Goal: Transaction & Acquisition: Complete application form

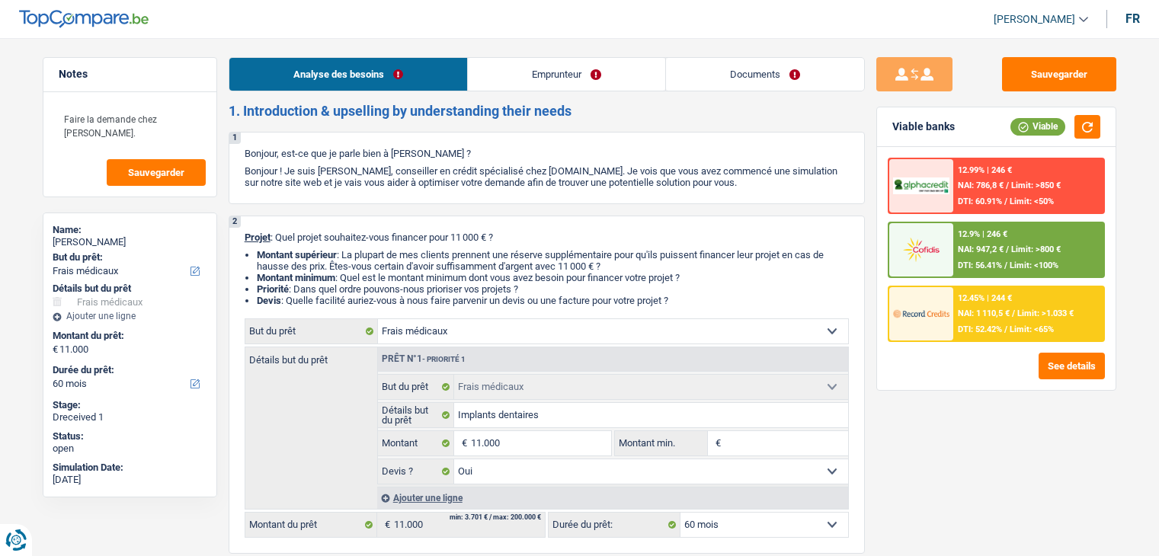
select select "medical"
select select "60"
select select "medical"
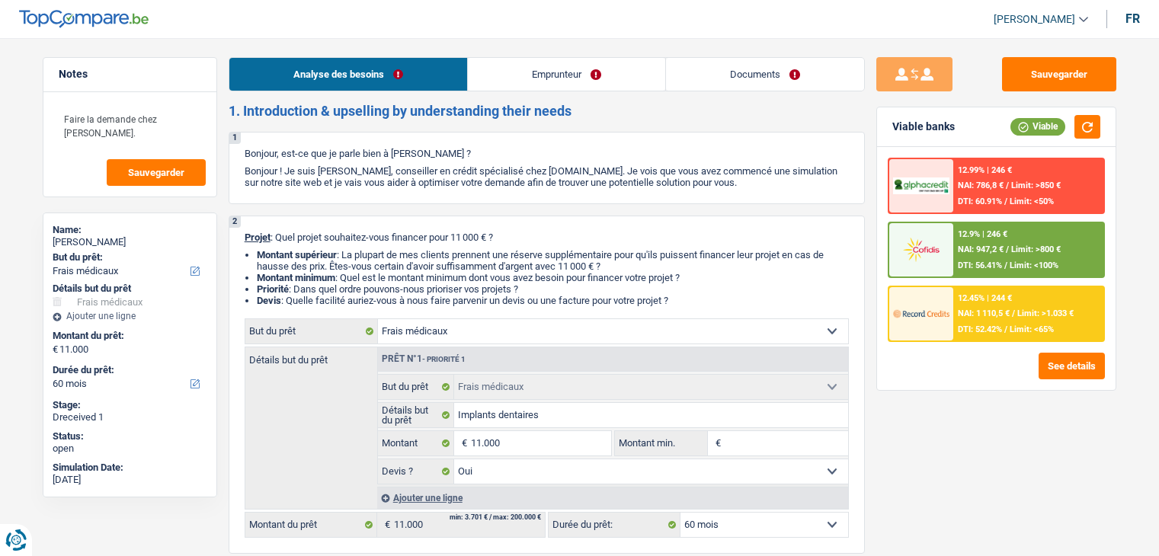
select select "yes"
select select "60"
select select "worker"
select select "netSalary"
select select "mealVouchers"
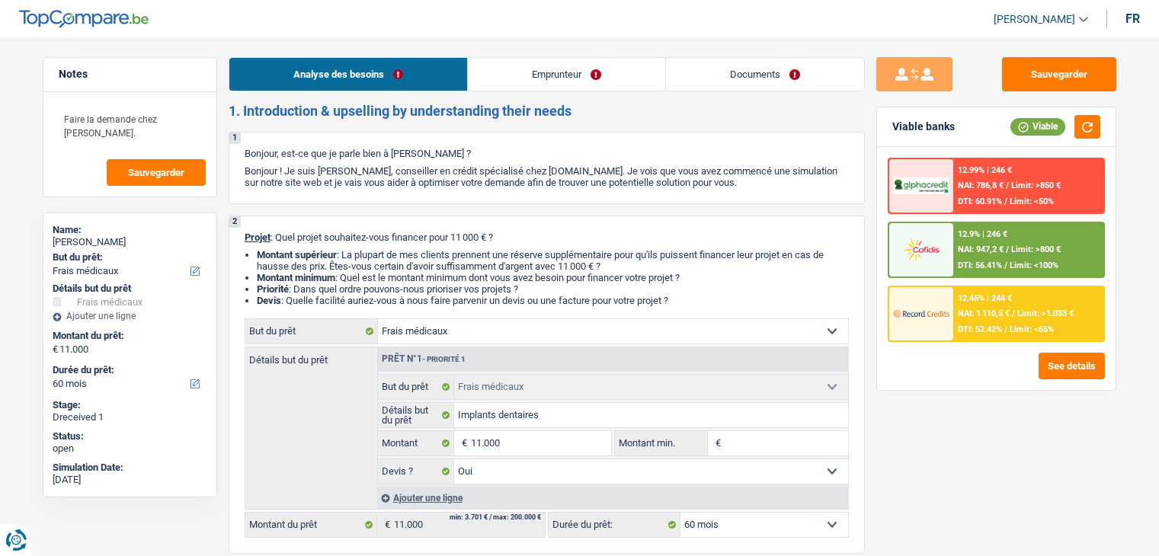
select select "rents"
select select "carLoan"
select select "60"
select select "medical"
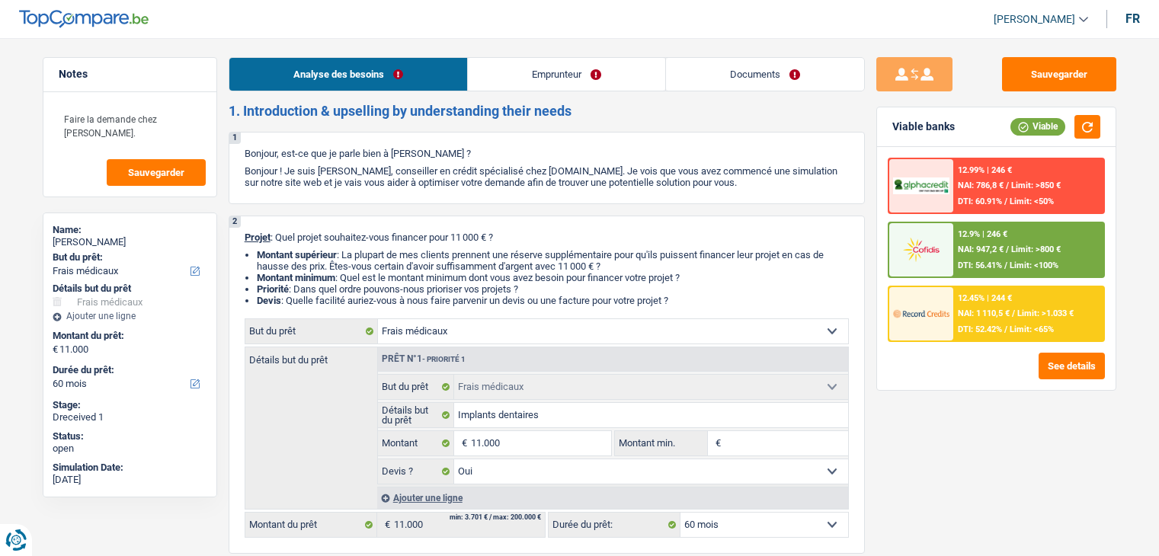
select select "yes"
select select "60"
click at [819, 75] on link "Documents" at bounding box center [765, 74] width 198 height 33
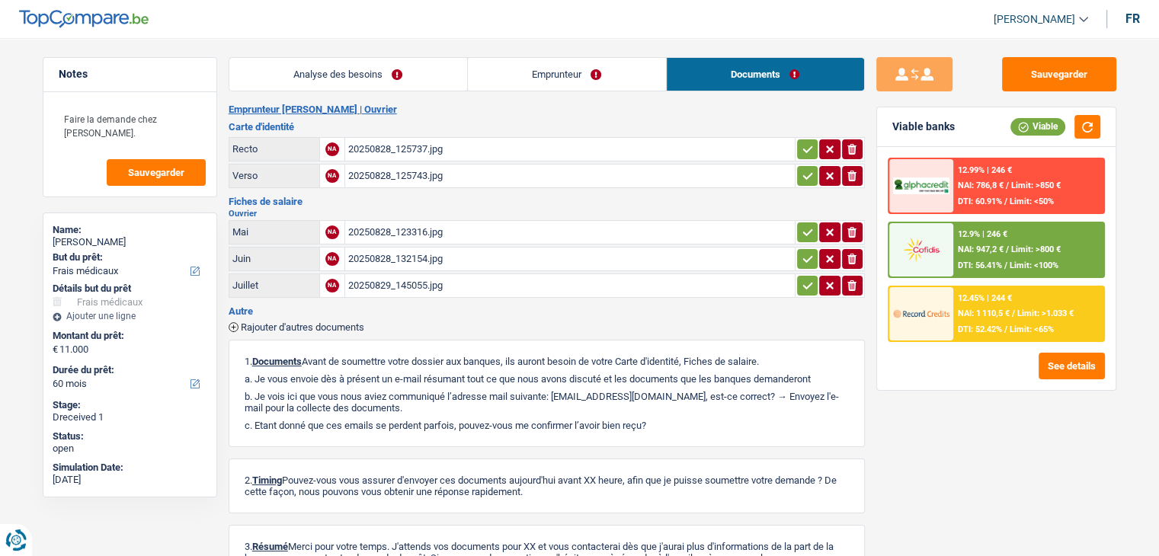
click at [451, 288] on div "20250829_145055.jpg" at bounding box center [569, 285] width 443 height 23
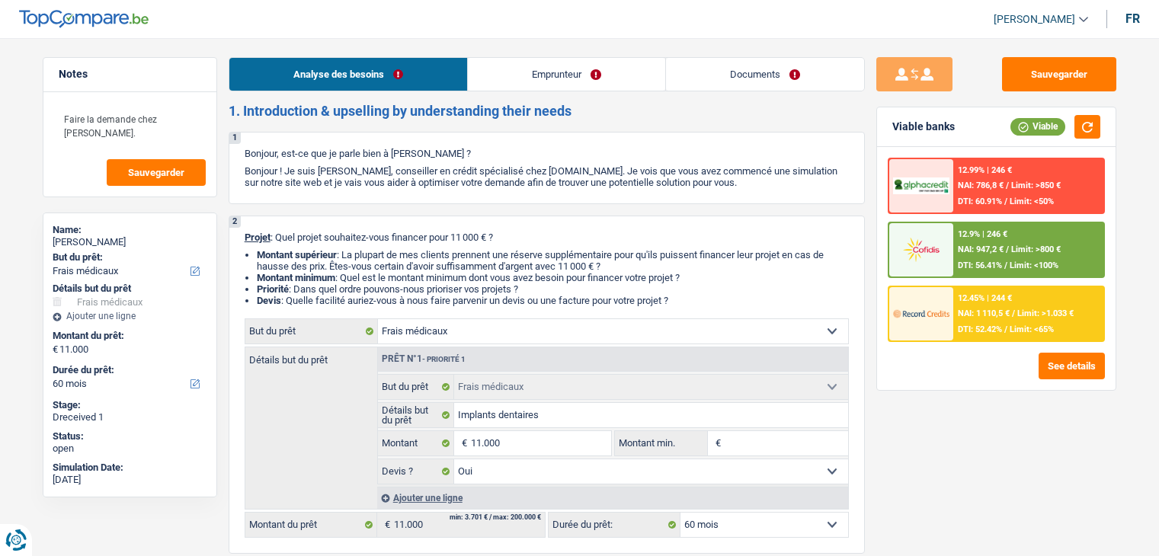
select select "medical"
select select "60"
click at [784, 69] on link "Documents" at bounding box center [765, 74] width 198 height 33
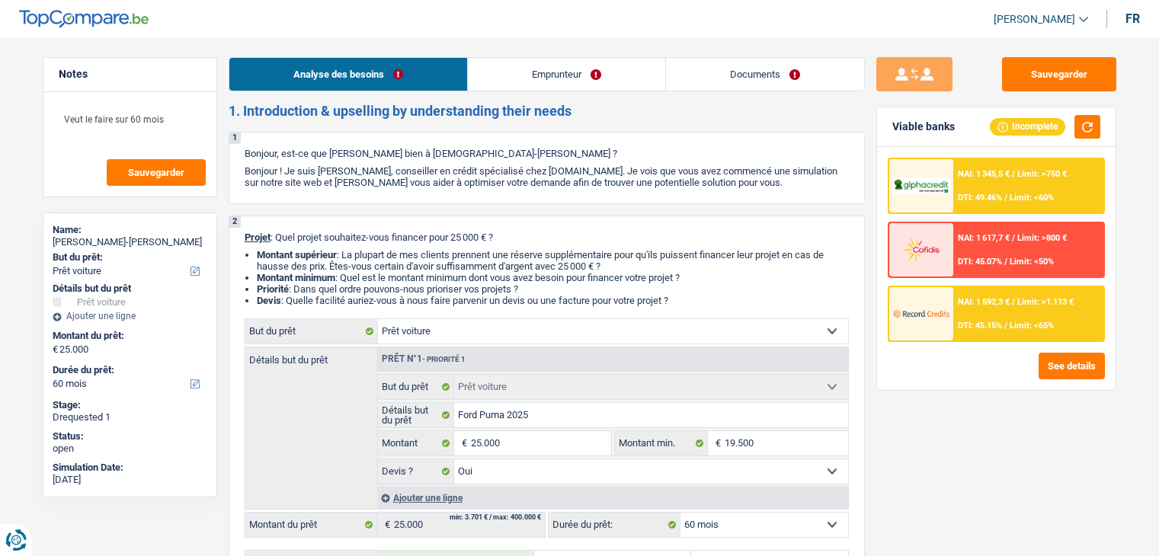
select select "car"
select select "60"
select select "car"
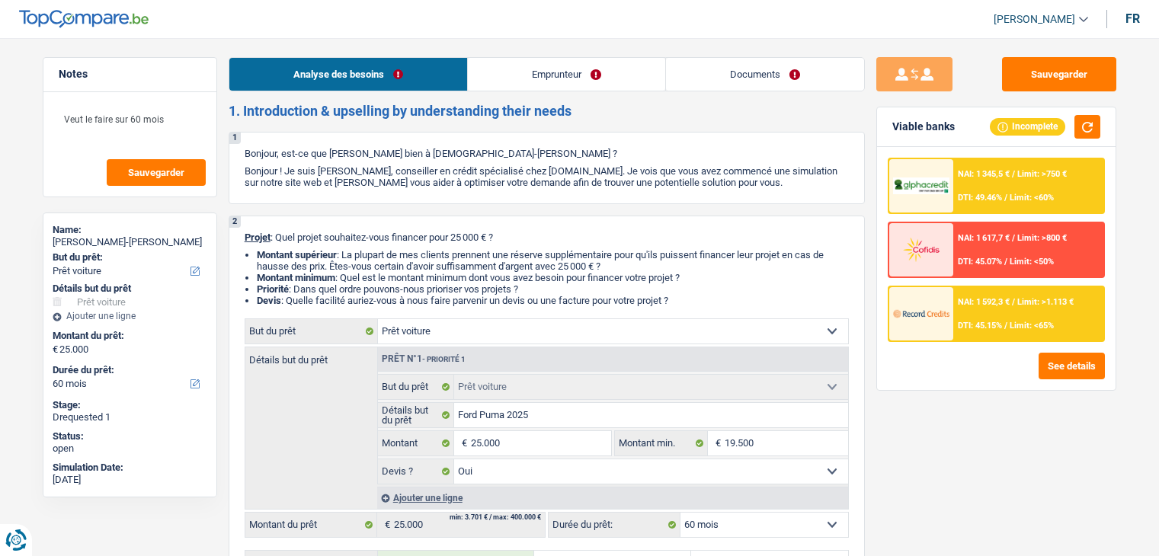
select select "yes"
select select "60"
select select "privateEmployee"
select select "familyAllowances"
select select "netSalary"
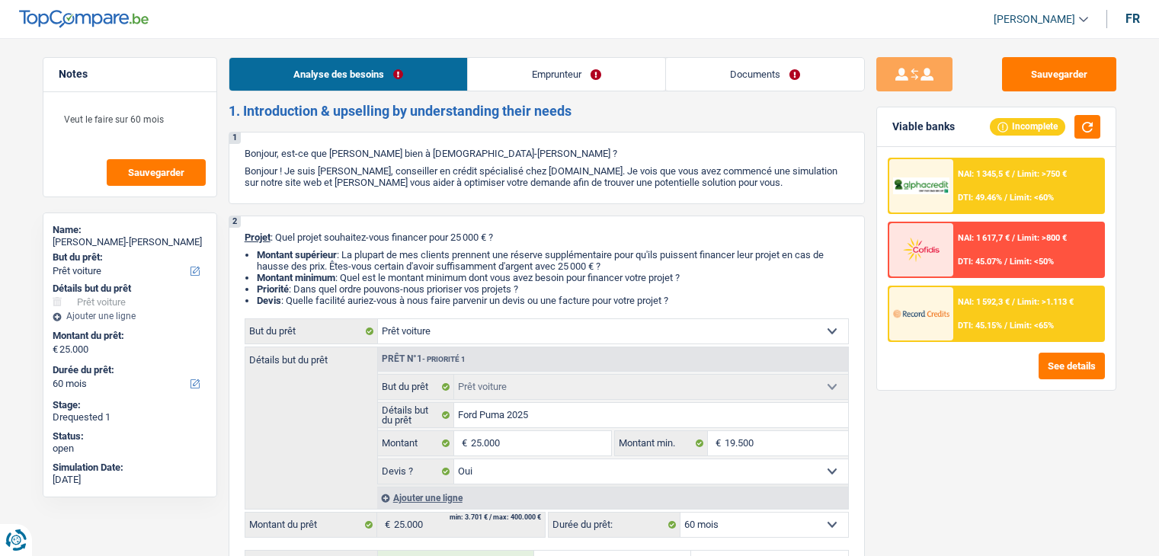
select select "mealVouchers"
select select "rents"
select select "car"
select select "yes"
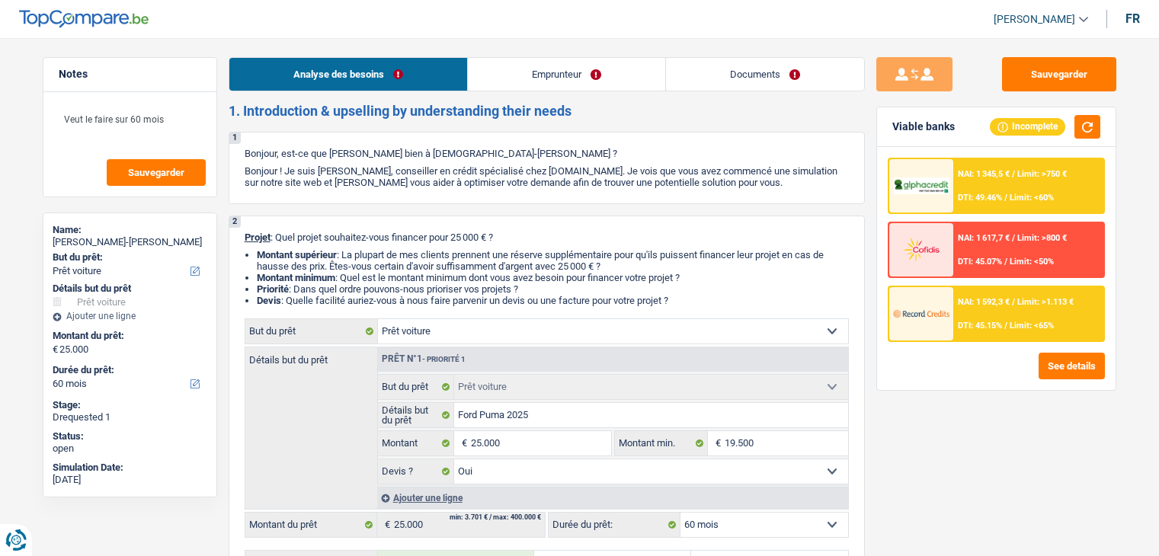
select select "60"
select select "32"
select select "cohabitation"
click at [732, 65] on link "Documents" at bounding box center [765, 74] width 198 height 33
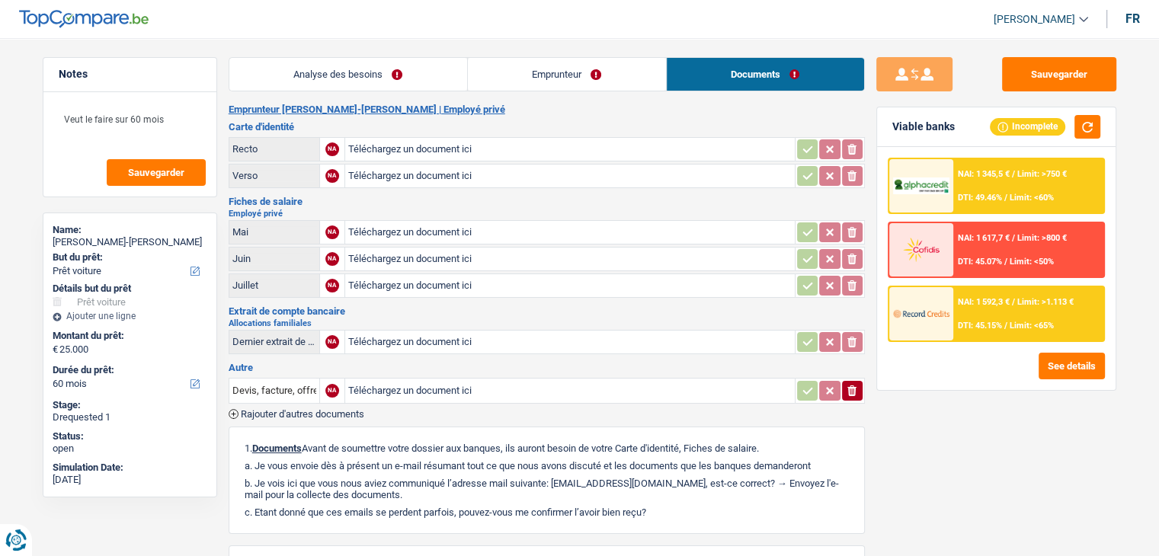
click at [342, 71] on link "Analyse des besoins" at bounding box center [348, 74] width 238 height 33
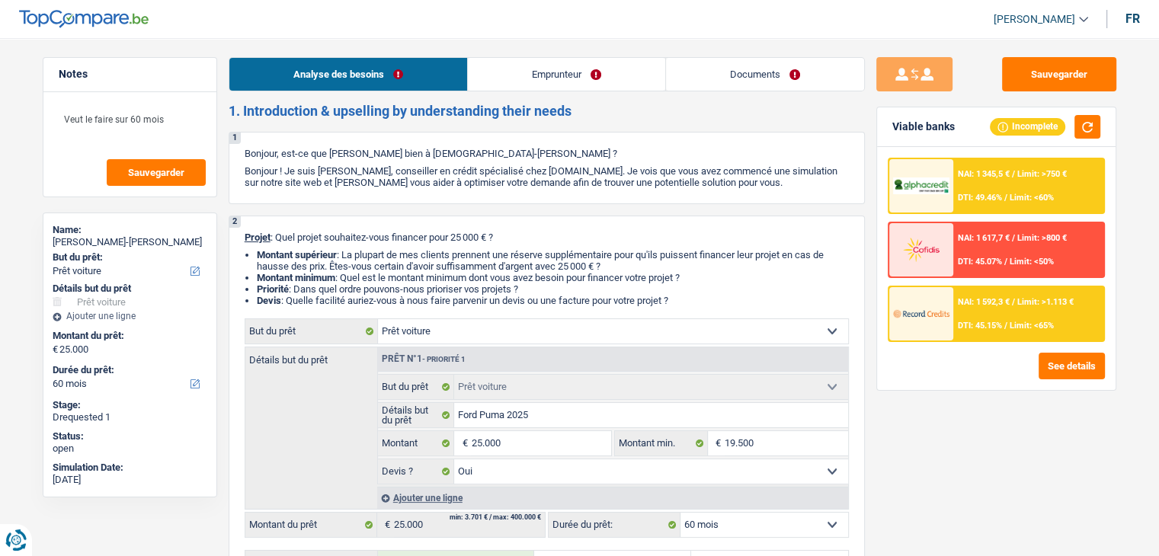
click at [572, 80] on link "Emprunteur" at bounding box center [566, 74] width 197 height 33
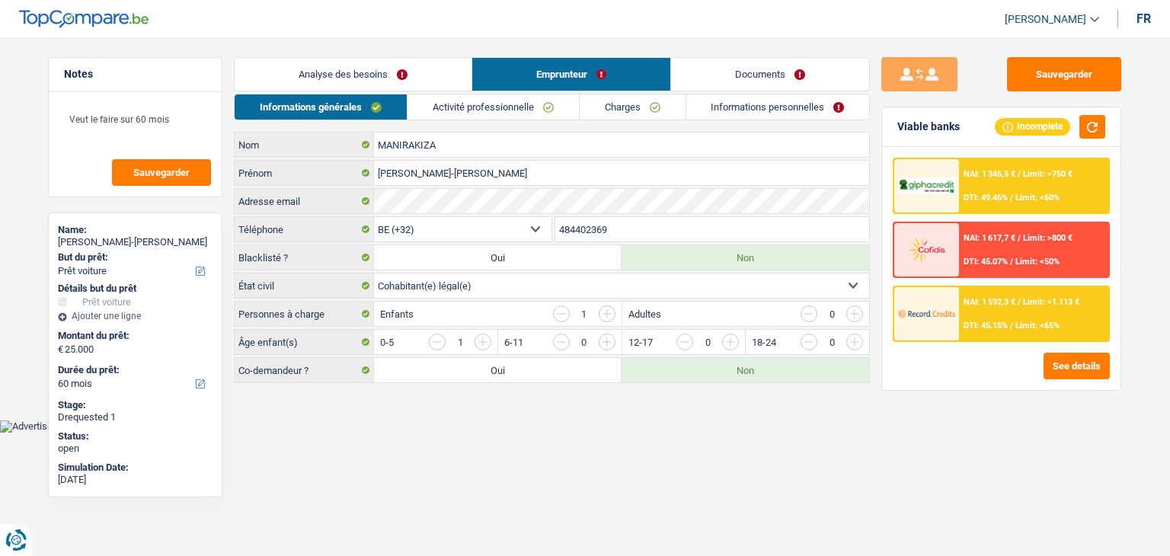
click at [765, 107] on link "Informations personnelles" at bounding box center [778, 106] width 184 height 25
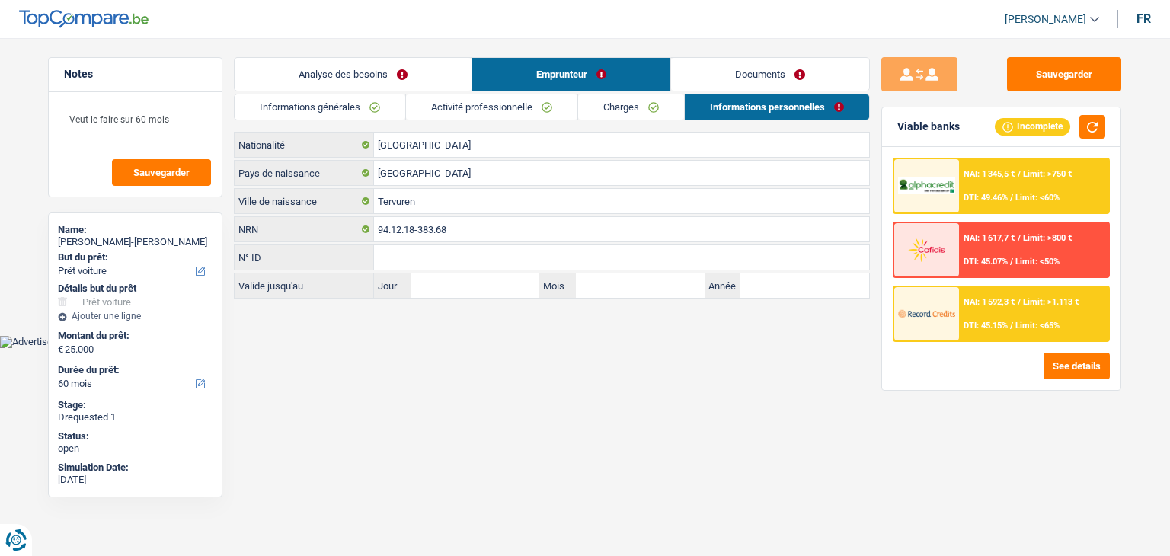
click at [449, 83] on link "Analyse des besoins" at bounding box center [353, 74] width 237 height 33
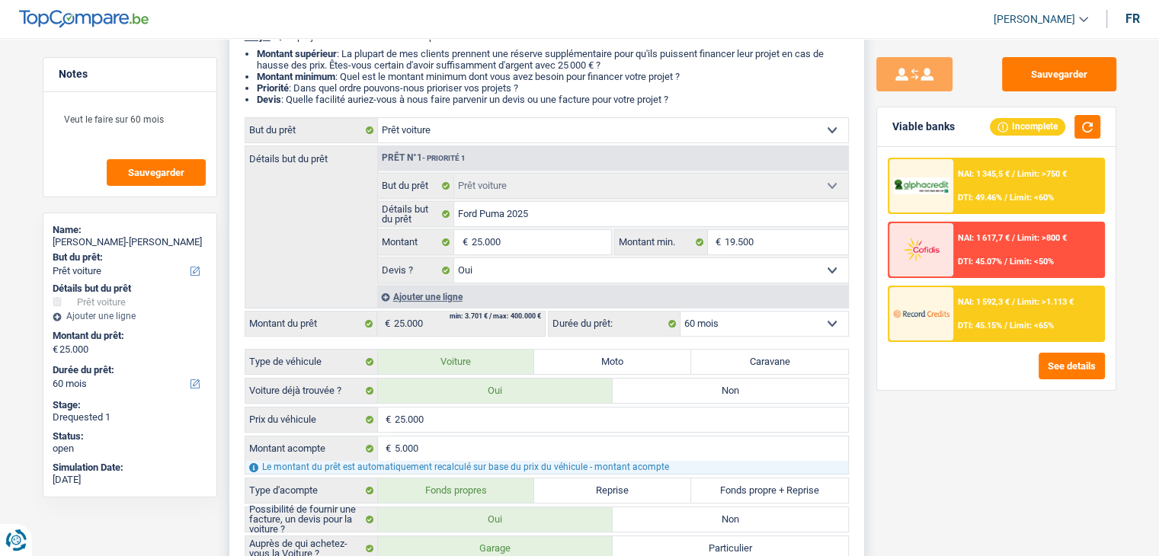
scroll to position [76, 0]
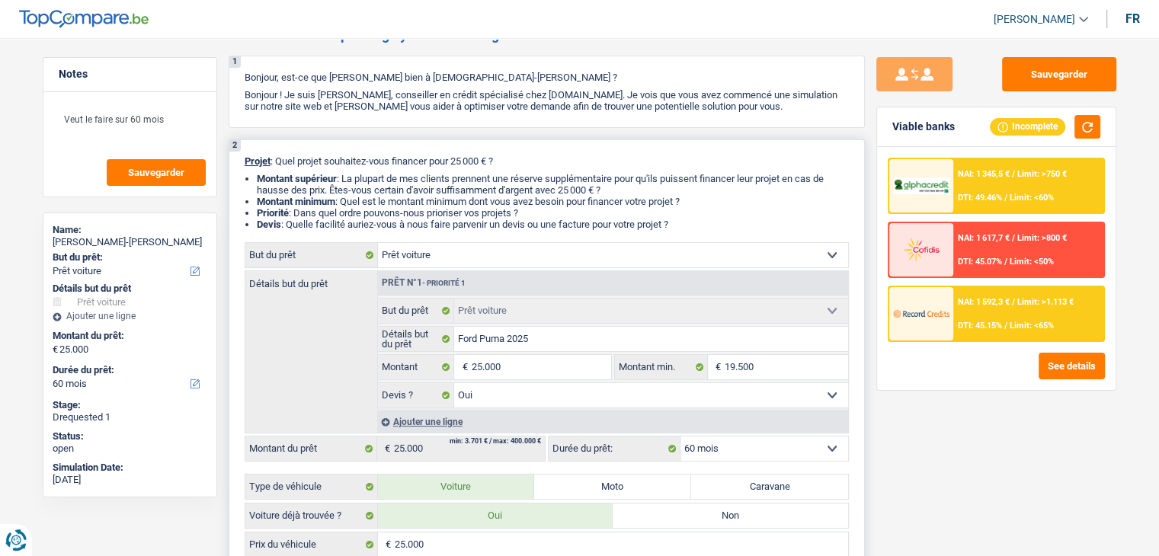
click at [459, 253] on select "Confort maison: meubles, textile, peinture, électroménager, outillage non-profe…" at bounding box center [613, 255] width 470 height 24
select select "other"
click at [378, 243] on select "Confort maison: meubles, textile, peinture, électroménager, outillage non-profe…" at bounding box center [613, 255] width 470 height 24
select select "other"
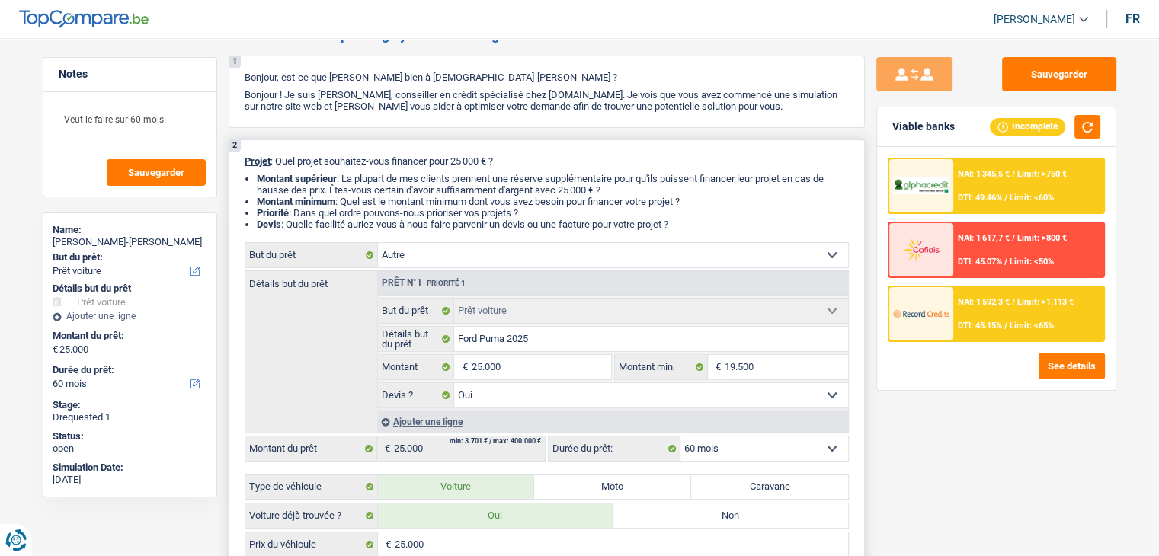
select select "other"
select select
select select "other"
select select
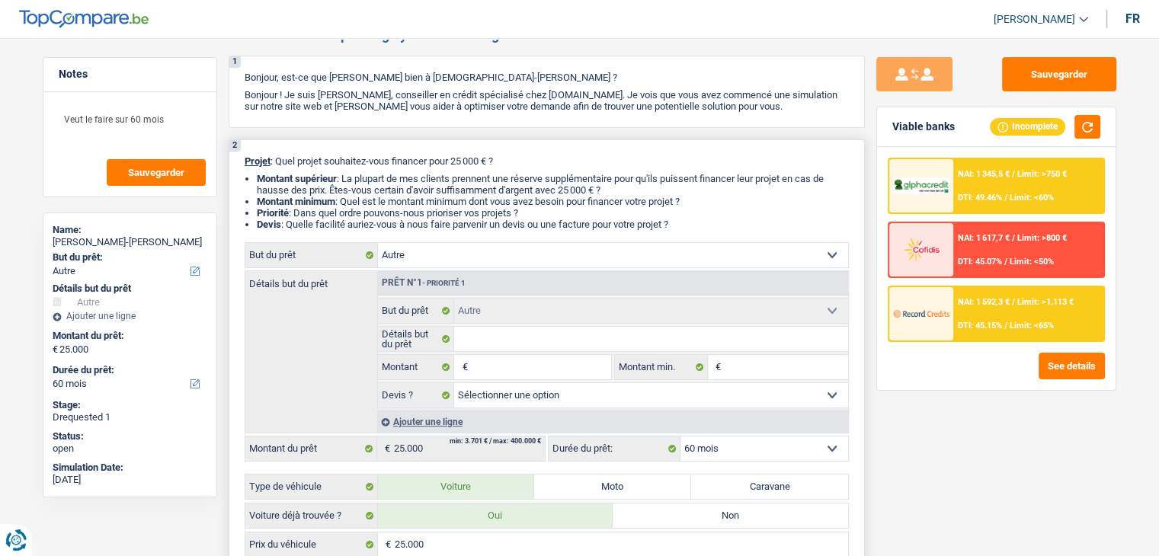
select select "120"
select select "car"
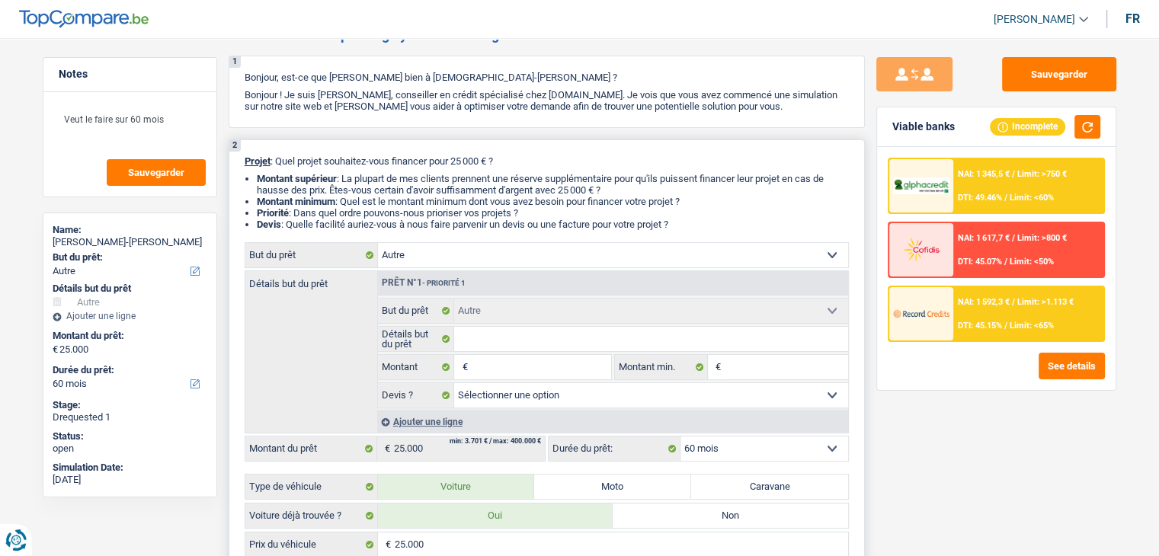
select select "yes"
select select "car"
select select "yes"
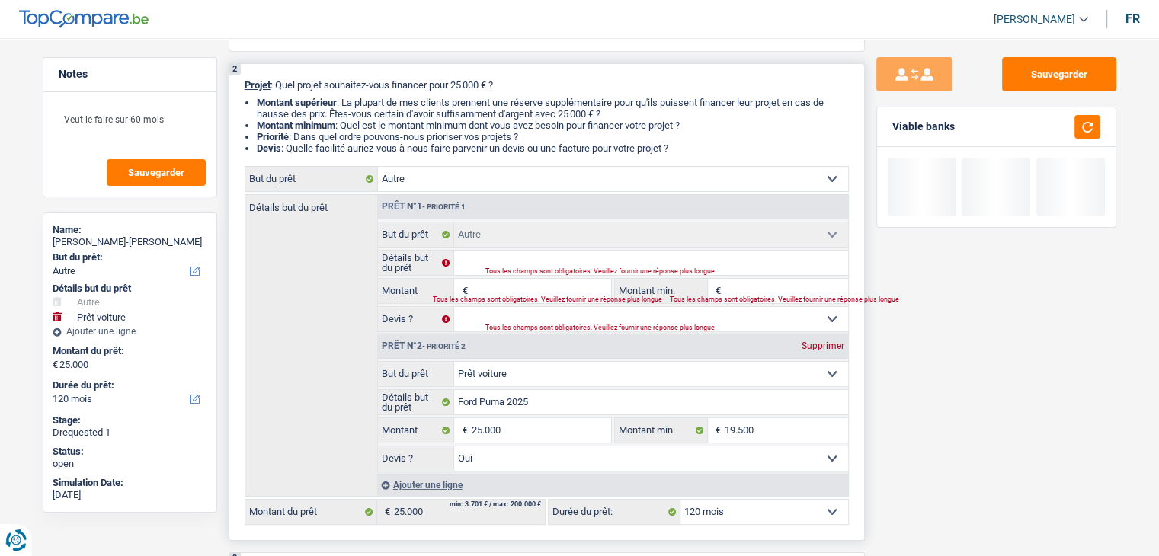
scroll to position [305, 0]
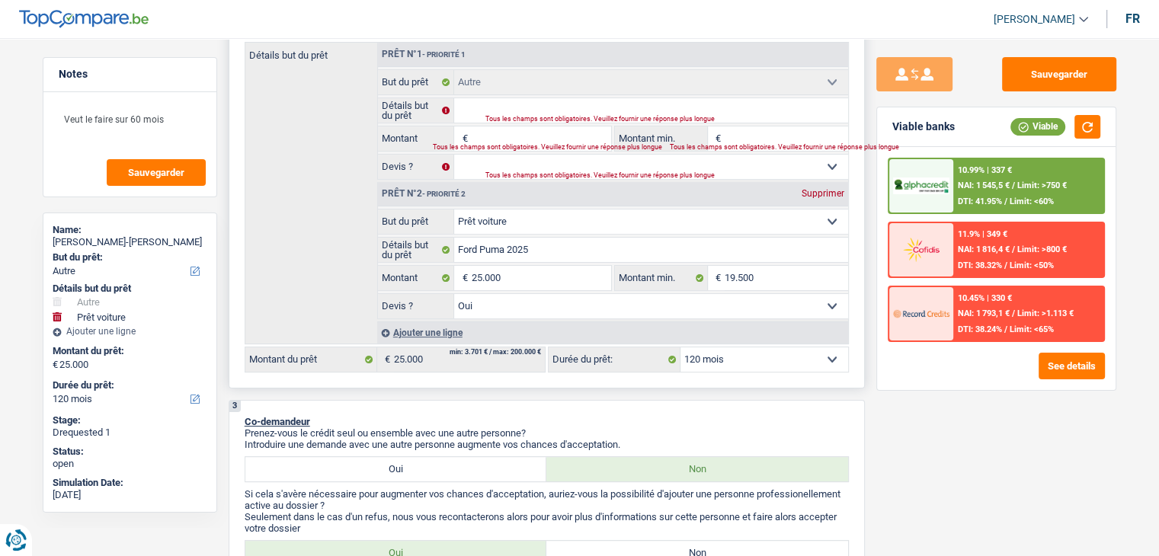
click at [821, 189] on div "Supprimer" at bounding box center [823, 193] width 50 height 9
type input "0"
select select
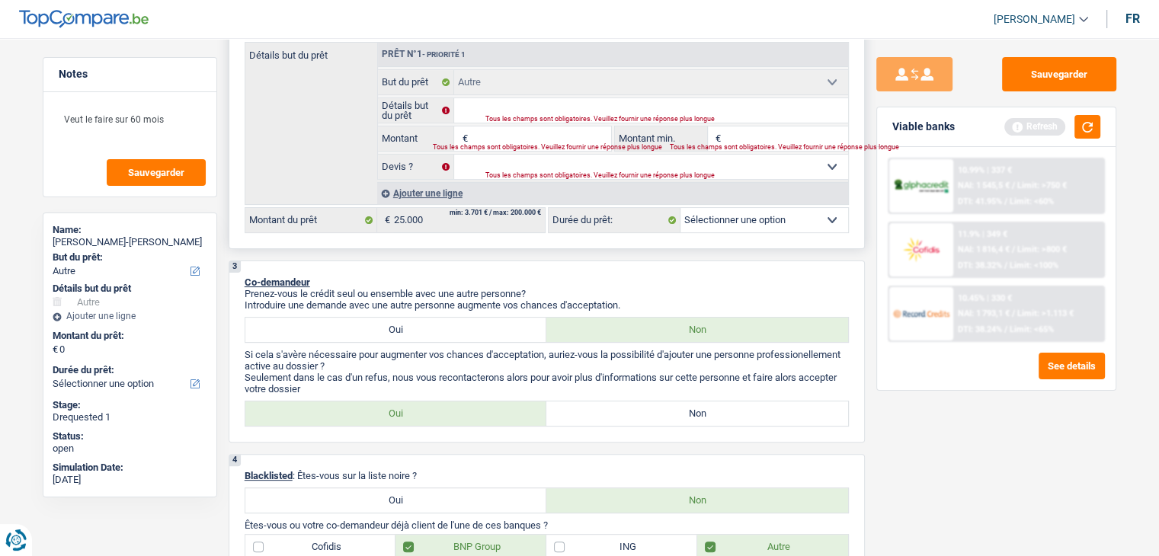
click at [520, 145] on div "Tous les champs sont obligatoires. Veuillez fournir une réponse plus longue" at bounding box center [512, 148] width 159 height 6
drag, startPoint x: 461, startPoint y: 142, endPoint x: 485, endPoint y: 135, distance: 24.6
click at [463, 140] on div "€ Montant Tous les champs sont obligatoires. Veuillez fournir une réponse plus …" at bounding box center [494, 138] width 233 height 24
click at [485, 134] on input "Montant" at bounding box center [540, 138] width 139 height 24
type input "2"
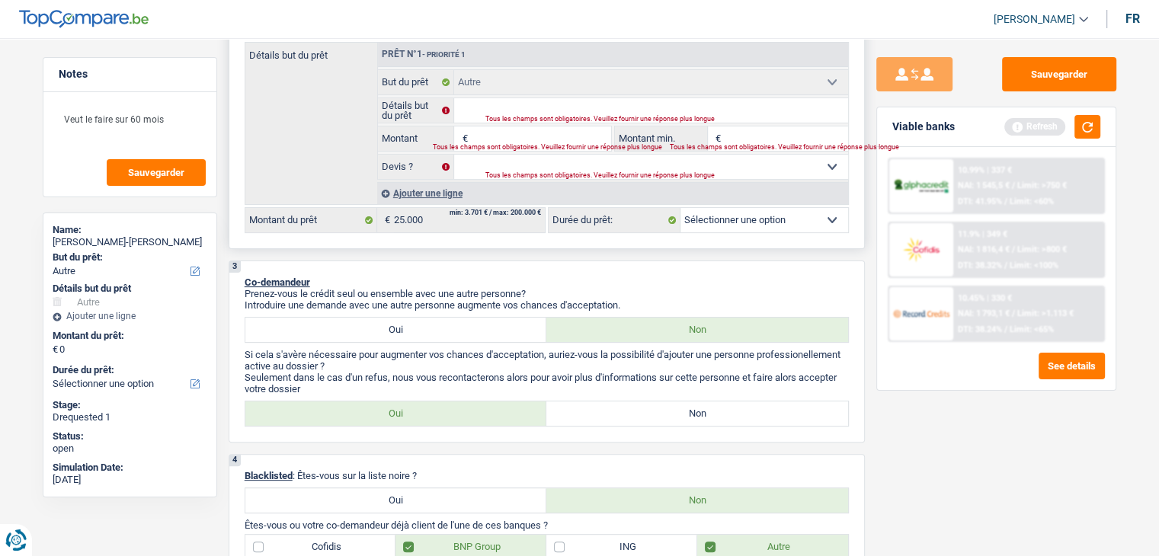
type input "2"
type input "25"
type input "250"
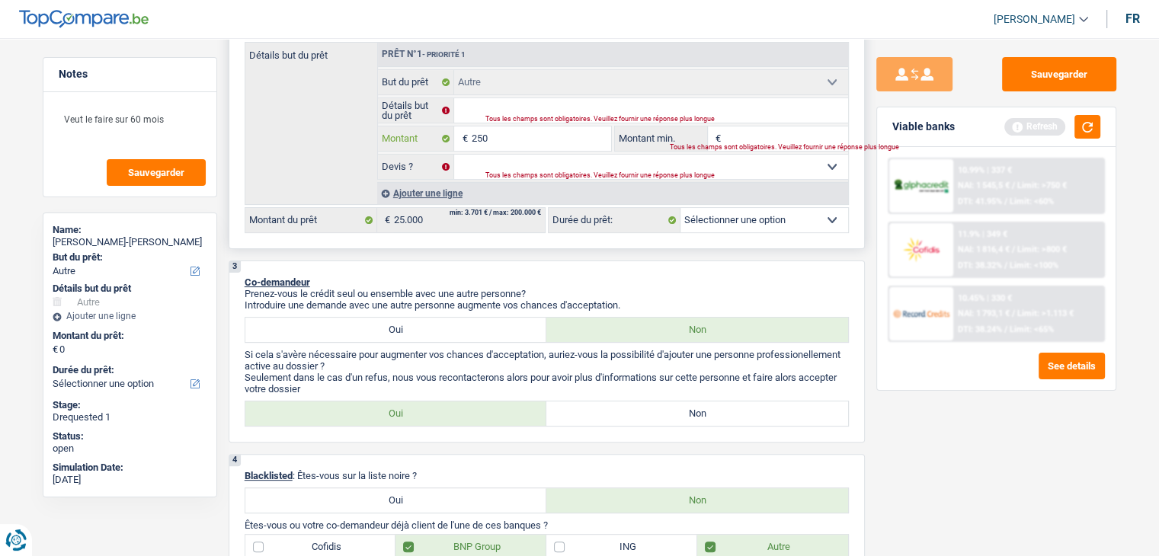
type input "2.500"
type input "25.000"
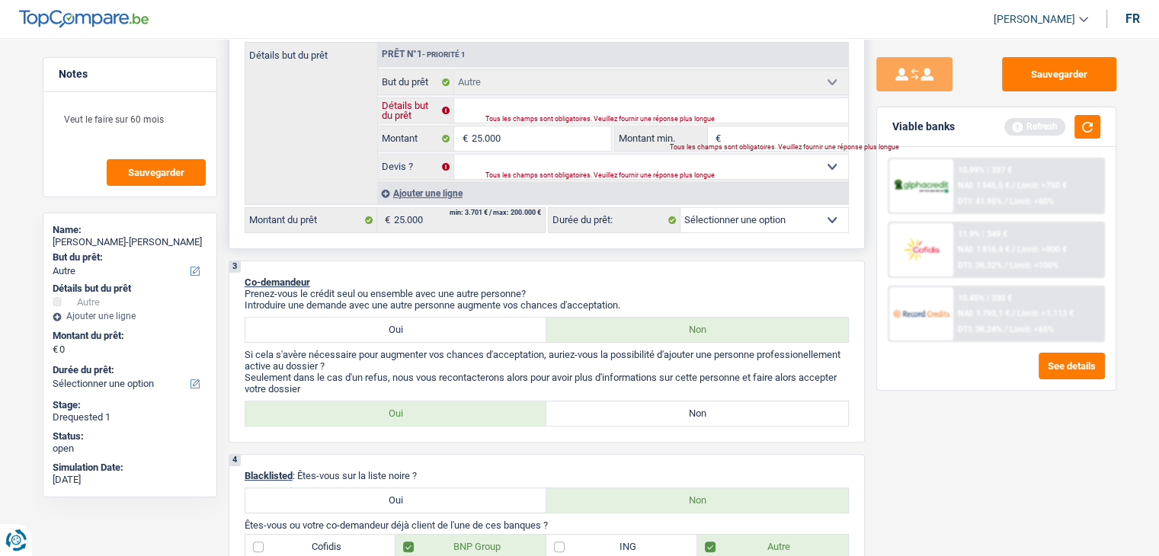
click at [488, 110] on input "Détails but du prêt" at bounding box center [651, 110] width 394 height 24
type input "25.000"
select select "120"
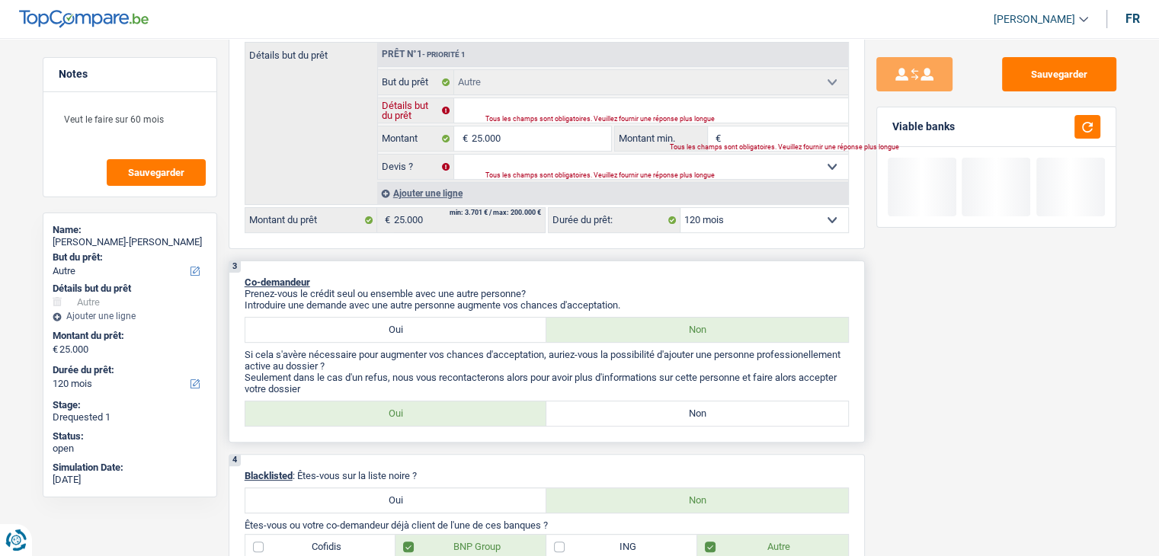
type input "V"
type input "Vo"
type input "Voi"
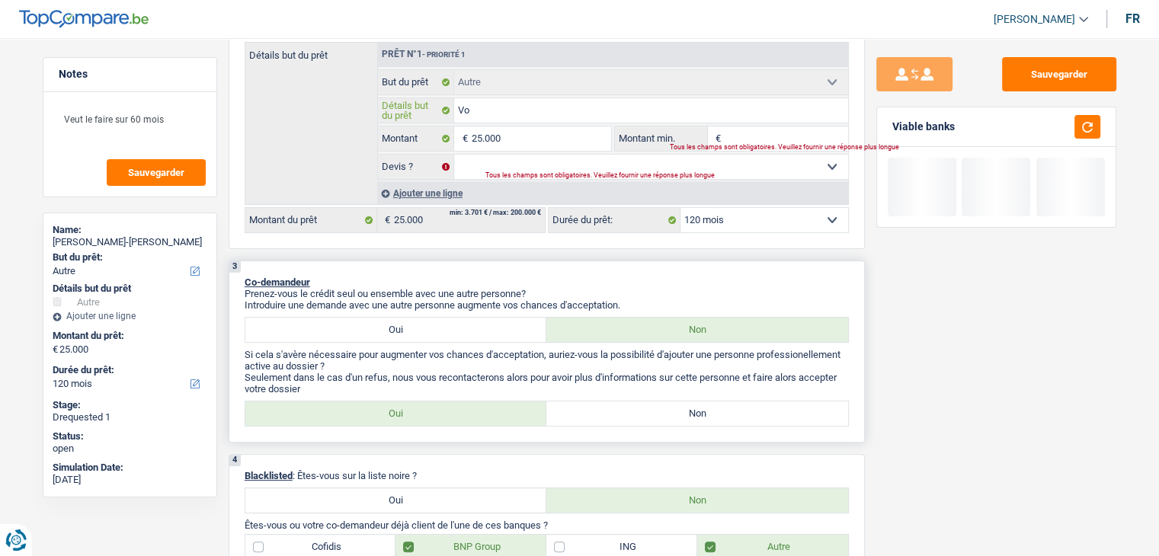
type input "Voi"
type input "Voit"
type input "Voitu"
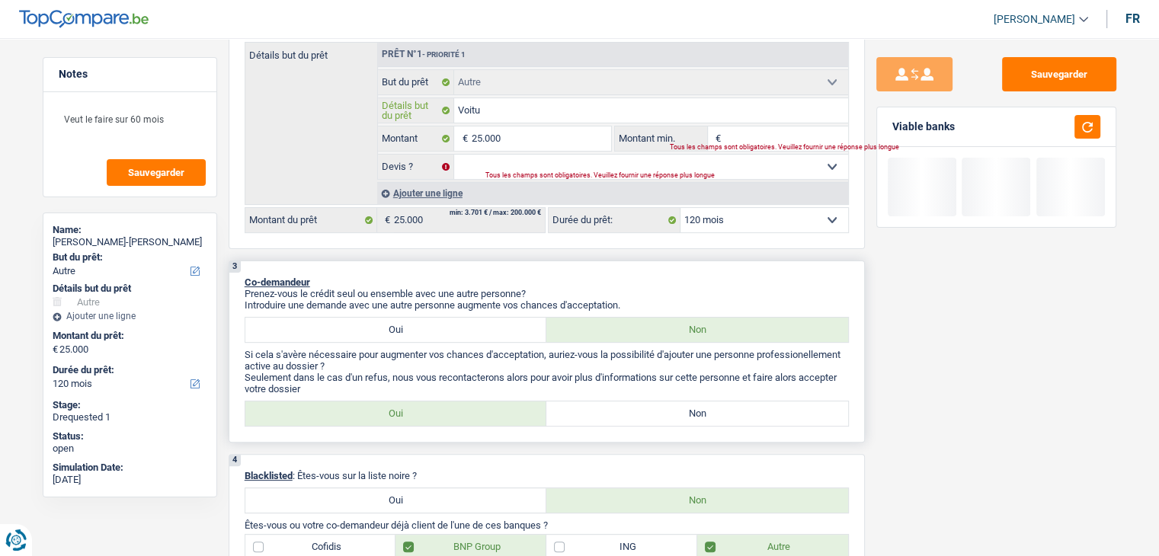
type input "Voitur"
type input "Voiture"
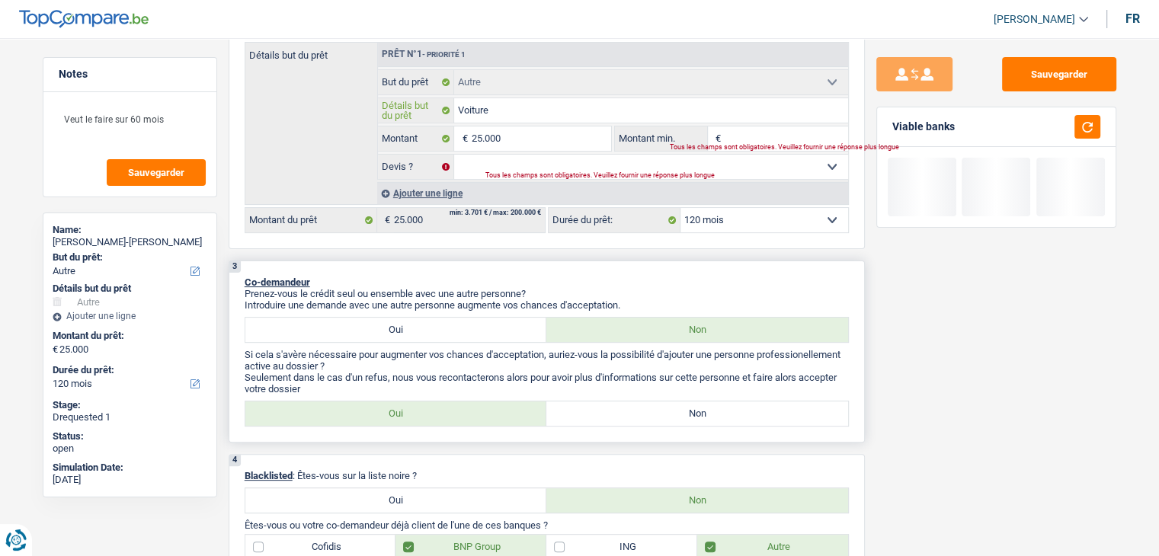
type input "Voiture"
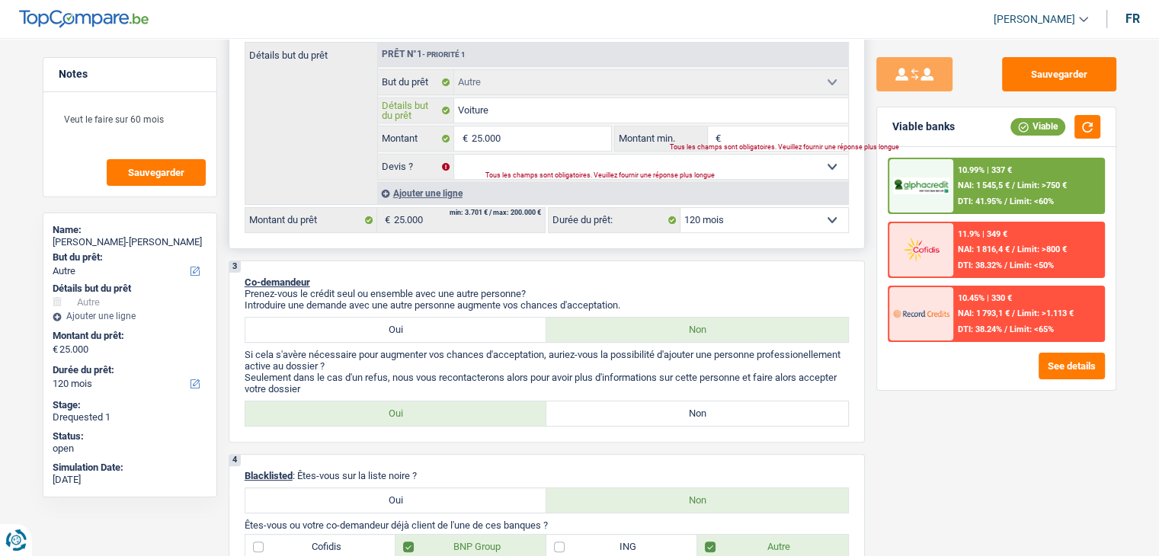
type input "Voiture"
click at [484, 165] on select "Oui Non Non répondu Sélectionner une option" at bounding box center [651, 167] width 394 height 24
select select "yes"
click at [454, 155] on select "Oui Non Non répondu Sélectionner une option" at bounding box center [651, 167] width 394 height 24
select select "yes"
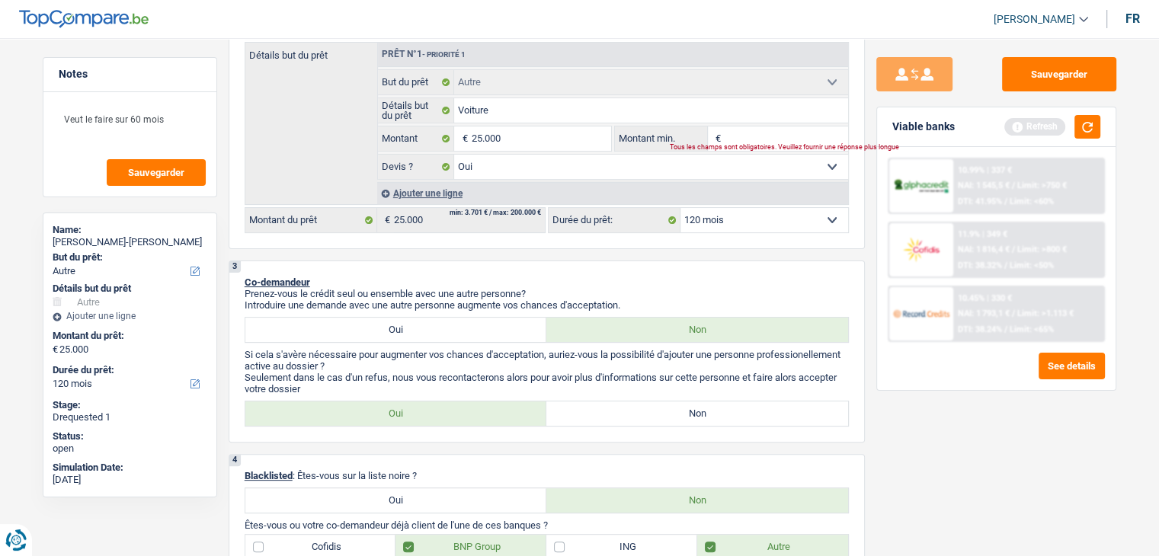
drag, startPoint x: 1011, startPoint y: 403, endPoint x: 1041, endPoint y: 404, distance: 30.5
click at [1012, 408] on div "Sauvegarder Viable banks Refresh 10.99% | 337 € NAI: 1 545,5 € / Limit: >750 € …" at bounding box center [996, 292] width 263 height 471
click at [739, 220] on select "12 mois 18 mois 24 mois 30 mois 36 mois 42 mois 48 mois 60 mois 72 mois 84 mois…" at bounding box center [764, 220] width 168 height 24
drag, startPoint x: 940, startPoint y: 445, endPoint x: 948, endPoint y: 440, distance: 9.9
click at [941, 445] on div "Sauvegarder Viable banks Refresh 10.99% | 337 € NAI: 1 545,5 € / Limit: >750 € …" at bounding box center [996, 292] width 263 height 471
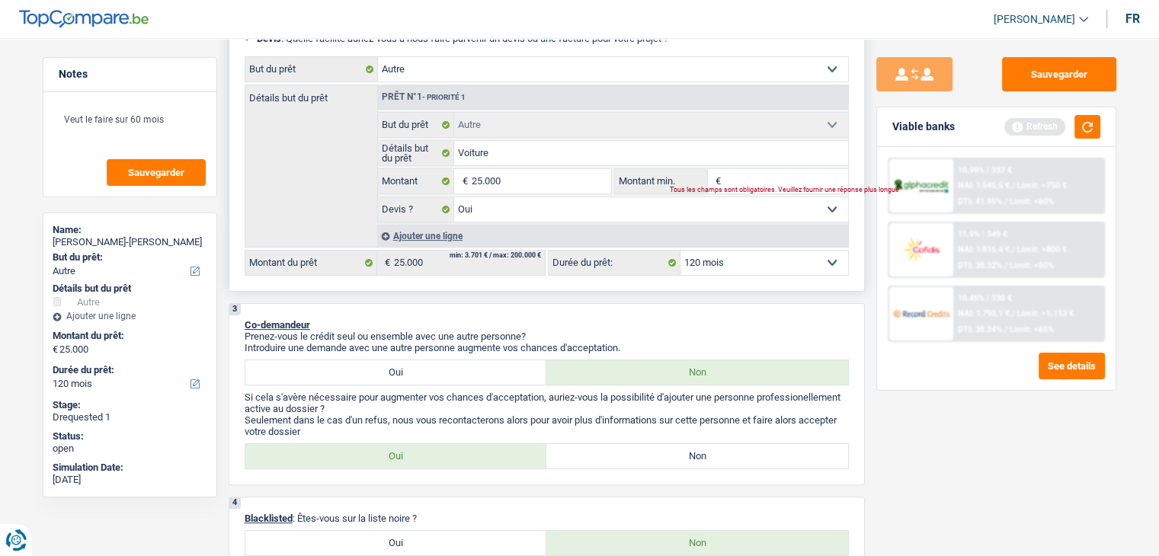
scroll to position [229, 0]
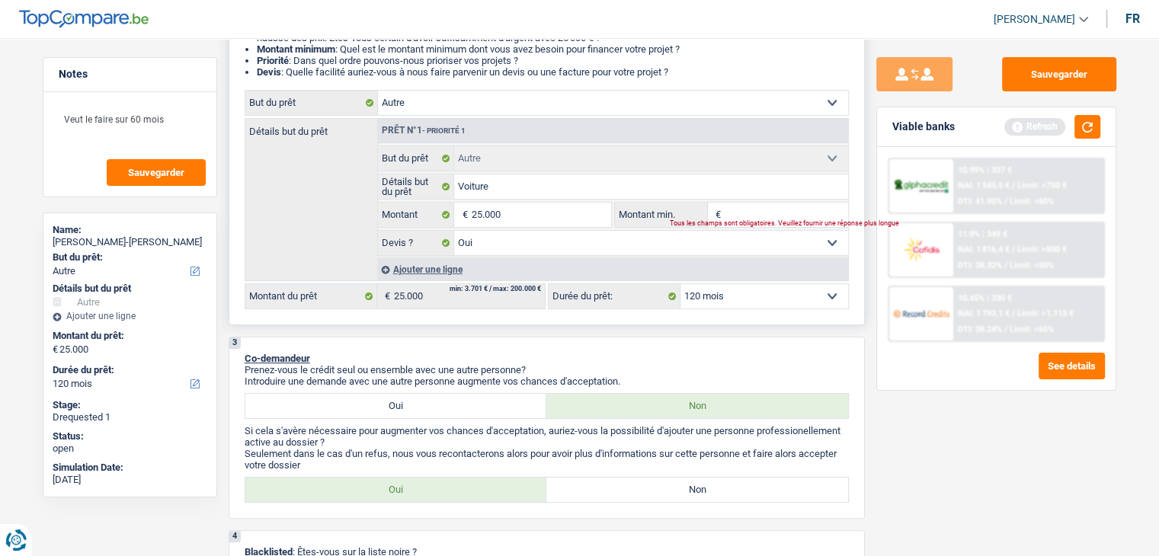
click at [512, 107] on select "Confort maison: meubles, textile, peinture, électroménager, outillage non-profe…" at bounding box center [613, 103] width 470 height 24
select select "household"
click at [378, 91] on select "Confort maison: meubles, textile, peinture, électroménager, outillage non-profe…" at bounding box center [613, 103] width 470 height 24
select select "household"
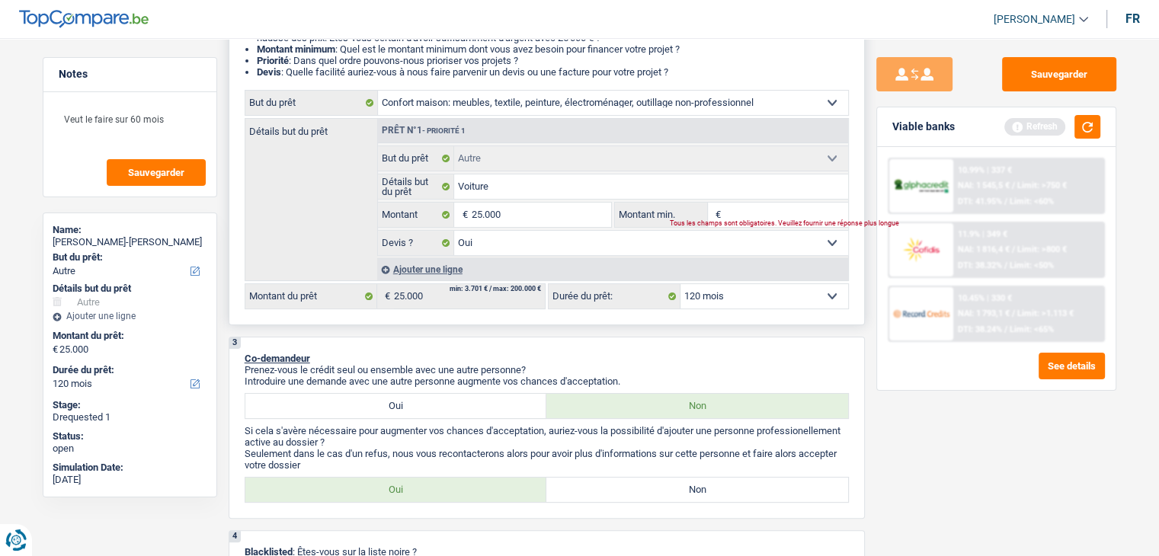
select select "household"
select select
select select "household"
select select
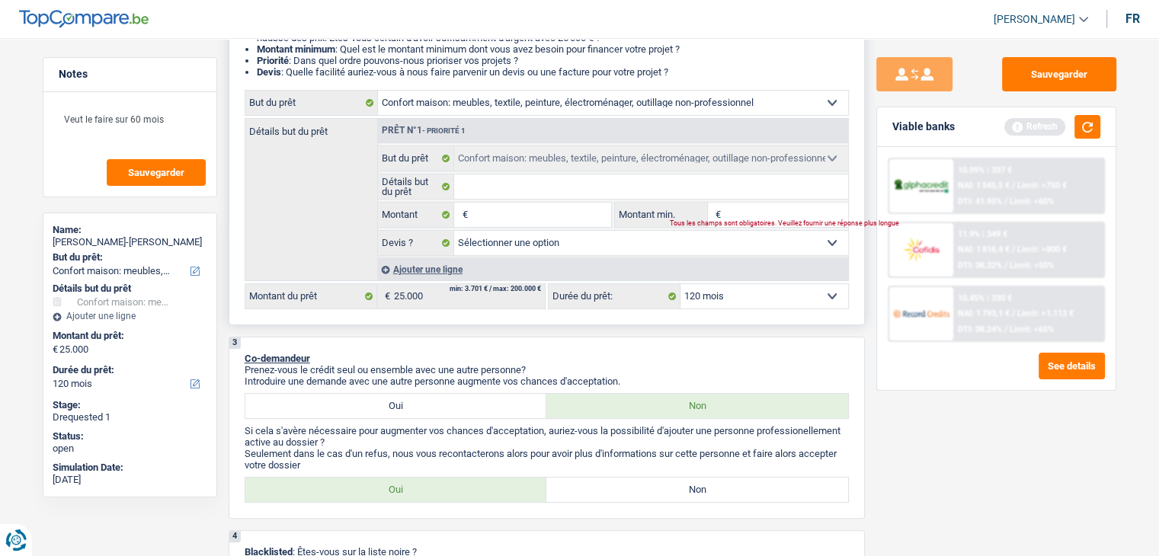
select select "other"
select select "yes"
select select "other"
select select "yes"
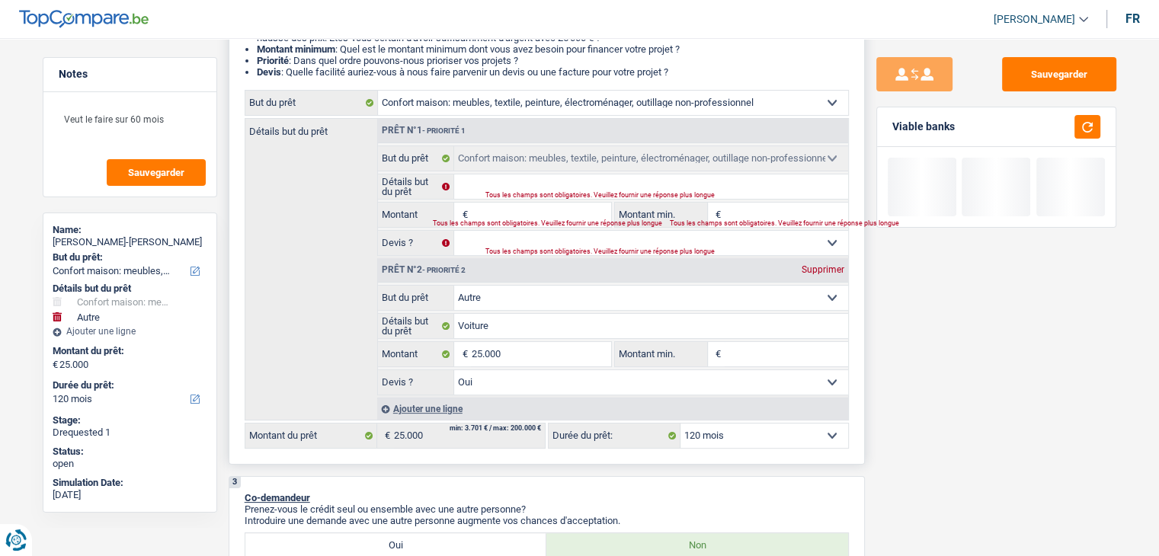
click at [824, 265] on div "Supprimer" at bounding box center [823, 269] width 50 height 9
type input "0"
select select
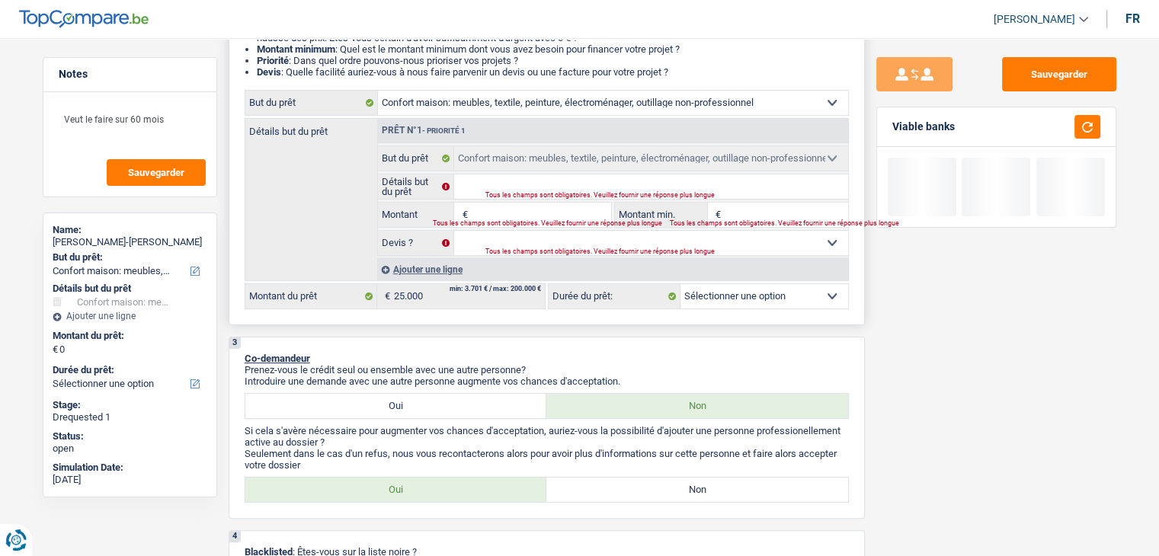
click at [547, 200] on fieldset "Confort maison: meubles, textile, peinture, électroménager, outillage non-profe…" at bounding box center [613, 201] width 470 height 110
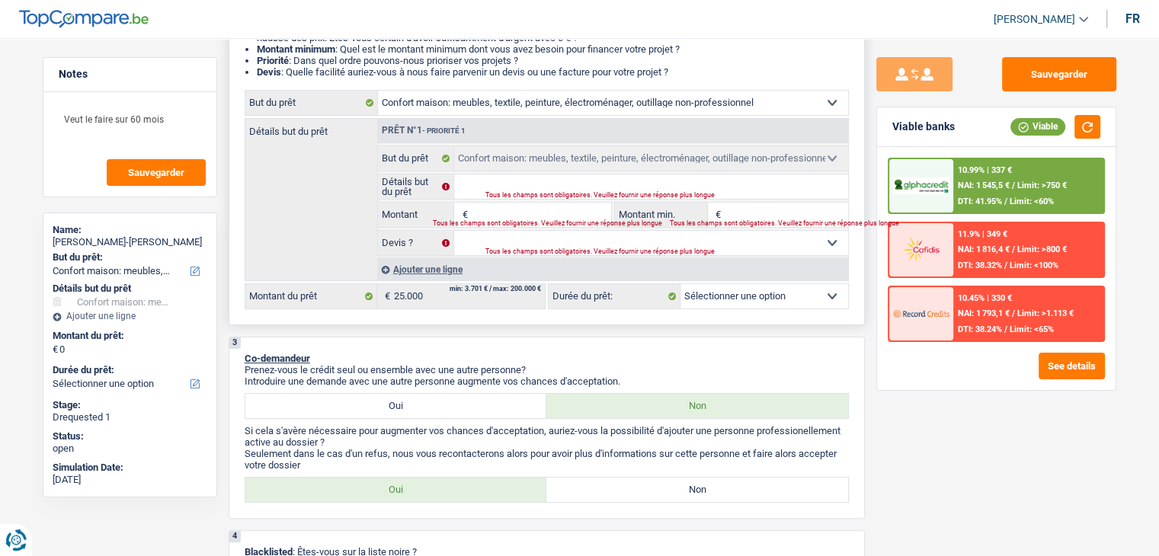
click at [558, 221] on div "Tous les champs sont obligatoires. Veuillez fournir une réponse plus longue" at bounding box center [512, 224] width 159 height 6
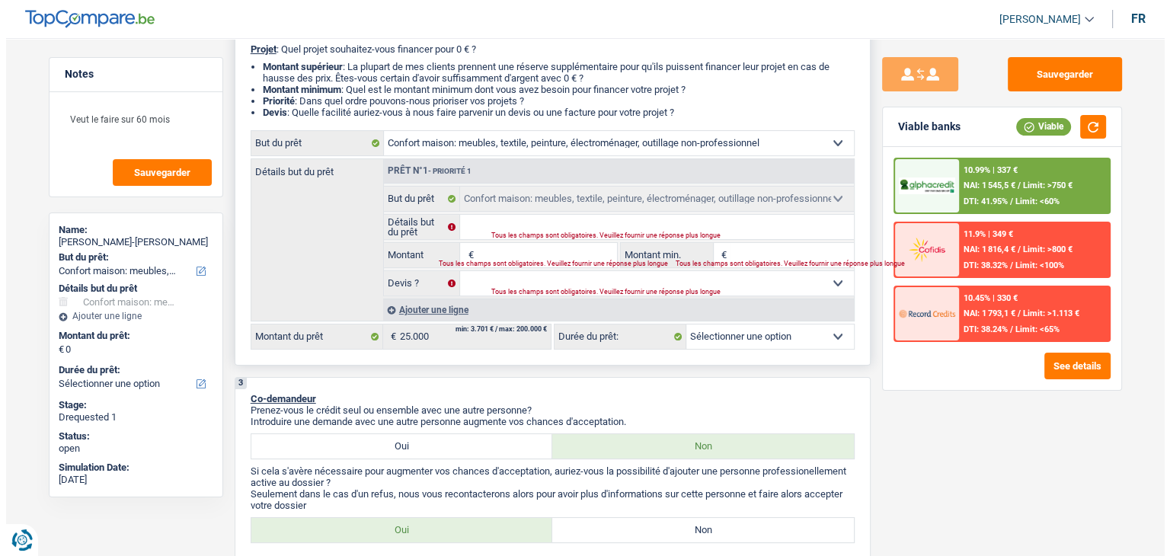
scroll to position [152, 0]
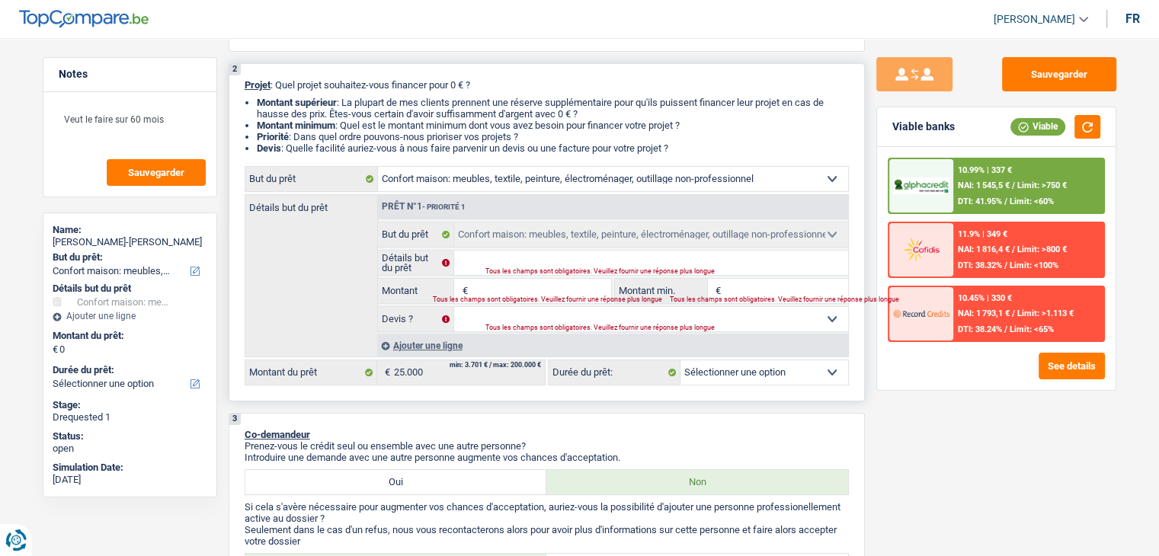
click at [481, 287] on input "Montant" at bounding box center [540, 291] width 139 height 24
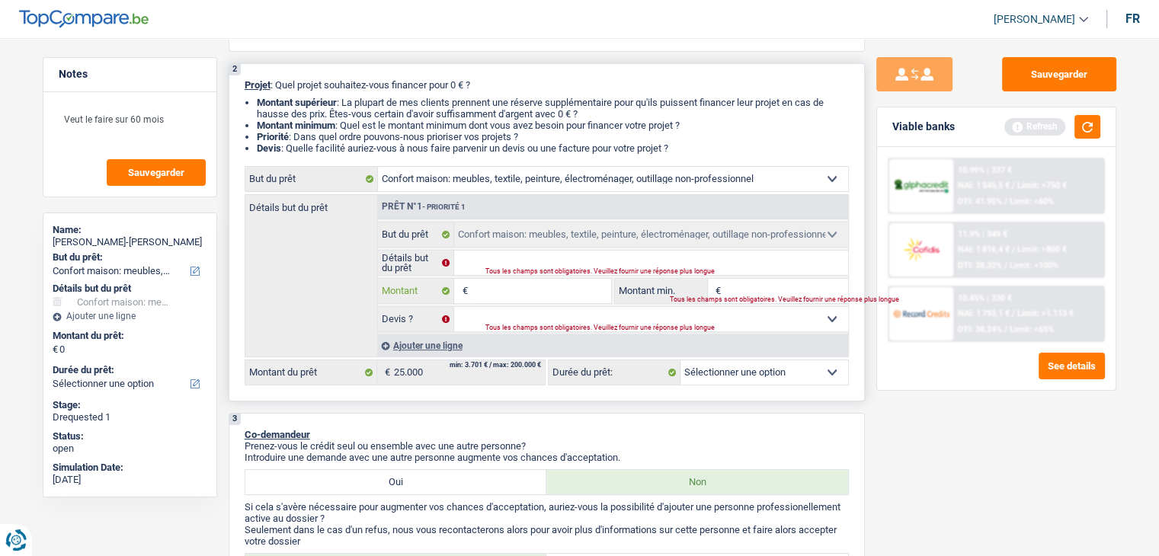
type input "2"
type input "25"
type input "250"
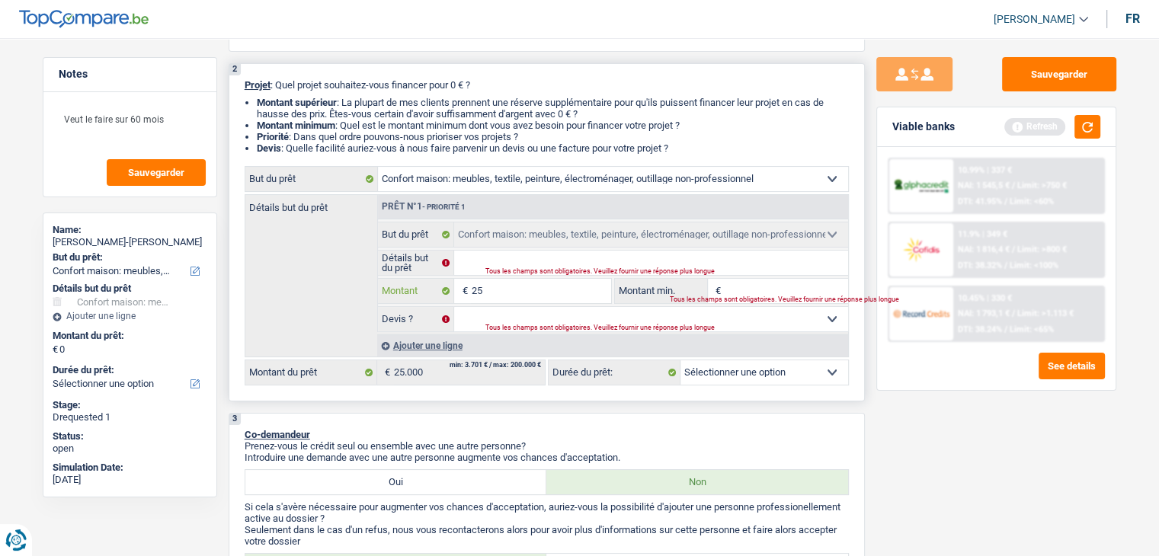
type input "250"
type input "2.500"
type input "25.000"
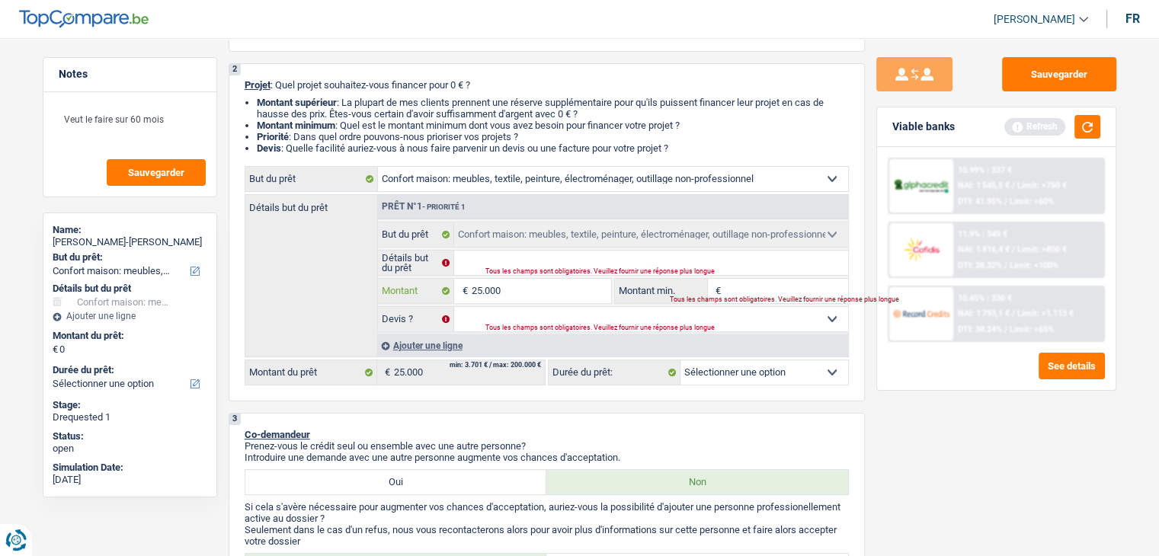
type input "25.000"
click at [1103, 436] on div "Sauvegarder Viable banks Refresh 10.99% | 337 € NAI: 1 545,5 € / Limit: >750 € …" at bounding box center [996, 292] width 263 height 471
select select "120"
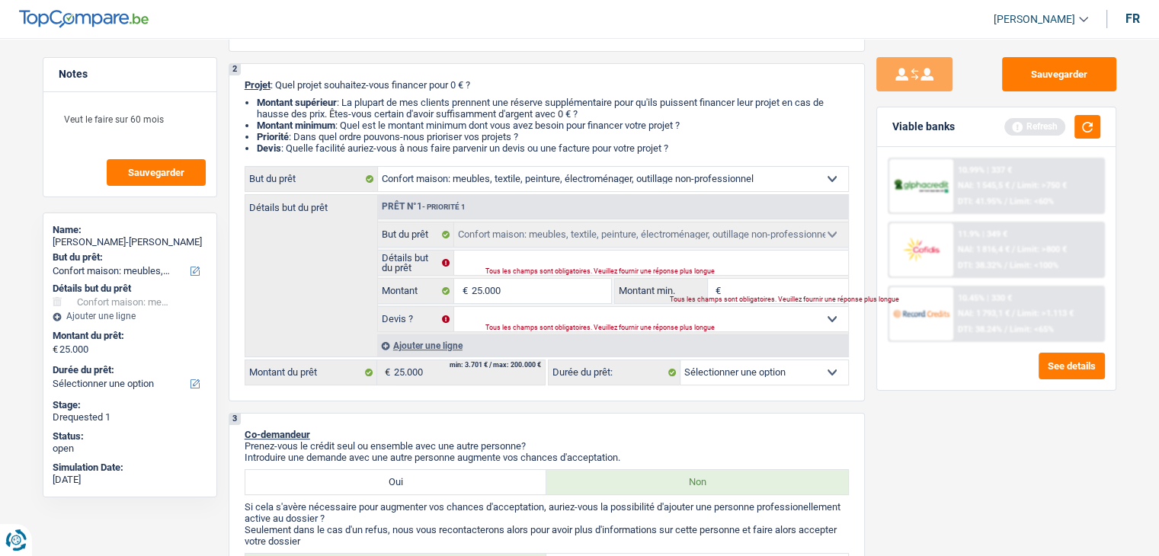
select select "120"
click at [1088, 114] on div "Viable banks Refresh" at bounding box center [996, 127] width 238 height 40
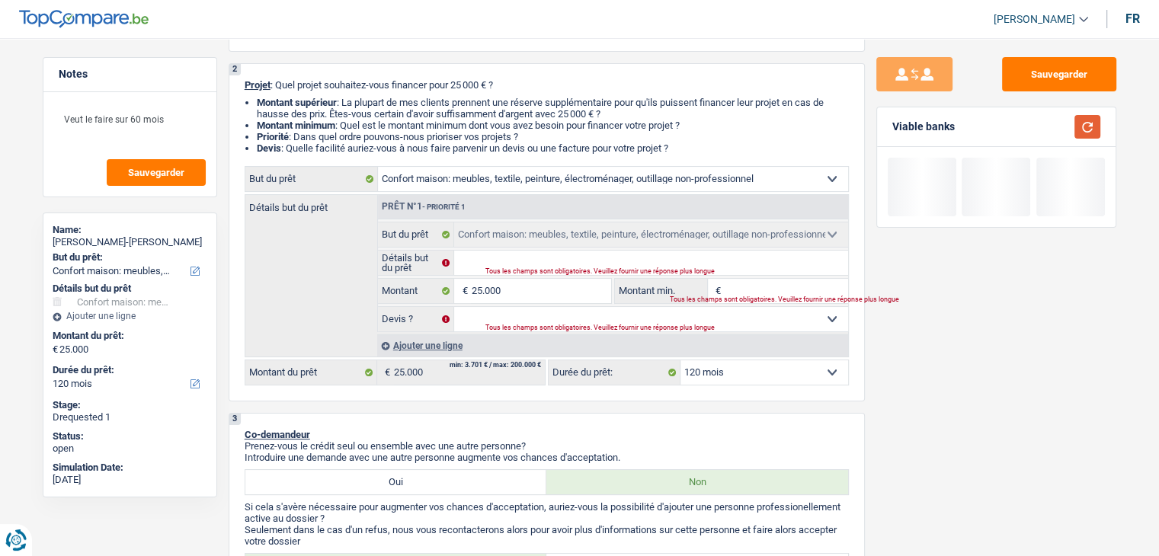
click at [1094, 123] on button "button" at bounding box center [1087, 127] width 26 height 24
drag, startPoint x: 519, startPoint y: 312, endPoint x: 488, endPoint y: 318, distance: 31.7
click at [519, 312] on select "Oui Non Non répondu Sélectionner une option" at bounding box center [651, 319] width 394 height 24
select select "yes"
click at [454, 307] on select "Oui Non Non répondu Sélectionner une option" at bounding box center [651, 319] width 394 height 24
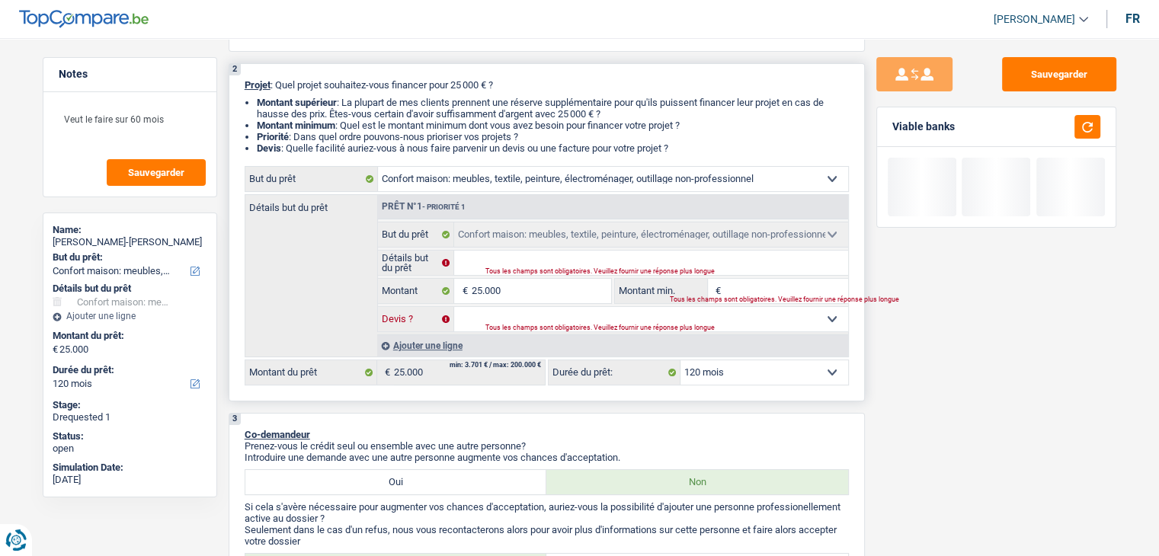
select select "yes"
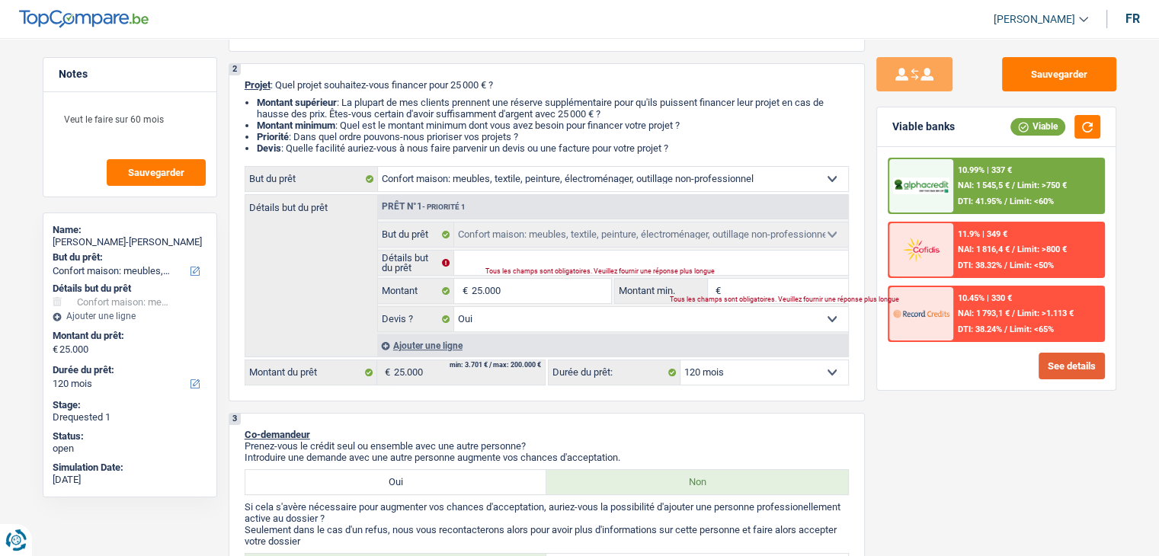
click at [1085, 360] on button "See details" at bounding box center [1071, 366] width 66 height 27
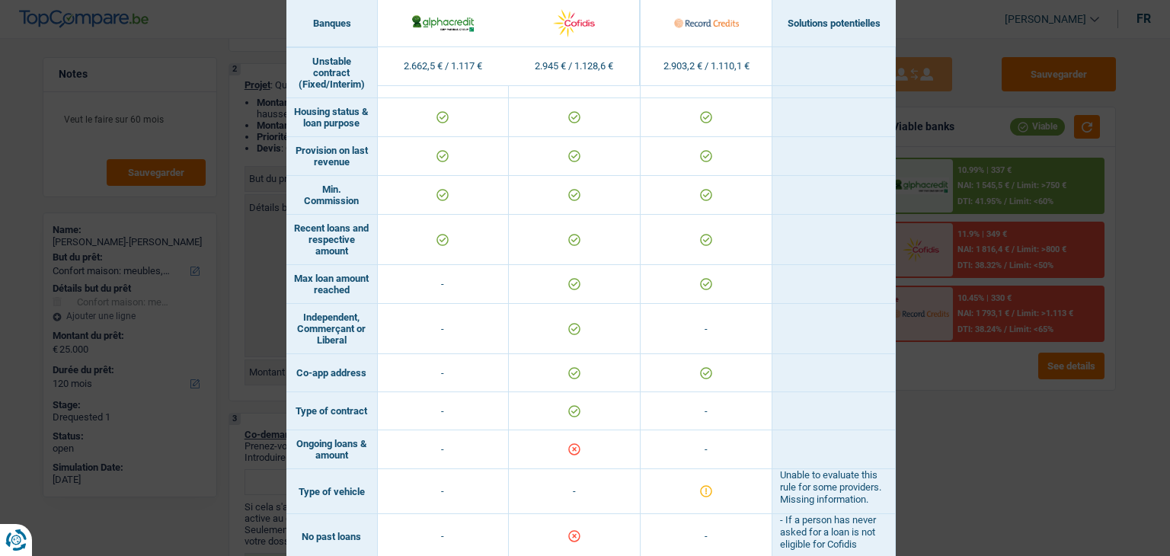
scroll to position [964, 0]
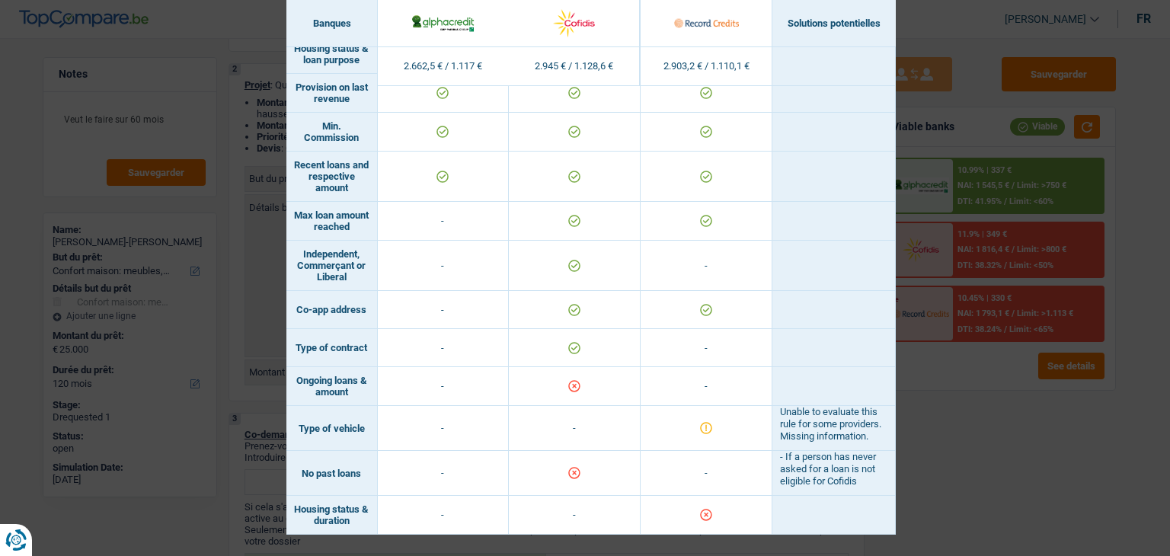
click at [958, 434] on div "Banks conditions × Banques Solutions potentielles Revenus / Charges 2.662,5 € /…" at bounding box center [585, 278] width 1170 height 556
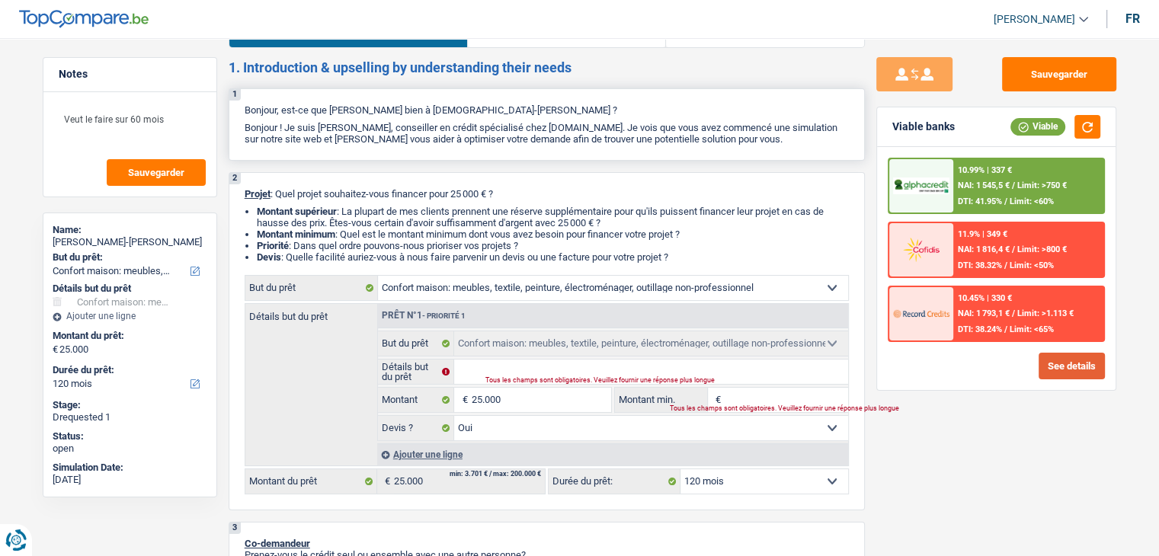
scroll to position [0, 0]
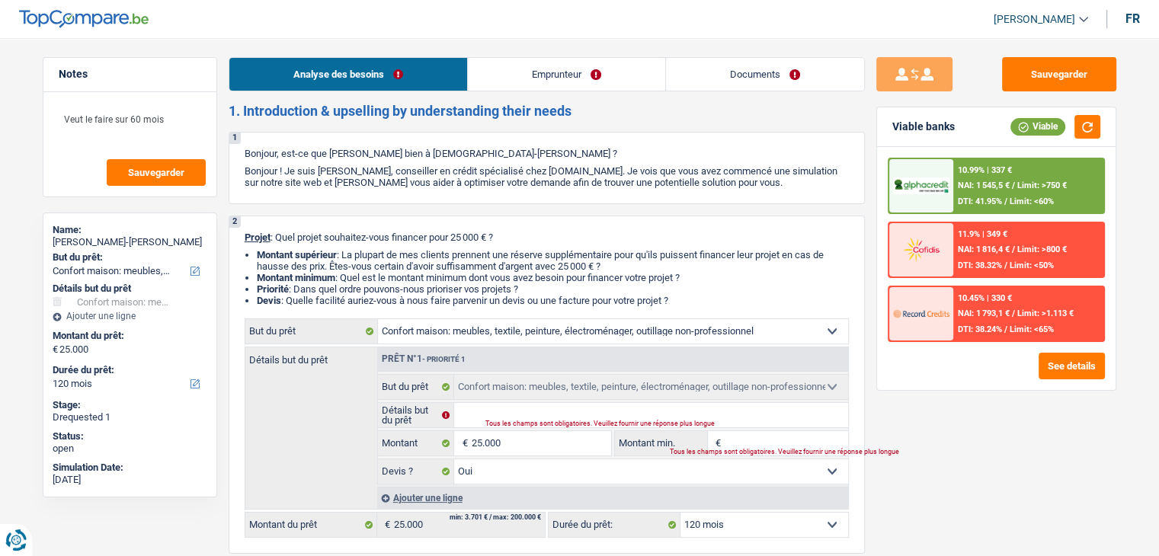
click at [568, 69] on link "Emprunteur" at bounding box center [566, 74] width 197 height 33
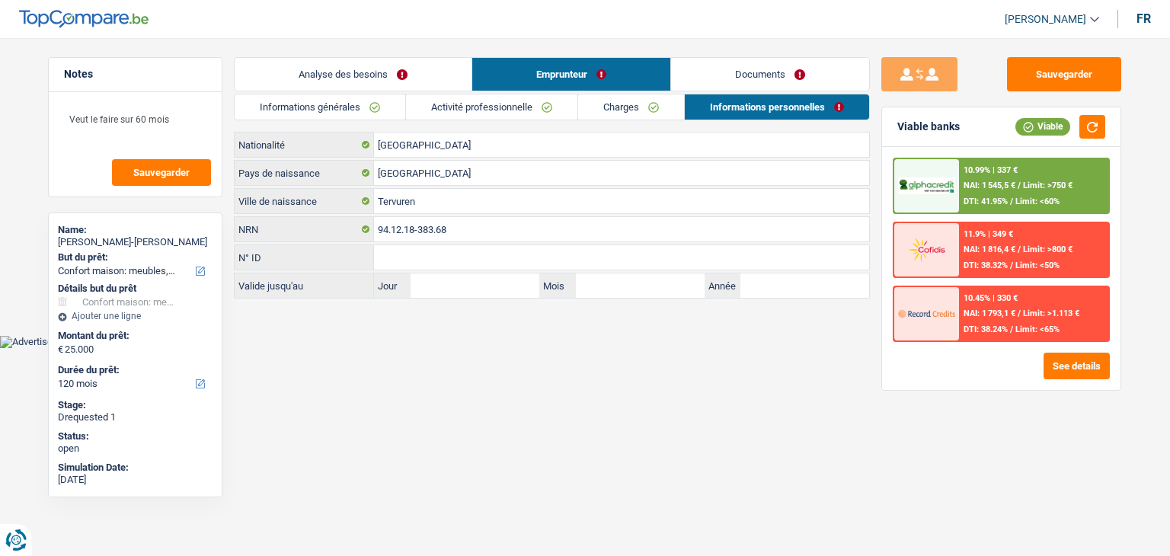
click at [622, 110] on link "Charges" at bounding box center [631, 106] width 106 height 25
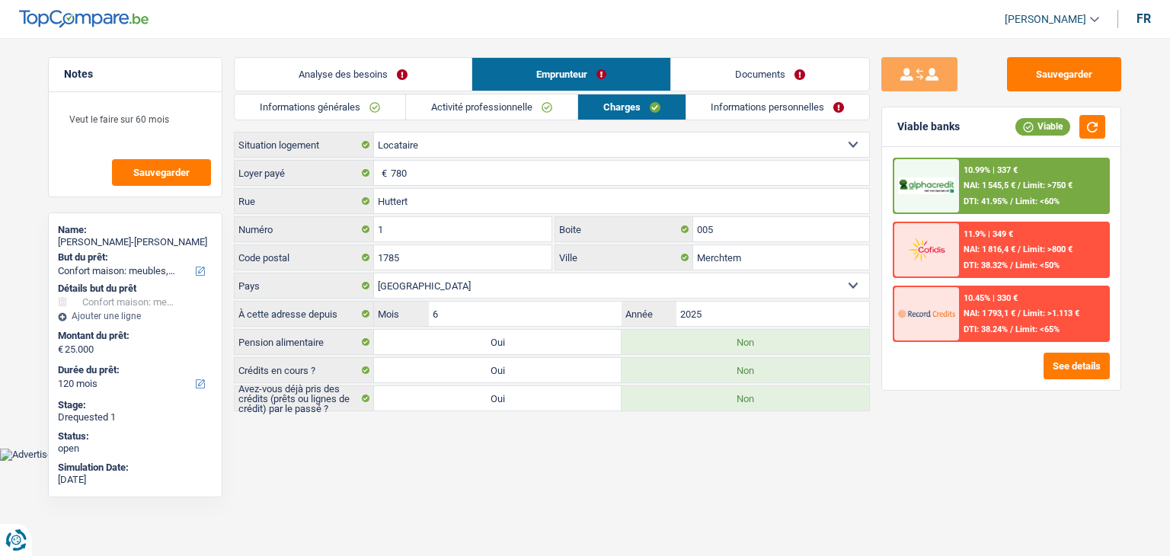
click at [540, 110] on link "Activité professionnelle" at bounding box center [491, 106] width 171 height 25
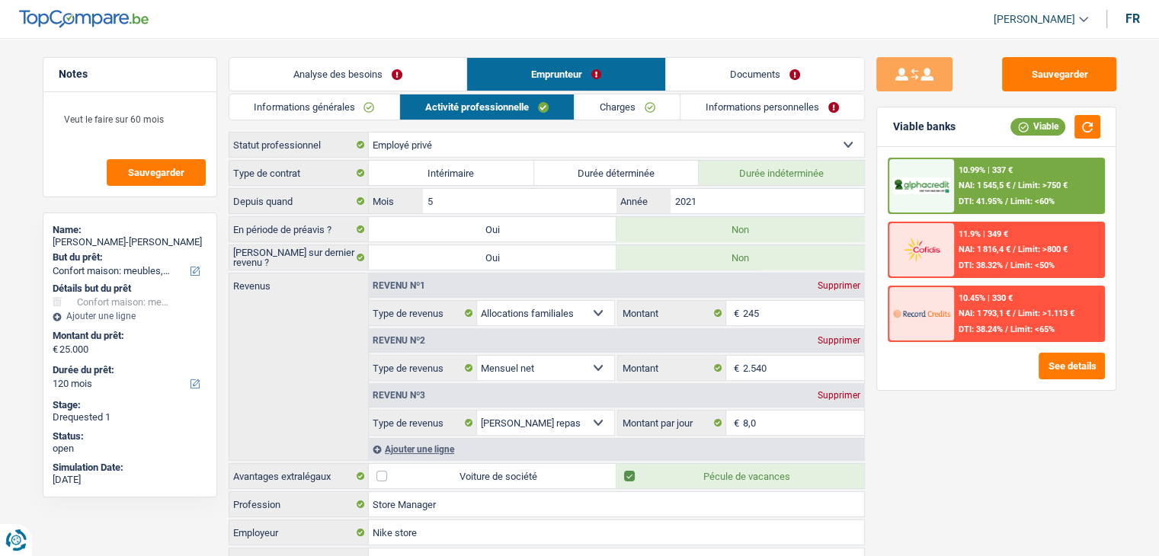
drag, startPoint x: 770, startPoint y: 102, endPoint x: 741, endPoint y: 116, distance: 32.0
click at [769, 102] on link "Informations personnelles" at bounding box center [772, 106] width 184 height 25
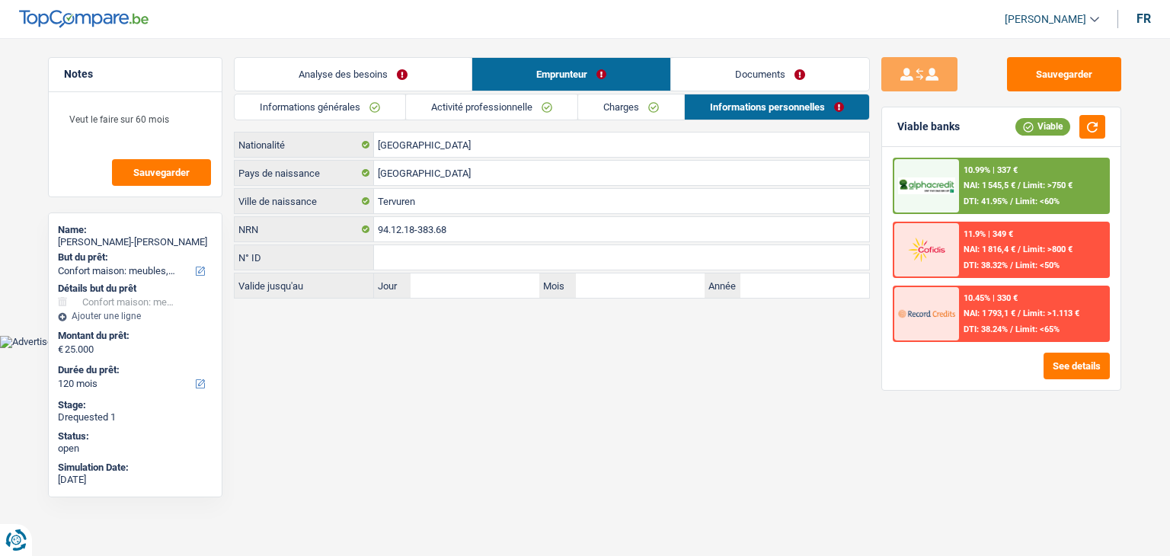
click at [381, 115] on link "Informations générales" at bounding box center [320, 106] width 171 height 25
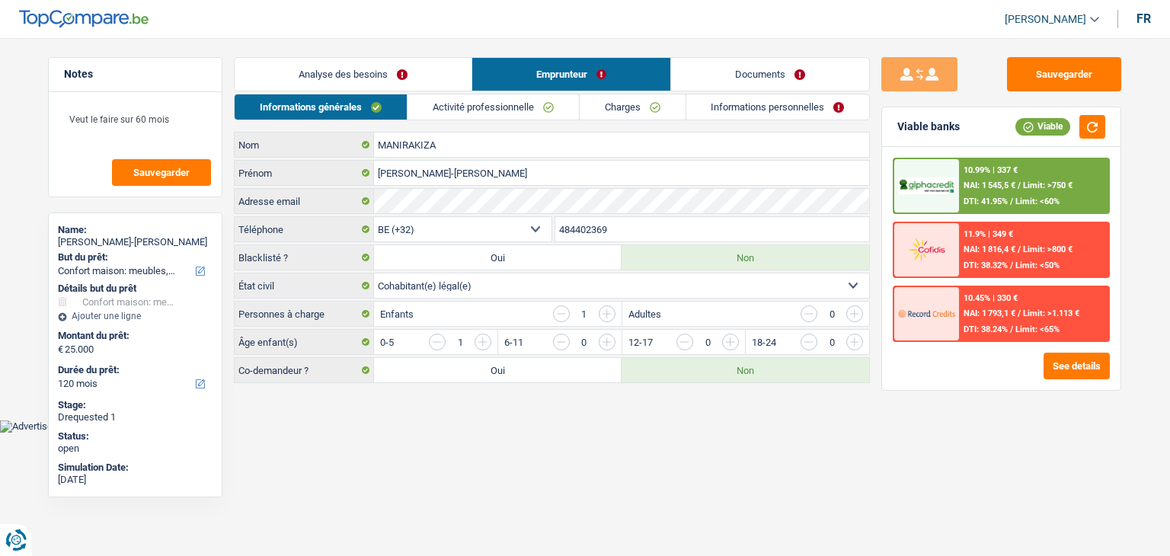
click at [384, 71] on link "Analyse des besoins" at bounding box center [353, 74] width 237 height 33
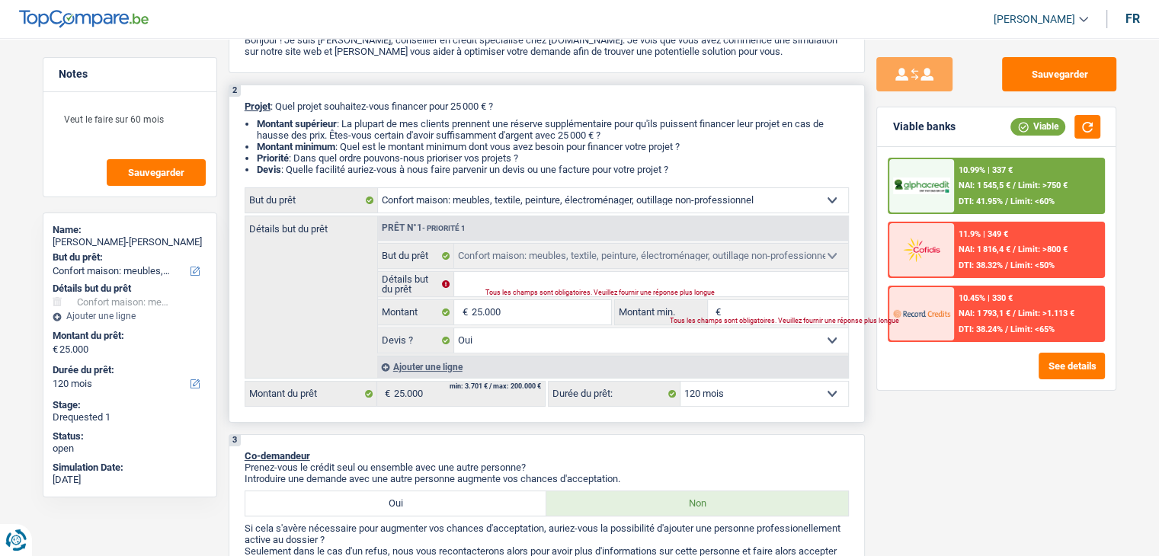
scroll to position [229, 0]
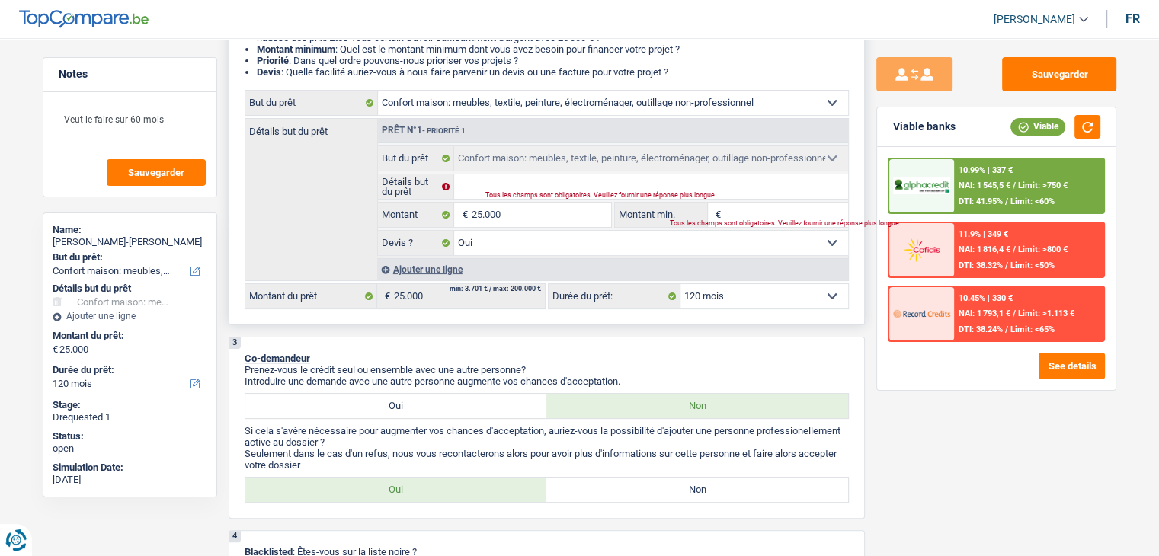
click at [432, 258] on div "Ajouter une ligne" at bounding box center [612, 269] width 471 height 22
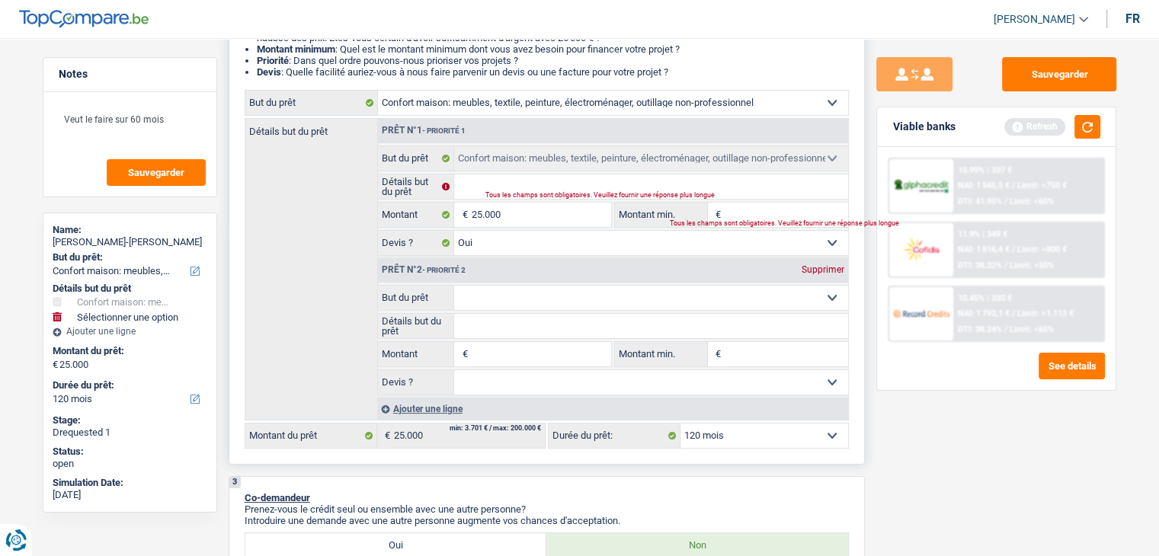
click at [573, 302] on select "Confort maison: meubles, textile, peinture, électroménager, outillage non-profe…" at bounding box center [651, 298] width 394 height 24
select select "tech"
click at [454, 286] on select "Confort maison: meubles, textile, peinture, électroménager, outillage non-profe…" at bounding box center [651, 298] width 394 height 24
select select "tech"
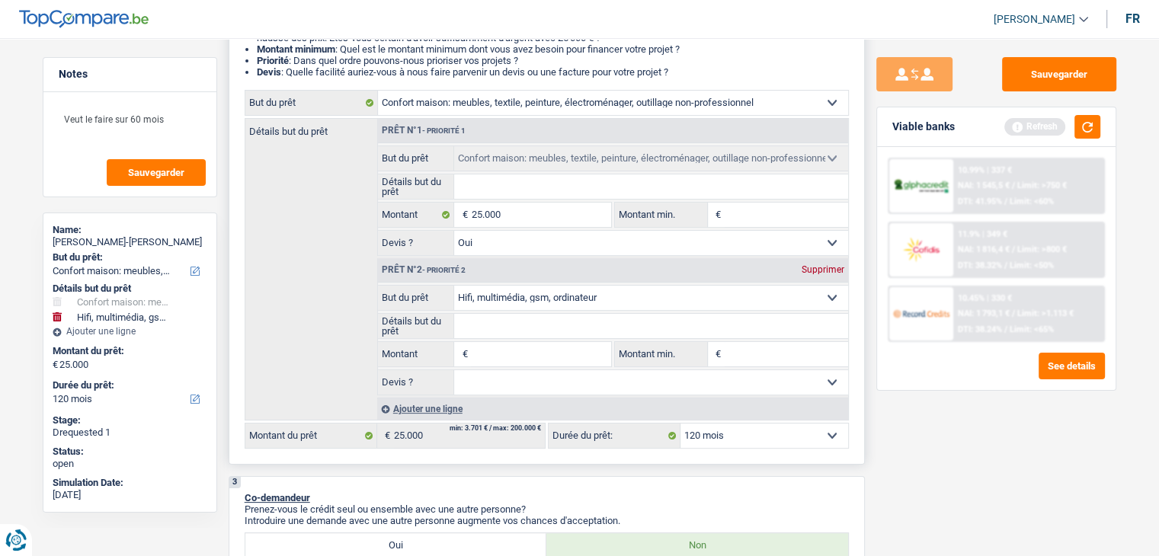
click at [507, 359] on input "Montant" at bounding box center [540, 354] width 139 height 24
type input "5"
type input "50"
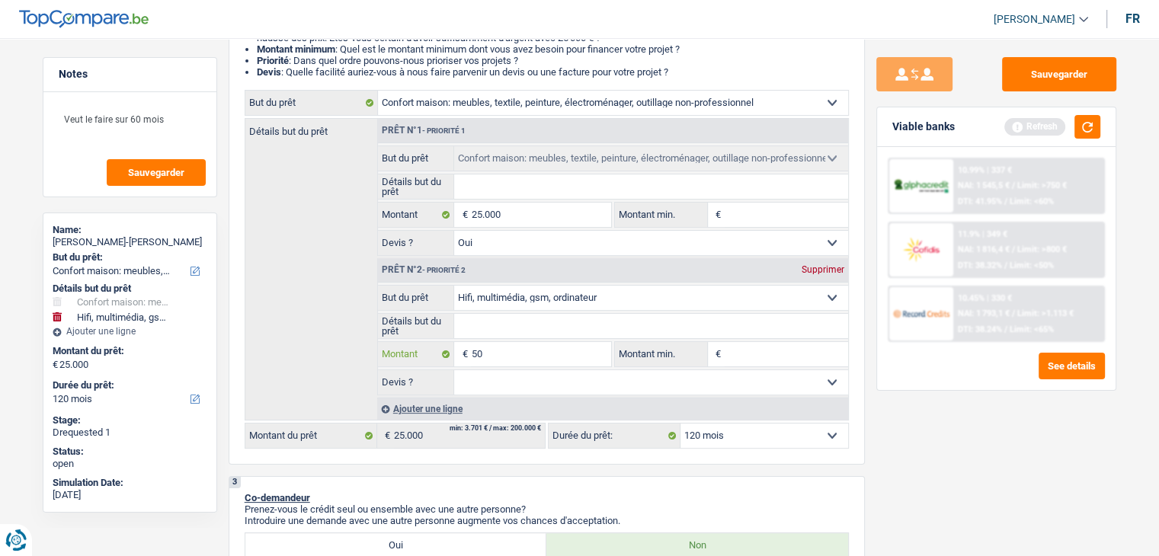
type input "500"
type input "5.000"
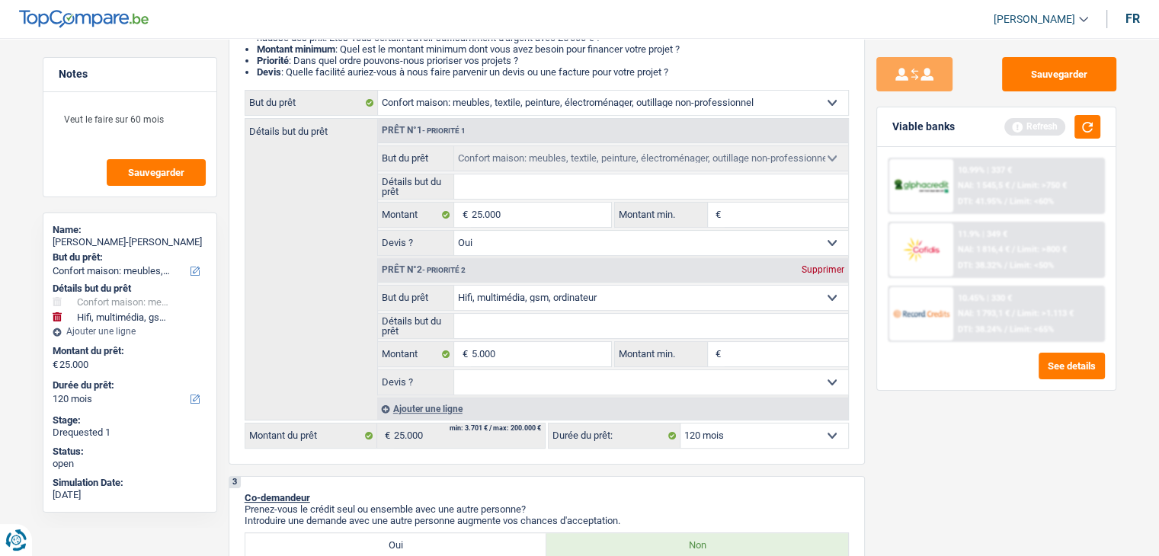
type input "30.000"
click at [1060, 473] on div "Sauvegarder Viable banks Refresh 10.99% | 337 € NAI: 1 545,5 € / Limit: >750 € …" at bounding box center [996, 292] width 263 height 471
click at [533, 206] on input "25.000" at bounding box center [540, 215] width 139 height 24
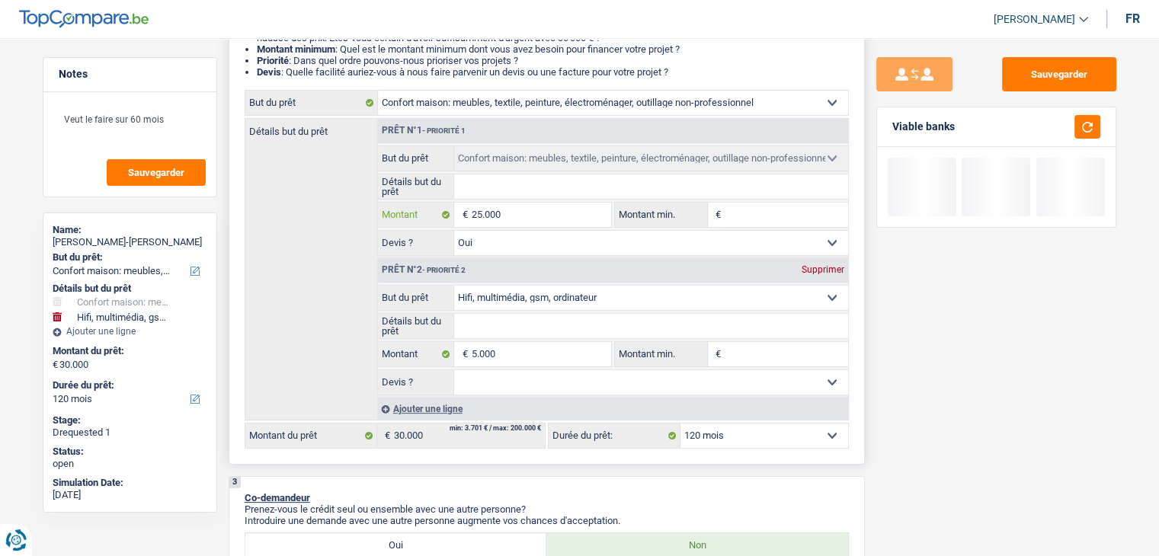
type input "2.500"
type input "250"
type input "25"
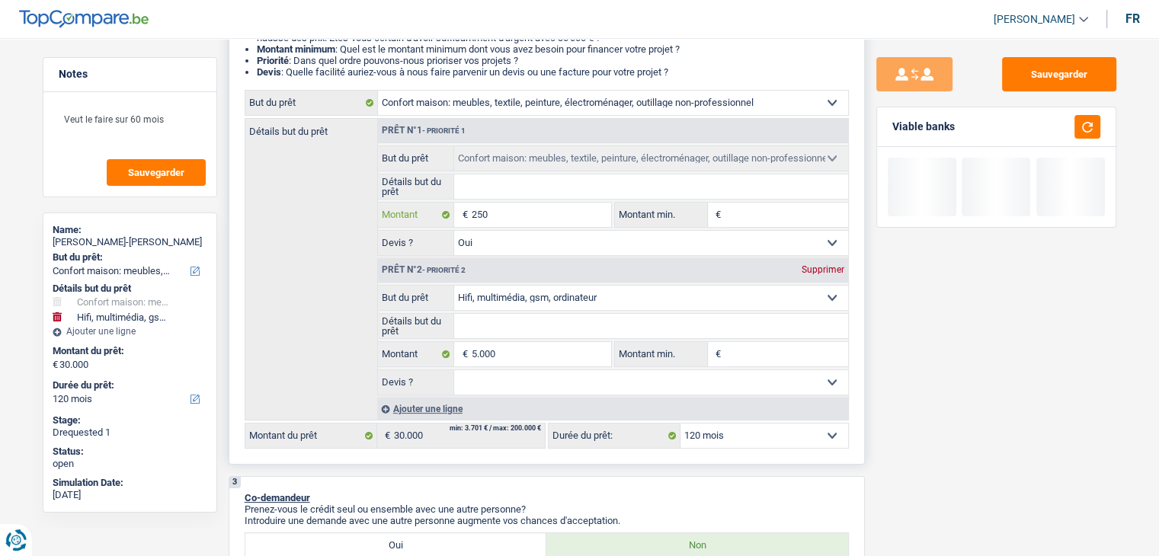
type input "25"
type input "2"
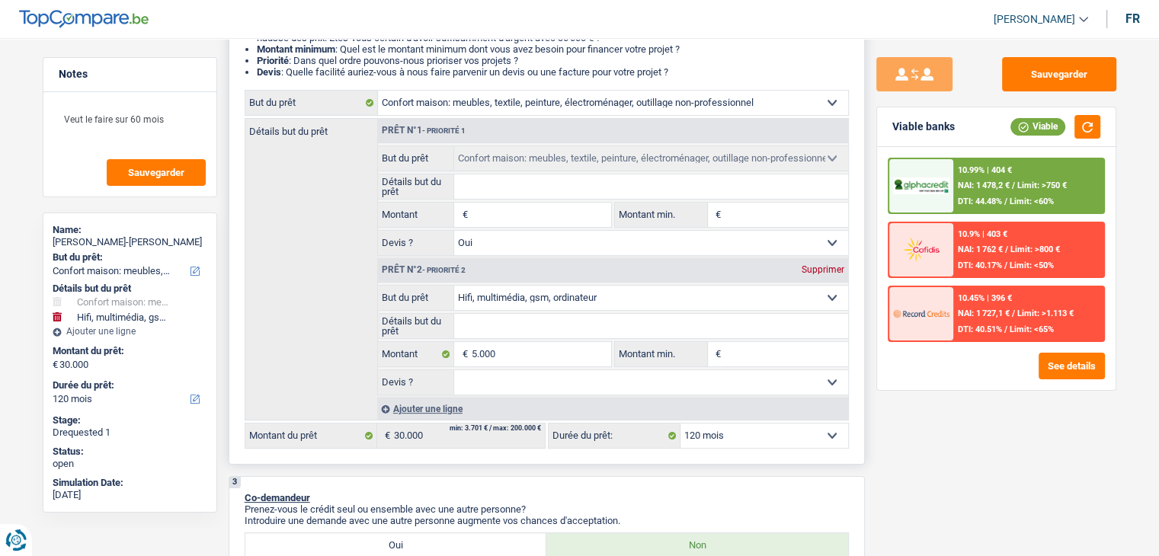
type input "2"
type input "20"
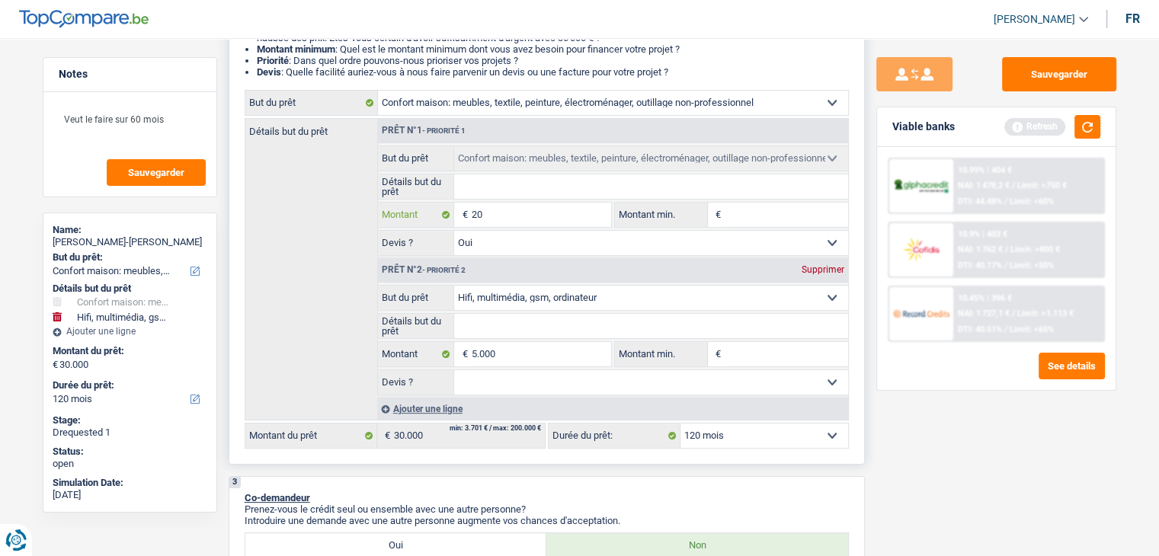
type input "200"
type input "2.000"
type input "20.000"
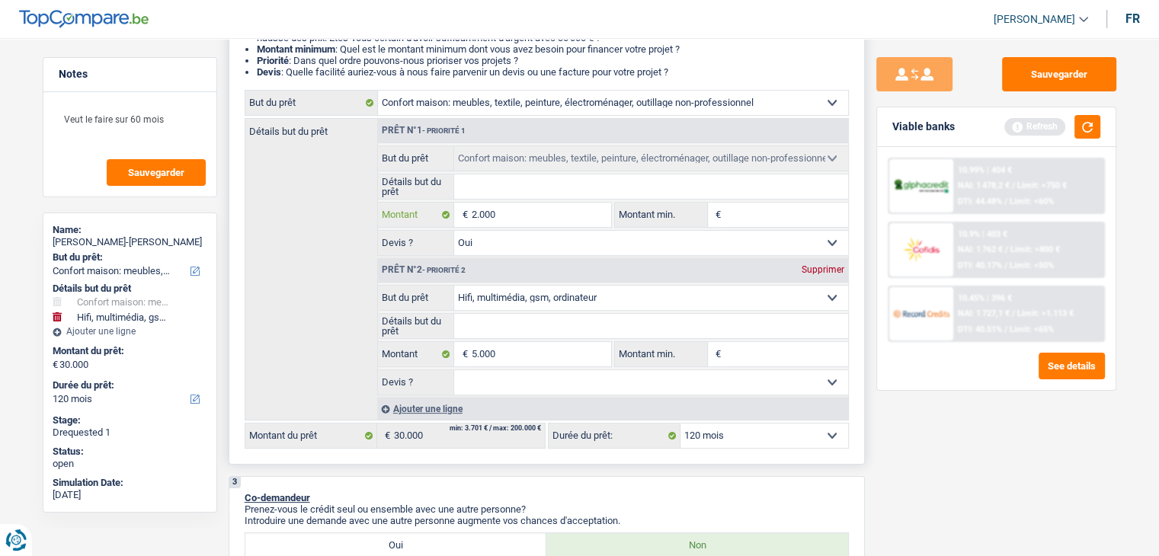
type input "20.000"
type input "25.000"
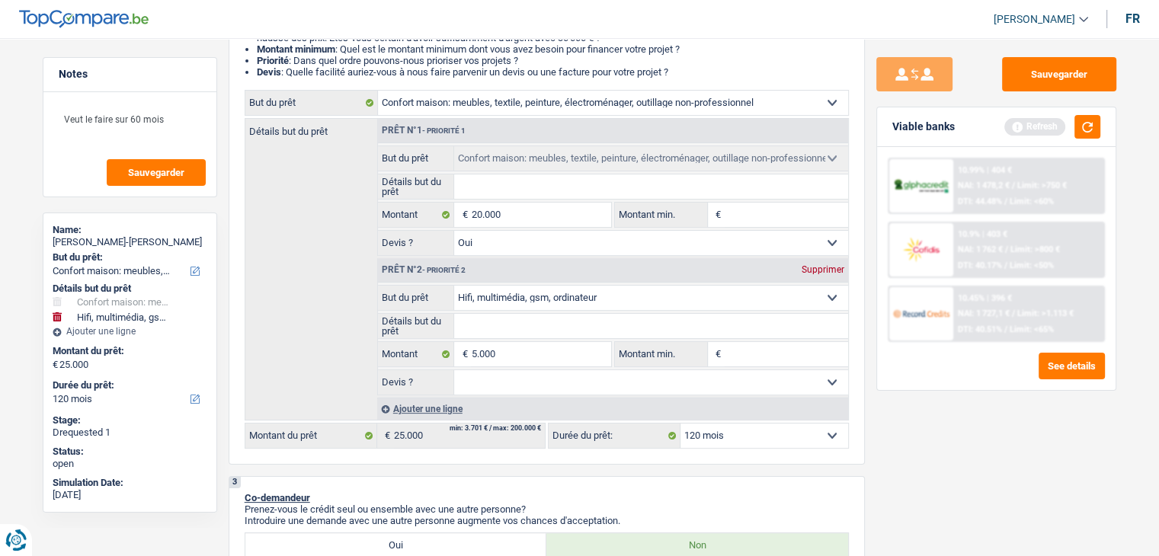
drag, startPoint x: 911, startPoint y: 470, endPoint x: 945, endPoint y: 444, distance: 42.4
click at [923, 468] on div "Sauvegarder Viable banks Refresh 10.99% | 404 € NAI: 1 478,2 € / Limit: >750 € …" at bounding box center [996, 292] width 263 height 471
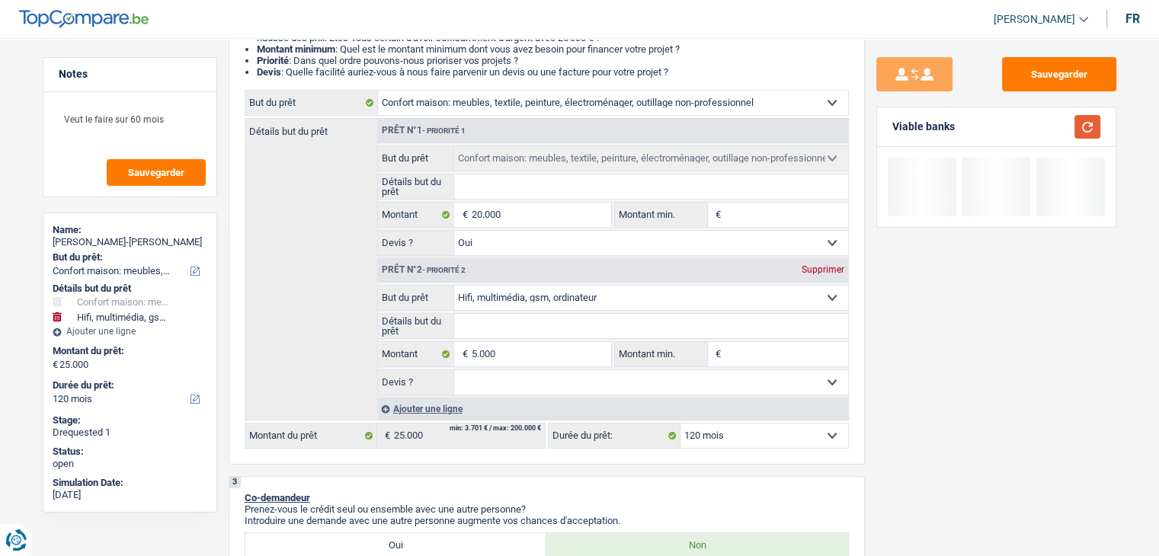
drag, startPoint x: 1079, startPoint y: 130, endPoint x: 1033, endPoint y: 163, distance: 56.7
click at [1076, 130] on button "button" at bounding box center [1087, 127] width 26 height 24
click at [500, 376] on select "Oui Non Non répondu Sélectionner une option" at bounding box center [651, 382] width 394 height 24
select select "yes"
click at [454, 370] on select "Oui Non Non répondu Sélectionner une option" at bounding box center [651, 382] width 394 height 24
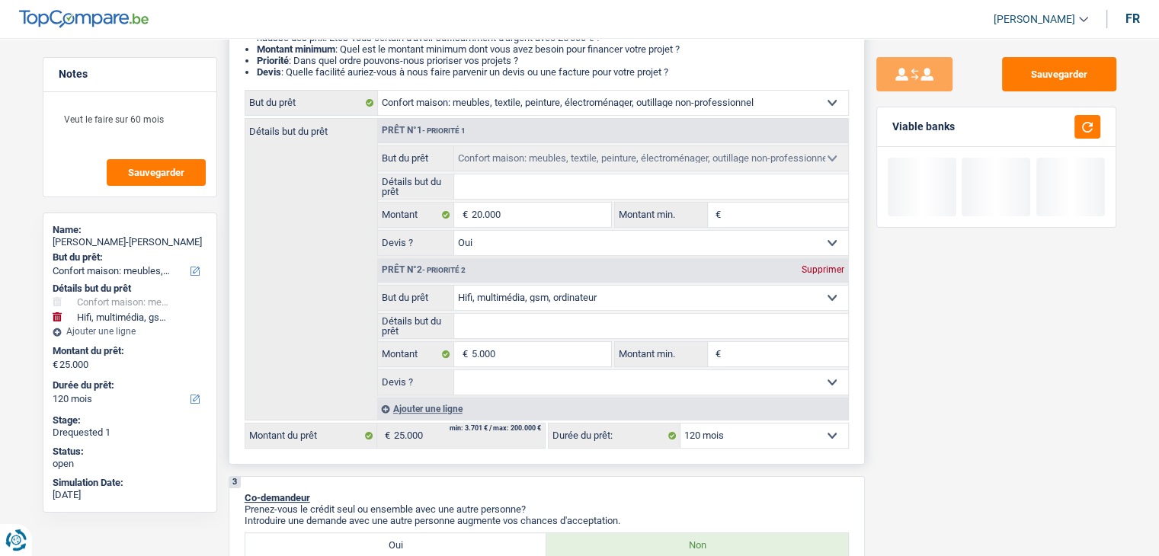
select select "yes"
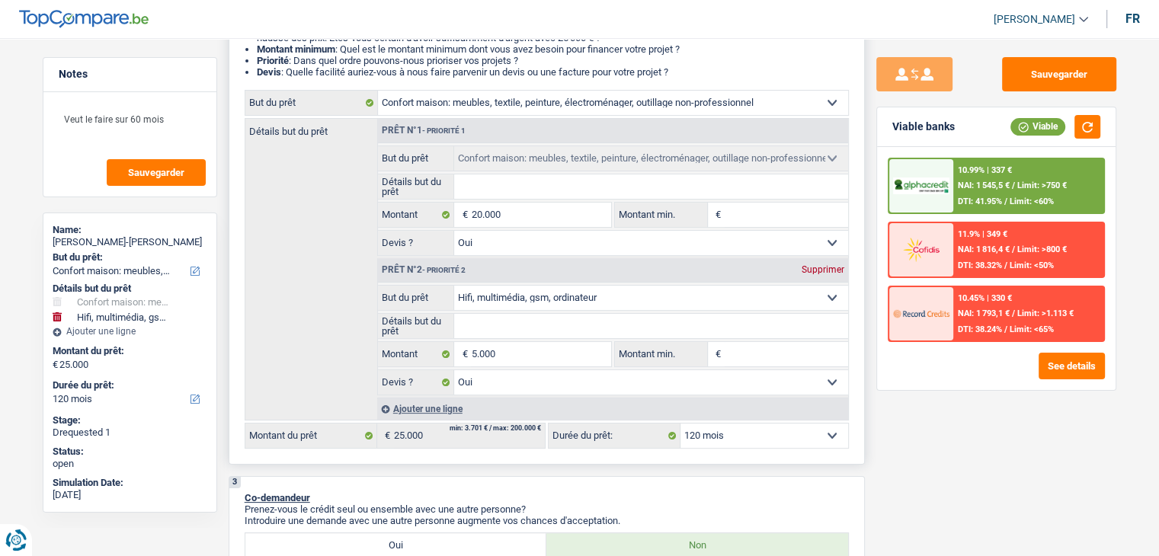
click at [755, 440] on select "12 mois 18 mois 24 mois 30 mois 36 mois 42 mois 48 mois 60 mois 72 mois 84 mois…" at bounding box center [764, 436] width 168 height 24
click at [993, 187] on span "NAI: 1 545,5 €" at bounding box center [984, 186] width 52 height 10
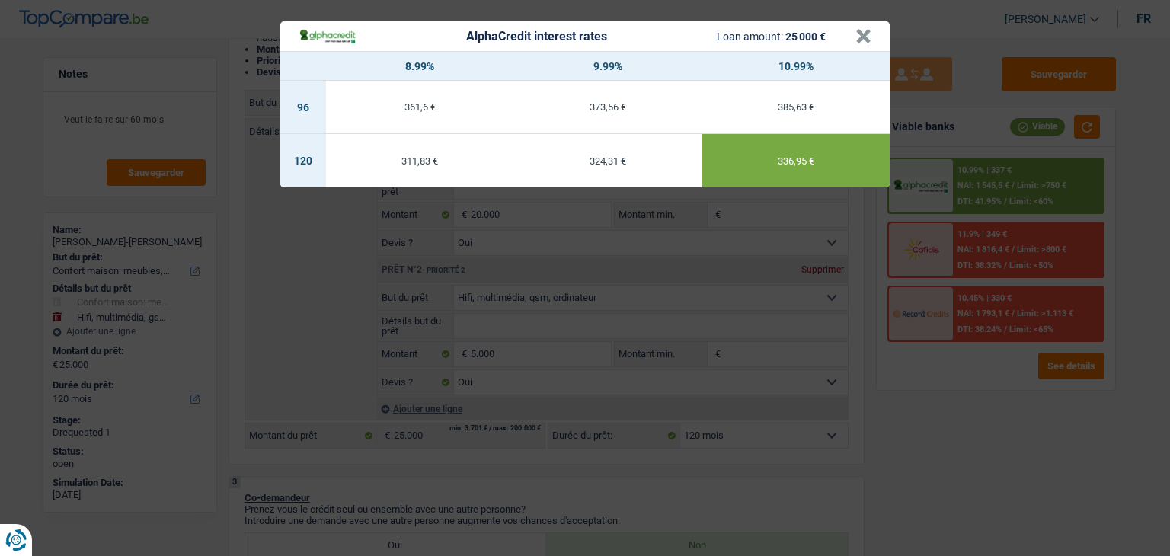
click at [945, 382] on div "AlphaCredit interest rates Loan amount: 25 000 € × 8.99% 9.99% 10.99% 96 361,6 …" at bounding box center [585, 278] width 1170 height 556
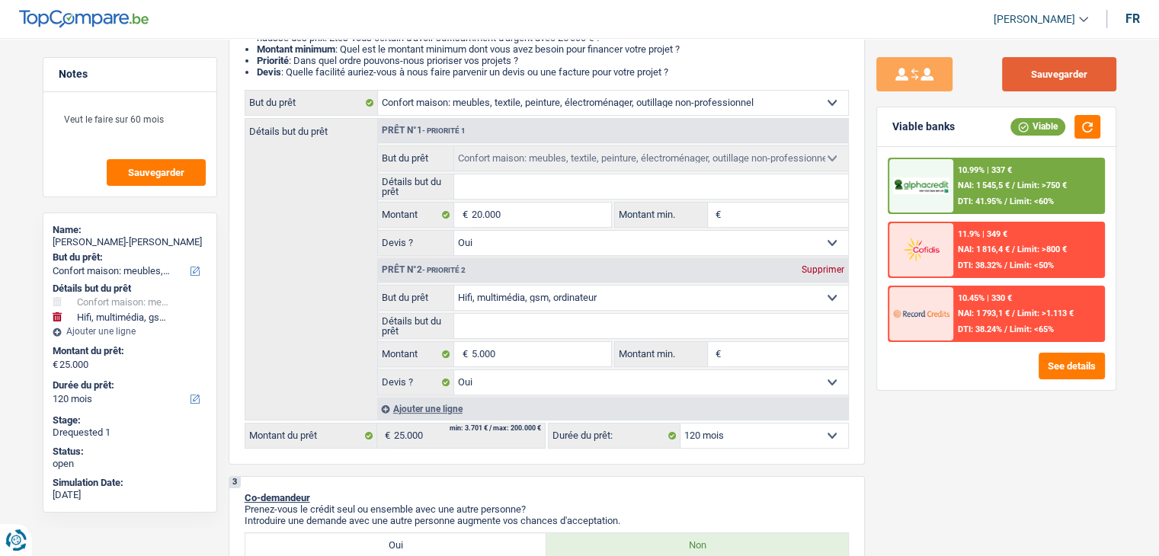
drag, startPoint x: 1058, startPoint y: 82, endPoint x: 1060, endPoint y: 98, distance: 16.1
click at [1060, 82] on button "Sauvegarder" at bounding box center [1059, 74] width 114 height 34
drag, startPoint x: 164, startPoint y: 123, endPoint x: 448, endPoint y: 179, distance: 289.7
click at [801, 443] on select "12 mois 18 mois 24 mois 30 mois 36 mois 42 mois 48 mois 60 mois 72 mois 84 mois…" at bounding box center [764, 436] width 168 height 24
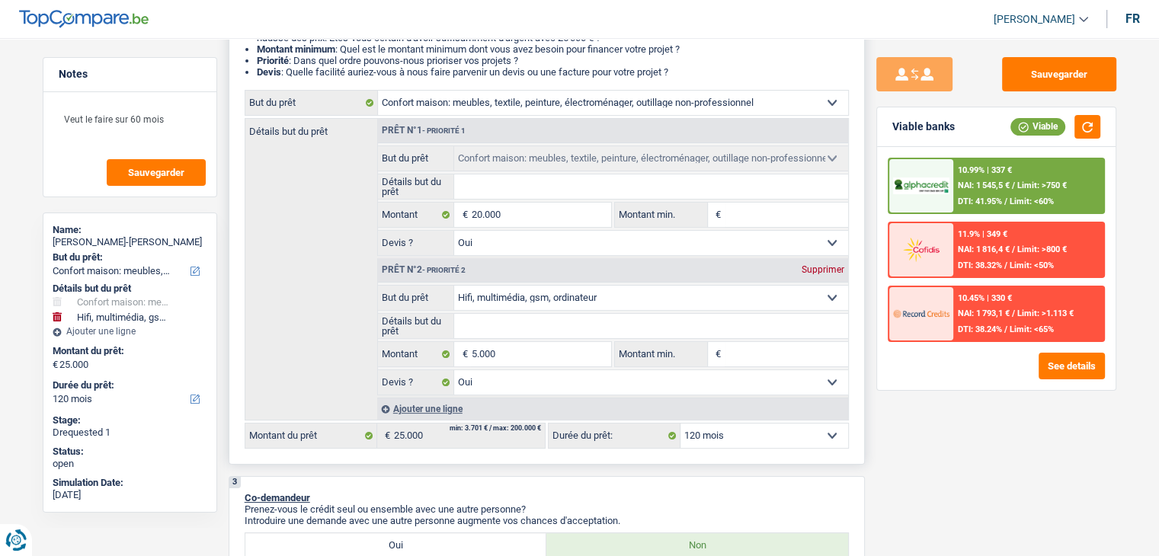
select select "84"
click at [680, 424] on select "12 mois 18 mois 24 mois 30 mois 36 mois 42 mois 48 mois 60 mois 72 mois 84 mois…" at bounding box center [764, 436] width 168 height 24
select select "84"
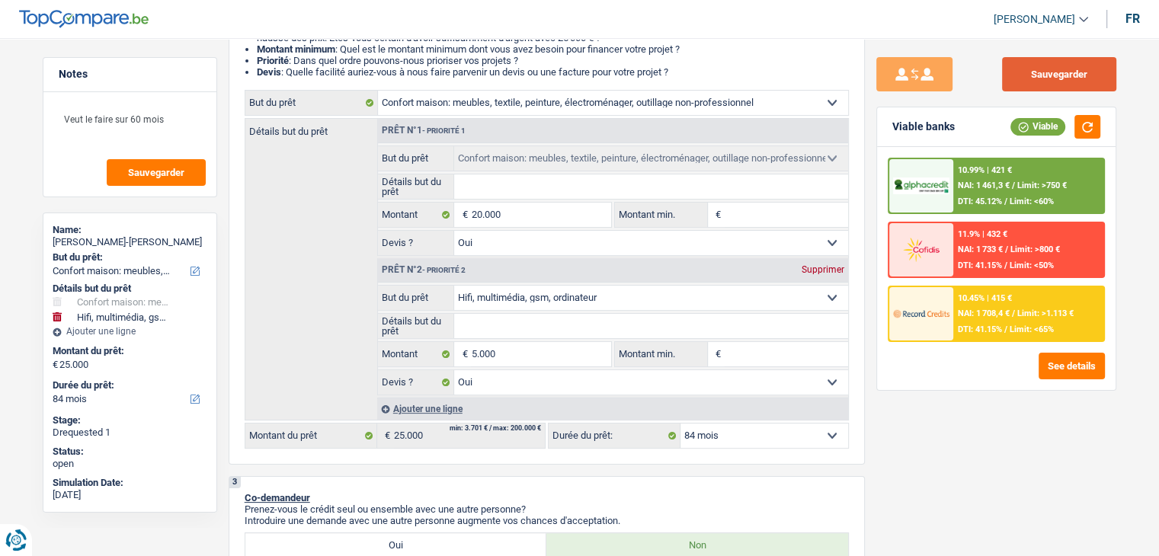
click at [1034, 73] on button "Sauvegarder" at bounding box center [1059, 74] width 114 height 34
click at [954, 170] on div "10.99% | 421 € NAI: 1 461,3 € / Limit: >750 € DTI: 45.12% / Limit: <60%" at bounding box center [1028, 185] width 150 height 53
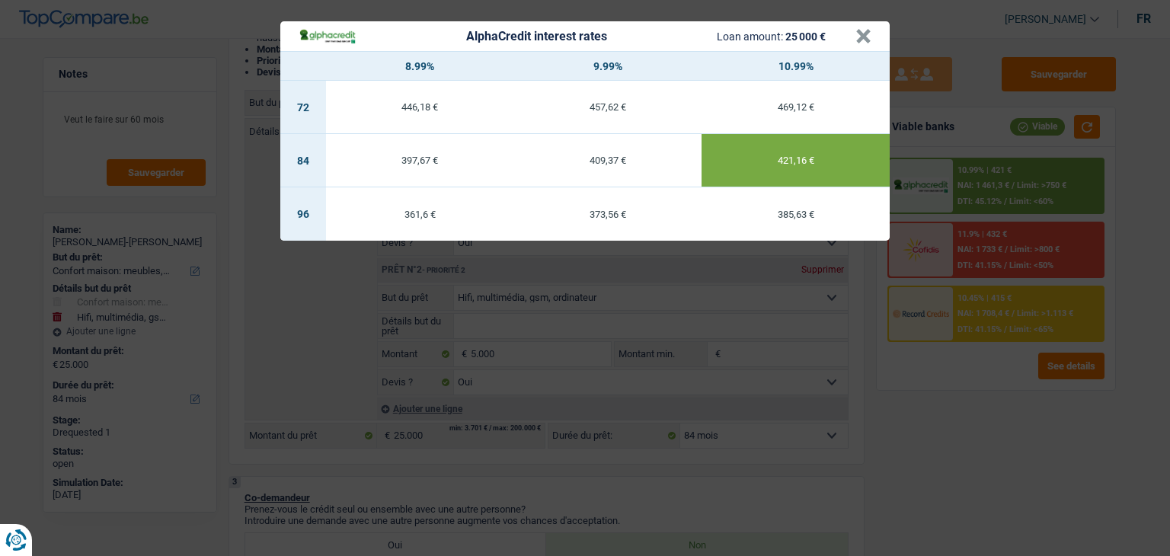
click at [932, 391] on div "AlphaCredit interest rates Loan amount: 25 000 € × 8.99% 9.99% 10.99% 72 446,18…" at bounding box center [585, 278] width 1170 height 556
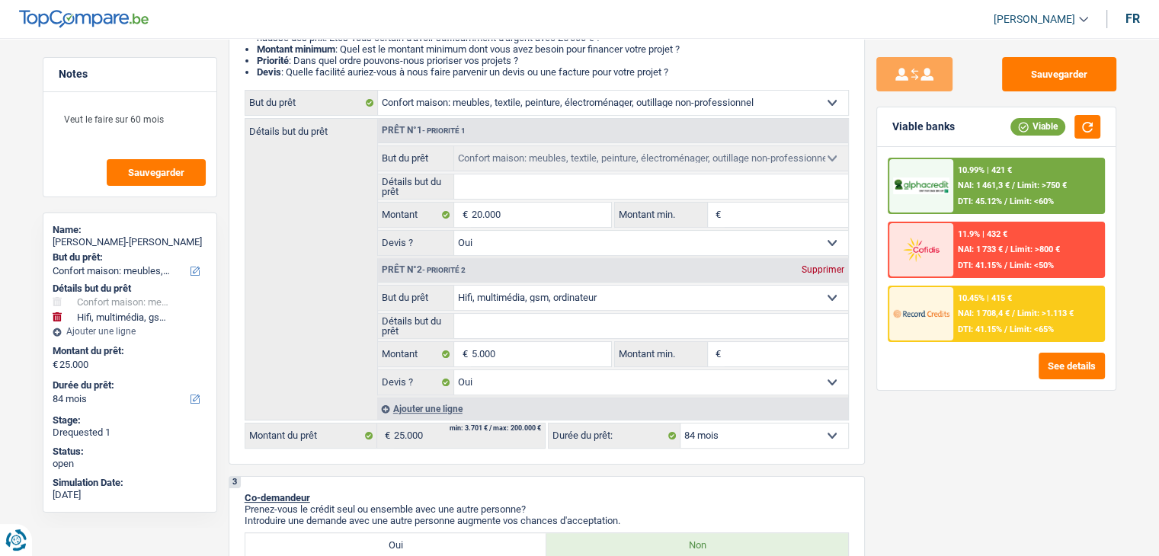
click at [993, 313] on span "NAI: 1 708,4 €" at bounding box center [984, 314] width 52 height 10
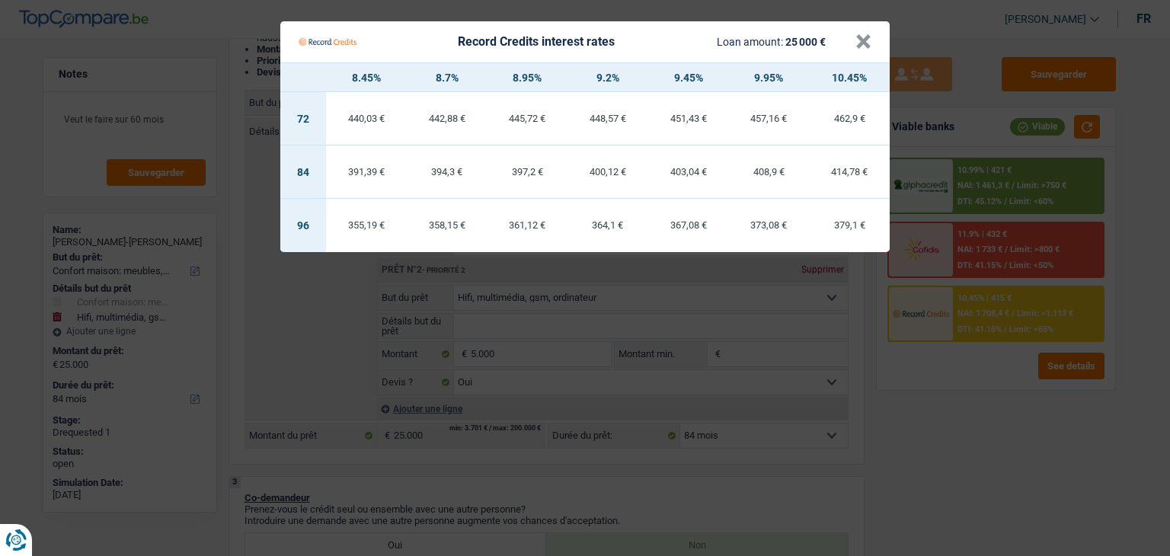
click at [957, 436] on Credits "Record Credits interest rates Loan amount: 25 000 € × 8.45% 8.7% 8.95% 9.2% 9.4…" at bounding box center [585, 278] width 1170 height 556
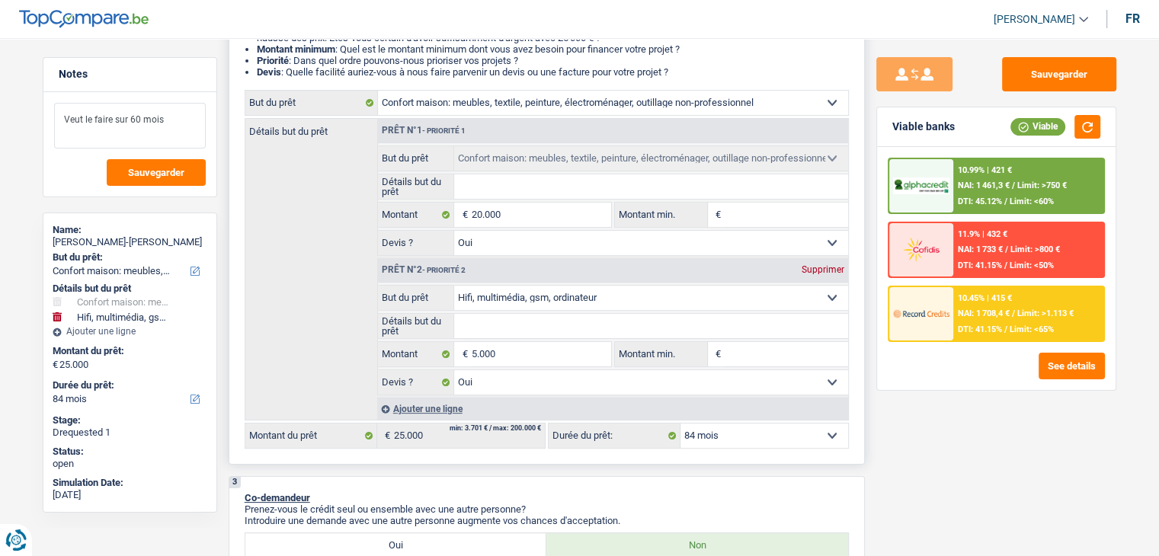
drag, startPoint x: 0, startPoint y: 92, endPoint x: 693, endPoint y: 119, distance: 693.0
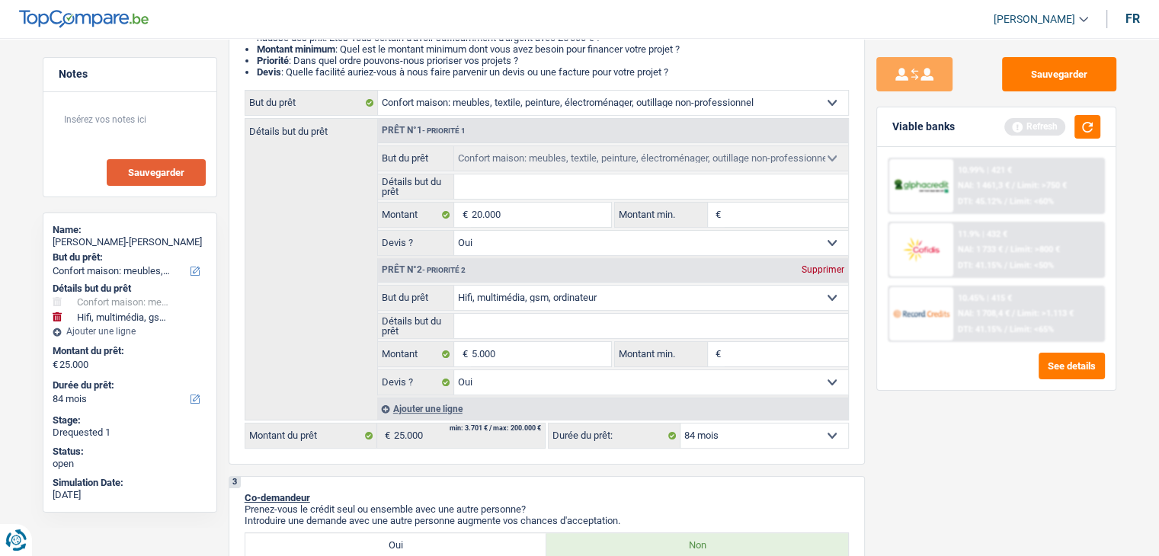
click at [171, 165] on button "Sauvegarder" at bounding box center [156, 172] width 99 height 27
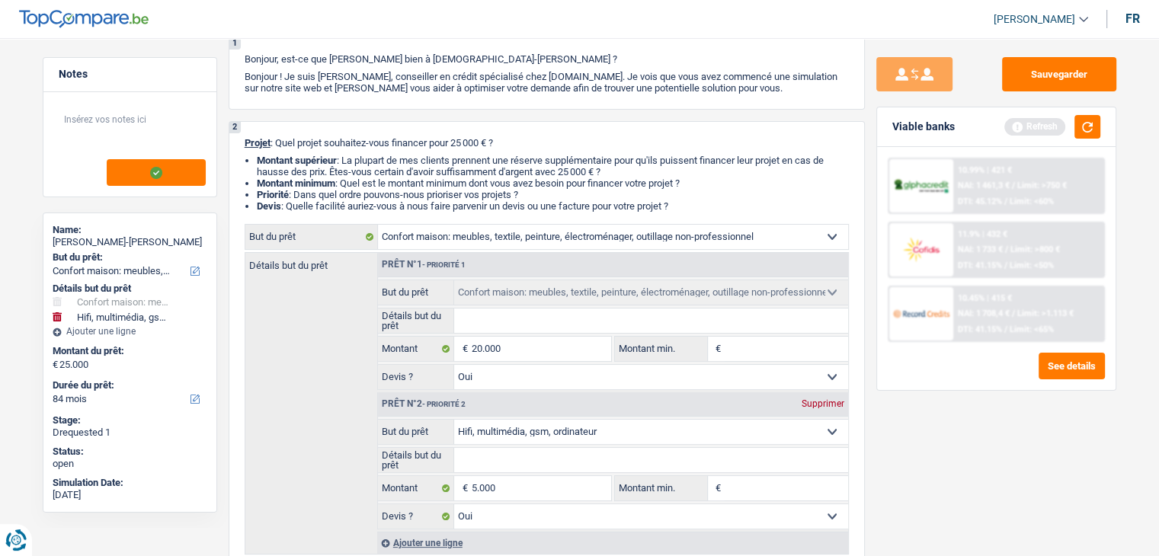
scroll to position [0, 0]
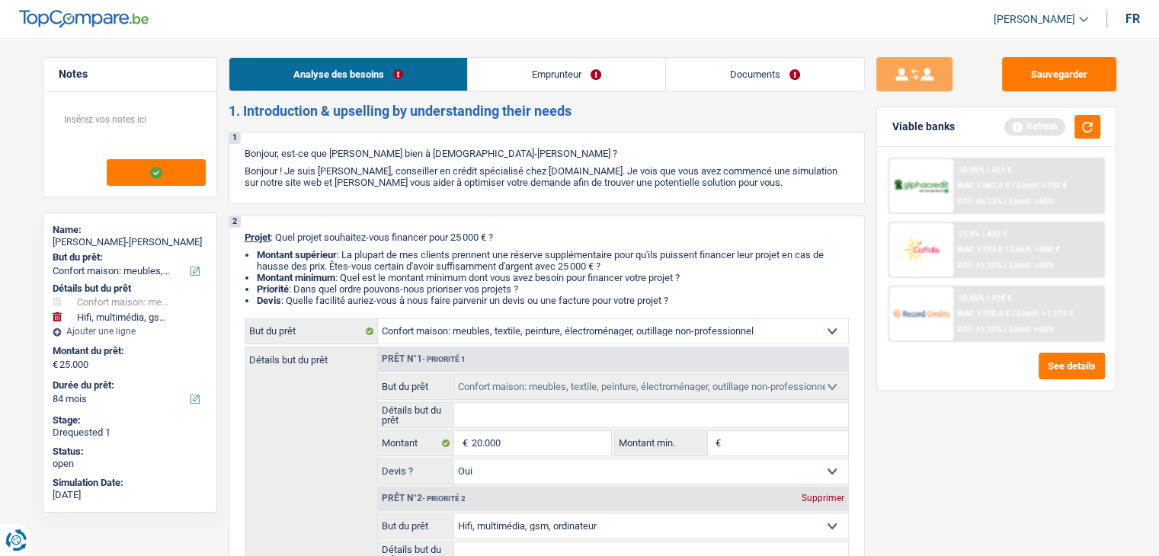
click at [747, 58] on link "Documents" at bounding box center [765, 74] width 198 height 33
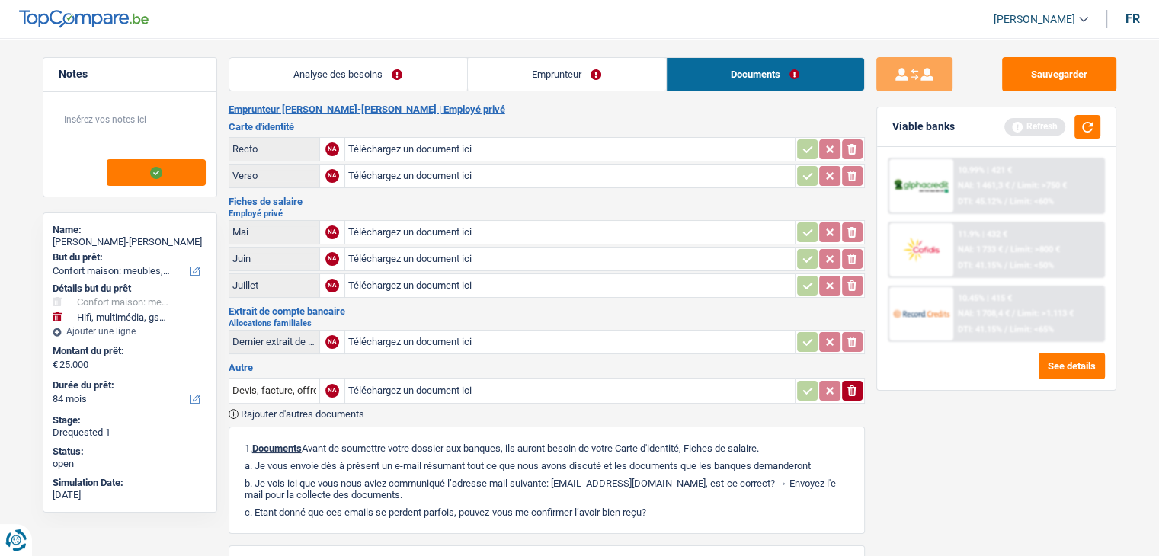
click at [771, 66] on link "Documents" at bounding box center [765, 74] width 197 height 33
click at [1092, 123] on button "button" at bounding box center [1087, 127] width 26 height 24
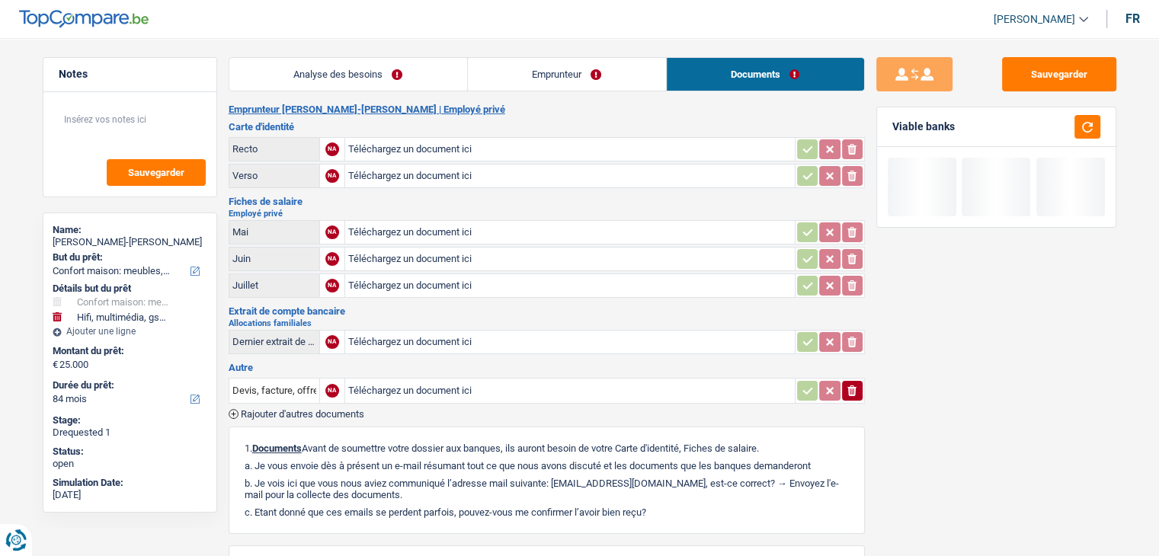
drag, startPoint x: 341, startPoint y: 77, endPoint x: 762, endPoint y: 159, distance: 428.5
click at [341, 77] on link "Analyse des besoins" at bounding box center [348, 74] width 238 height 33
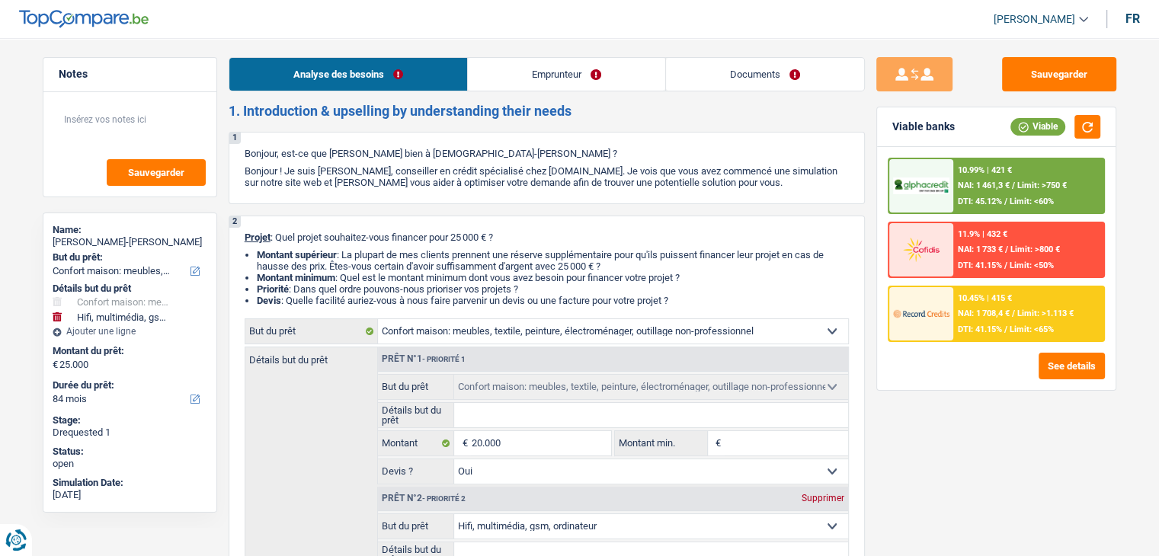
click at [775, 83] on link "Documents" at bounding box center [765, 74] width 198 height 33
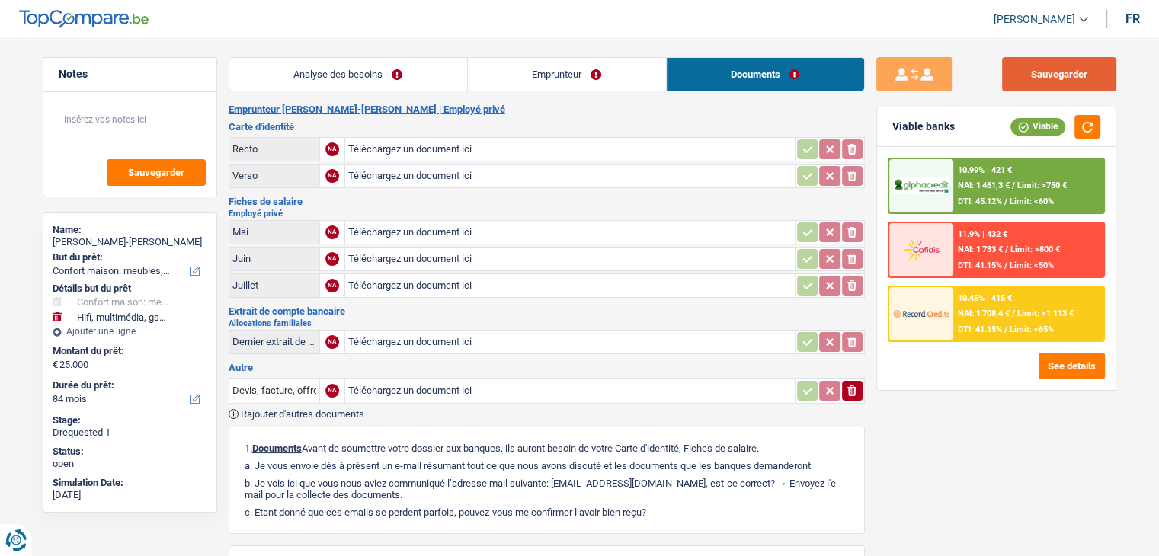
click at [1086, 76] on button "Sauvegarder" at bounding box center [1059, 74] width 114 height 34
click at [146, 131] on textarea at bounding box center [130, 126] width 152 height 46
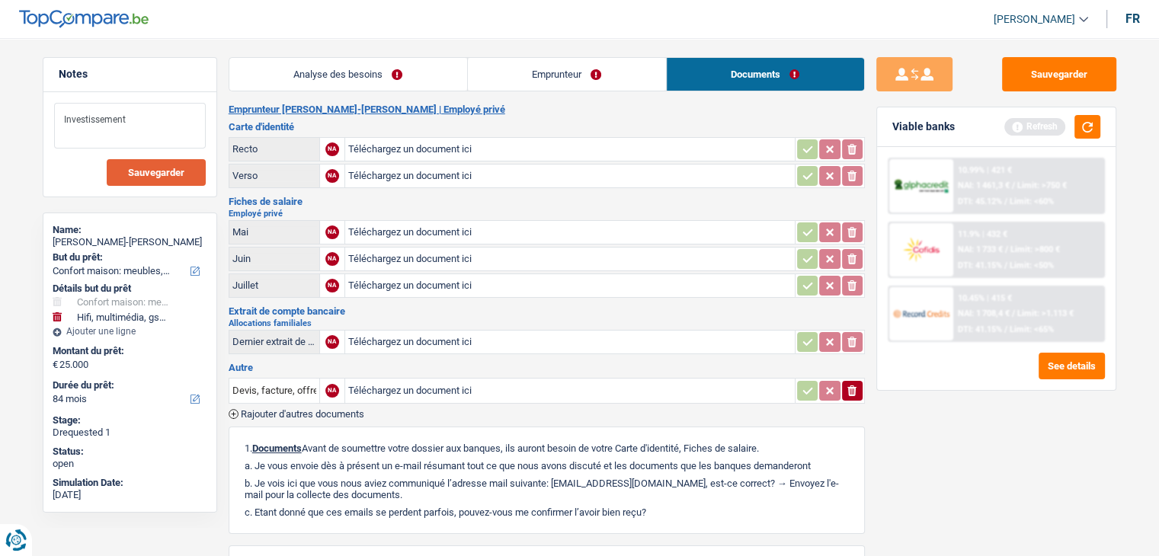
type textarea "Investissement"
click at [200, 165] on button "Sauvegarder" at bounding box center [156, 172] width 99 height 27
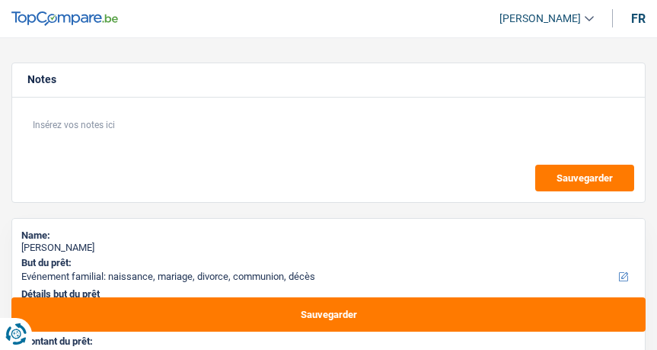
select select "familyEvent"
select select "48"
select select "familyEvent"
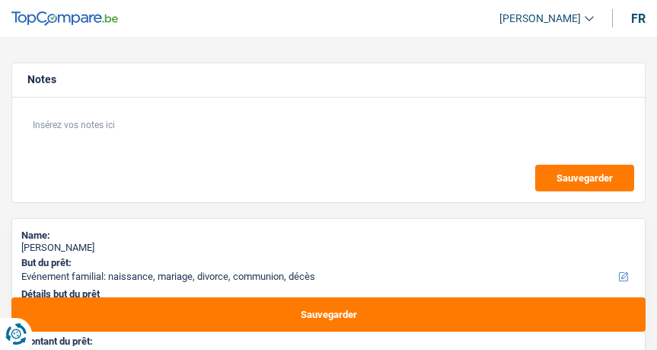
select select "48"
select select "independent"
select select "netSalary"
select select "ownerWithMortgage"
select select "familyEvent"
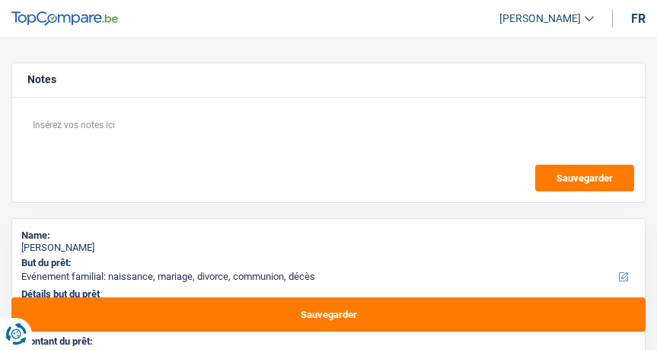
select select "familyEvent"
select select "48"
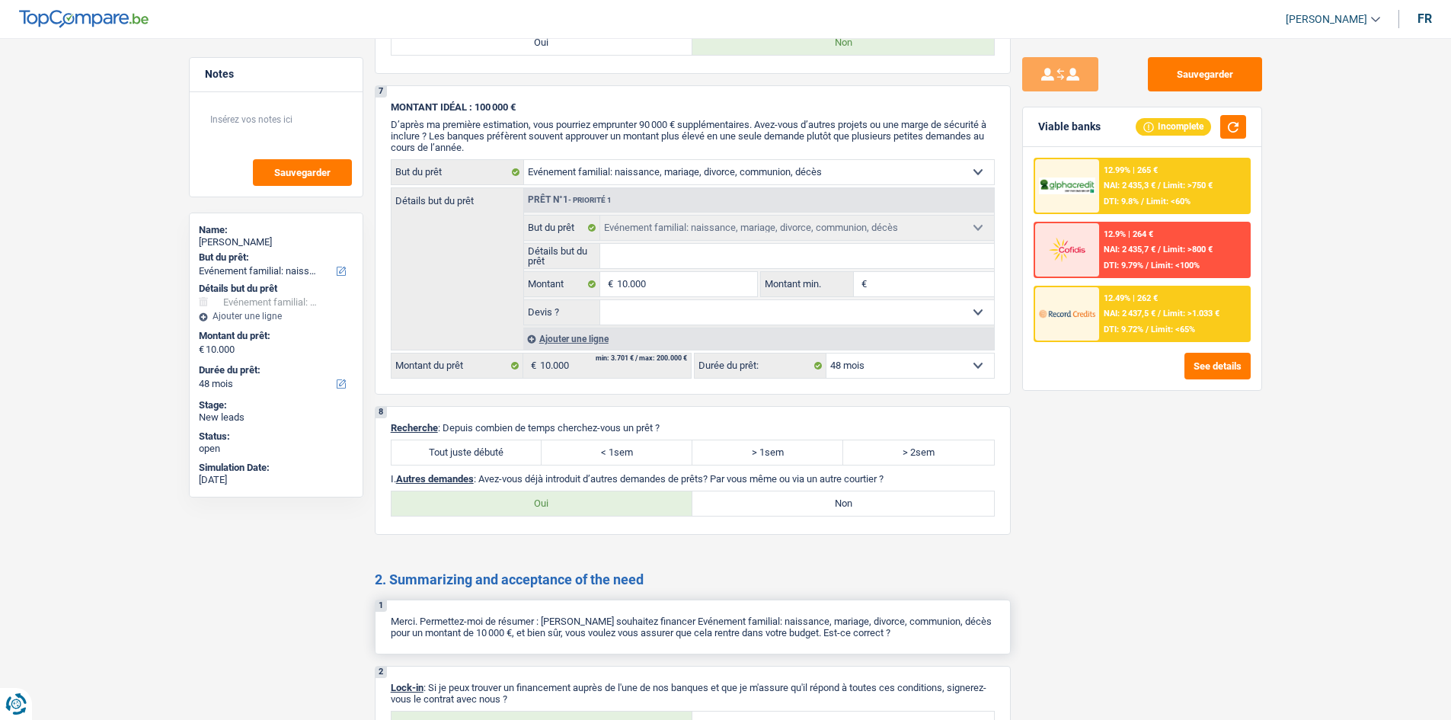
scroll to position [1320, 0]
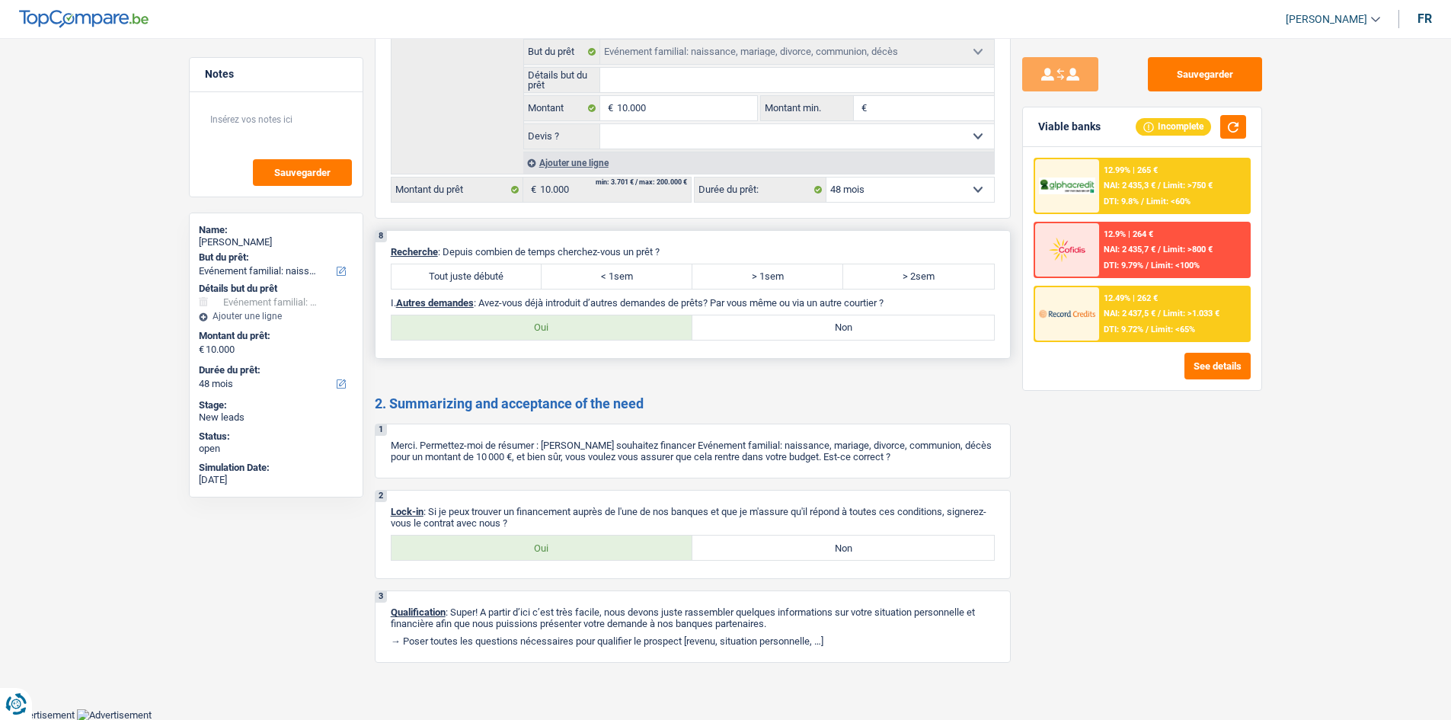
click at [492, 279] on label "Tout juste débuté" at bounding box center [467, 276] width 151 height 24
click at [492, 279] on input "Tout juste débuté" at bounding box center [467, 276] width 151 height 24
radio input "true"
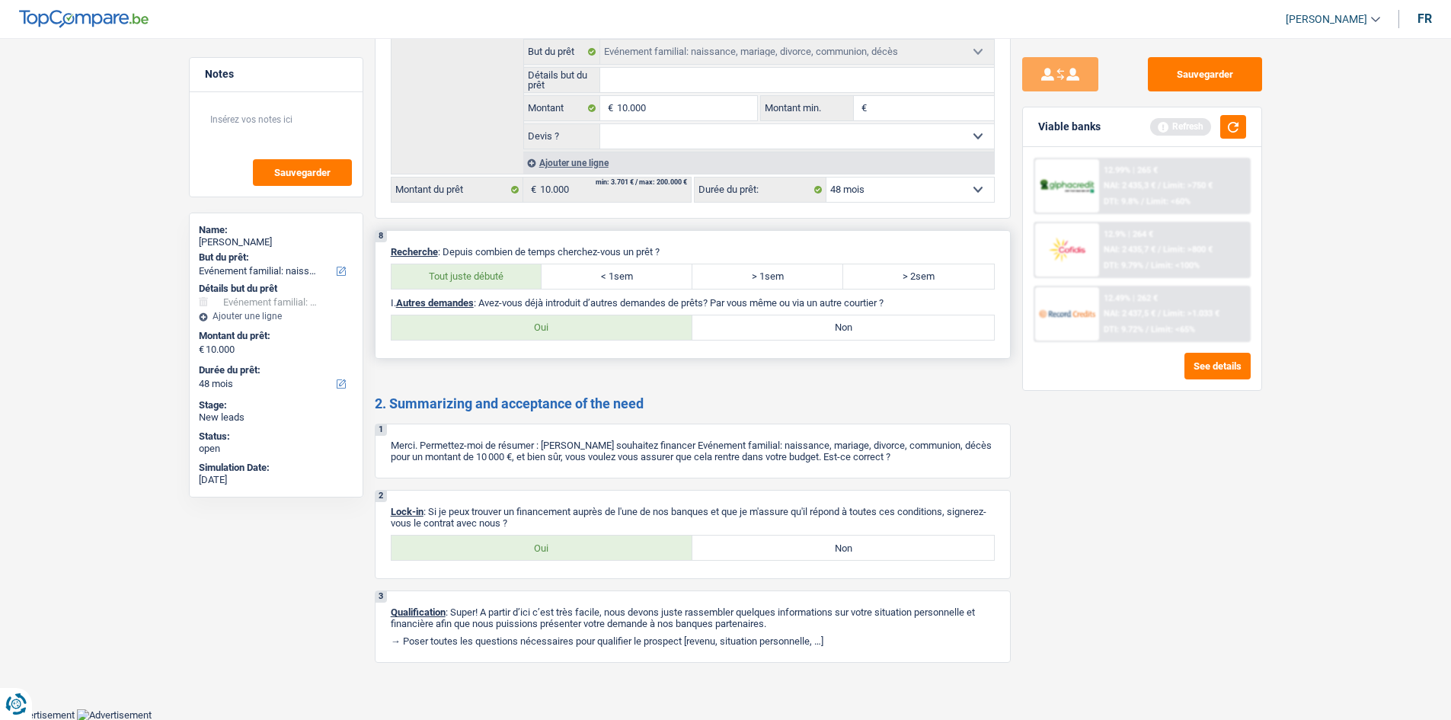
click at [566, 323] on label "Oui" at bounding box center [543, 327] width 302 height 24
click at [566, 323] on input "Oui" at bounding box center [543, 327] width 302 height 24
radio input "true"
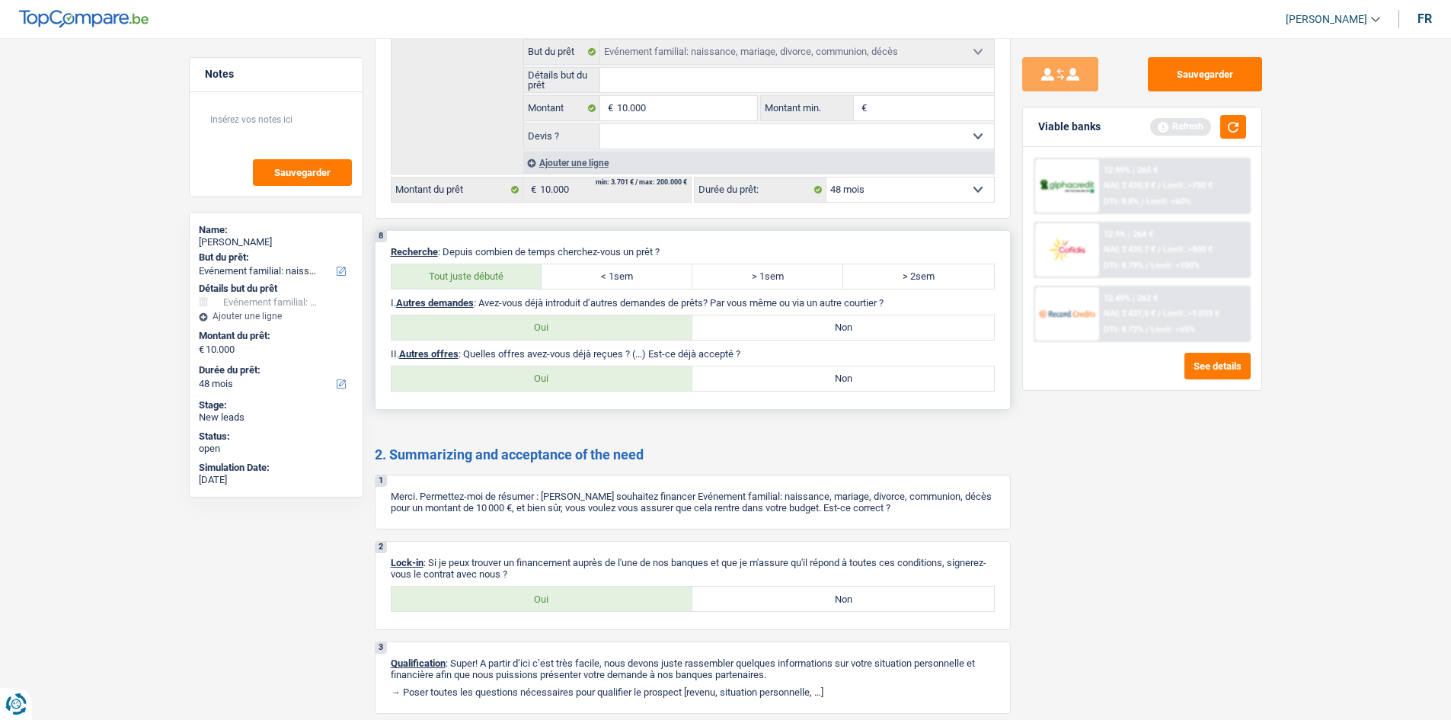
click at [657, 349] on p "II. Autres offres : Quelles offres avez-vous déjà reçues ? (...) Est-ce déjà ac…" at bounding box center [693, 353] width 604 height 11
click at [657, 349] on label "Non" at bounding box center [844, 378] width 302 height 24
click at [657, 349] on input "Non" at bounding box center [844, 378] width 302 height 24
radio input "true"
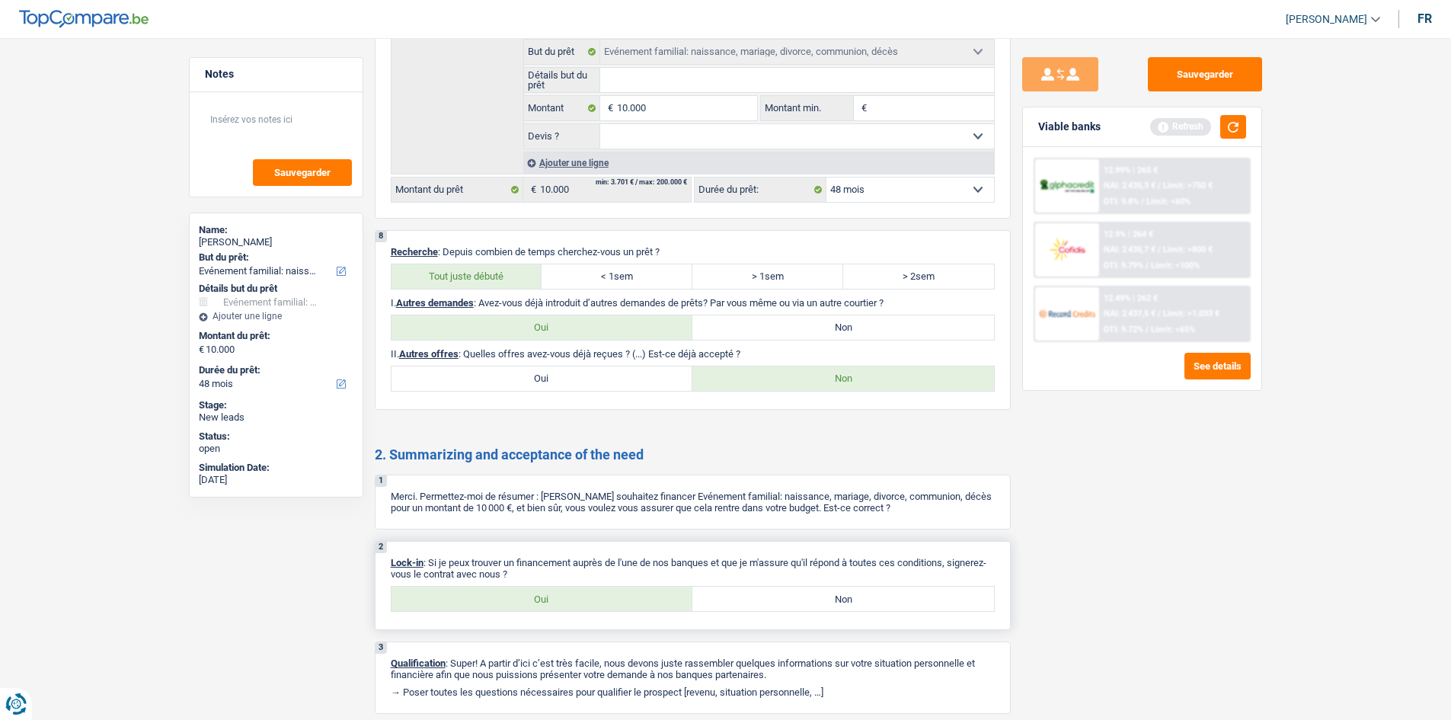
click at [572, 349] on div "2 Lock-in : Si je peux trouver un financement auprès de l'une de nos banques et…" at bounding box center [693, 585] width 636 height 89
drag, startPoint x: 570, startPoint y: 597, endPoint x: 711, endPoint y: 590, distance: 141.1
click at [592, 349] on label "Oui" at bounding box center [543, 599] width 302 height 24
click at [592, 349] on input "Oui" at bounding box center [543, 599] width 302 height 24
radio input "true"
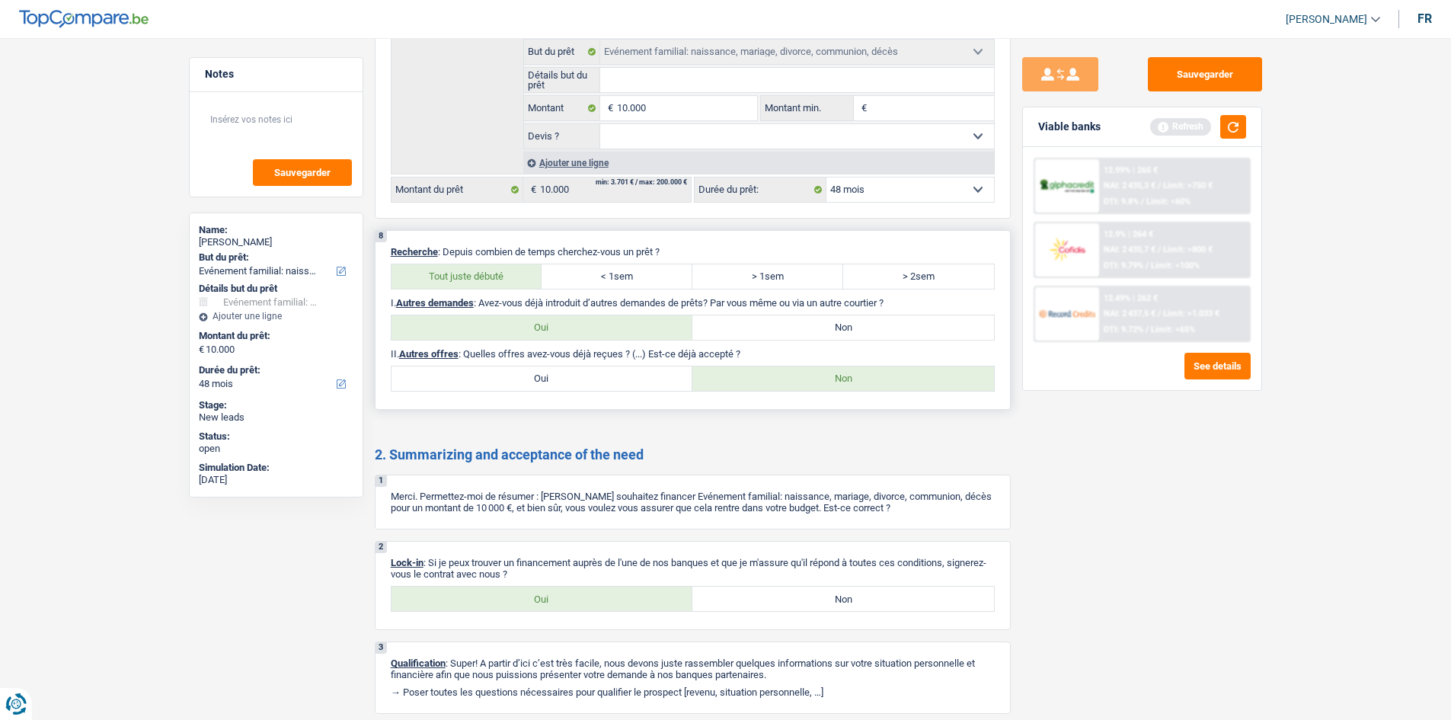
click at [657, 331] on label "Non" at bounding box center [844, 327] width 302 height 24
click at [657, 331] on input "Non" at bounding box center [844, 327] width 302 height 24
radio input "true"
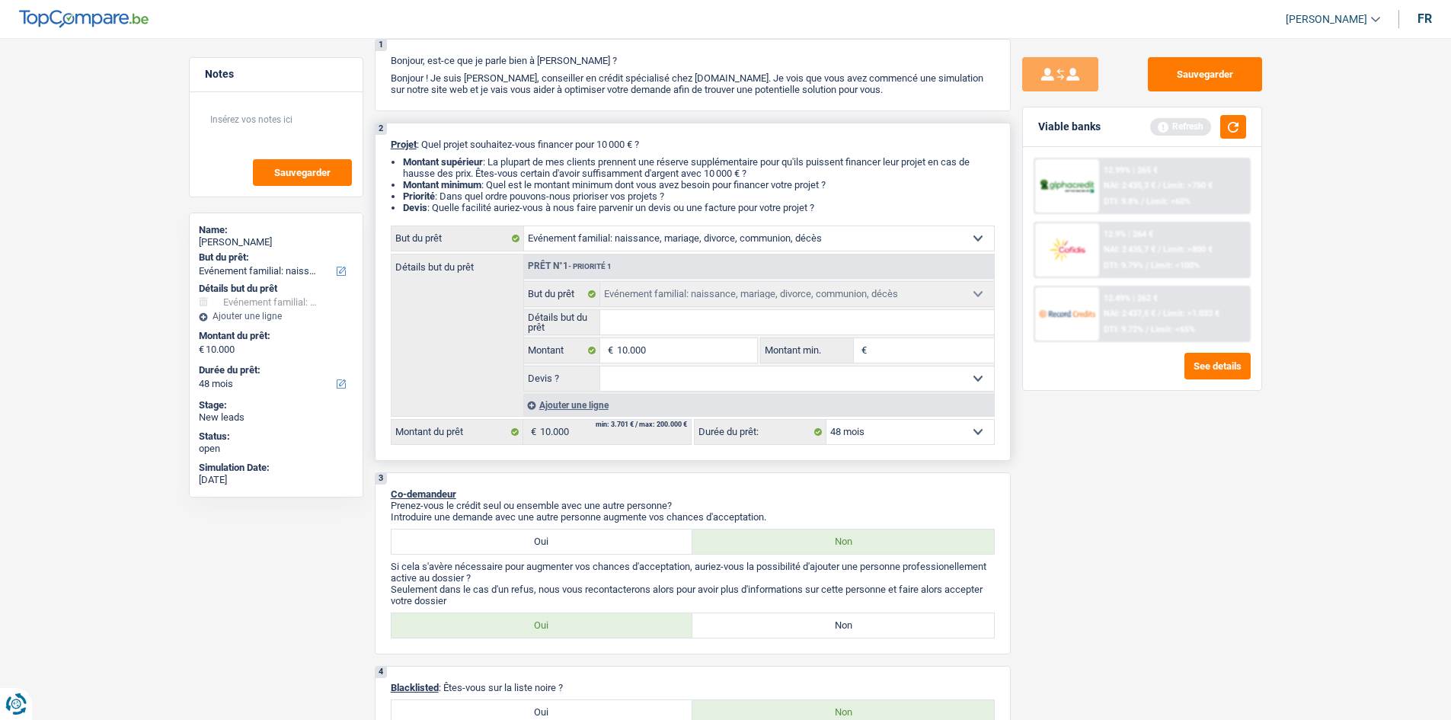
scroll to position [0, 0]
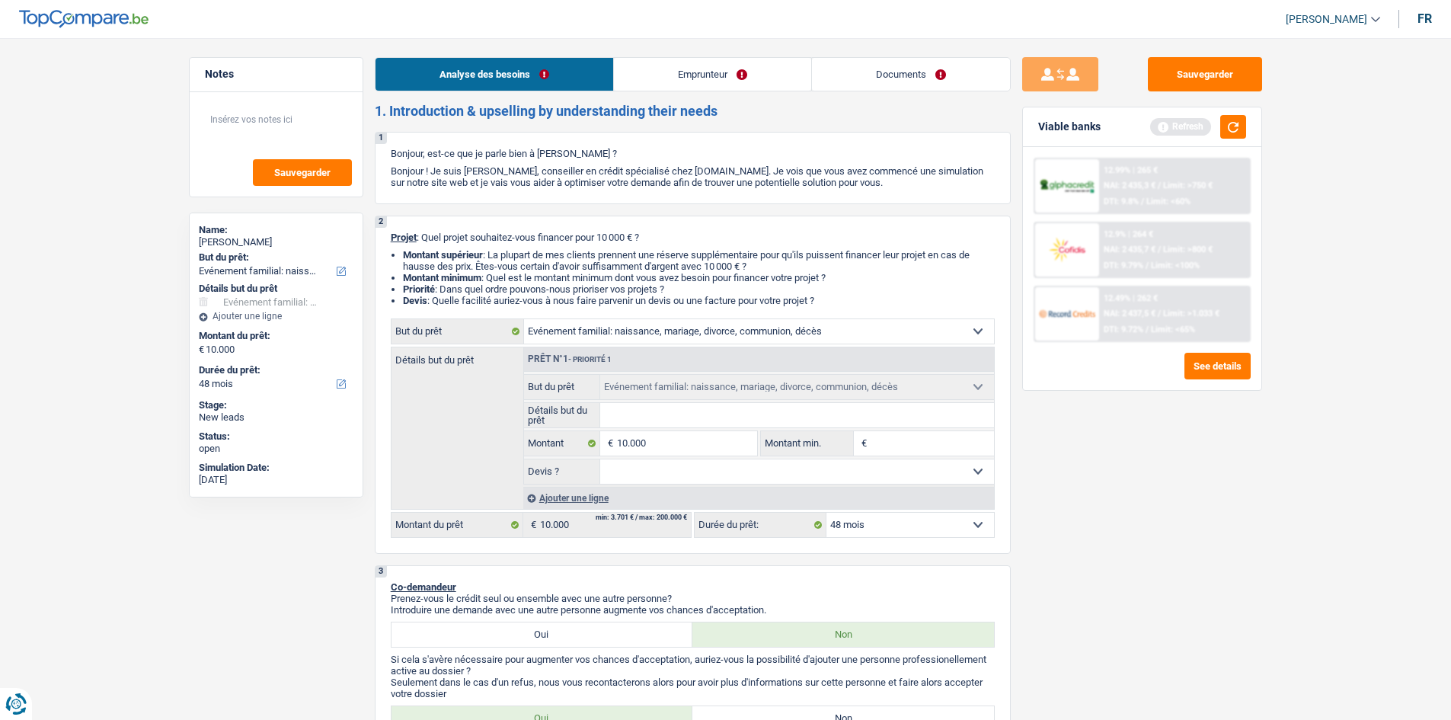
click at [657, 349] on div "Sauvegarder Viable banks Refresh 12.99% | 265 € NAI: 2 435,3 € / Limit: >750 € …" at bounding box center [1142, 374] width 263 height 635
click at [657, 349] on input "Détails but du prêt" at bounding box center [797, 415] width 394 height 24
type input "m"
type input "ma"
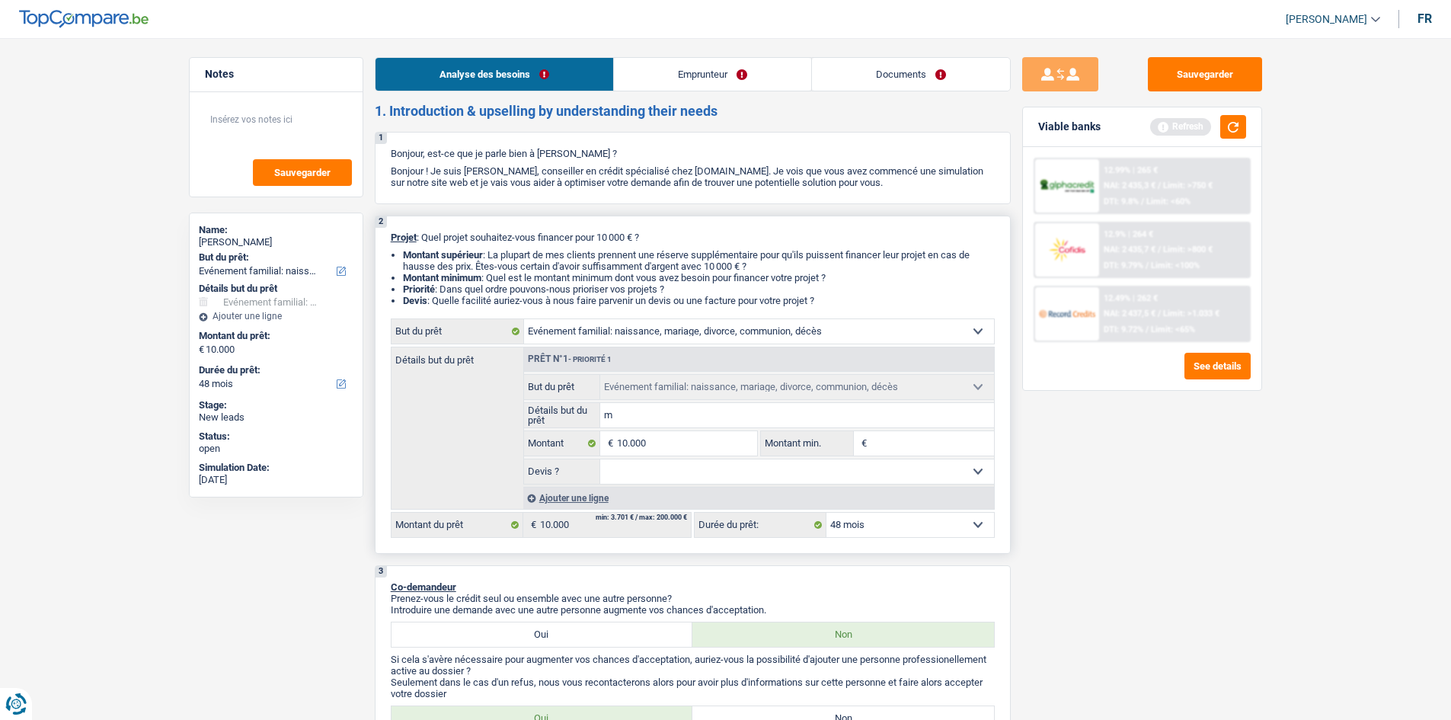
type input "ma"
type input "mar"
type input "mari"
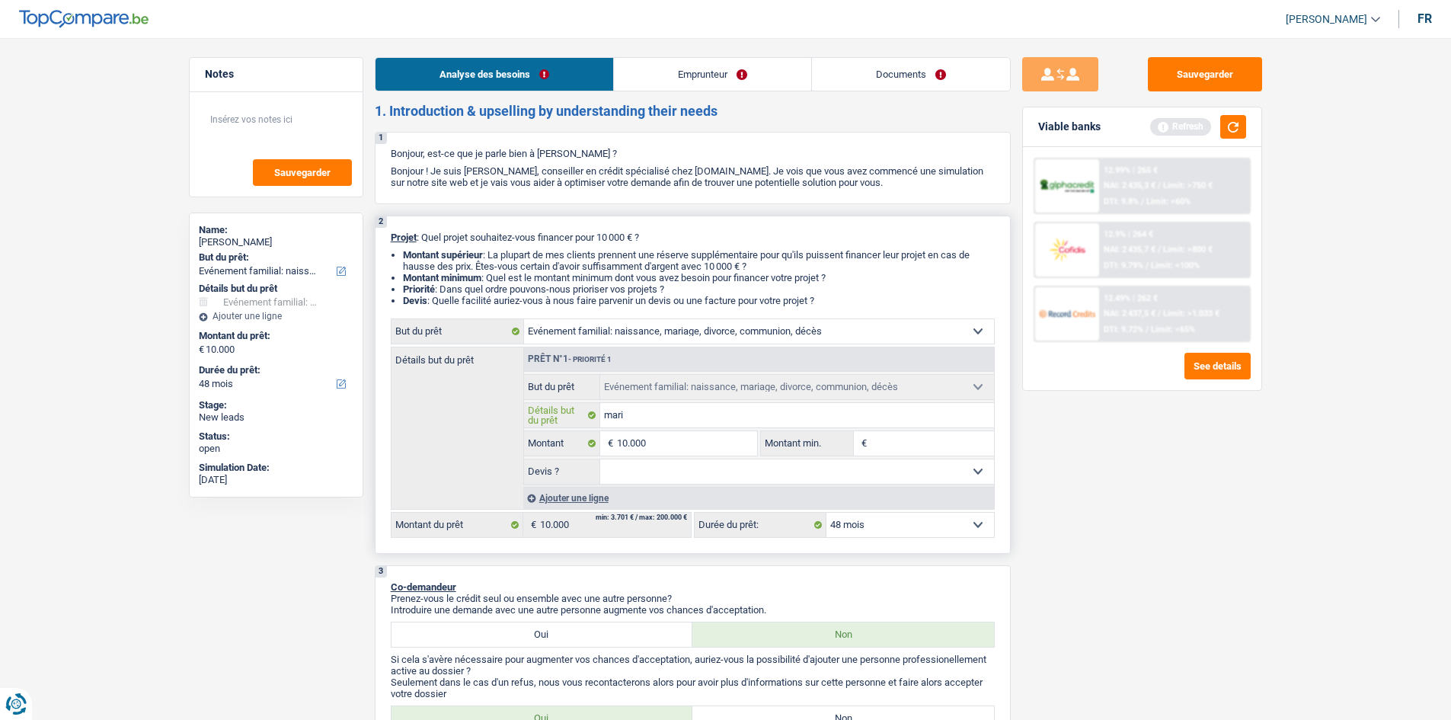
type input "maria"
type input "mariag"
type input "mariage"
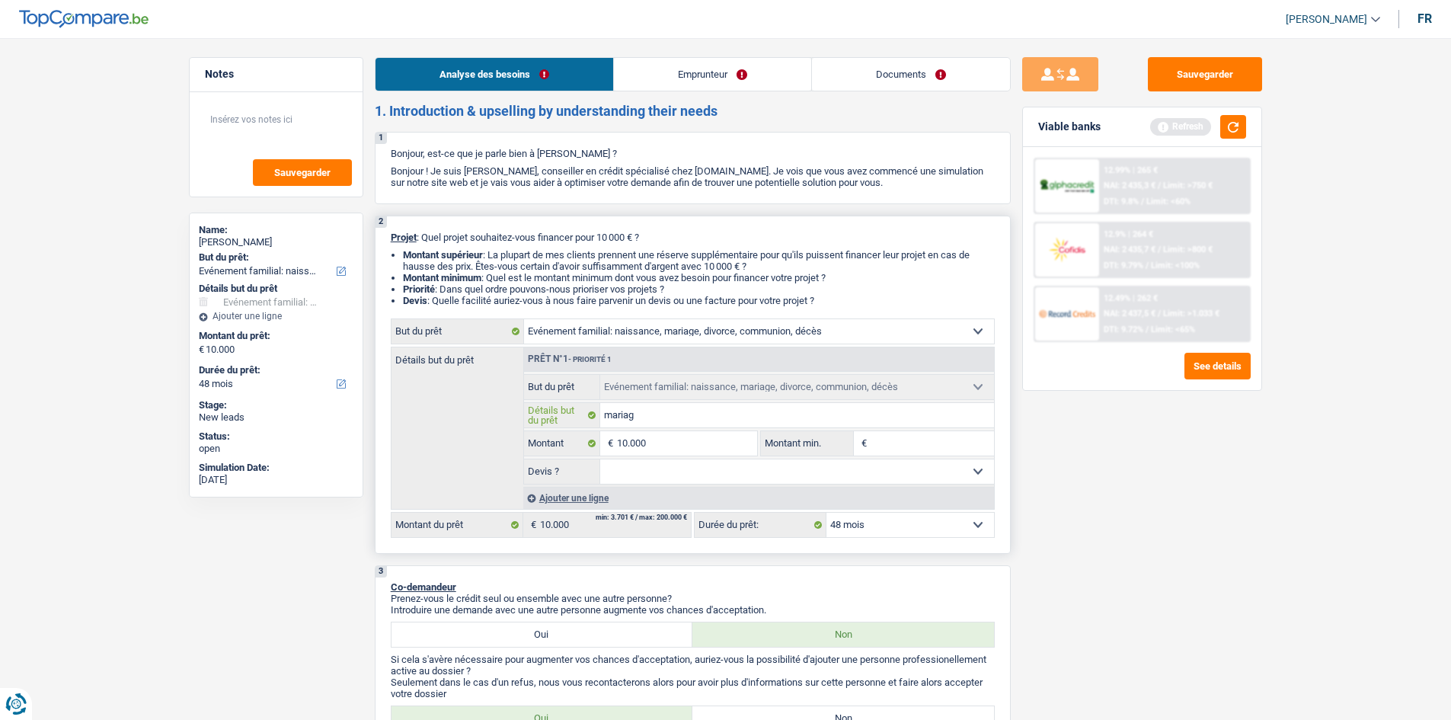
type input "mariage"
type input "mariage p"
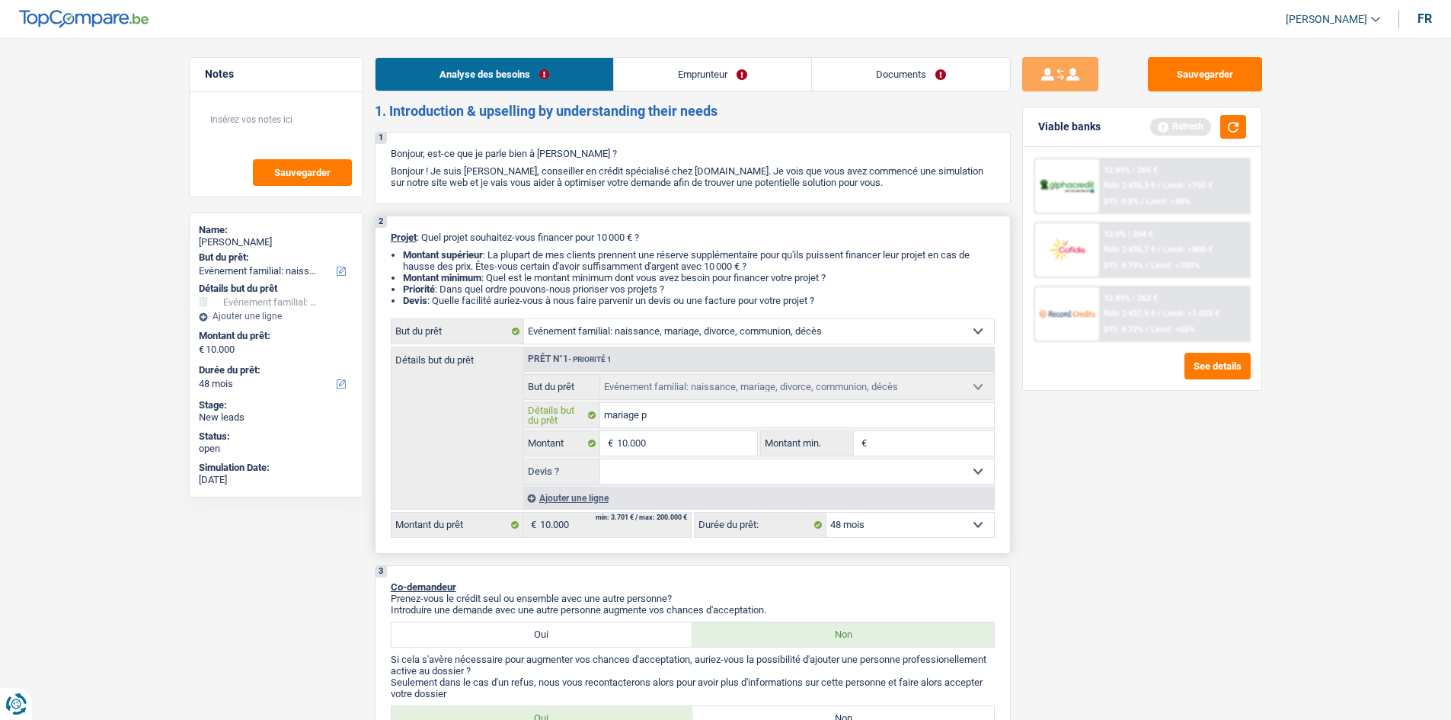
type input "mariage po"
type input "mariage pou"
type input "mariage pour"
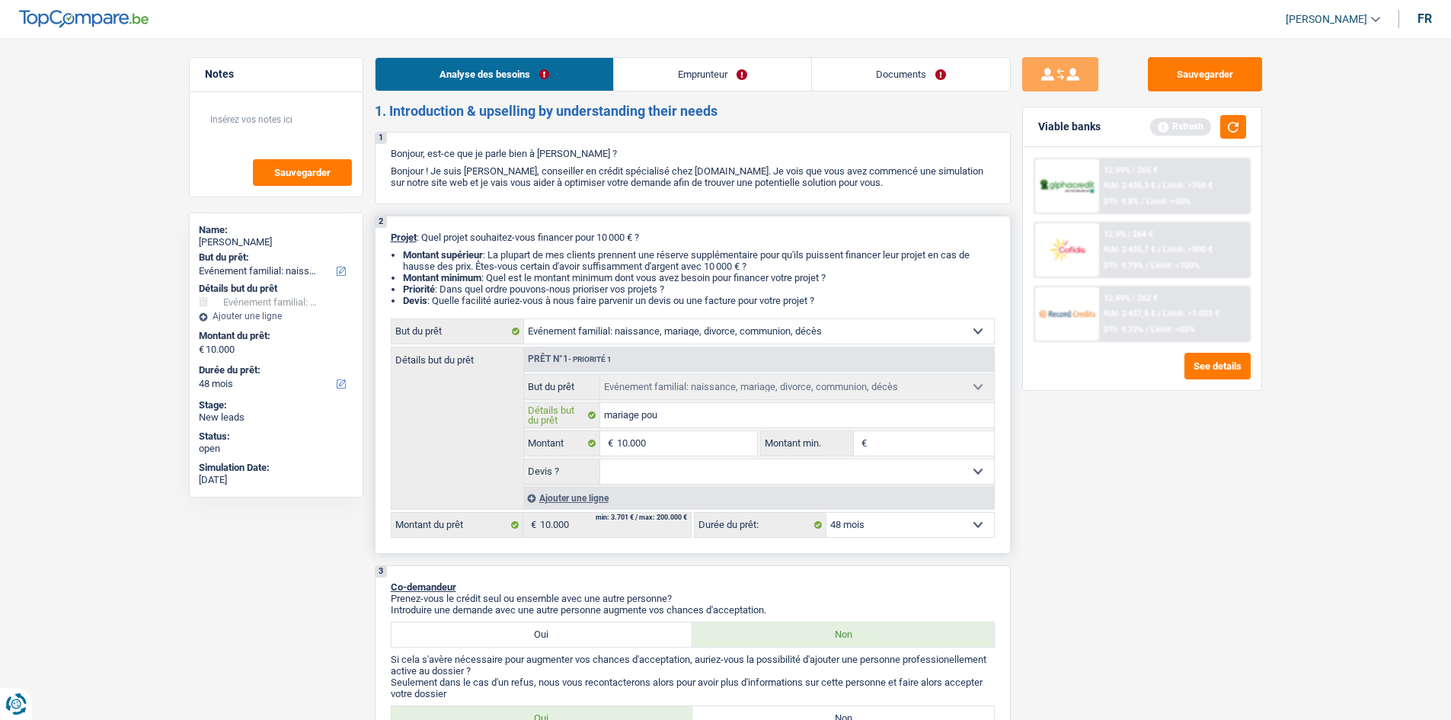
type input "mariage pour"
type input "mariage pour l"
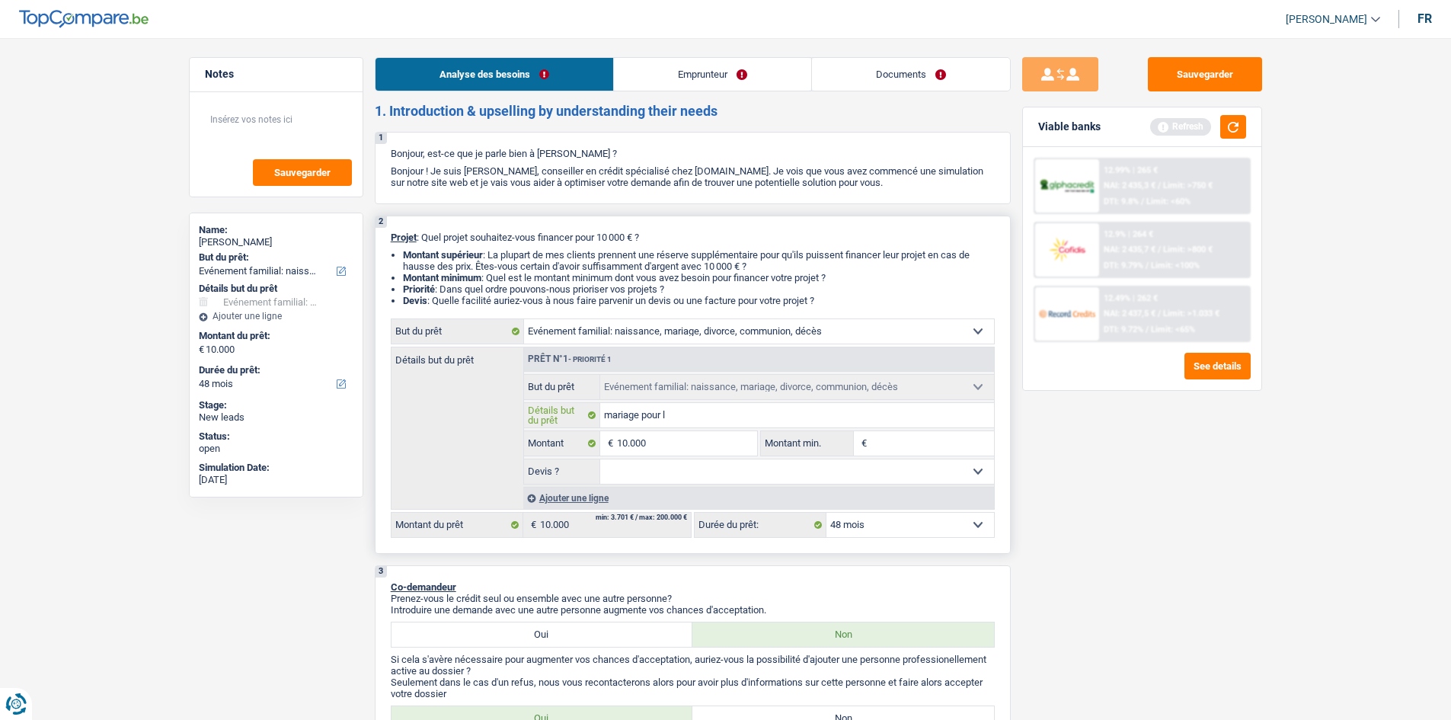
type input "mariage pour le"
type input "mariage pour les"
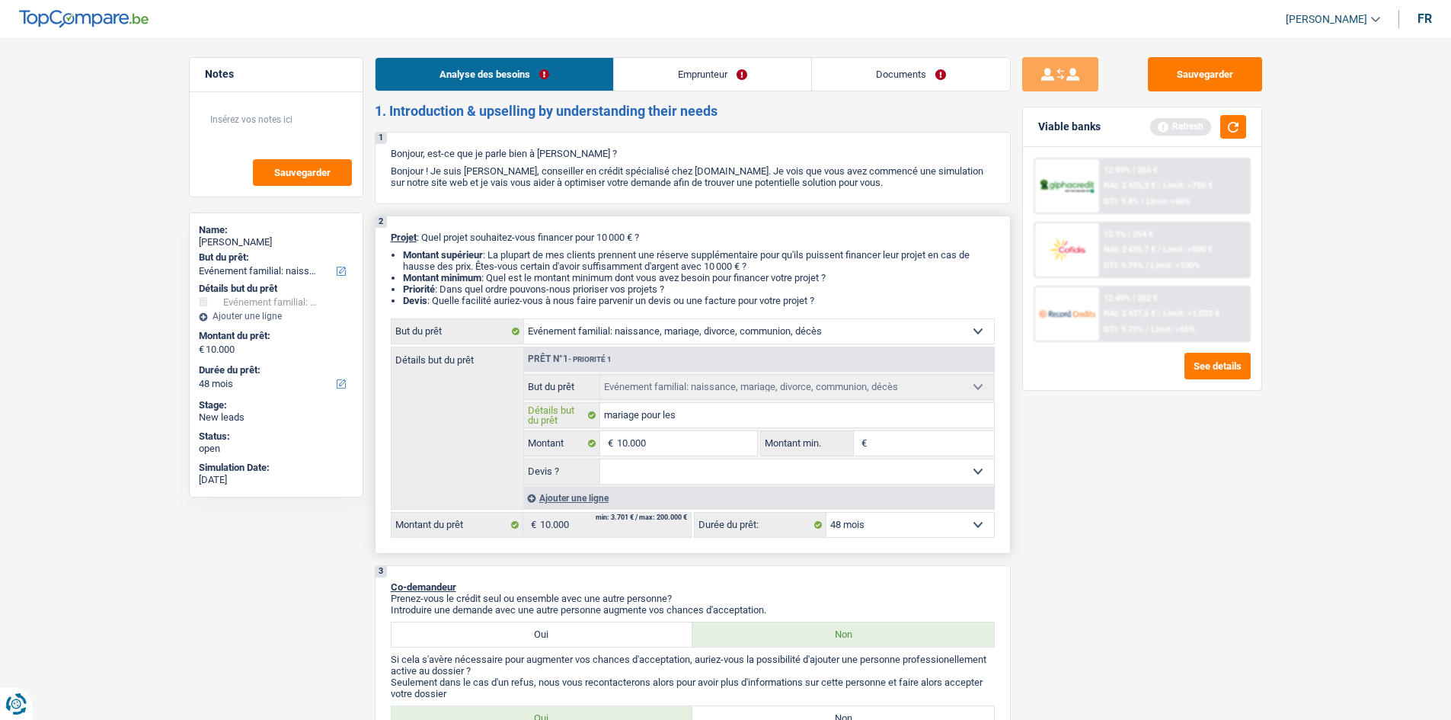
type input "mariage pour les"
type input "mariage pour les 5"
type input "mariage pour les 50"
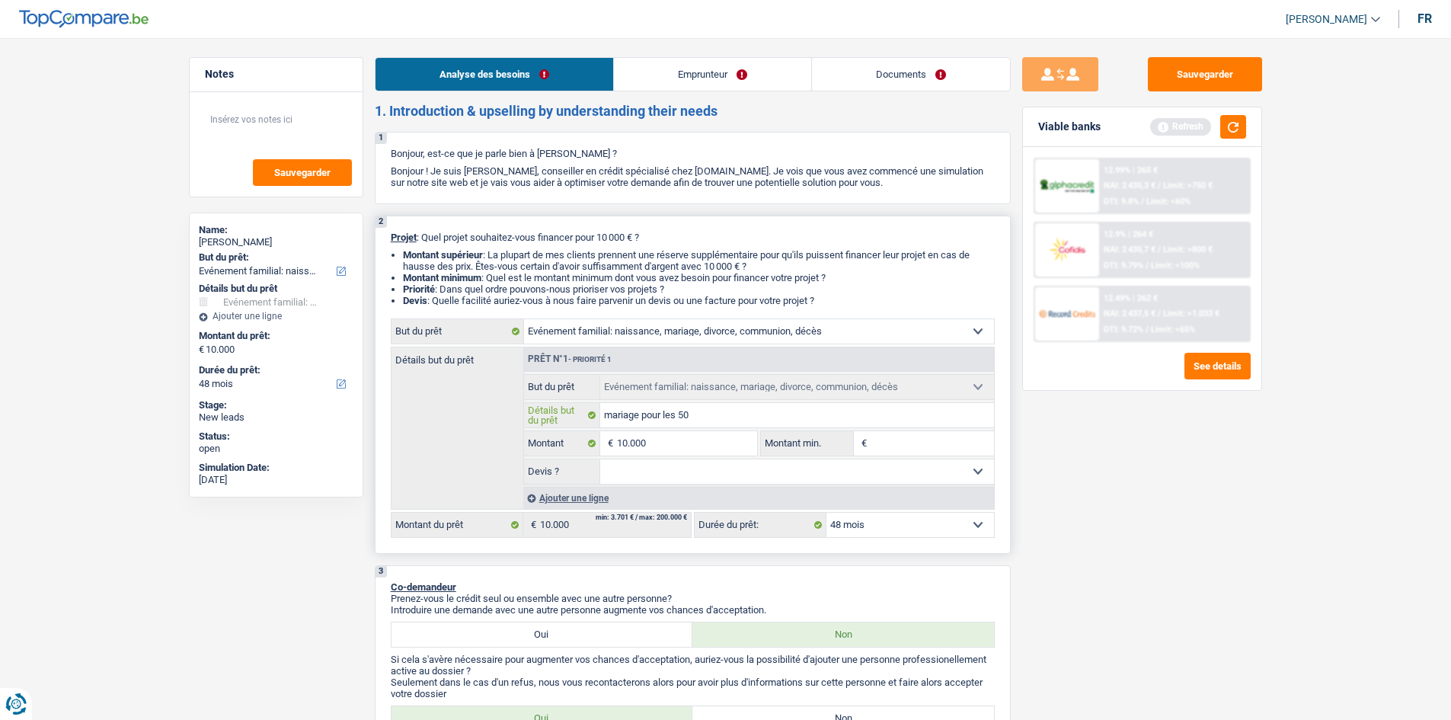
type input "mariage pour les 50"
type input "mariage pour les 50 a"
type input "mariage pour les 50 an"
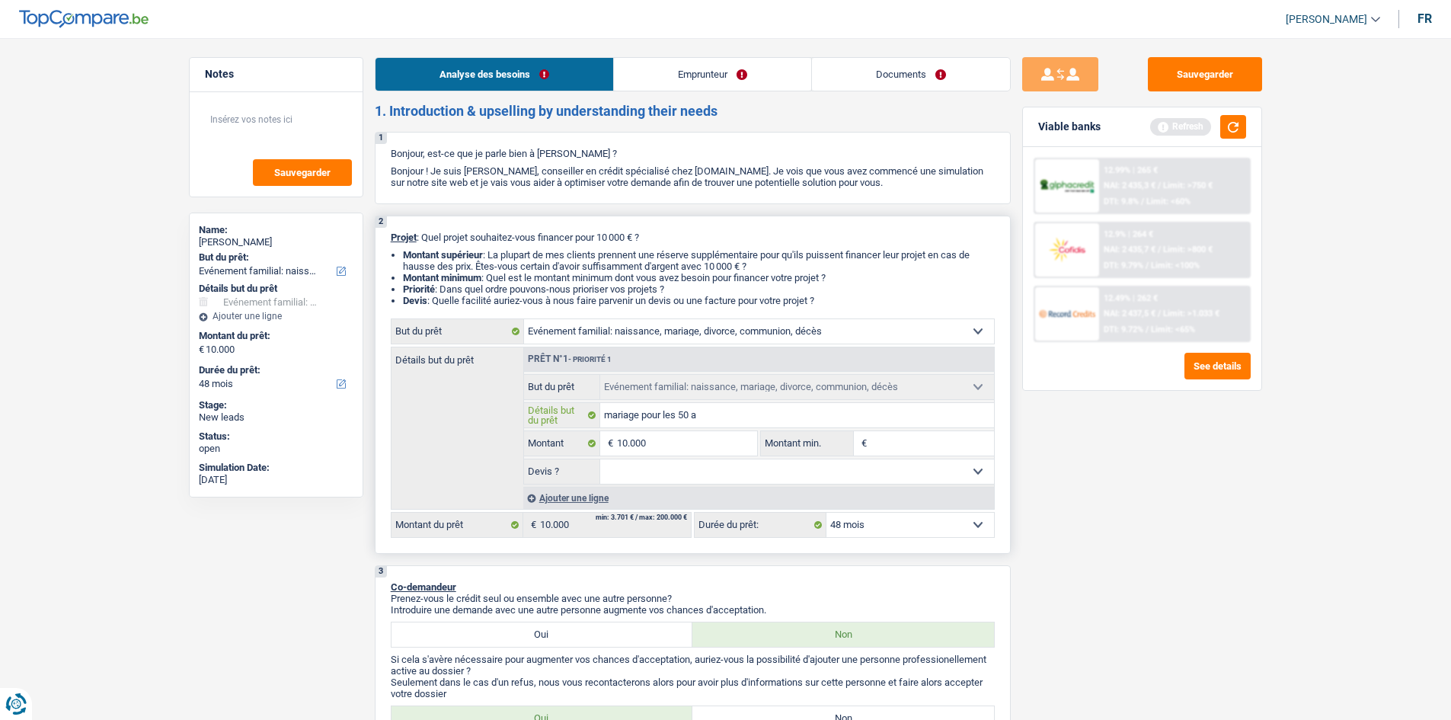
type input "mariage pour les 50 an"
type input "mariage pour les 50 ans"
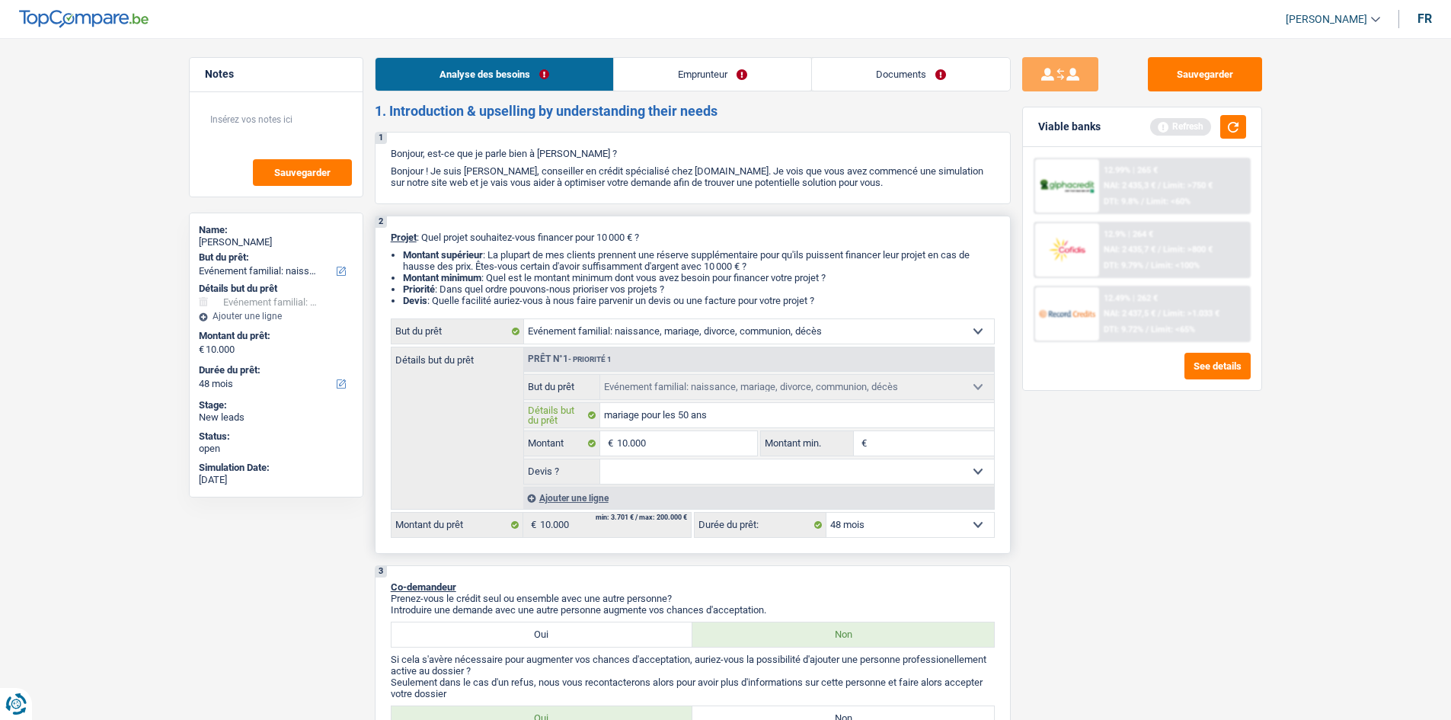
type input "mariage pour les 50 ans d"
type input "mariage pour les 50 ans de"
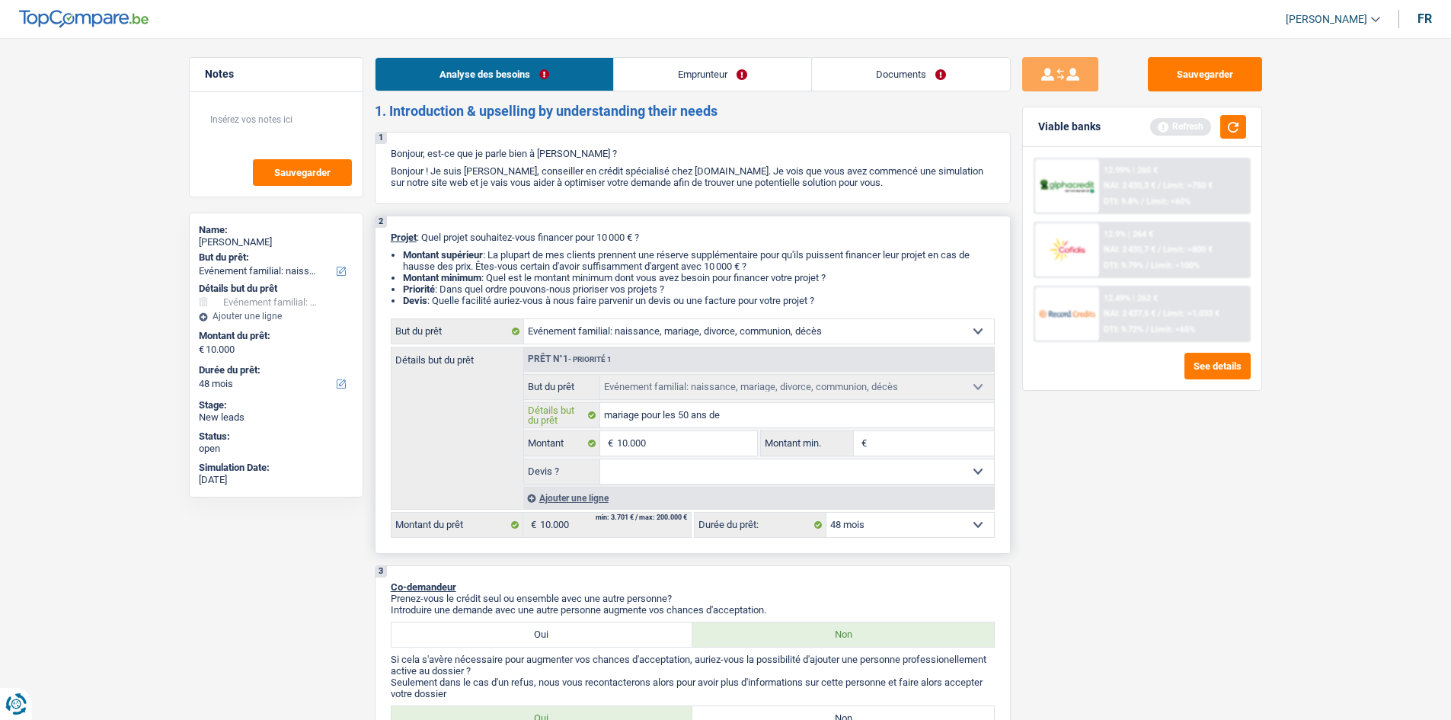
type input "mariage pour les 50 ans de"
type input "mariage pour les 50 ans de M"
type input "mariage pour les 50 ans de Ma"
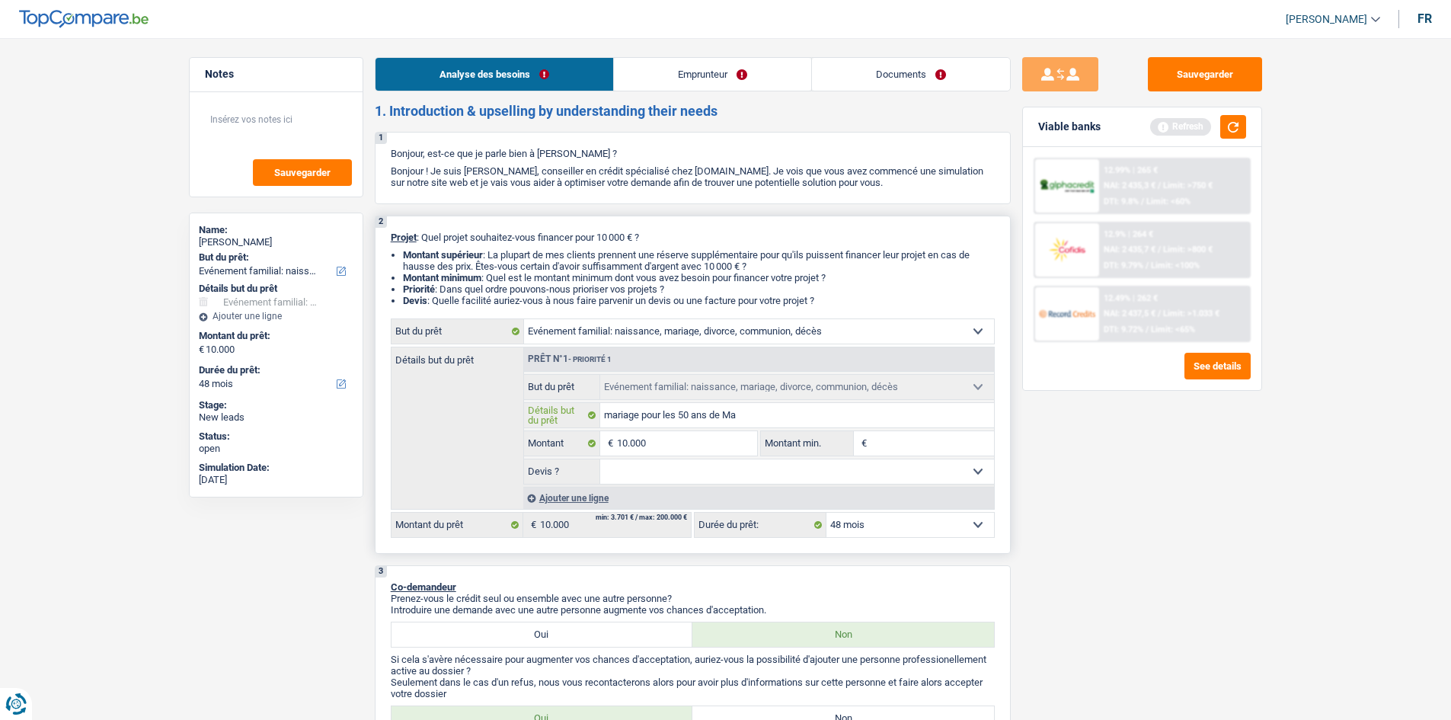
type input "mariage pour les 50 ans de Mad"
type input "mariage pour les 50 ans de Mada"
type input "mariage pour les 50 ans de Madam"
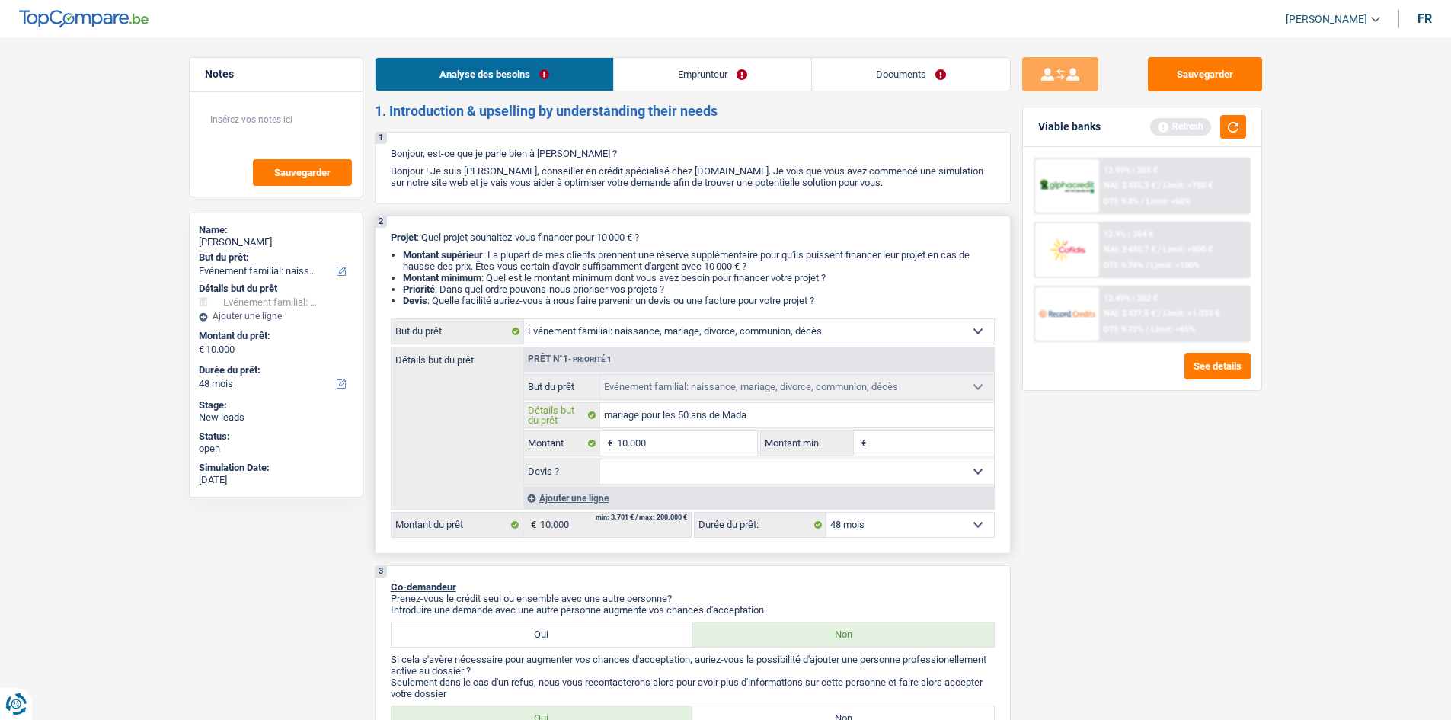
type input "mariage pour les 50 ans de Madam"
type input "mariage pour les 50 ans de Madame"
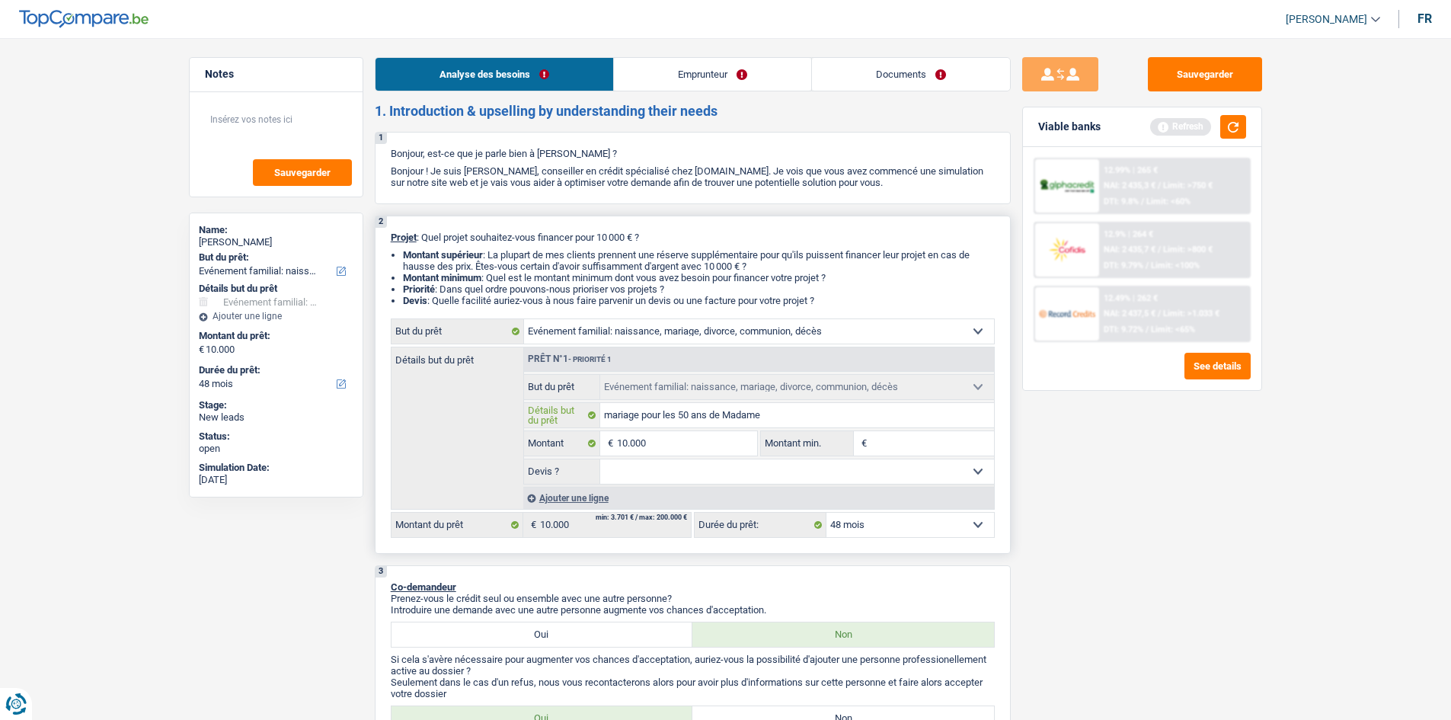
type input "mariage pour les 50 ans de Madame"
type input "mariage pour les 50 ans de Madam"
type input "mariage pour les 50 ans de Mada"
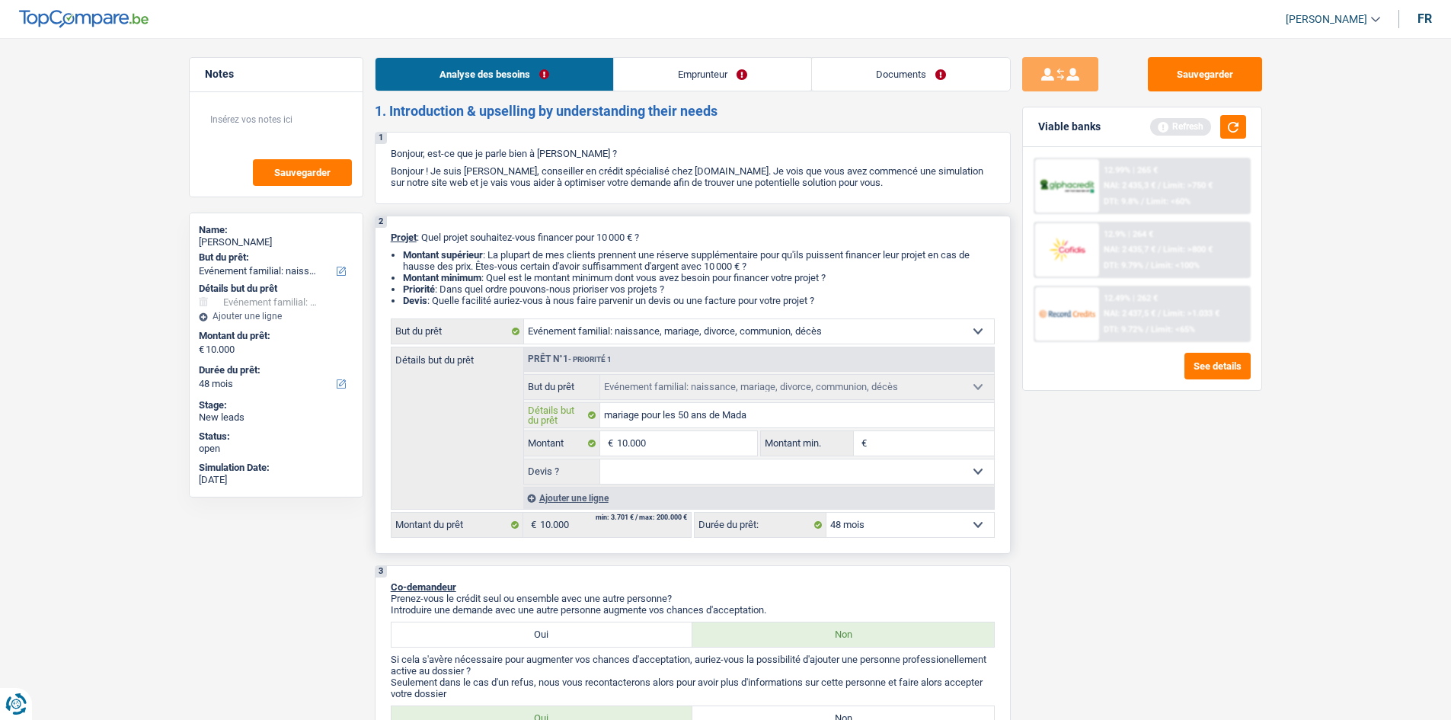
type input "mariage pour les 50 ans de Mada"
type input "mariage pour les 50 ans de Mad"
type input "mariage pour les 50 ans de Ma"
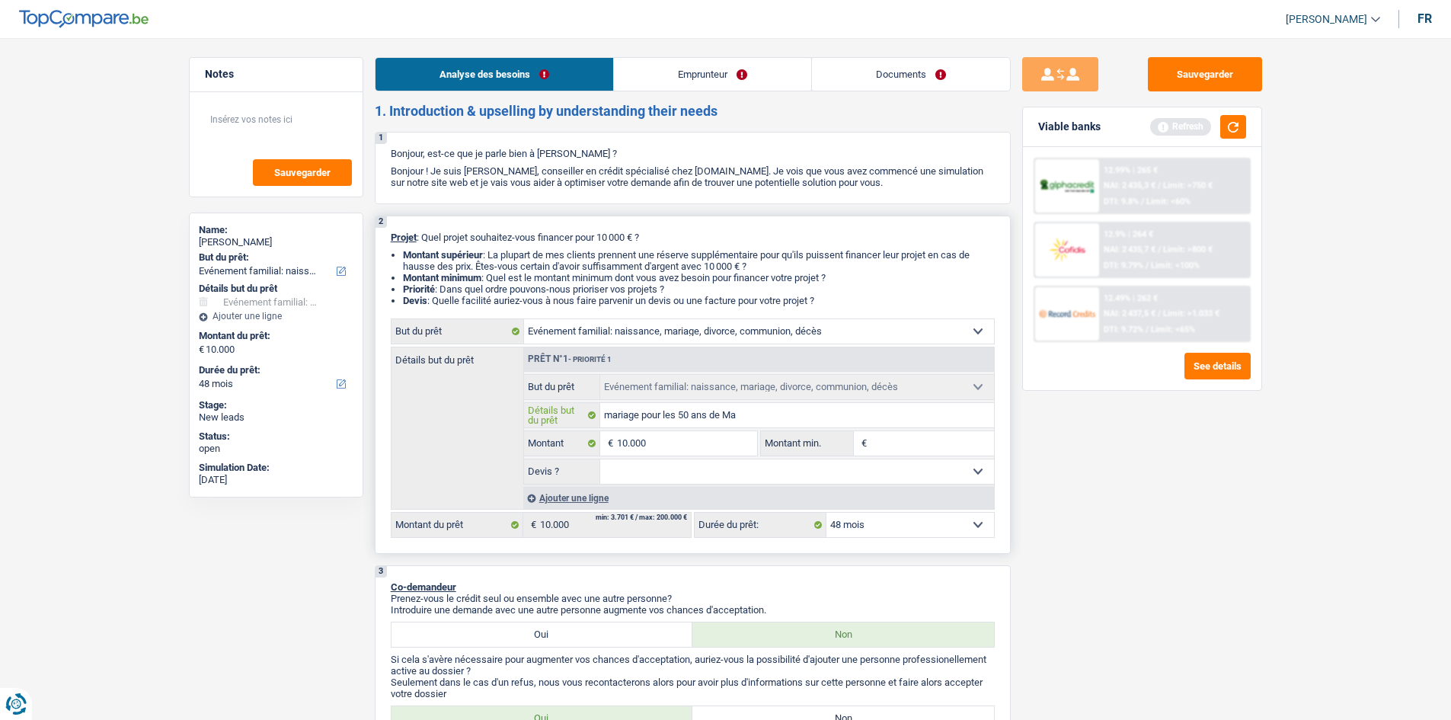
type input "mariage pour les 50 ans de M"
type input "mariage pour les 50 ans de"
type input "mariage pour les 50 ans de v"
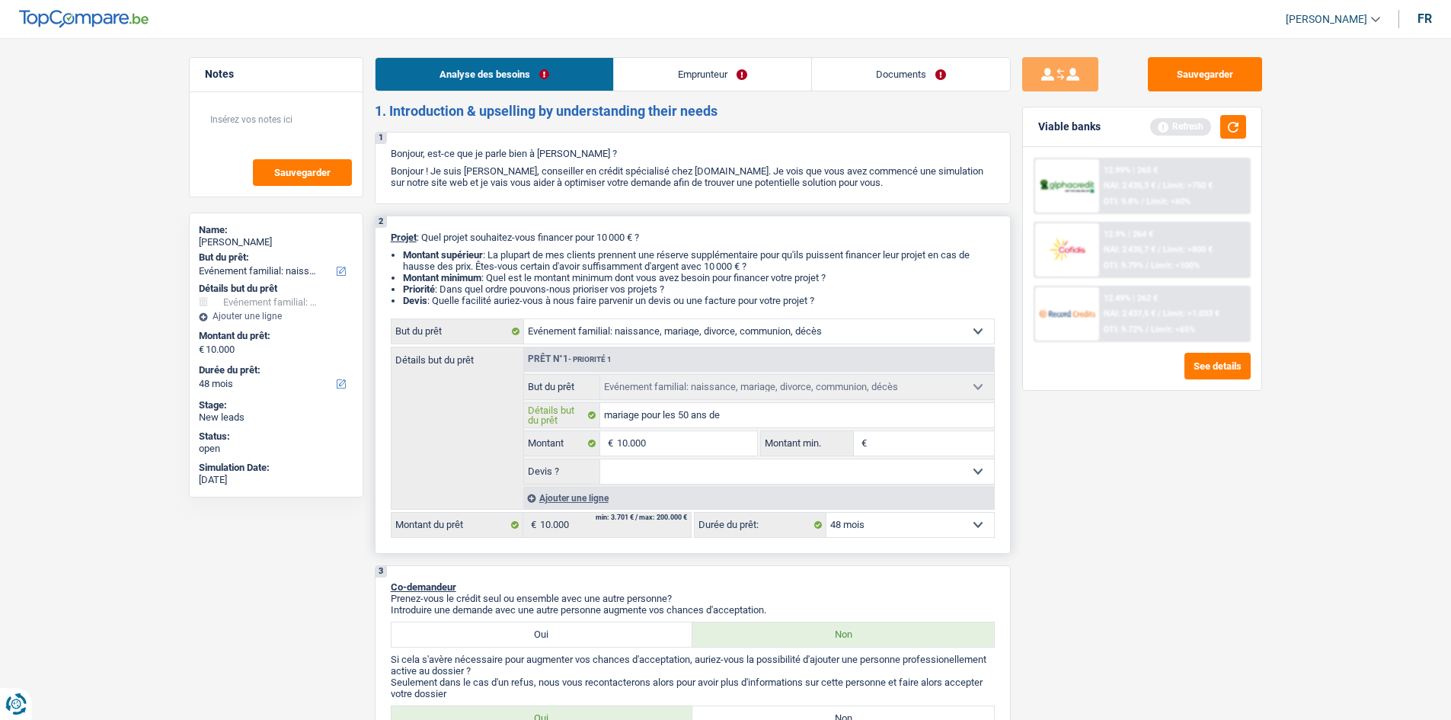
type input "mariage pour les 50 ans de v"
type input "mariage pour les 50 ans de vo"
type input "mariage pour les 50 ans de vot"
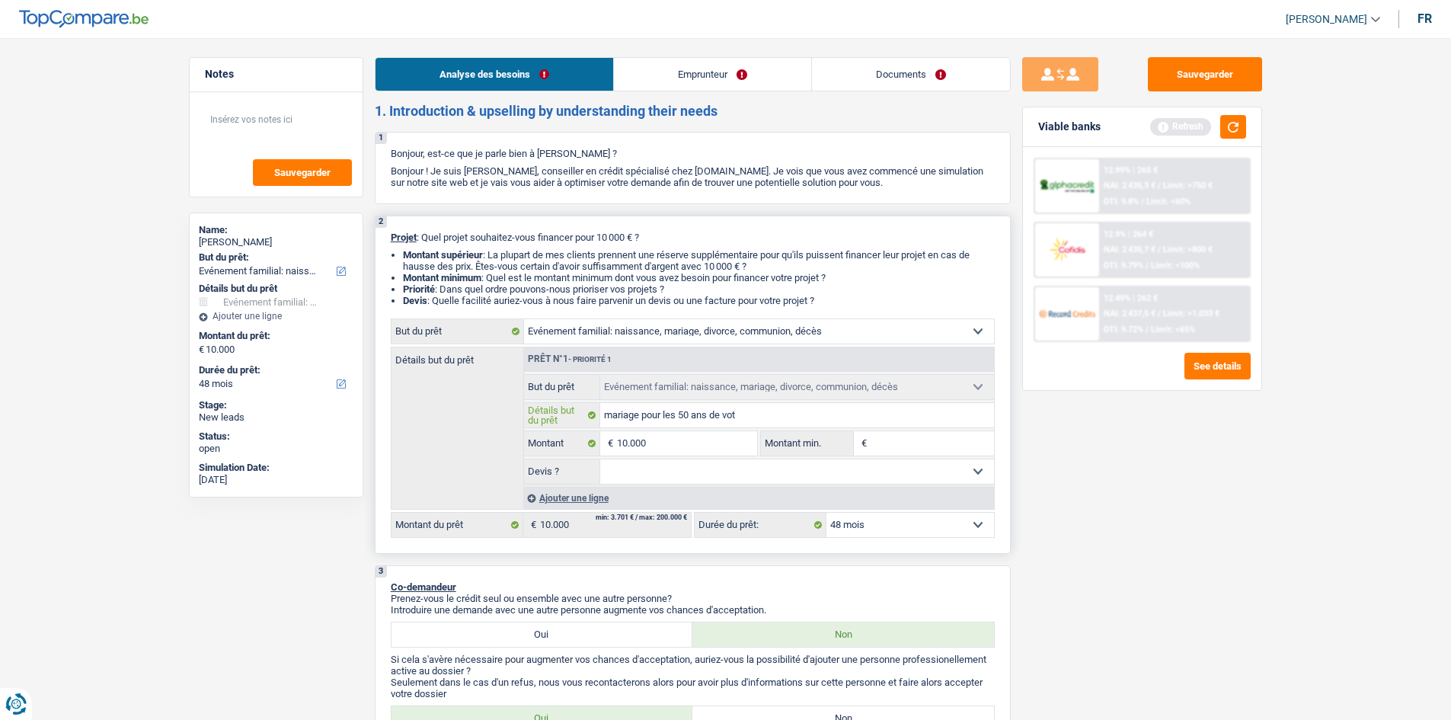
type input "mariage pour les 50 ans de votr"
type input "mariage pour les 50 ans de votre"
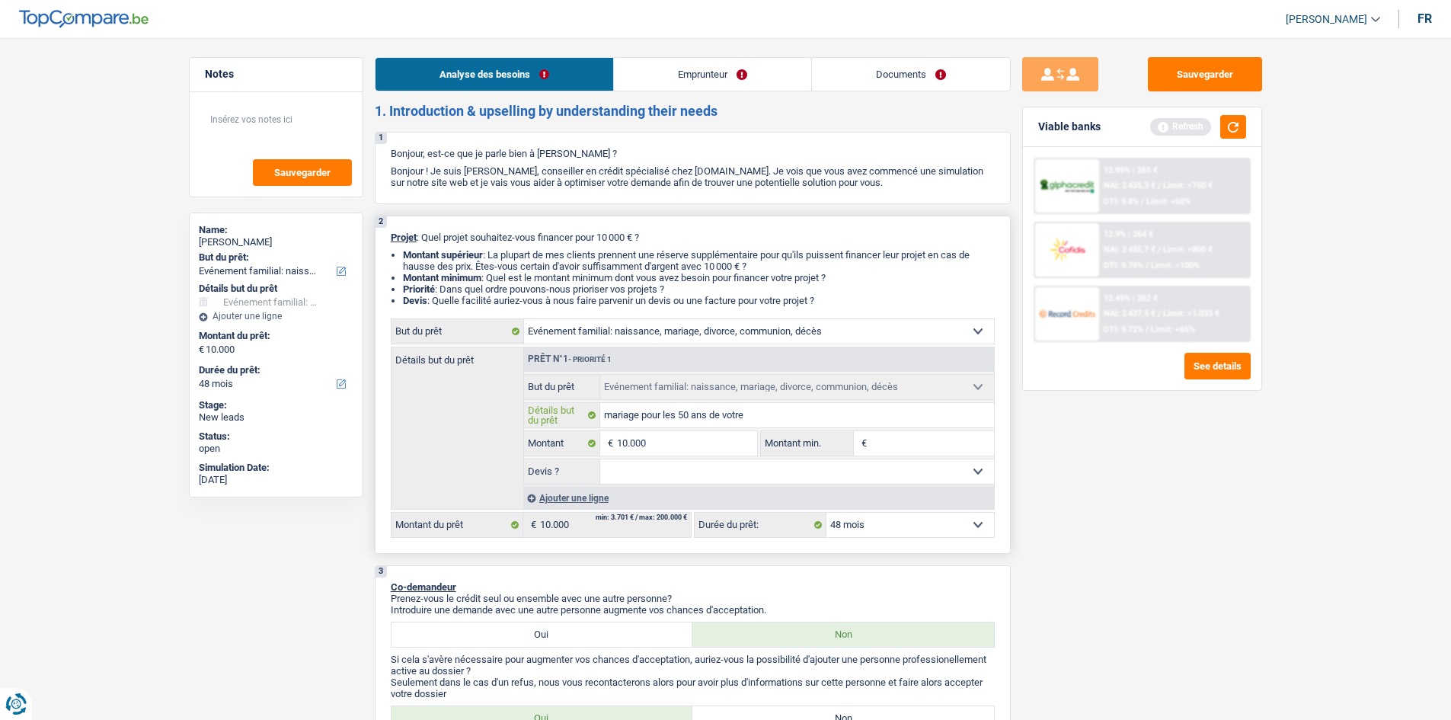
type input "mariage pour les 50 ans de votre"
type input "mariage pour les 50 ans de votre c"
type input "mariage pour les 50 ans de votre co"
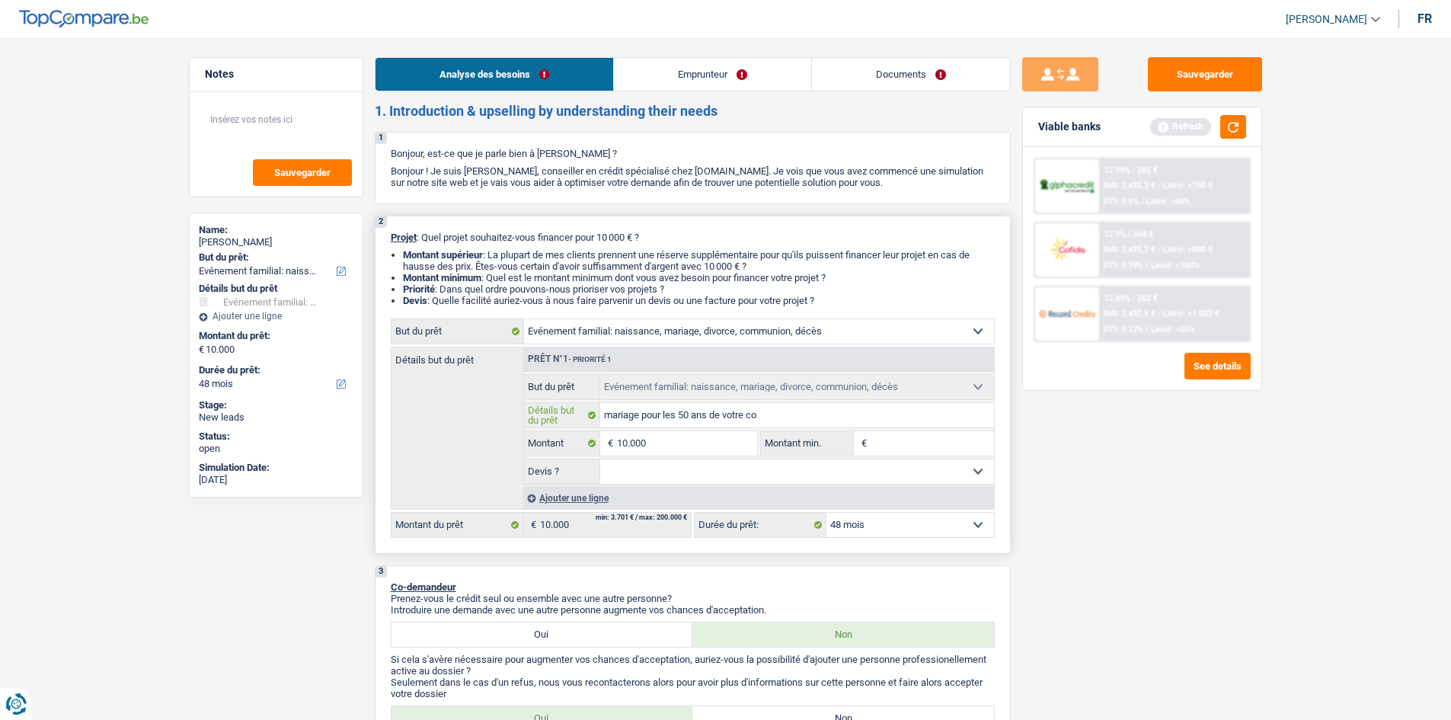
type input "mariage pour les 50 ans de votre com"
type input "mariage pour les 50 ans de votre comp"
type input "mariage pour les 50 ans de votre compa"
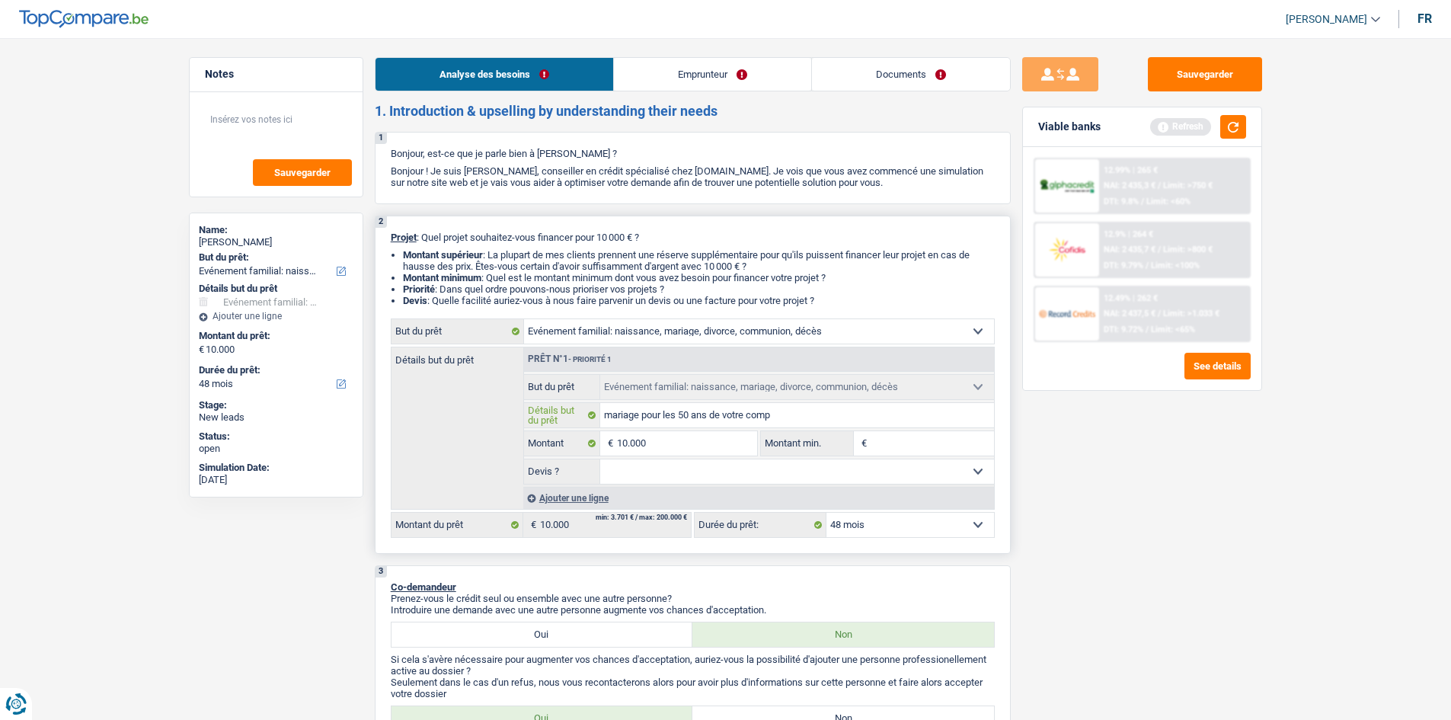
type input "mariage pour les 50 ans de votre compa"
type input "mariage pour les 50 ans de votre compag"
type input "mariage pour les 50 ans de votre compagn"
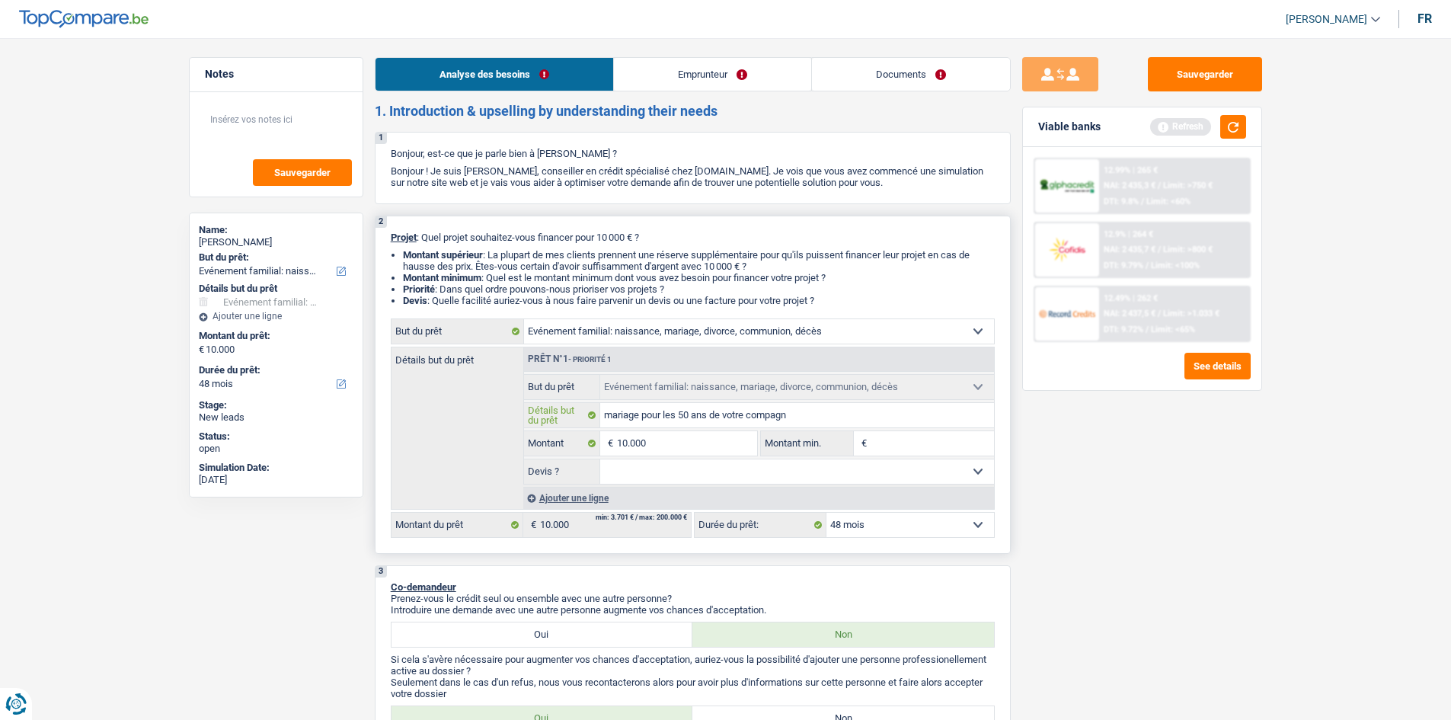
type input "mariage pour les 50 ans de votre compagne"
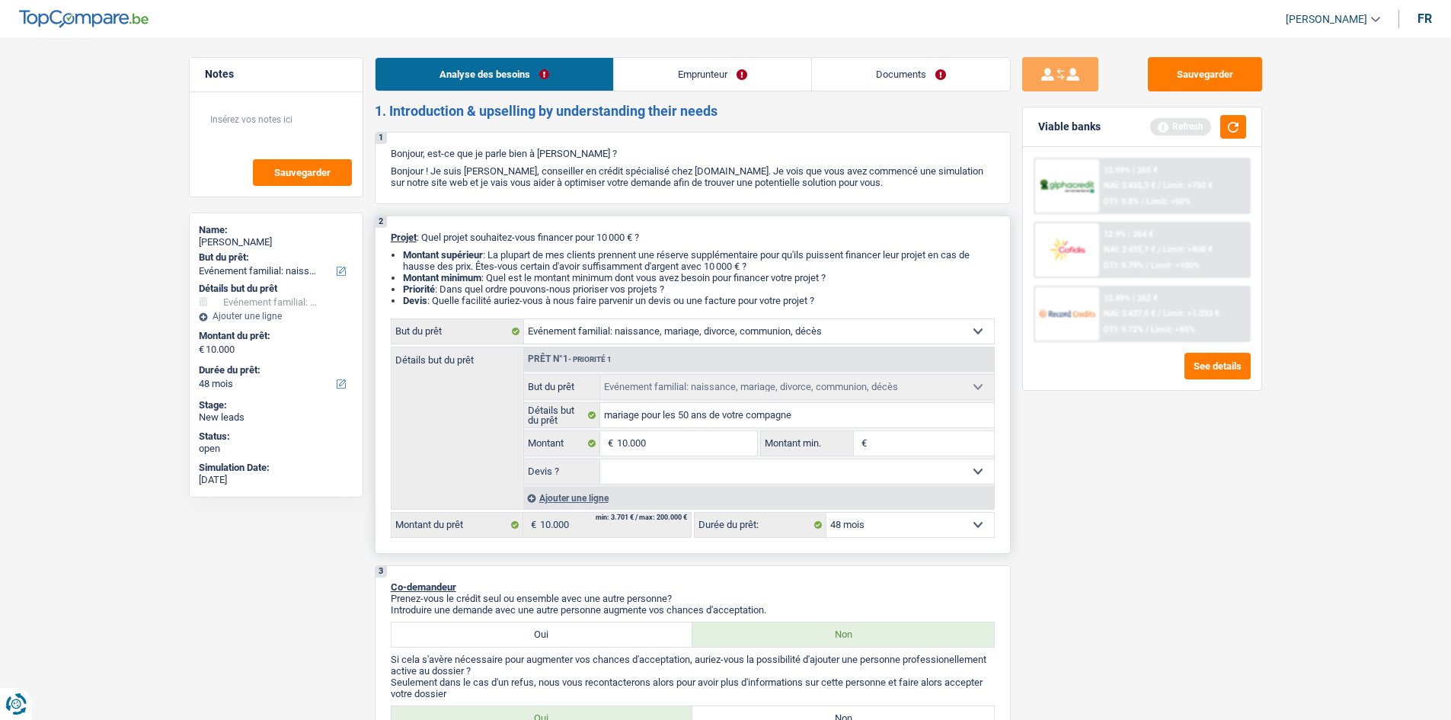
click at [653, 349] on select "Oui Non Non répondu Sélectionner une option" at bounding box center [797, 471] width 394 height 24
select select "yes"
click at [600, 349] on select "Oui Non Non répondu Sélectionner une option" at bounding box center [797, 471] width 394 height 24
select select "yes"
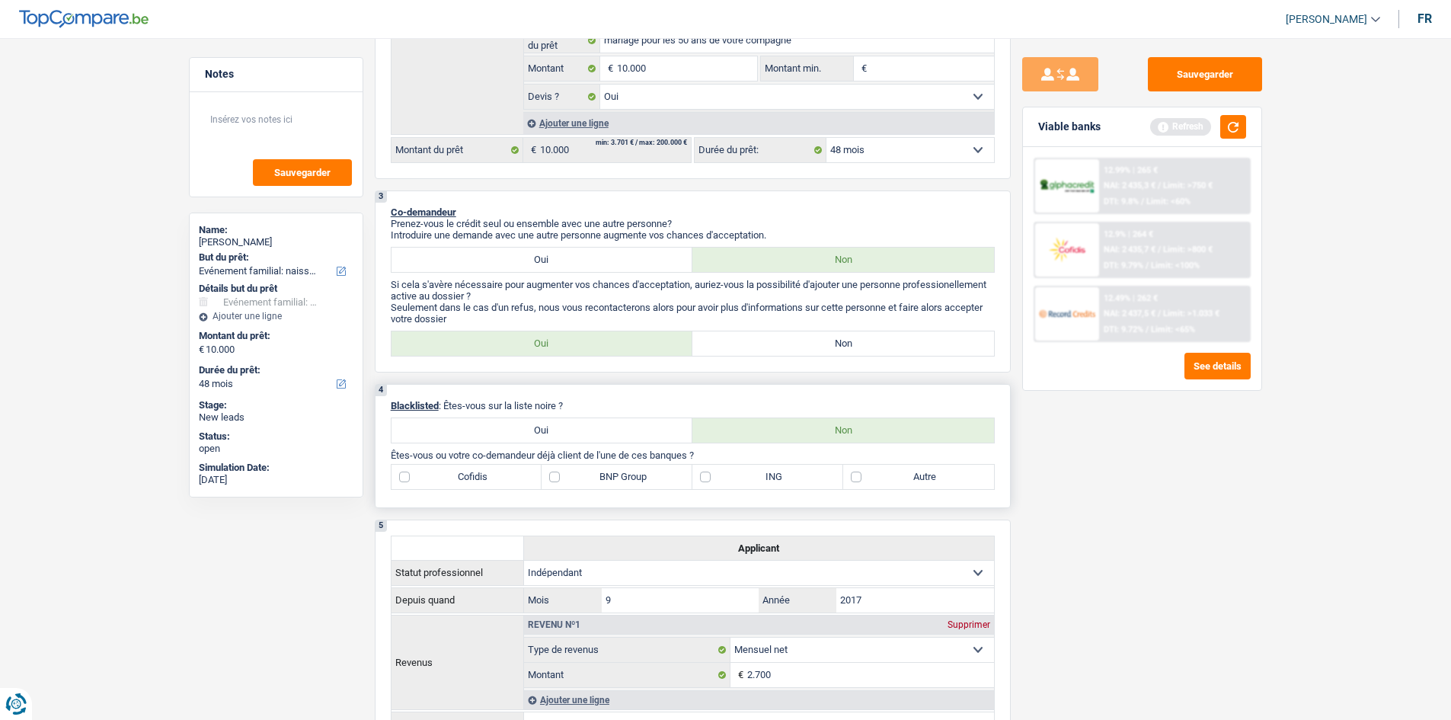
scroll to position [533, 0]
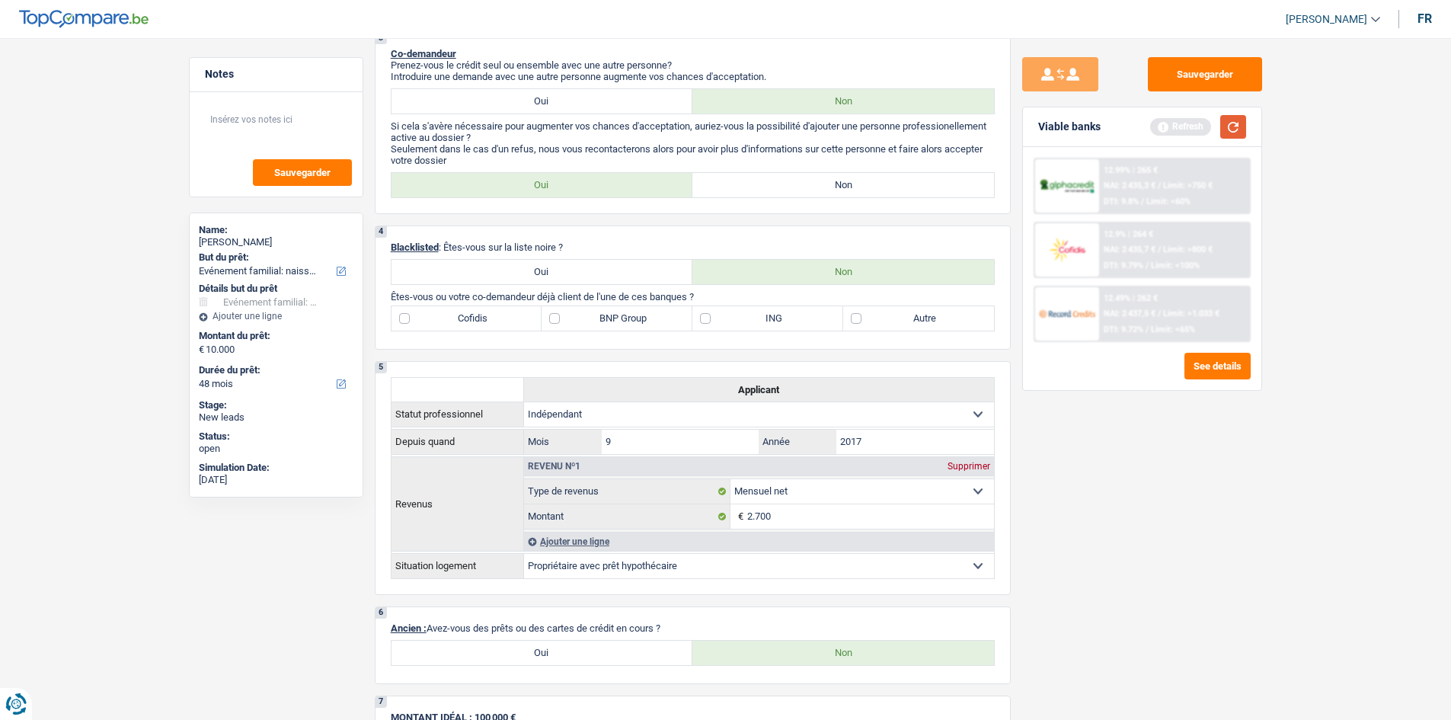
click at [657, 136] on button "button" at bounding box center [1233, 127] width 26 height 24
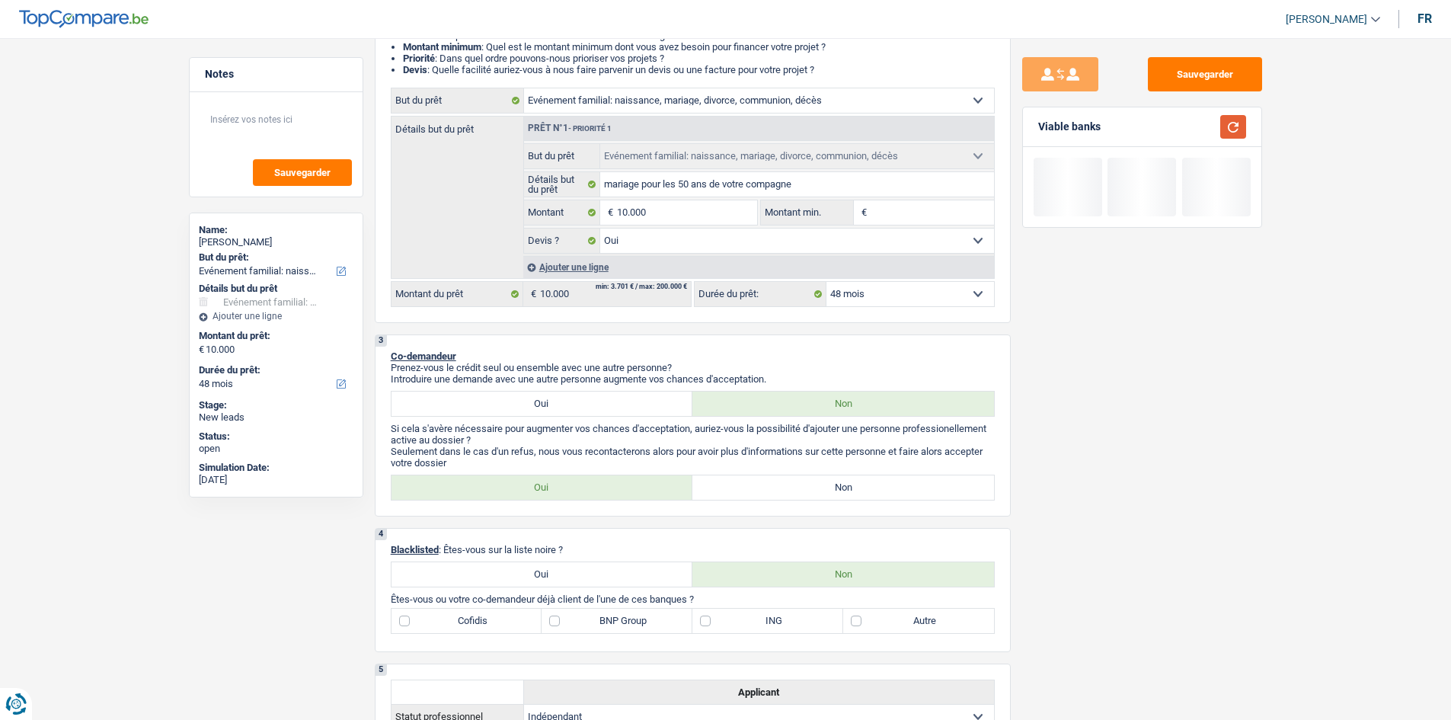
scroll to position [0, 0]
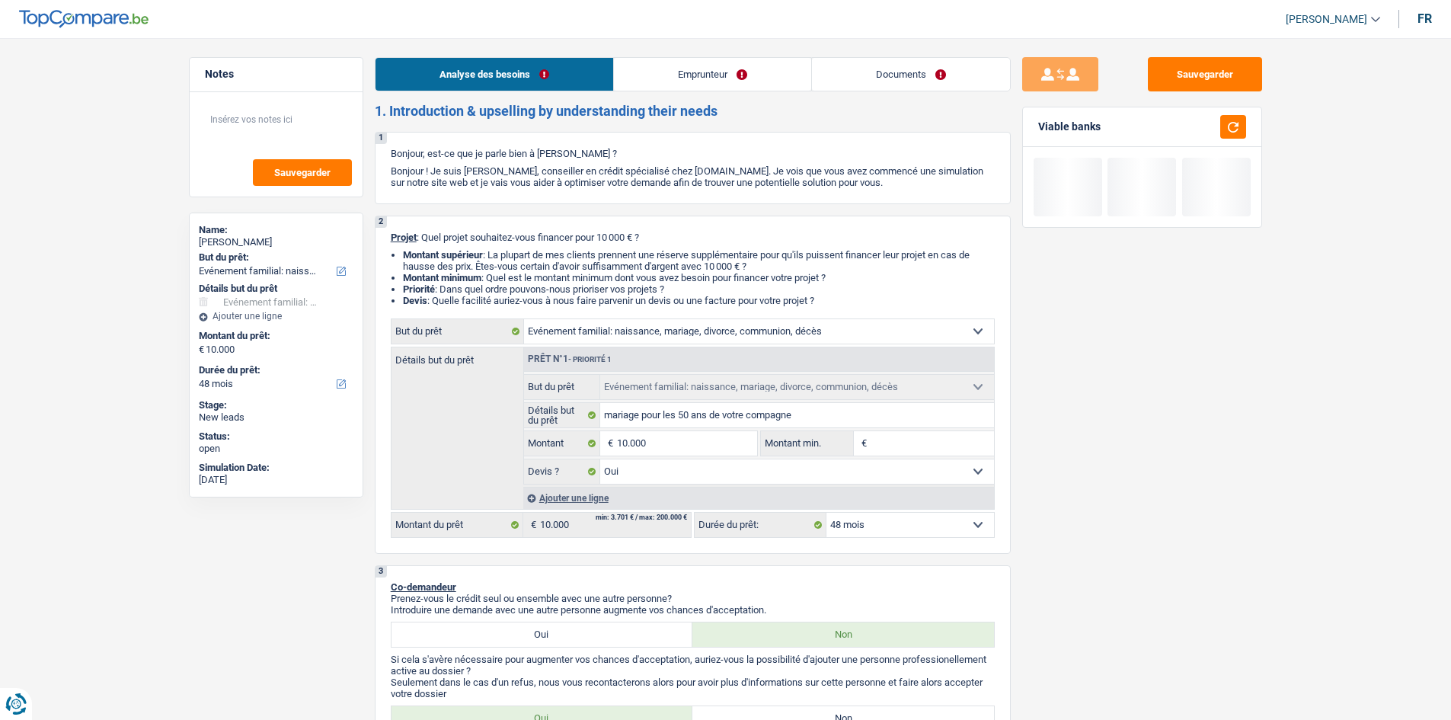
click at [657, 90] on link "Emprunteur" at bounding box center [712, 74] width 197 height 33
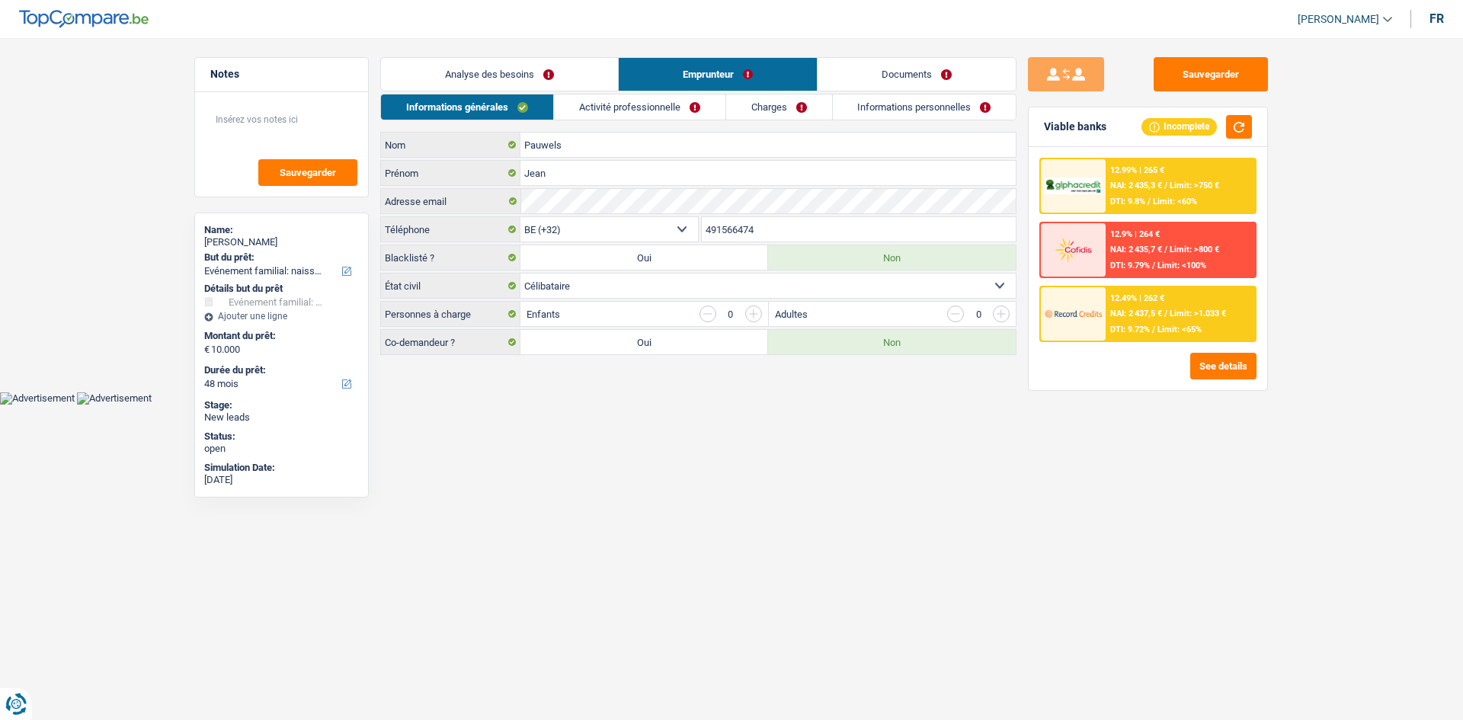
click at [558, 98] on link "Activité professionnelle" at bounding box center [639, 106] width 171 height 25
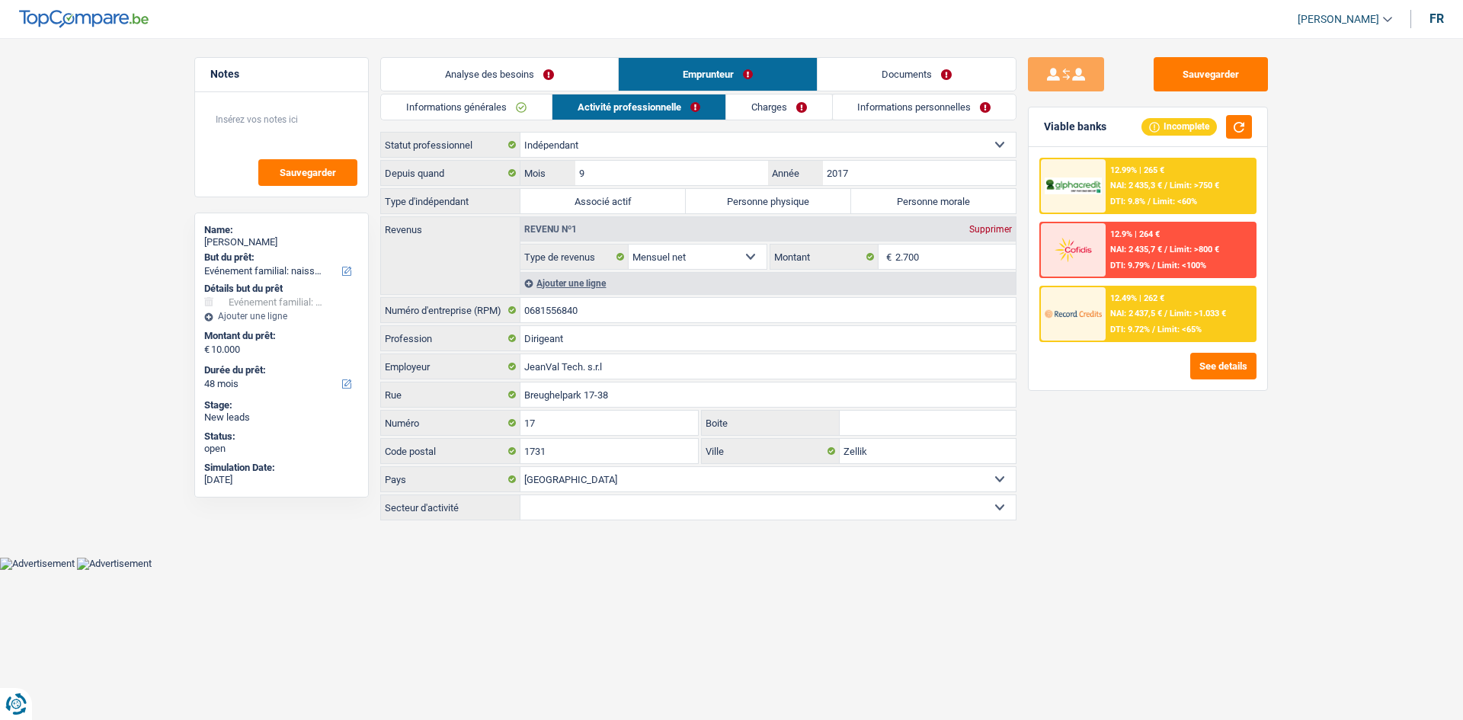
click at [556, 81] on link "Analyse des besoins" at bounding box center [499, 74] width 237 height 33
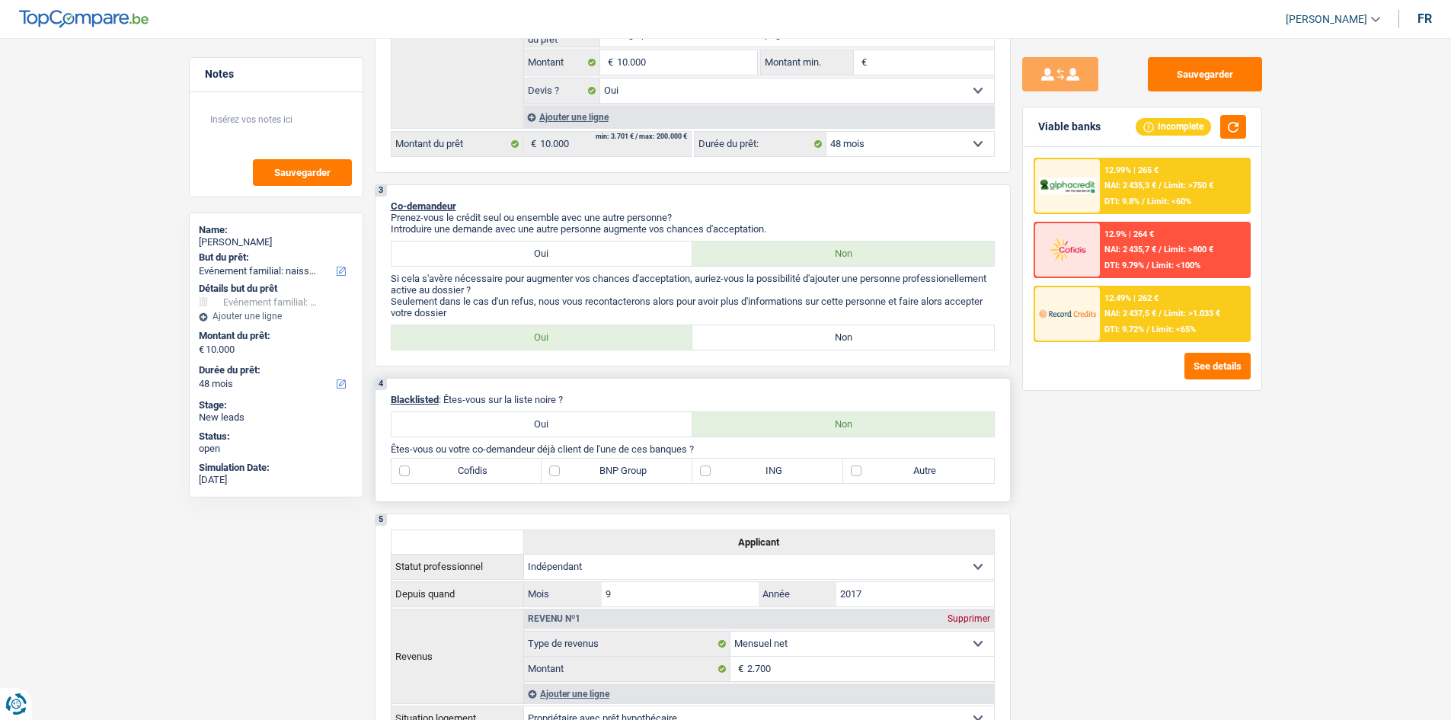
drag, startPoint x: 872, startPoint y: 341, endPoint x: 917, endPoint y: 479, distance: 145.0
click at [657, 337] on label "Non" at bounding box center [844, 337] width 302 height 24
click at [657, 337] on input "Non" at bounding box center [844, 337] width 302 height 24
radio input "true"
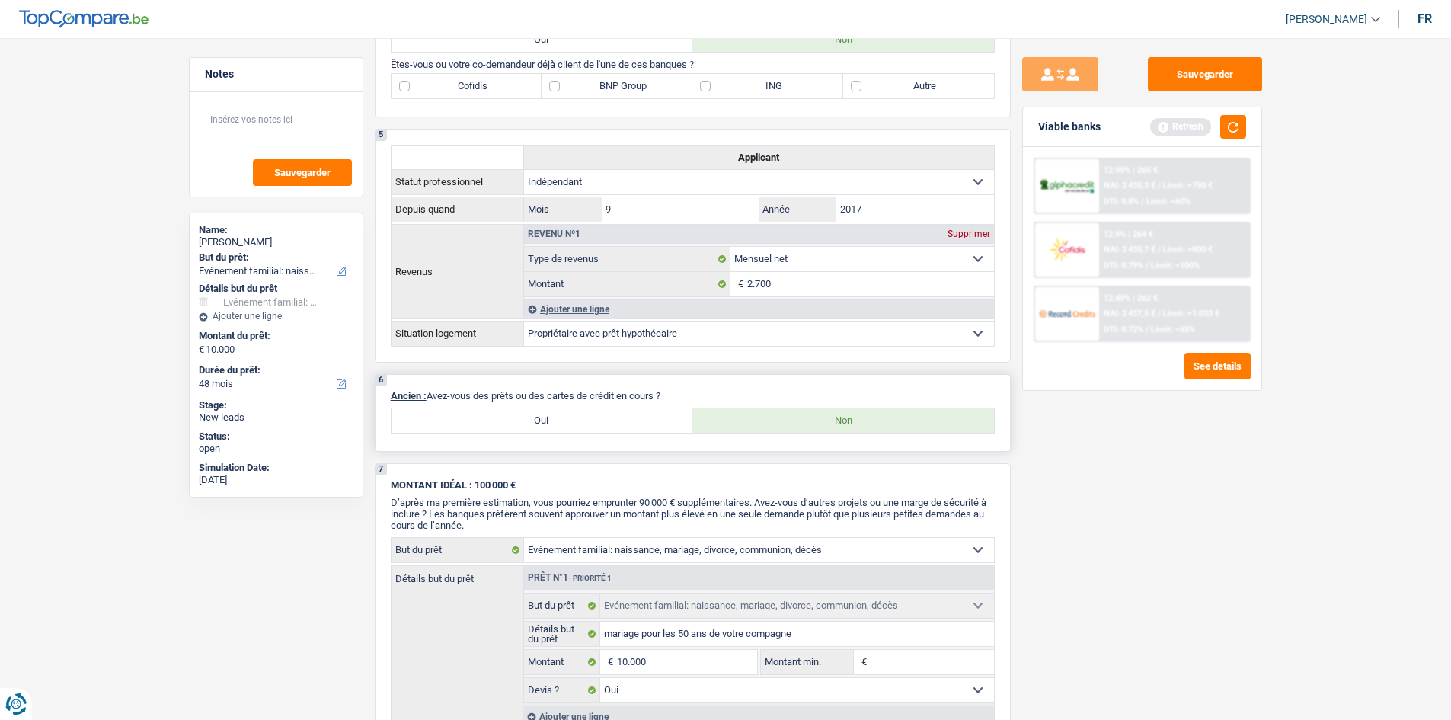
scroll to position [762, 0]
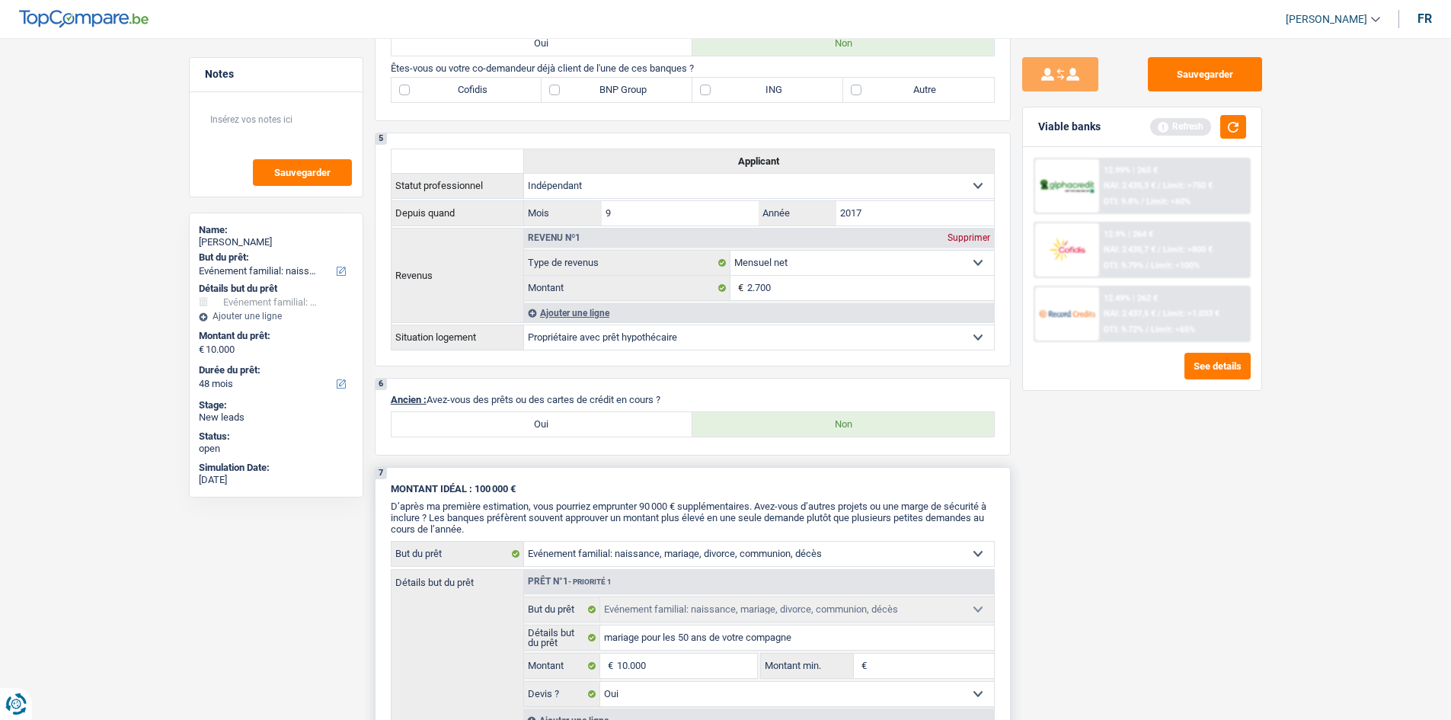
drag, startPoint x: 608, startPoint y: 437, endPoint x: 898, endPoint y: 488, distance: 294.8
click at [612, 349] on div "Oui Non" at bounding box center [693, 424] width 604 height 26
click at [601, 349] on label "Oui" at bounding box center [543, 424] width 302 height 24
click at [601, 349] on input "Oui" at bounding box center [543, 424] width 302 height 24
radio input "true"
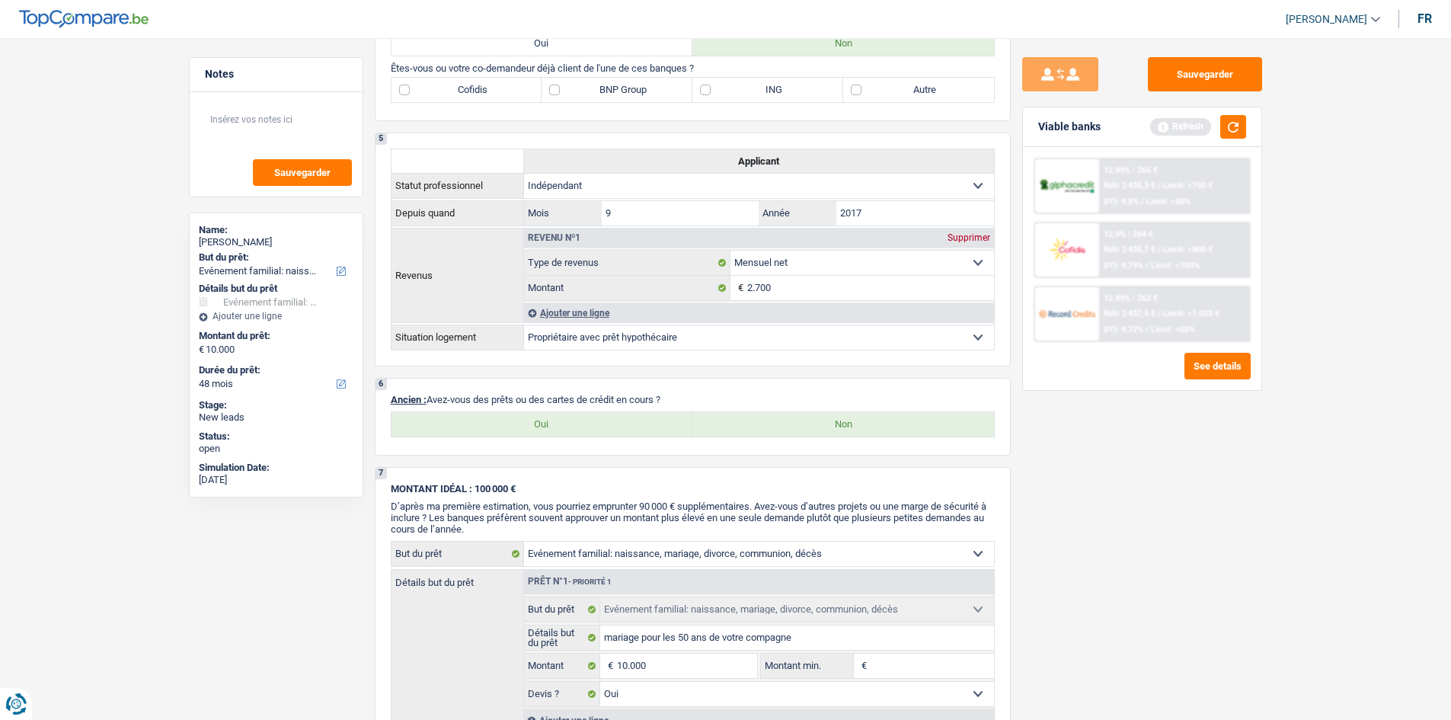
select select "mortgage"
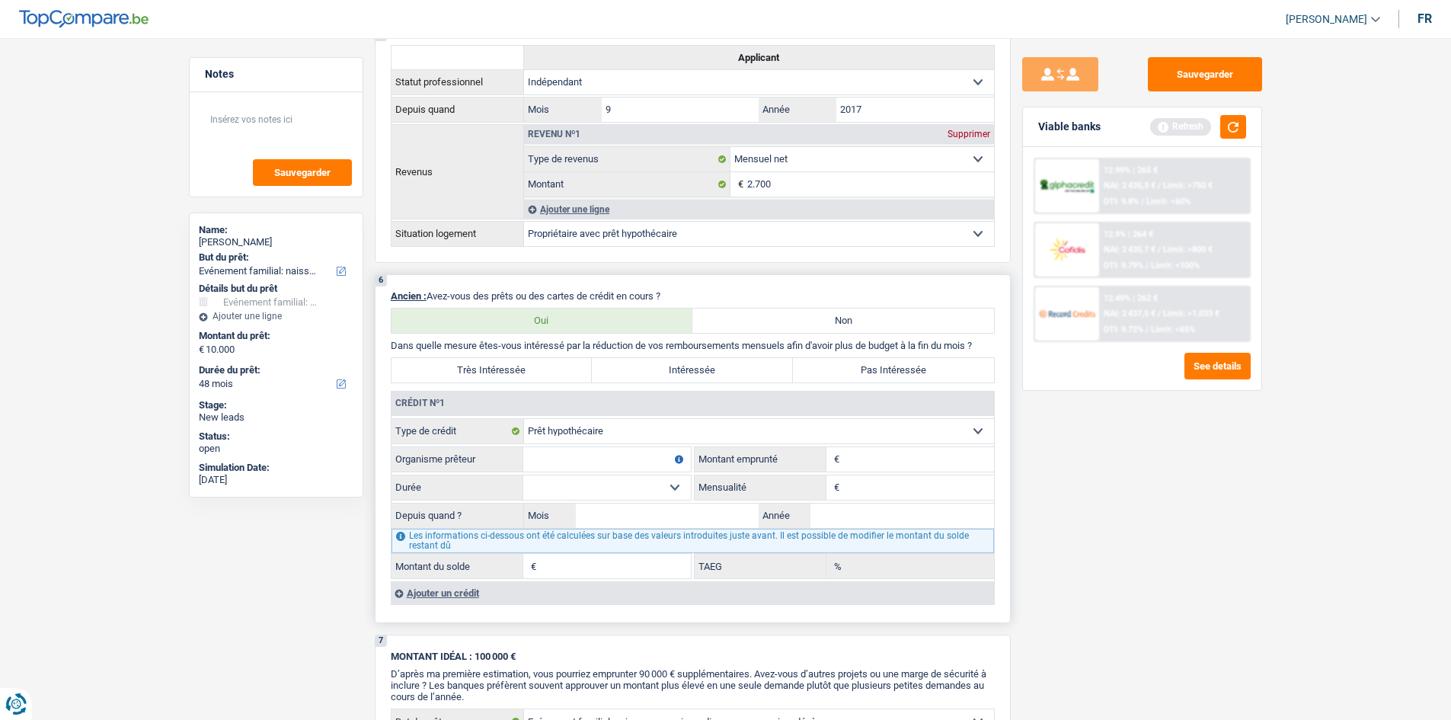
scroll to position [990, 0]
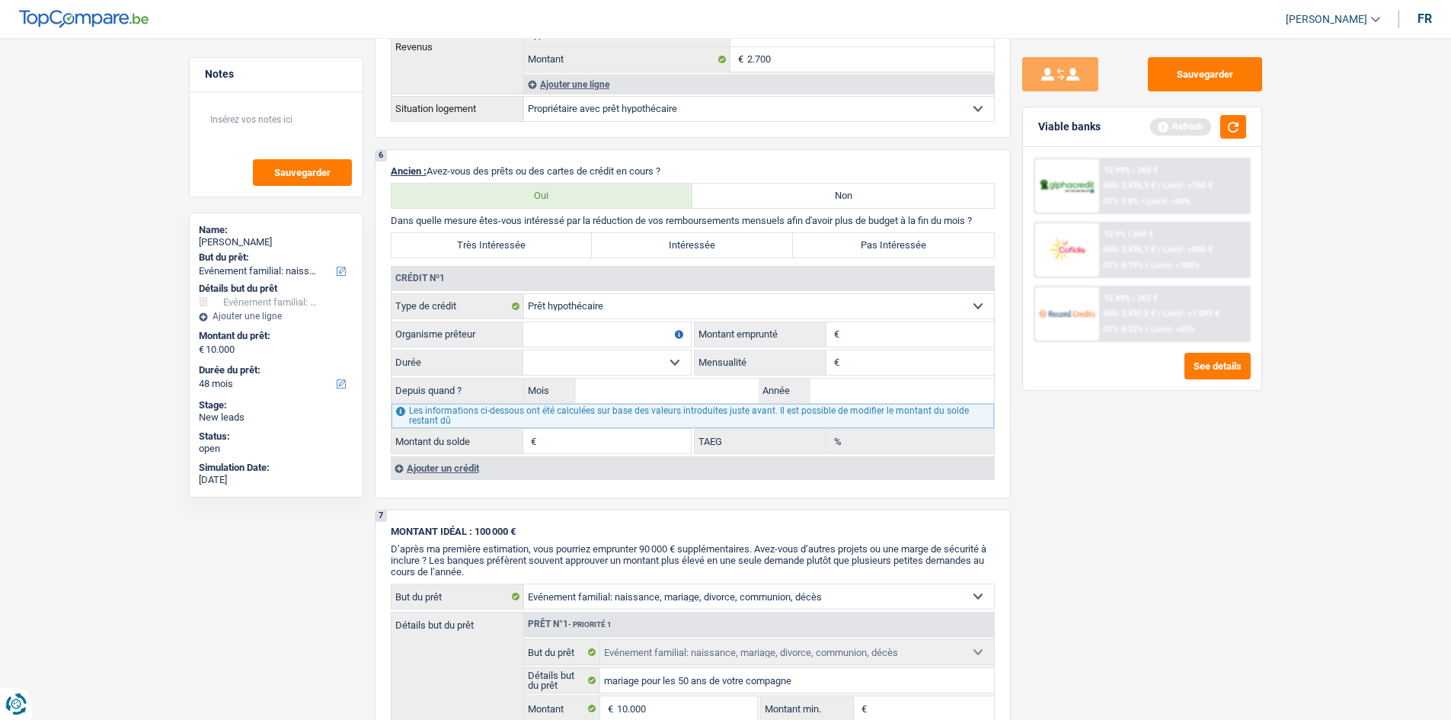
drag, startPoint x: 879, startPoint y: 341, endPoint x: 1281, endPoint y: 575, distance: 464.6
click at [657, 325] on input "Montant" at bounding box center [918, 334] width 151 height 24
click at [593, 305] on select "Carte ou ouverture de crédit Prêt hypothécaire Vente à tempérament Prêt à tempé…" at bounding box center [759, 306] width 470 height 24
click at [449, 349] on div "Ajouter un crédit" at bounding box center [692, 467] width 603 height 23
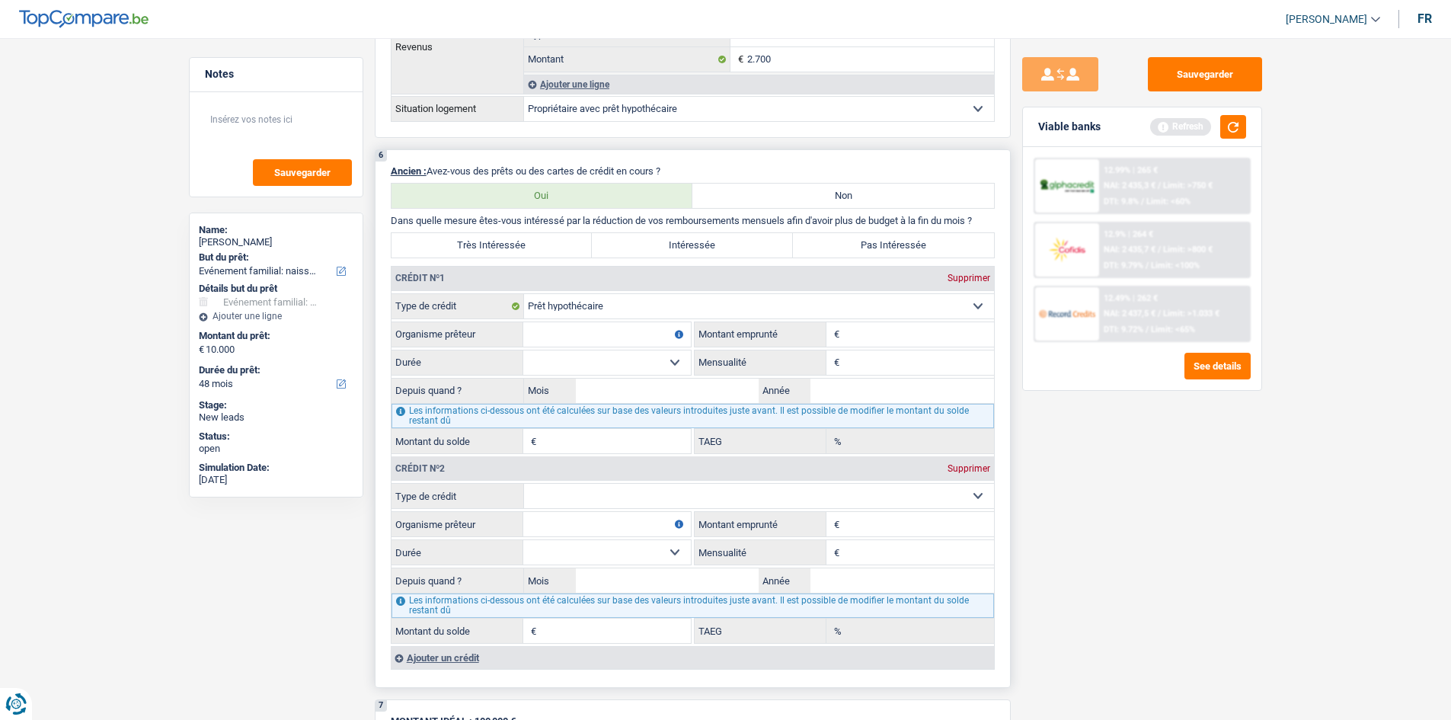
click at [609, 349] on fieldset "Carte ou ouverture de crédit Prêt hypothécaire Vente à tempérament Prêt à tempé…" at bounding box center [693, 563] width 603 height 161
click at [613, 349] on select "Carte ou ouverture de crédit Prêt hypothécaire Vente à tempérament Prêt à tempé…" at bounding box center [759, 496] width 470 height 24
select select "cardOrCredit"
type input "0"
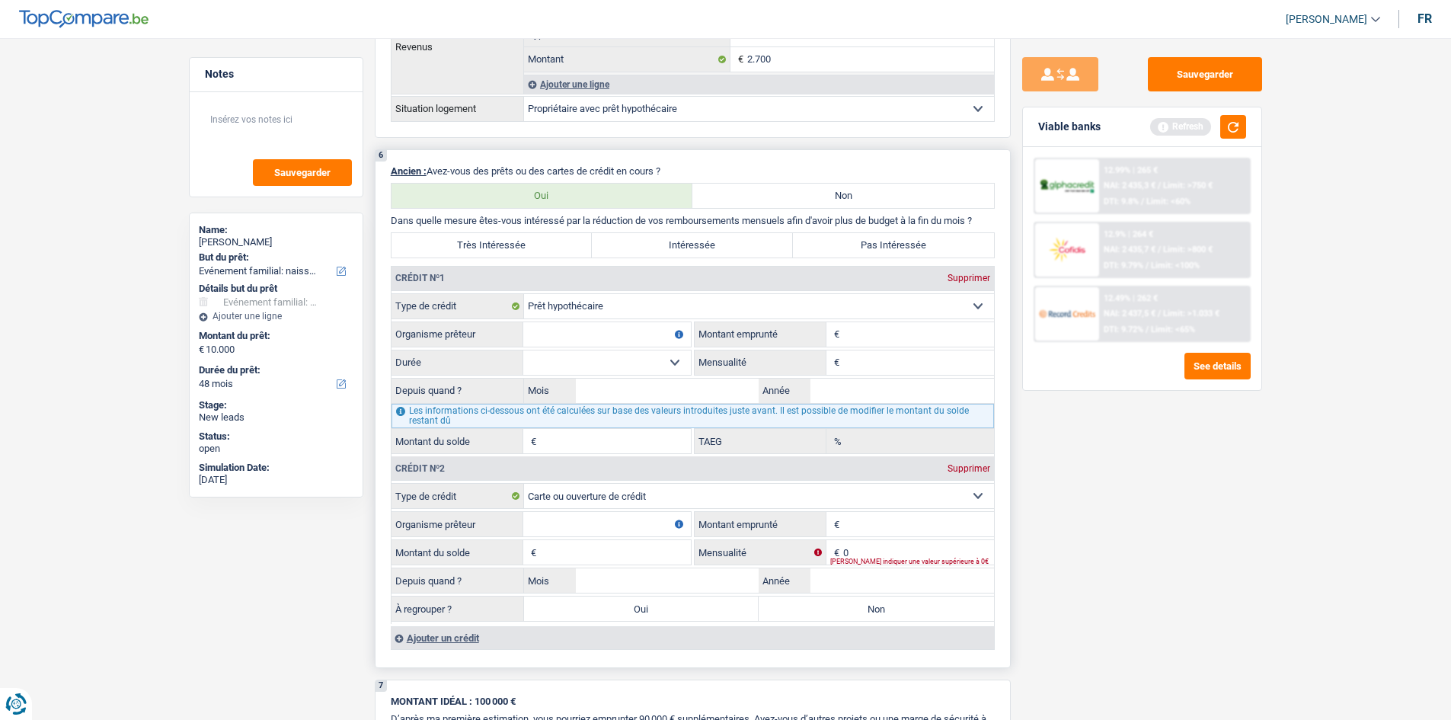
drag, startPoint x: 891, startPoint y: 339, endPoint x: 927, endPoint y: 347, distance: 37.5
click at [657, 339] on input "Montant" at bounding box center [918, 334] width 151 height 24
type input "110.000"
drag, startPoint x: 902, startPoint y: 360, endPoint x: 1300, endPoint y: 394, distance: 399.9
click at [657, 349] on input "Mensualité" at bounding box center [918, 362] width 151 height 24
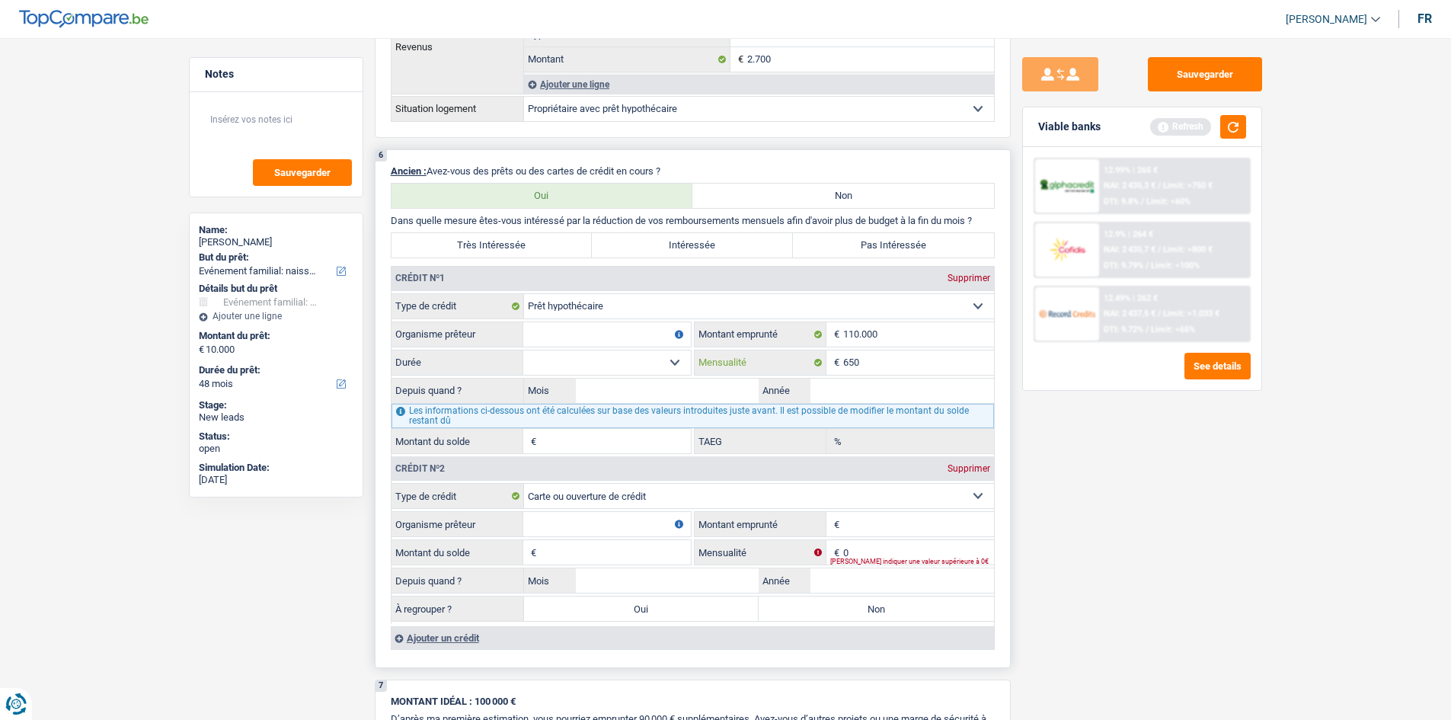
type input "650"
click at [657, 349] on input "Année" at bounding box center [903, 391] width 184 height 24
type input "2020"
click at [648, 349] on input "Mois" at bounding box center [668, 391] width 184 height 24
type input "6"
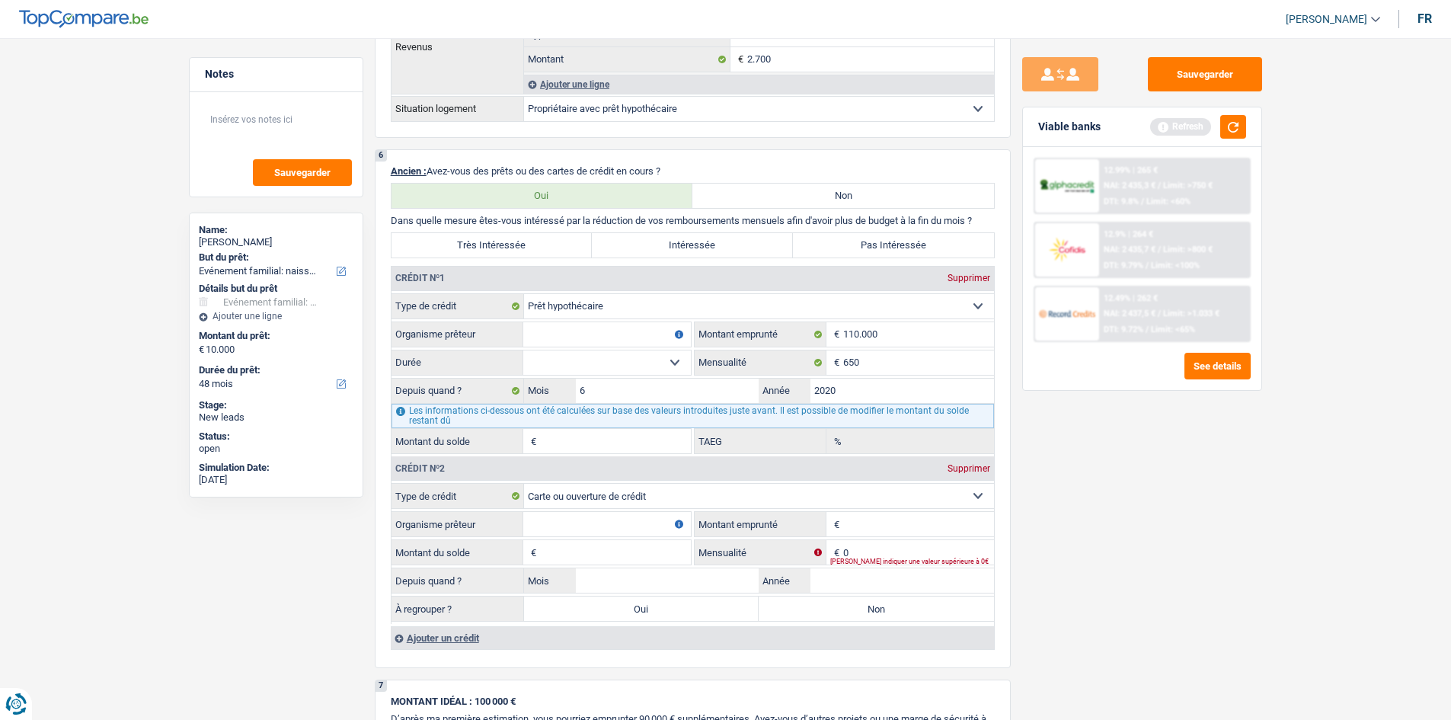
click at [657, 349] on div "Sauvegarder Viable banks Refresh 12.99% | 265 € NAI: 2 435,3 € / Limit: >750 € …" at bounding box center [1142, 374] width 263 height 635
click at [646, 349] on select "120 mois 132 mois 144 mois 180 mois 240 mois 300 mois 360 mois 420 mois Sélecti…" at bounding box center [607, 362] width 168 height 24
select select "120"
click at [523, 349] on select "120 mois 132 mois 144 mois 180 mois 240 mois 300 mois 360 mois 420 mois Sélecti…" at bounding box center [607, 362] width 168 height 24
type input "44.384"
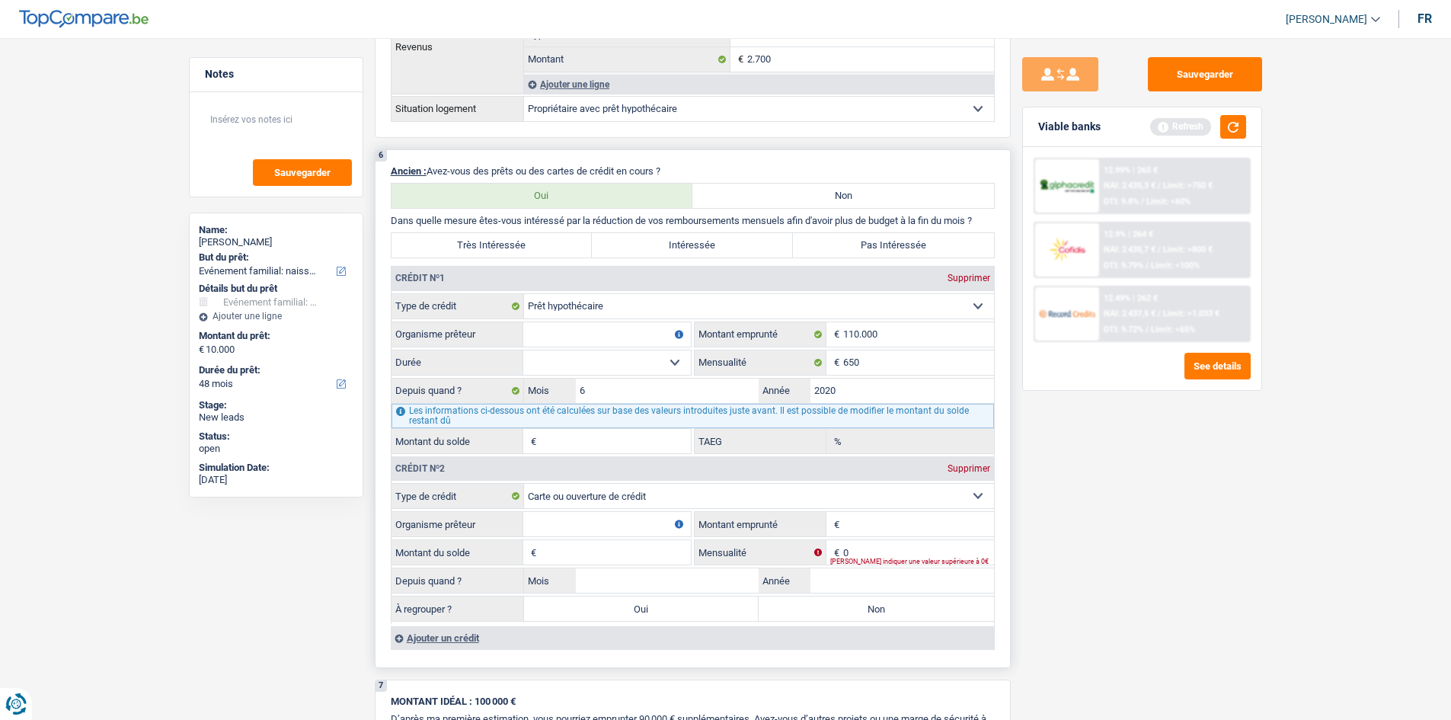
type input "0,00"
click at [573, 349] on select "120 mois 132 mois 144 mois 180 mois 240 mois 300 mois 360 mois 420 mois Sélecti…" at bounding box center [607, 362] width 168 height 24
select select "180"
click at [523, 349] on select "120 mois 132 mois 144 mois 180 mois 240 mois 300 mois 360 mois 420 mois Sélecti…" at bounding box center [607, 362] width 168 height 24
type input "73.641"
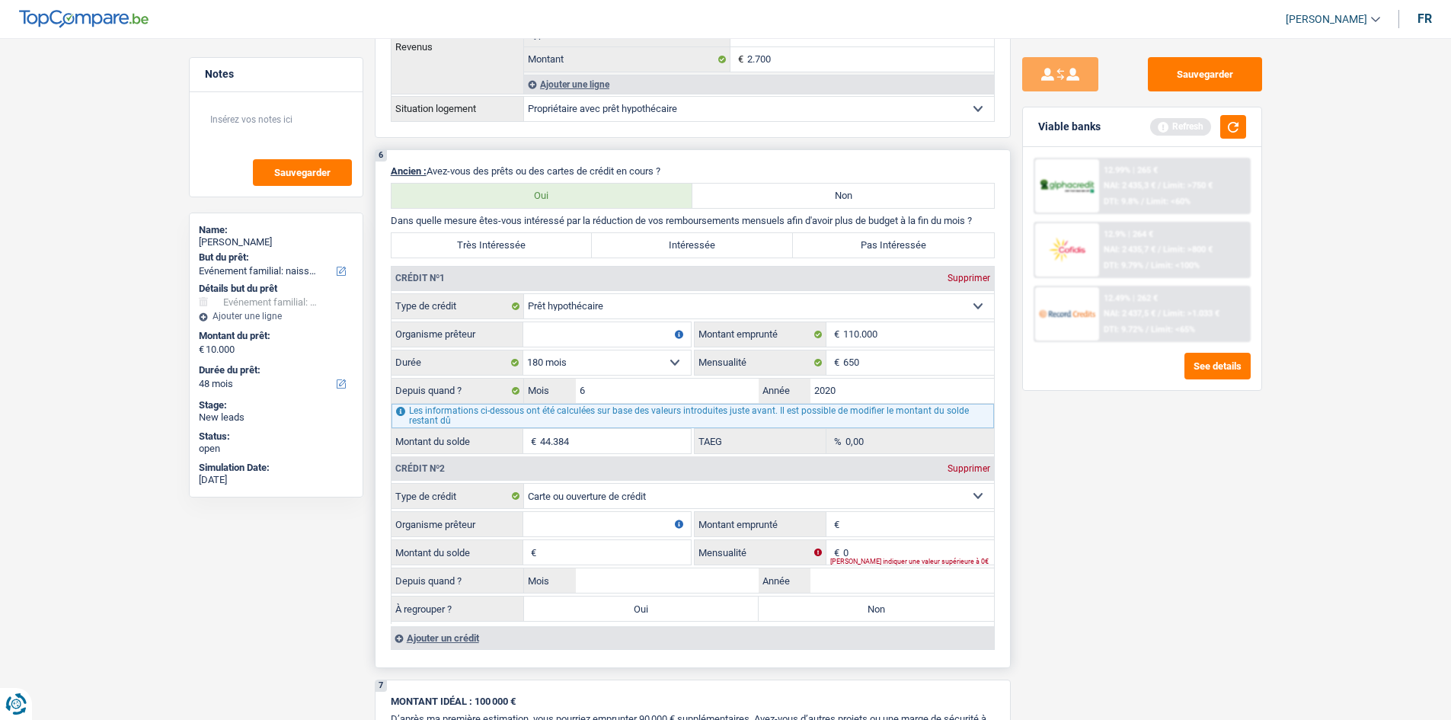
type input "0,83"
click at [591, 314] on select "Carte ou ouverture de crédit Prêt hypothécaire Vente à tempérament Prêt à tempé…" at bounding box center [759, 306] width 470 height 24
drag, startPoint x: 468, startPoint y: 329, endPoint x: 487, endPoint y: 331, distance: 19.1
click at [468, 329] on label "Organisme prêteur" at bounding box center [458, 334] width 132 height 24
click at [523, 329] on input "Organisme prêteur" at bounding box center [607, 334] width 168 height 24
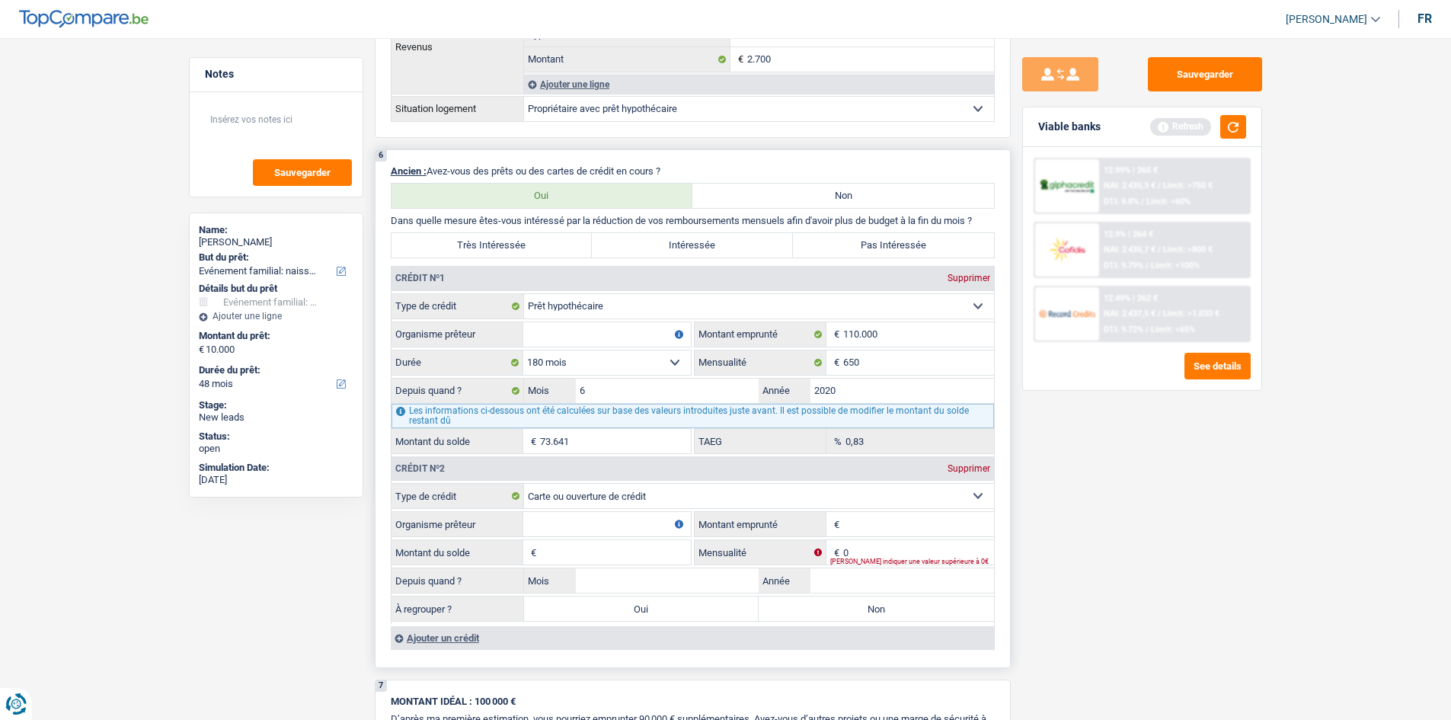
drag, startPoint x: 635, startPoint y: 361, endPoint x: 646, endPoint y: 362, distance: 10.7
click at [646, 349] on select "120 mois 132 mois 144 mois 180 mois 240 mois 300 mois 360 mois 420 mois Sélecti…" at bounding box center [607, 362] width 168 height 24
drag, startPoint x: 635, startPoint y: 343, endPoint x: 679, endPoint y: 363, distance: 48.1
click at [645, 347] on fieldset "Carte ou ouverture de crédit Prêt hypothécaire Vente à tempérament Prêt à tempé…" at bounding box center [693, 373] width 603 height 161
type input "belfius"
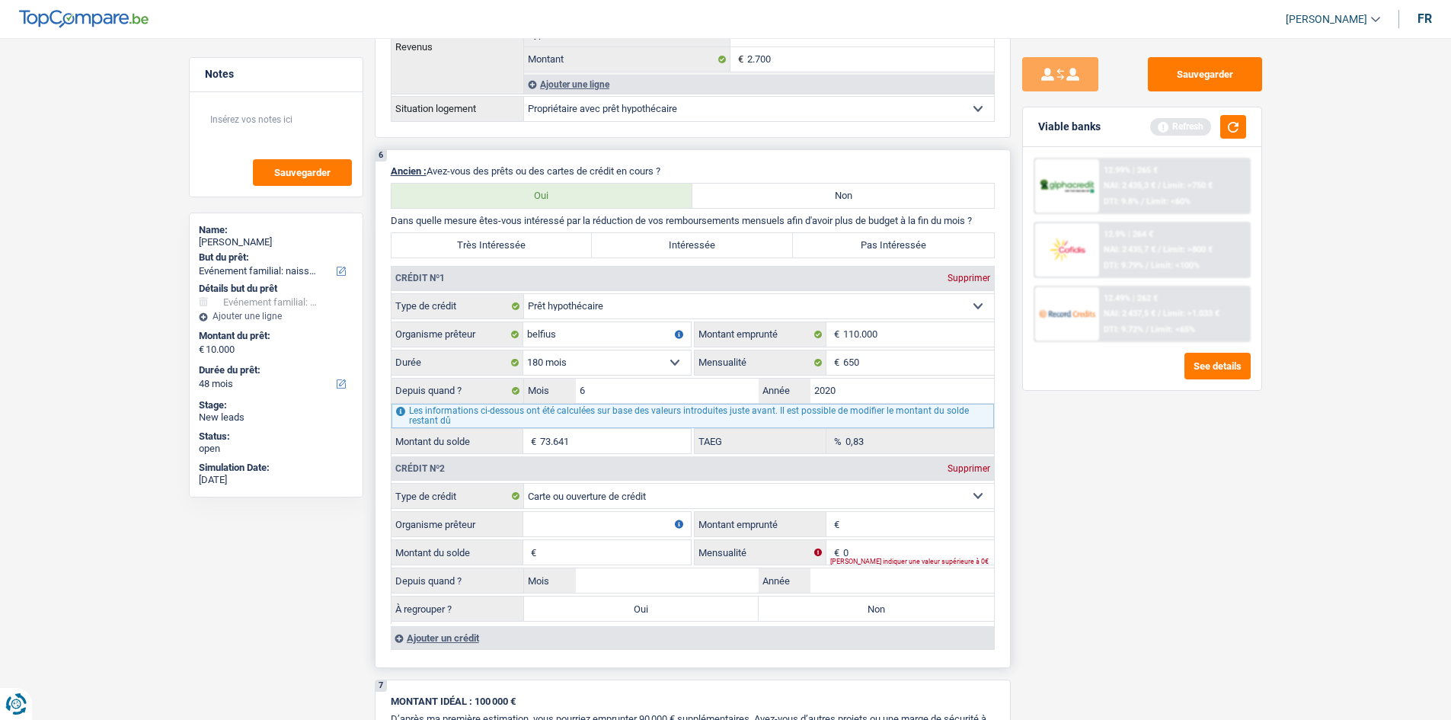
click at [657, 349] on input "Montant emprunté" at bounding box center [918, 524] width 151 height 24
click at [645, 349] on input "Montant du solde" at bounding box center [615, 552] width 151 height 24
type input "1.000"
click at [657, 349] on div "Sauvegarder Viable banks Refresh 12.99% | 265 € NAI: 2 435,3 € / Limit: >750 € …" at bounding box center [1142, 374] width 263 height 635
drag, startPoint x: 899, startPoint y: 517, endPoint x: 1163, endPoint y: 511, distance: 263.7
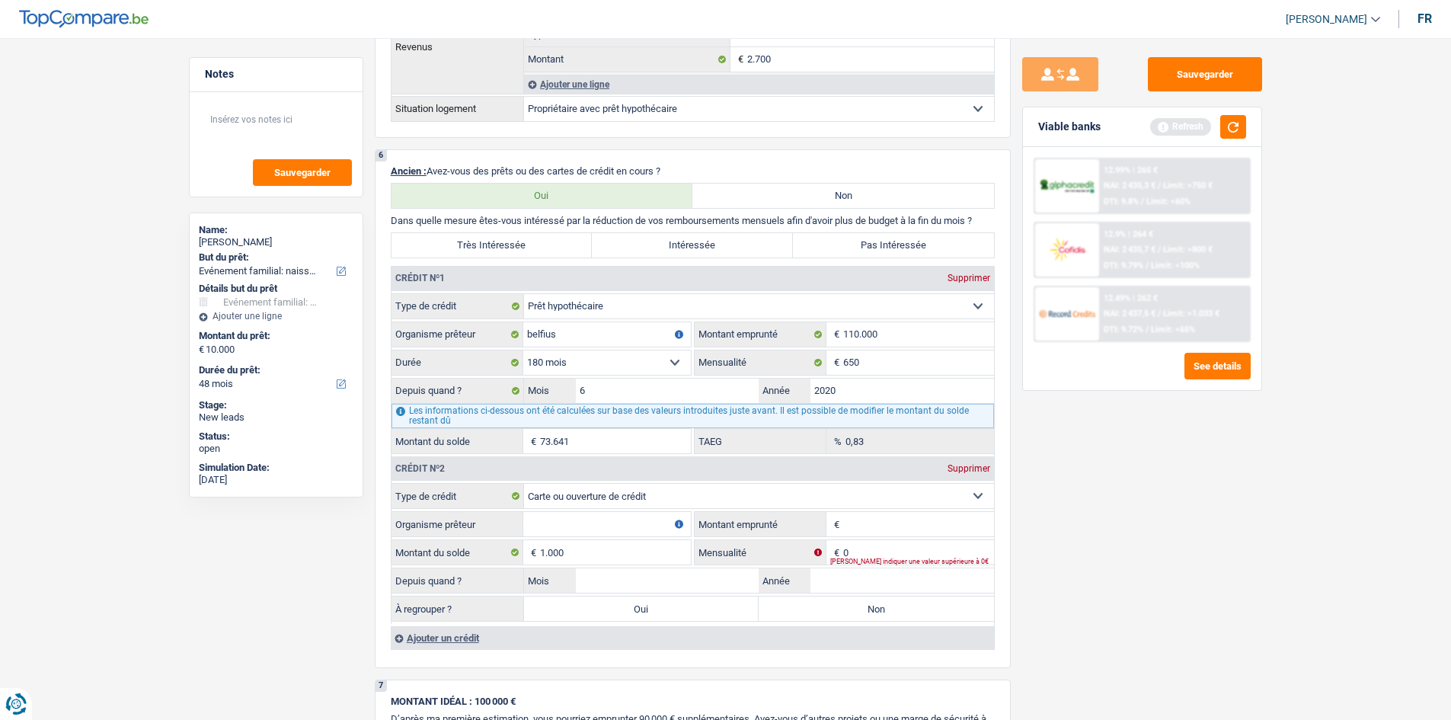
click at [657, 349] on fieldset "Carte ou ouverture de crédit Prêt hypothécaire Vente à tempérament Prêt à tempé…" at bounding box center [693, 553] width 603 height 141
click at [590, 349] on input "Organisme prêteur" at bounding box center [607, 524] width 168 height 24
type input "Buy Way"
click at [657, 349] on input "Montant emprunté" at bounding box center [918, 524] width 151 height 24
type input "2.500"
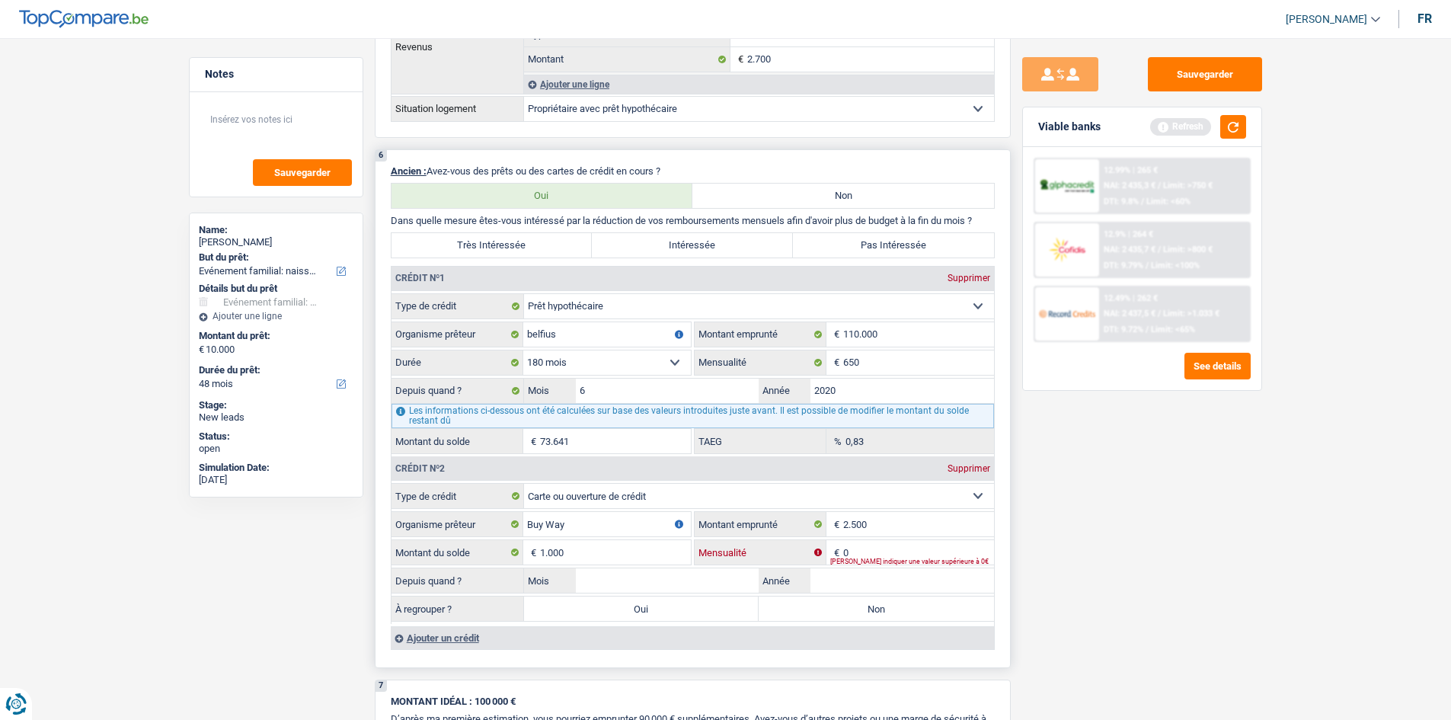
click at [657, 349] on input "0" at bounding box center [918, 552] width 151 height 24
type input "75"
click at [657, 349] on div "Sauvegarder Viable banks Refresh 12.99% | 265 € NAI: 2 435,3 € / Limit: >750 € …" at bounding box center [1142, 374] width 263 height 635
click at [657, 349] on input "Année" at bounding box center [903, 580] width 184 height 24
type input "2020"
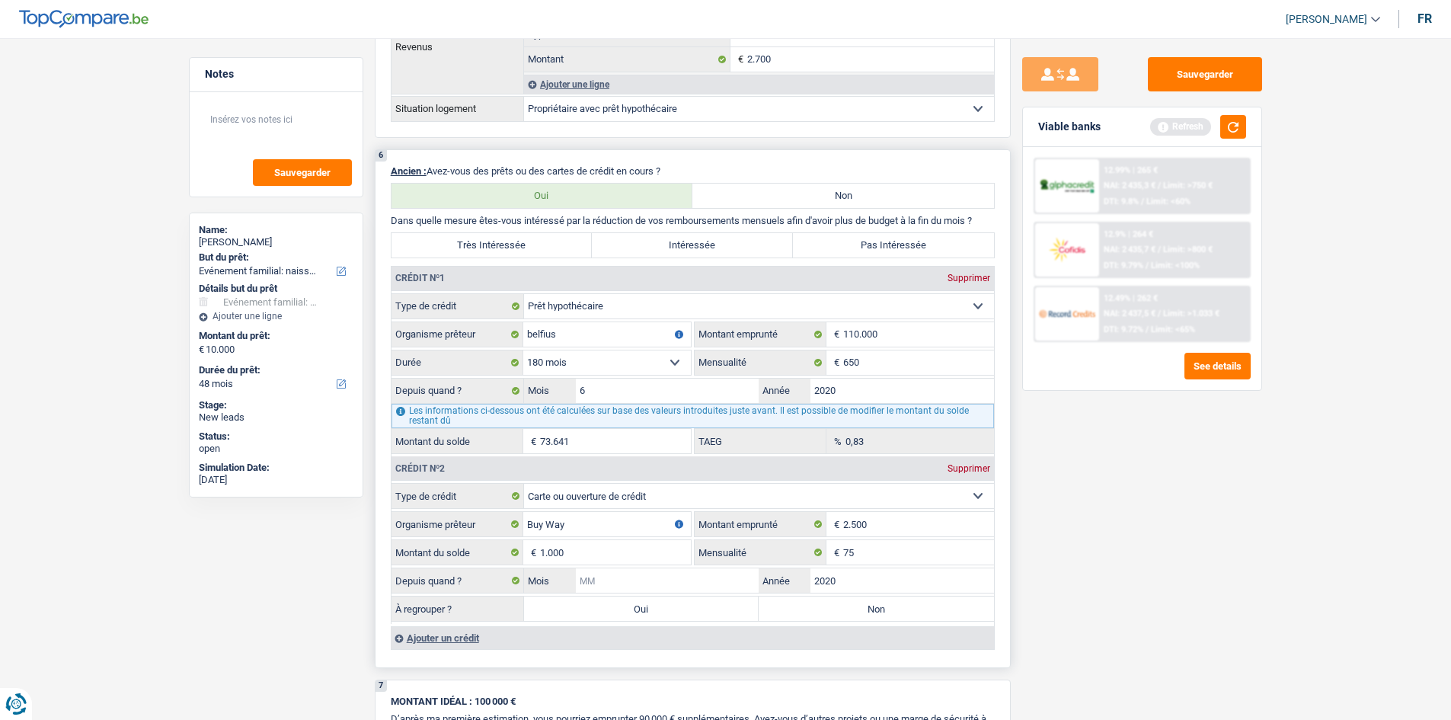
drag, startPoint x: 631, startPoint y: 573, endPoint x: 988, endPoint y: 623, distance: 360.8
click at [632, 349] on input "Mois" at bounding box center [668, 580] width 184 height 24
type input "5"
drag, startPoint x: 1217, startPoint y: 558, endPoint x: 1212, endPoint y: 547, distance: 11.9
click at [657, 349] on div "Sauvegarder Viable banks Refresh 12.99% | 265 € NAI: 2 435,3 € / Limit: >750 € …" at bounding box center [1142, 374] width 263 height 635
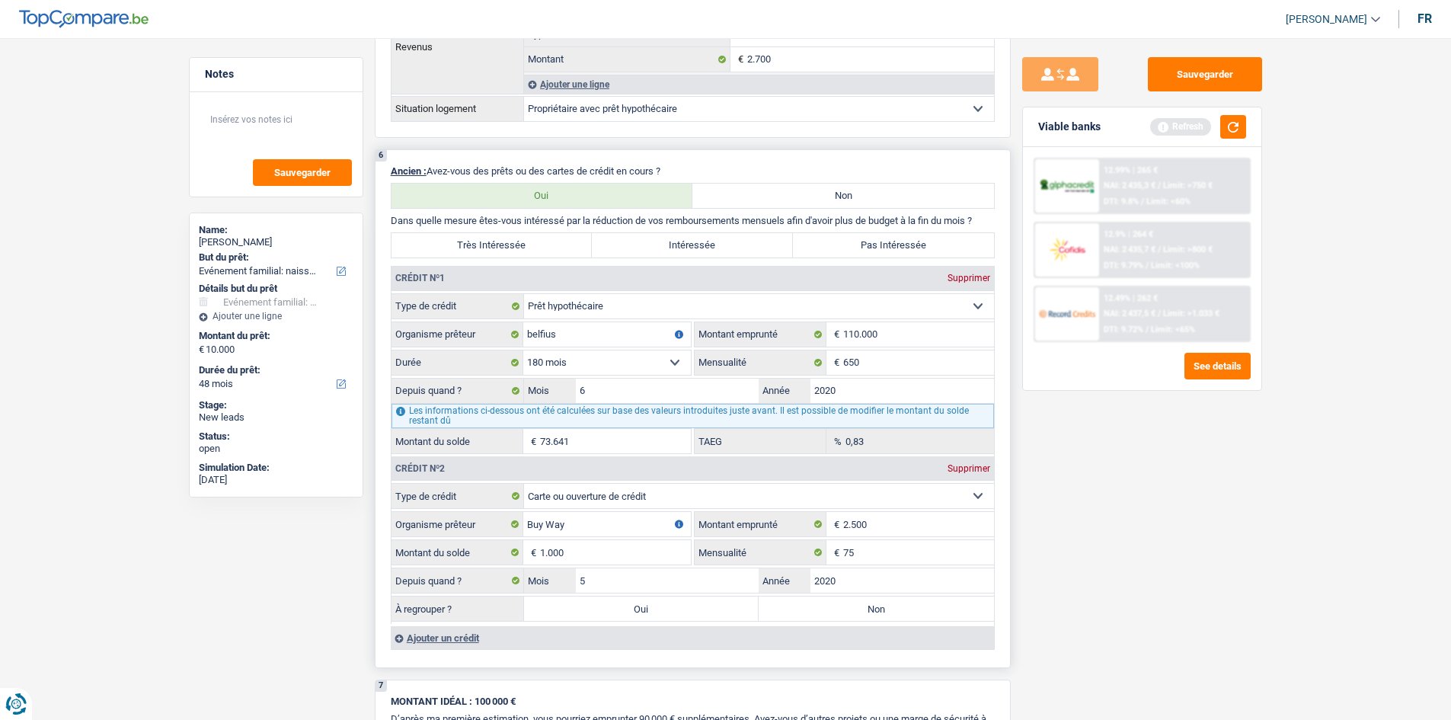
click at [657, 245] on label "Pas Intéressée" at bounding box center [893, 245] width 201 height 24
click at [657, 245] on input "Pas Intéressée" at bounding box center [893, 245] width 201 height 24
radio input "true"
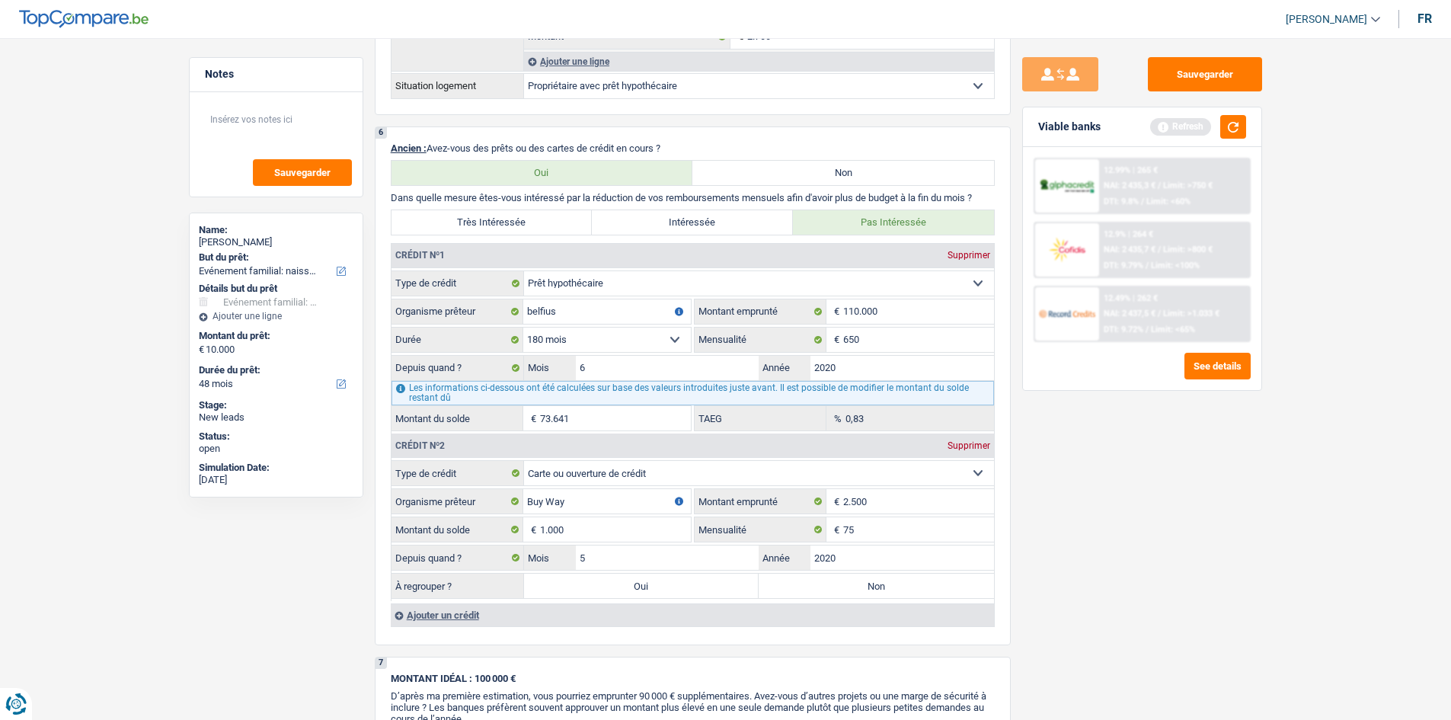
scroll to position [1143, 0]
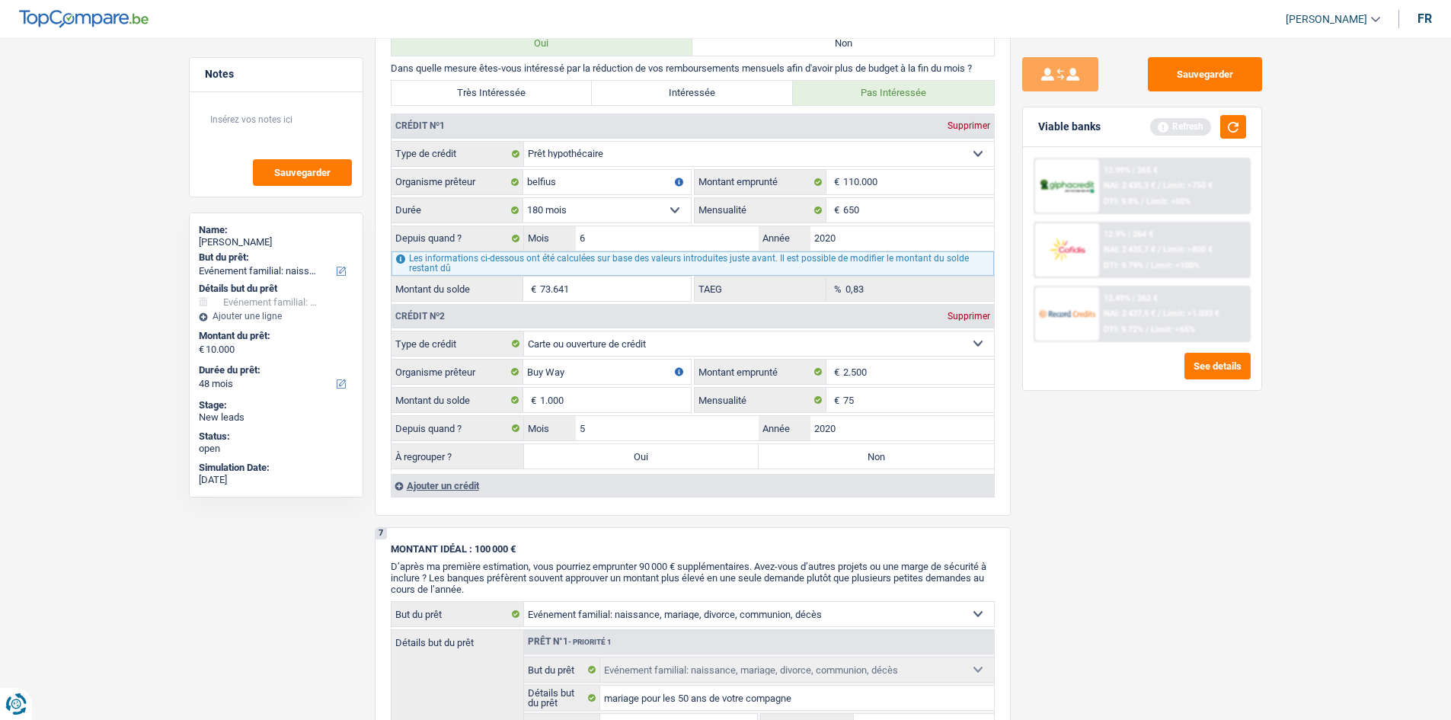
drag, startPoint x: 1211, startPoint y: 129, endPoint x: 1241, endPoint y: 144, distance: 34.1
click at [657, 123] on div "Refresh" at bounding box center [1198, 127] width 96 height 24
click at [657, 133] on button "button" at bounding box center [1233, 127] width 26 height 24
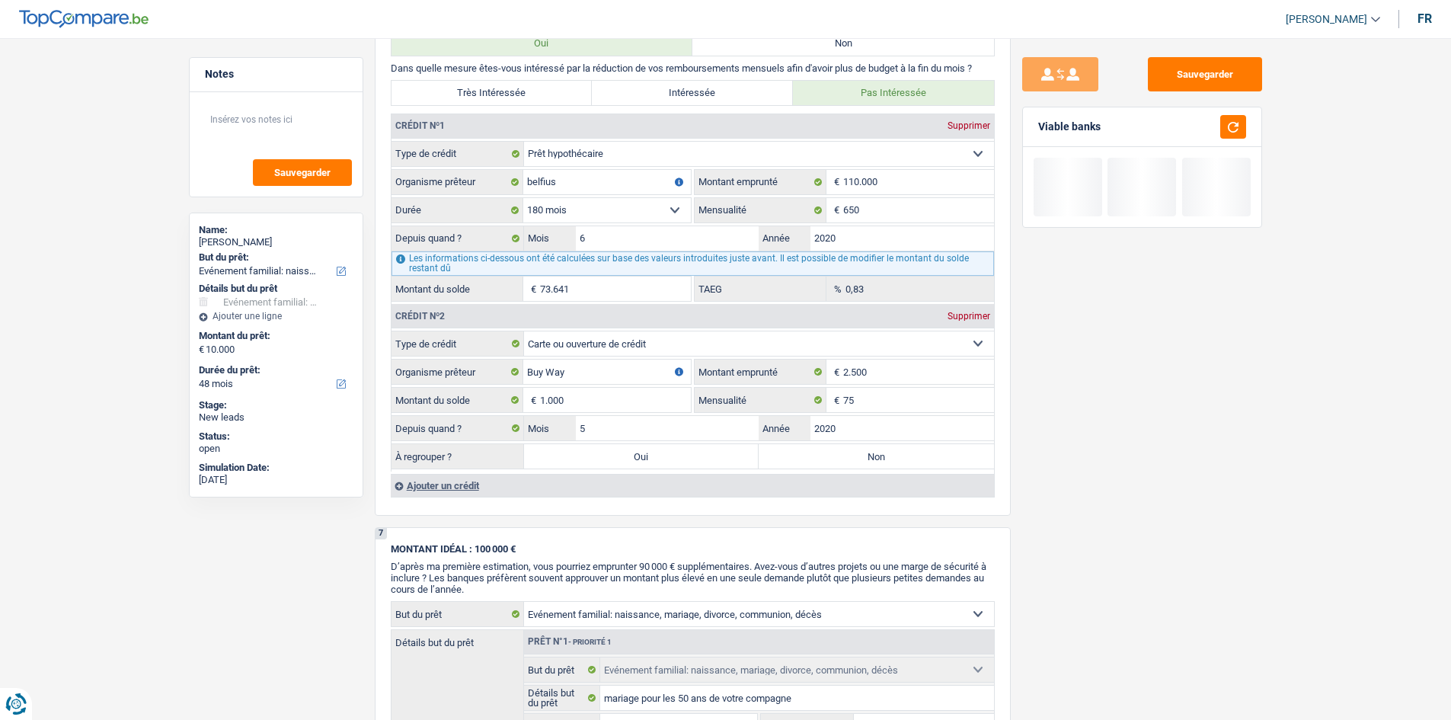
drag, startPoint x: 1118, startPoint y: 429, endPoint x: 1091, endPoint y: 410, distance: 32.8
click at [657, 349] on div "Sauvegarder Viable banks" at bounding box center [1142, 374] width 263 height 635
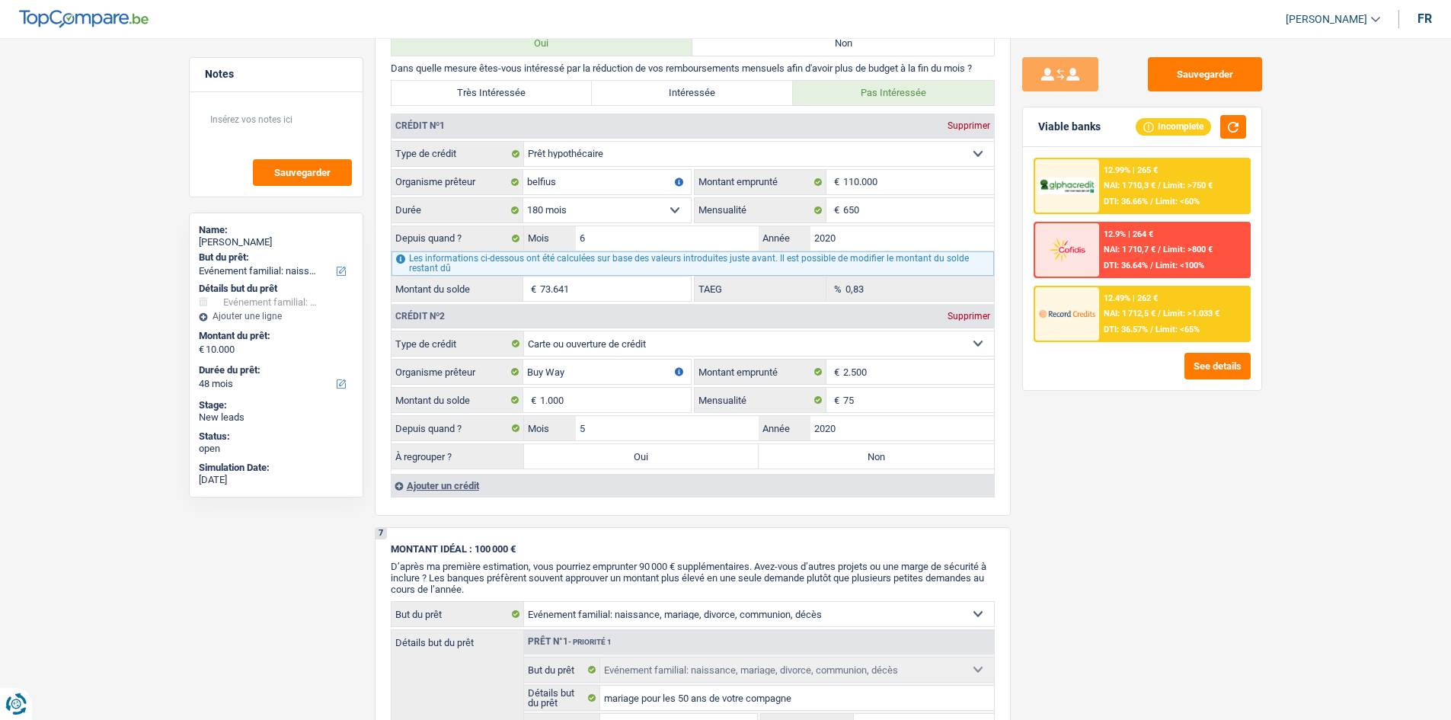
drag, startPoint x: 609, startPoint y: 456, endPoint x: 1442, endPoint y: 452, distance: 832.7
click at [625, 349] on label "Oui" at bounding box center [641, 456] width 235 height 24
click at [625, 349] on input "Oui" at bounding box center [641, 456] width 235 height 24
radio input "true"
type input "11.000"
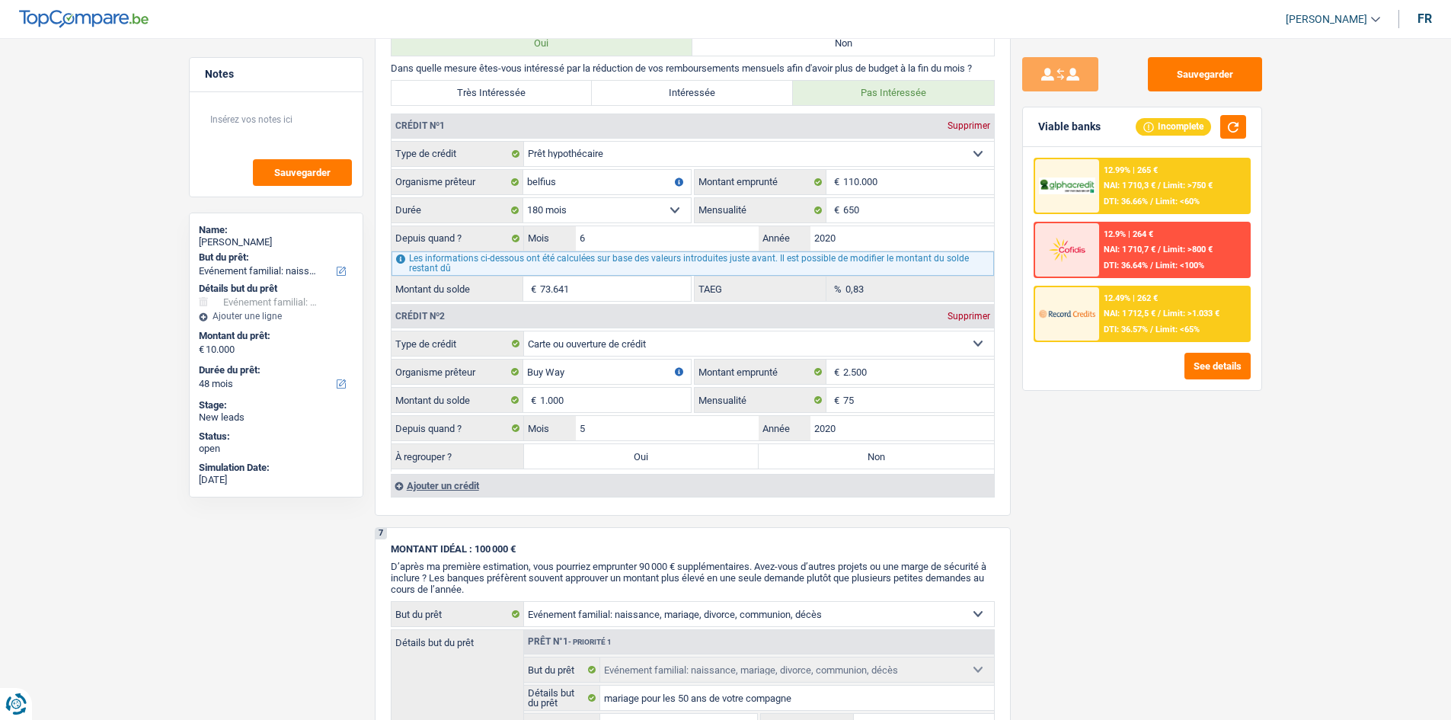
type input "1.000"
select select
type input "1.000"
select select
select select "refinancing"
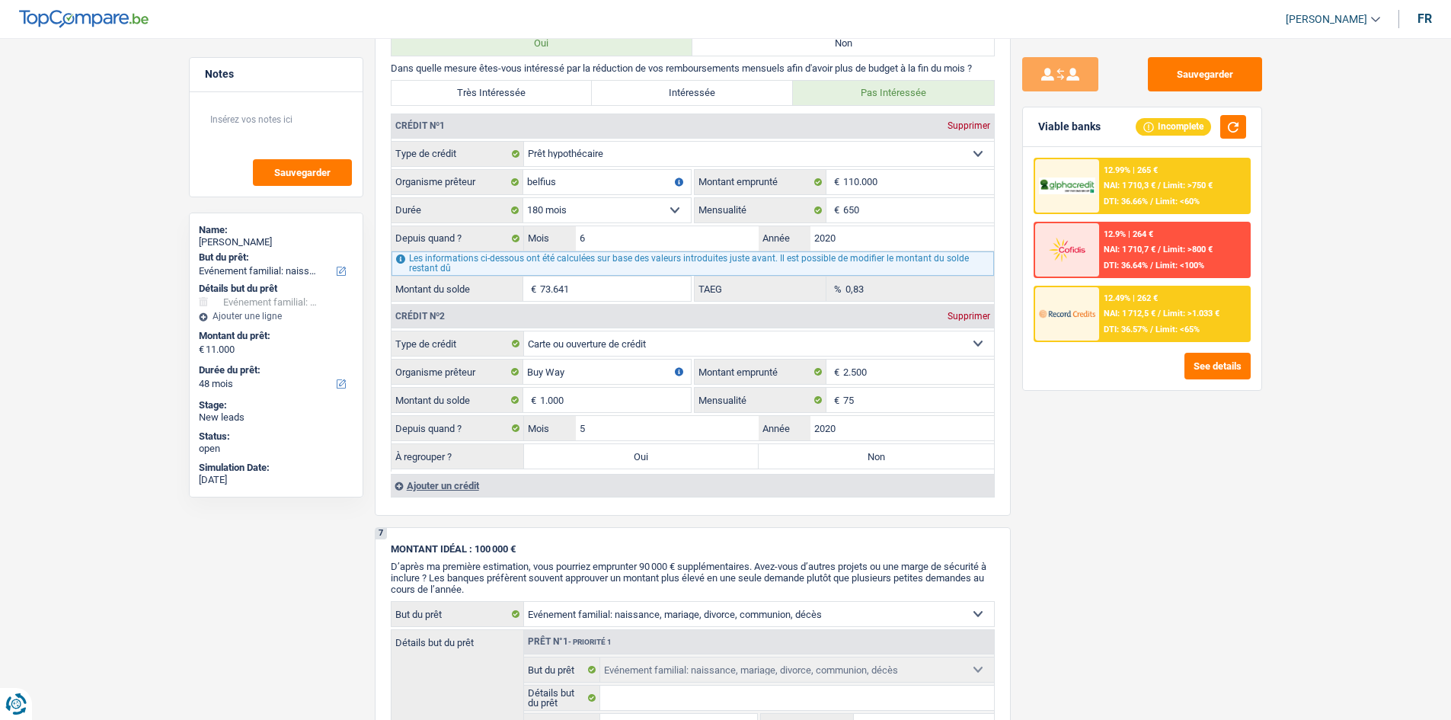
select select "refinancing"
select select "60"
select select "refinancing"
select select "60"
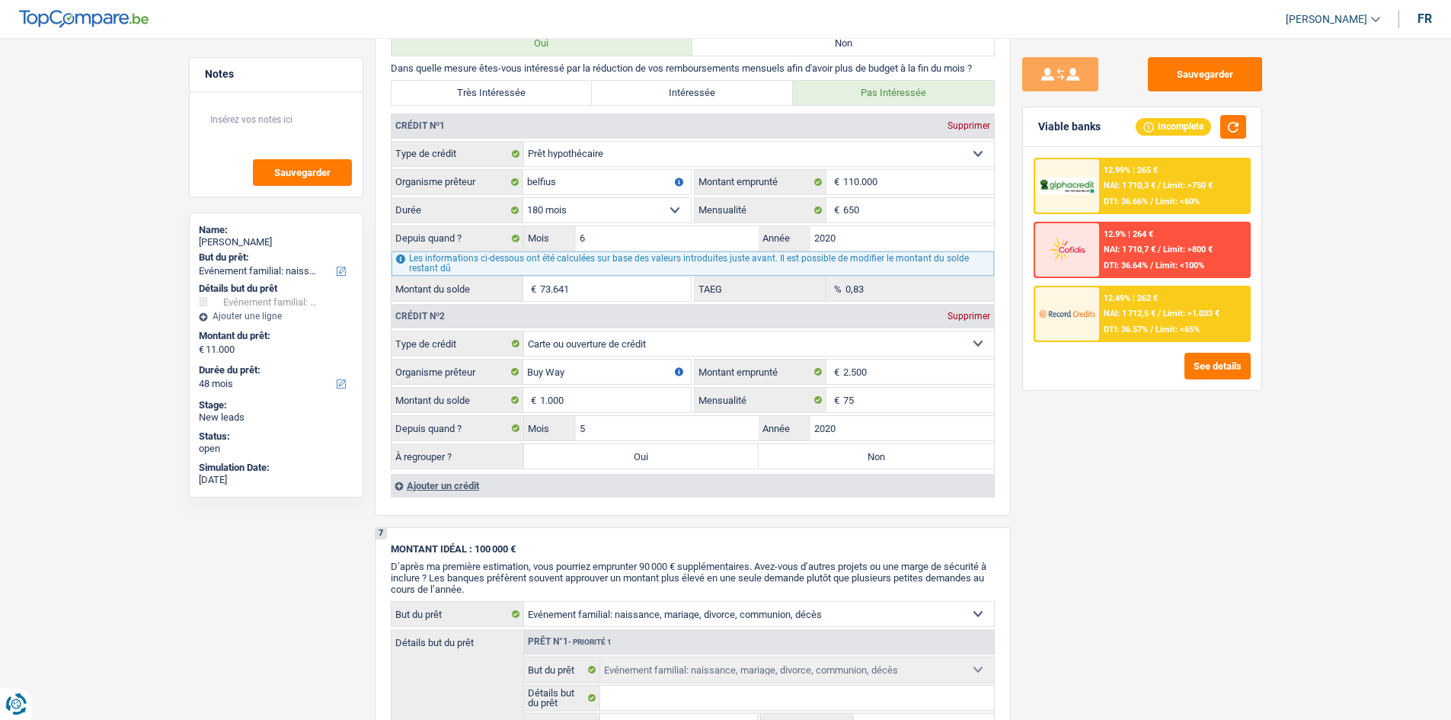
select select "refinancing"
select select "60"
select select "familyEvent"
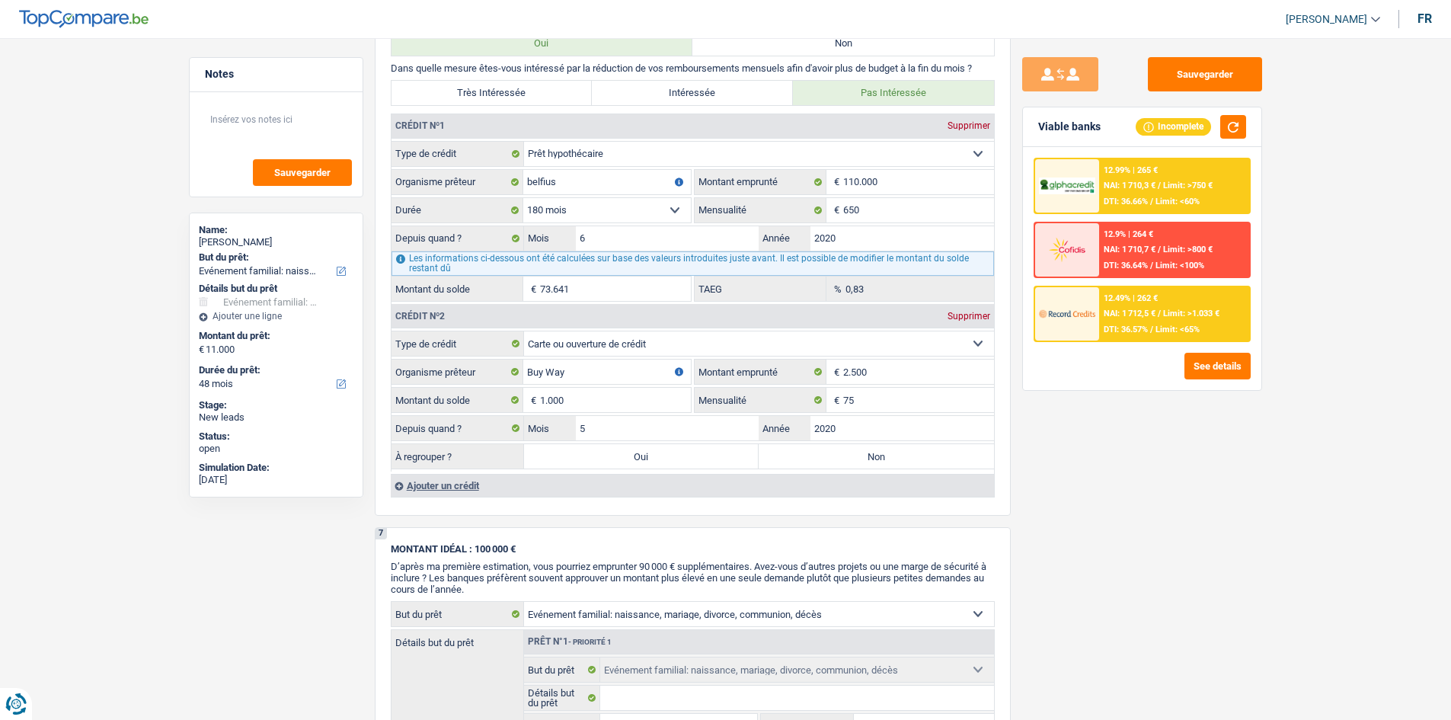
select select "yes"
select select "familyEvent"
select select "yes"
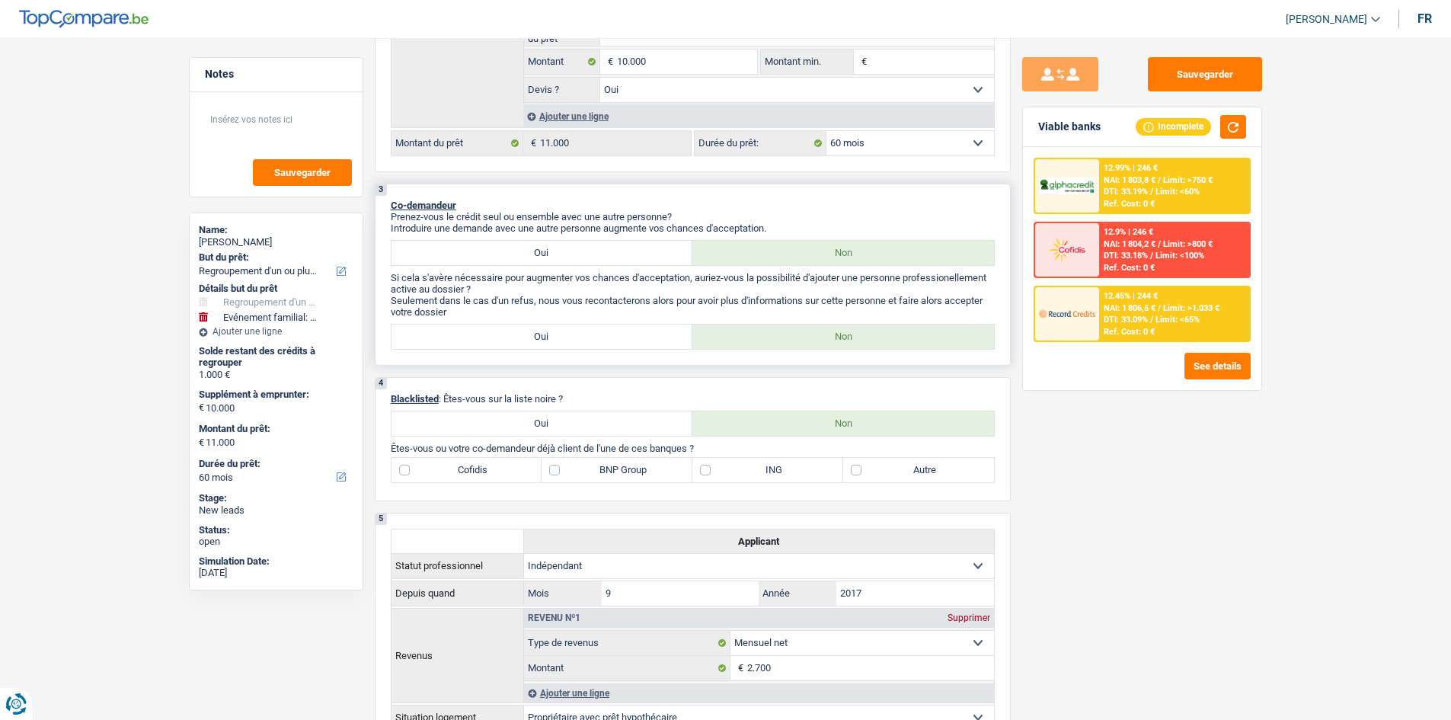
scroll to position [533, 0]
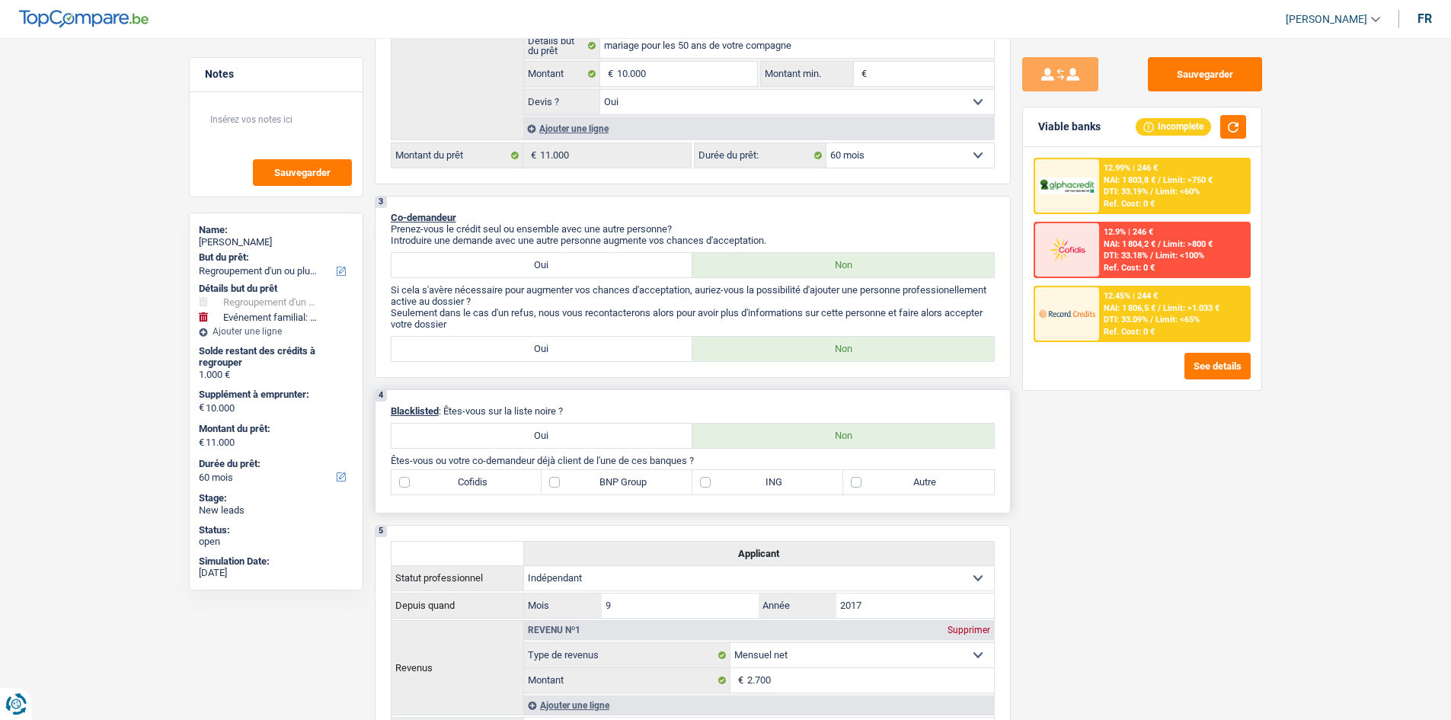
drag, startPoint x: 881, startPoint y: 488, endPoint x: 893, endPoint y: 496, distance: 14.8
click at [657, 349] on label "Autre" at bounding box center [918, 482] width 151 height 24
click at [657, 349] on input "Autre" at bounding box center [918, 482] width 151 height 24
checkbox input "true"
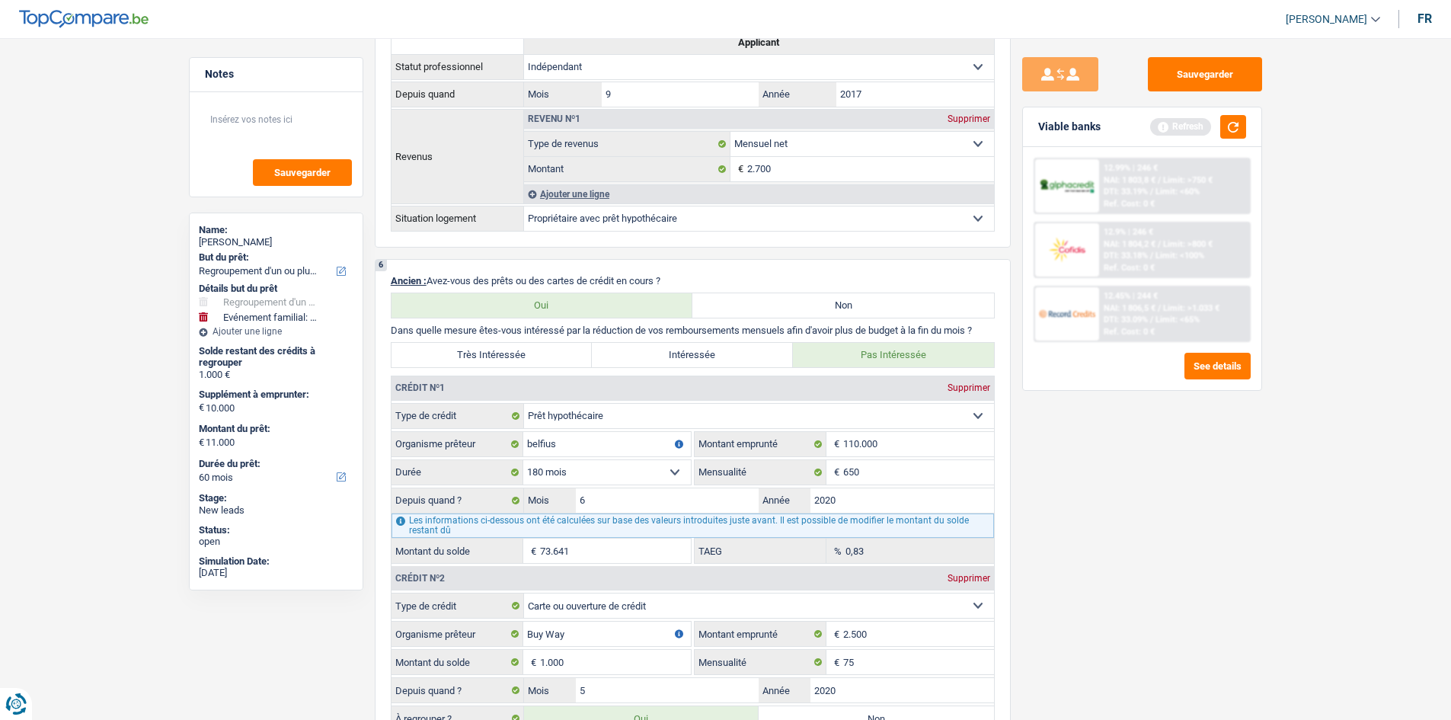
scroll to position [1219, 0]
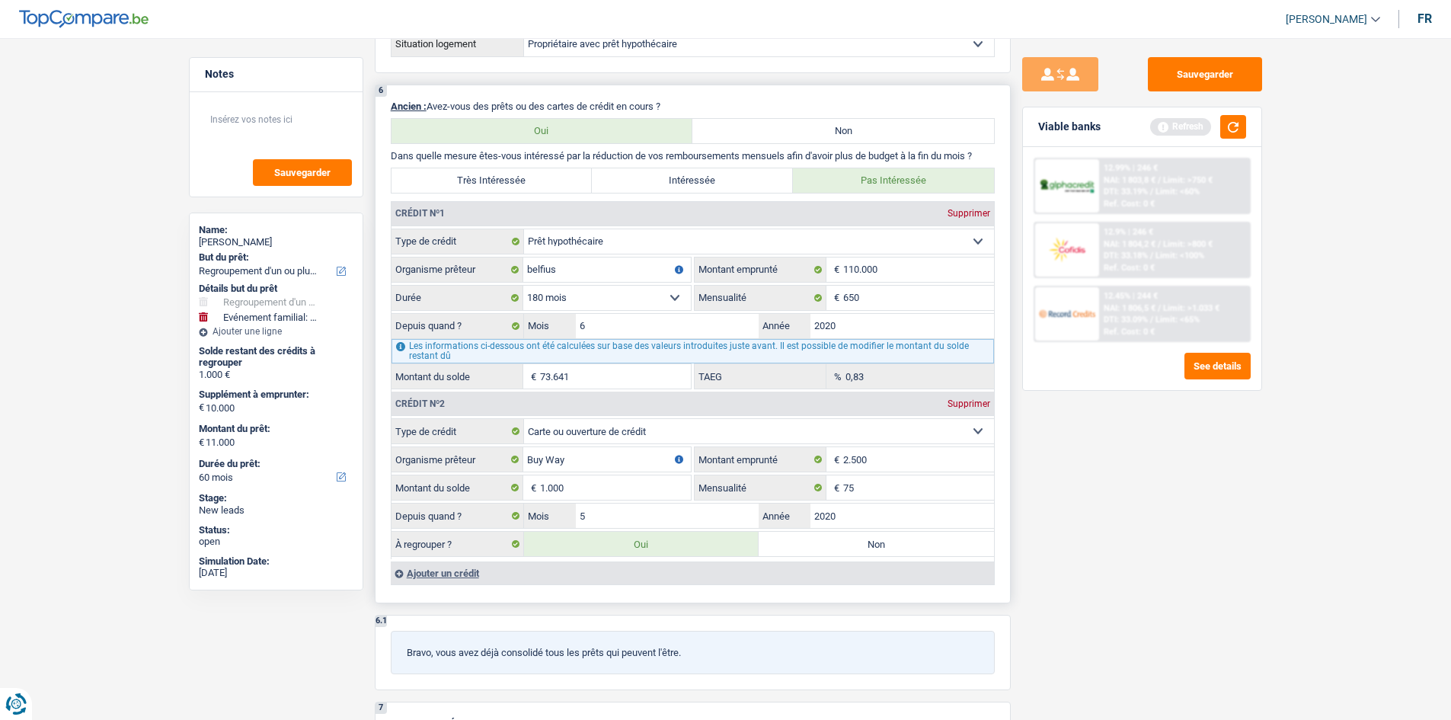
drag, startPoint x: 734, startPoint y: 176, endPoint x: 746, endPoint y: 173, distance: 12.6
click at [657, 174] on label "Intéressée" at bounding box center [692, 180] width 201 height 24
click at [657, 174] on input "Intéressée" at bounding box center [692, 180] width 201 height 24
radio input "true"
click at [657, 118] on button "button" at bounding box center [1233, 127] width 26 height 24
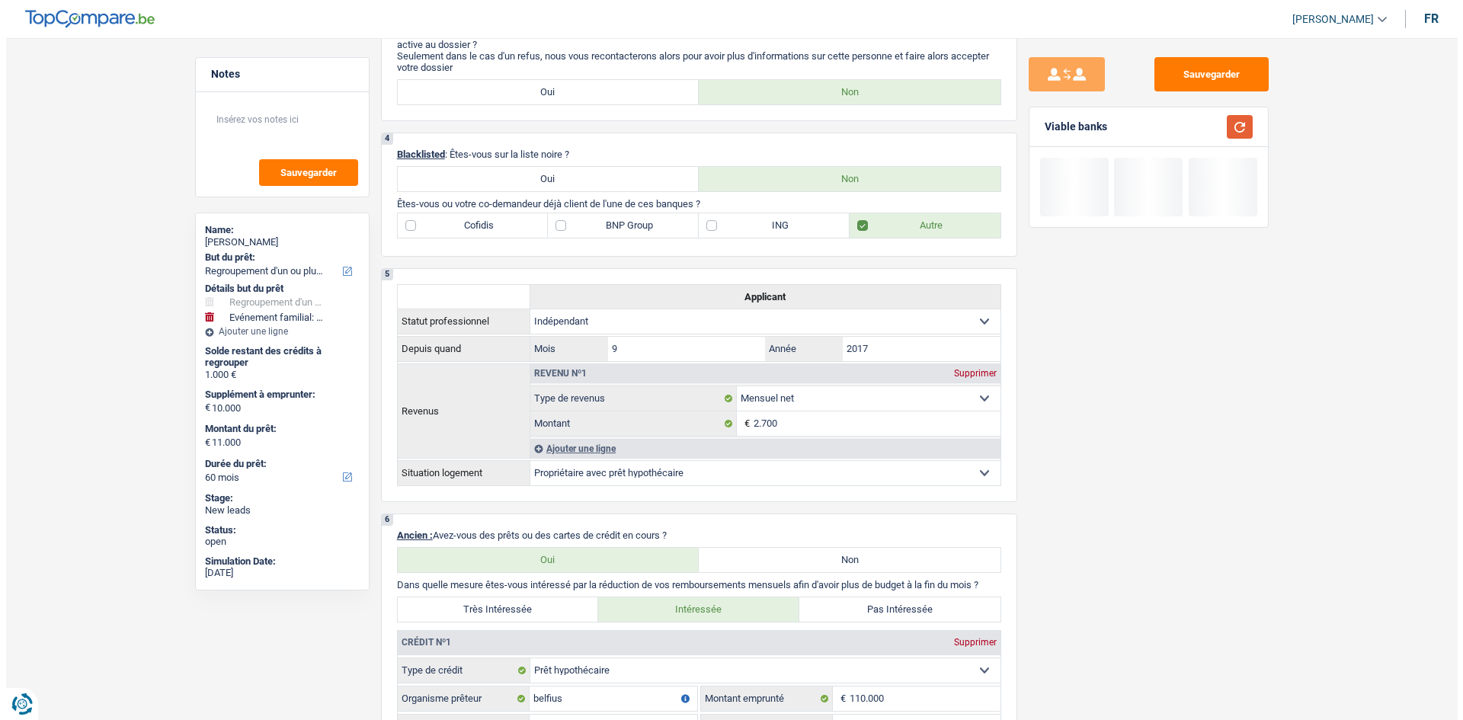
scroll to position [686, 0]
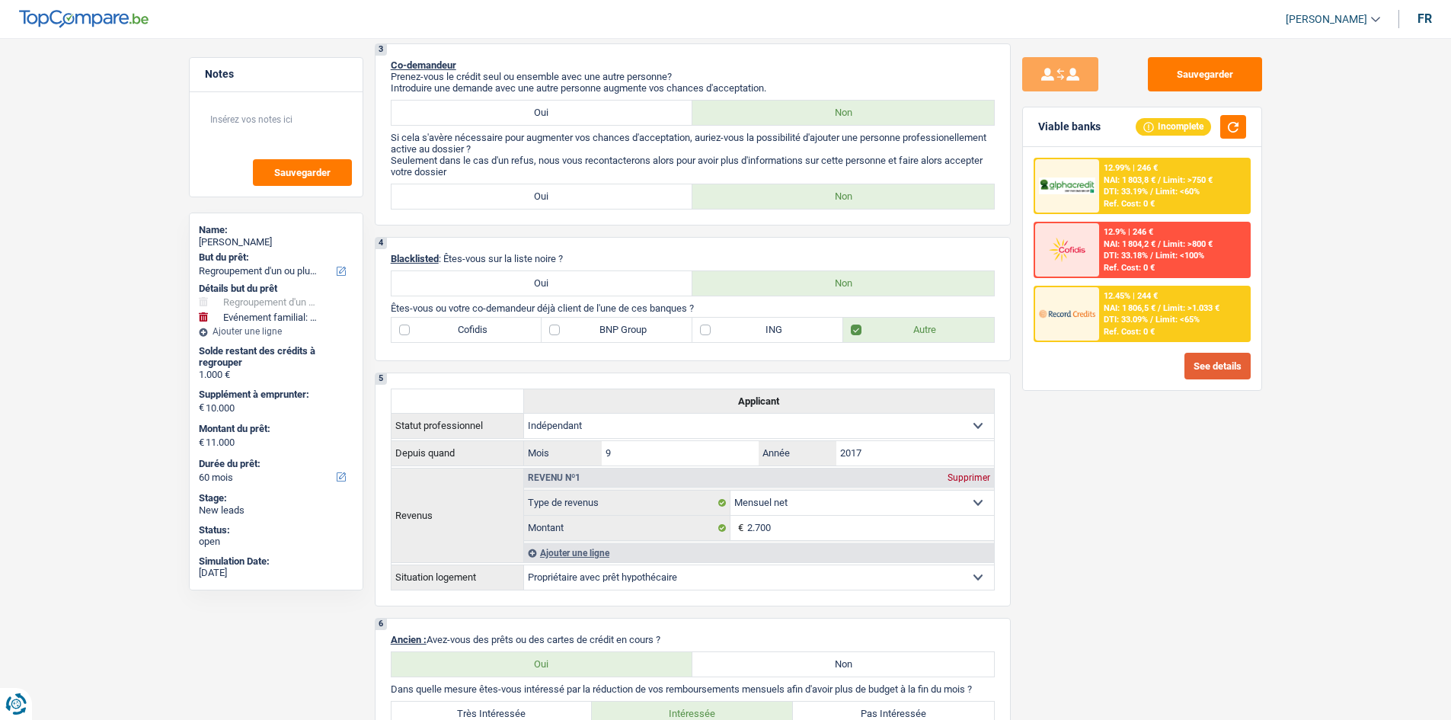
click at [657, 349] on button "See details" at bounding box center [1218, 366] width 66 height 27
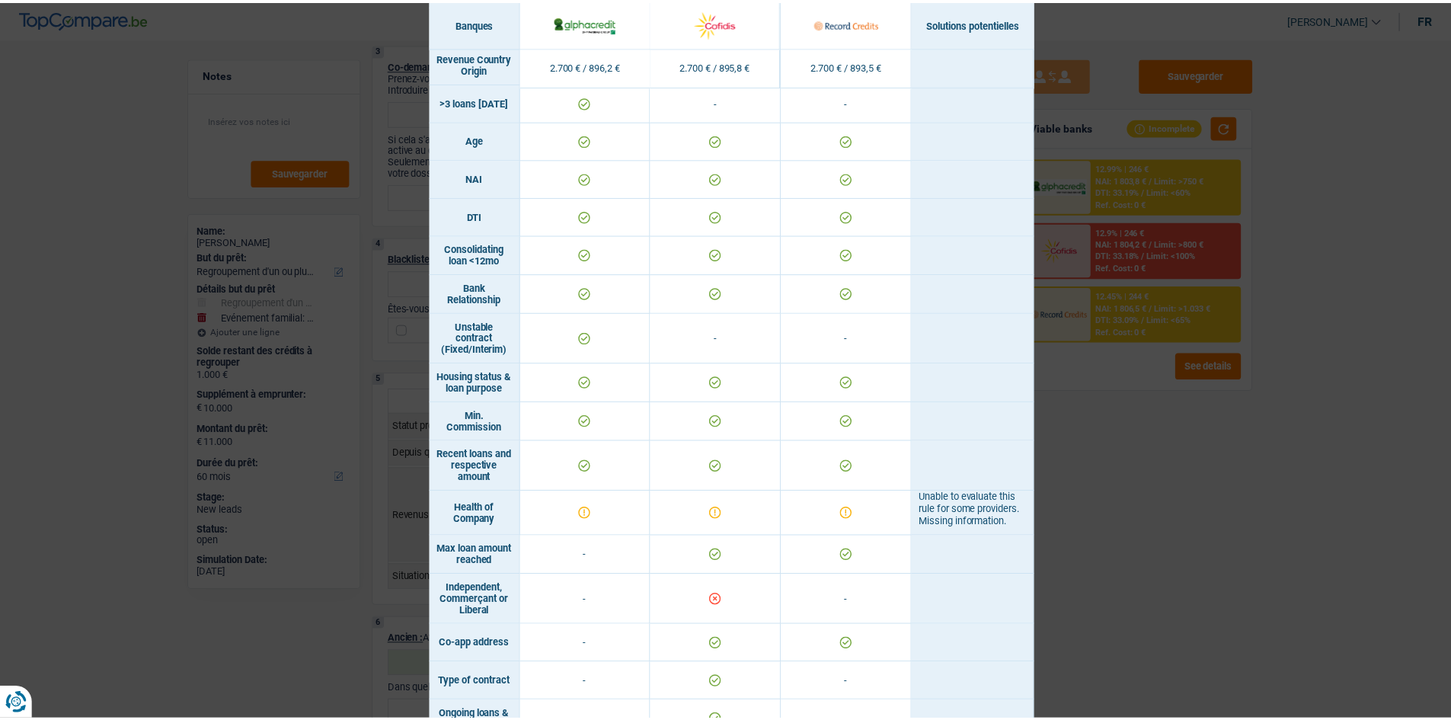
scroll to position [609, 0]
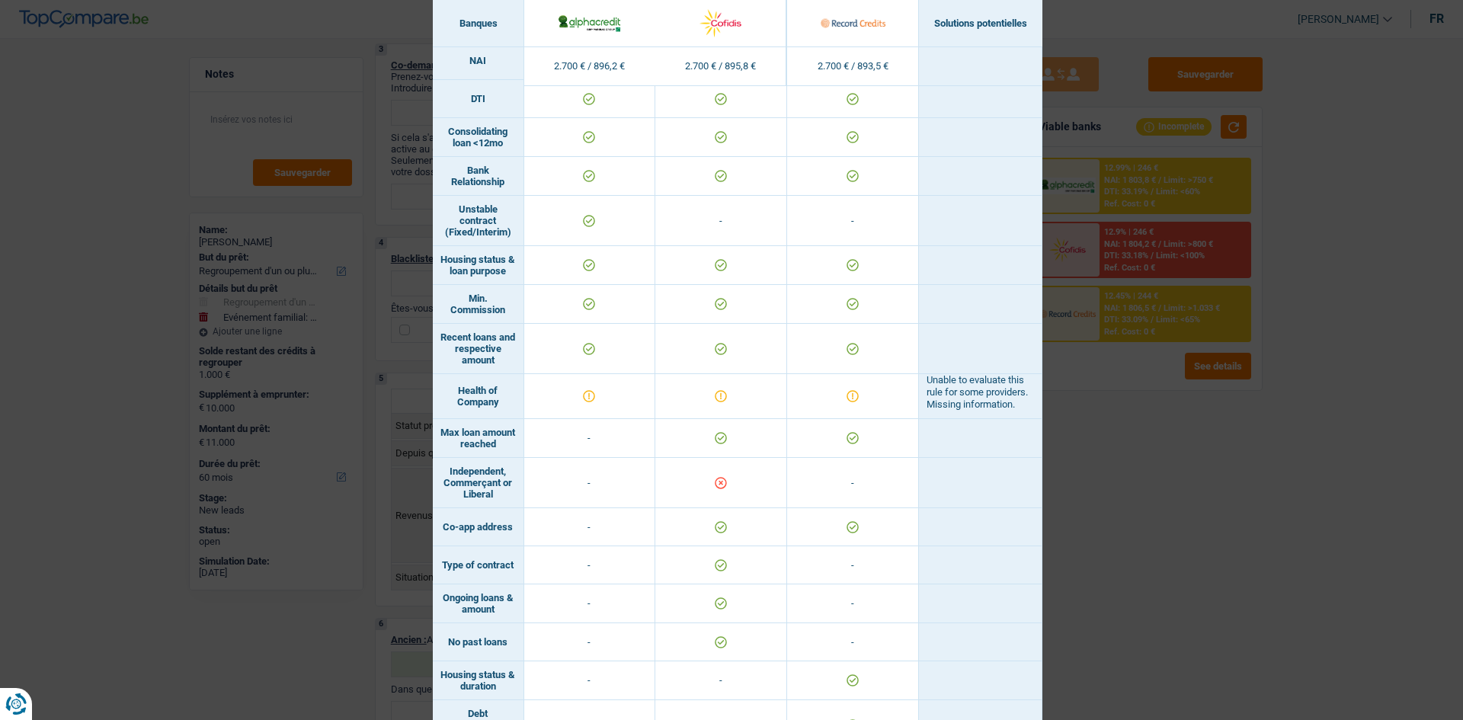
click at [657, 349] on div "Banks conditions × Banques Solutions potentielles Revenus / Charges 2.700 € / 8…" at bounding box center [731, 360] width 1463 height 720
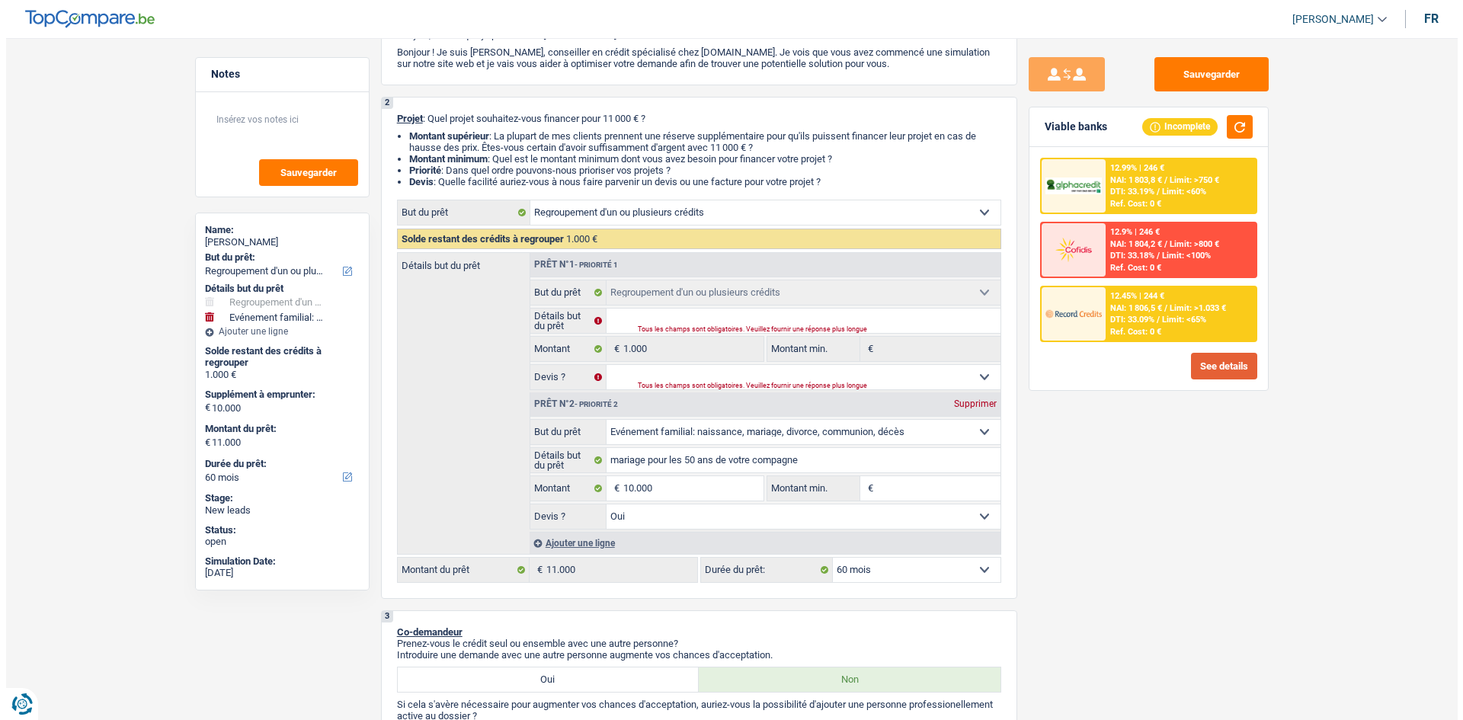
scroll to position [0, 0]
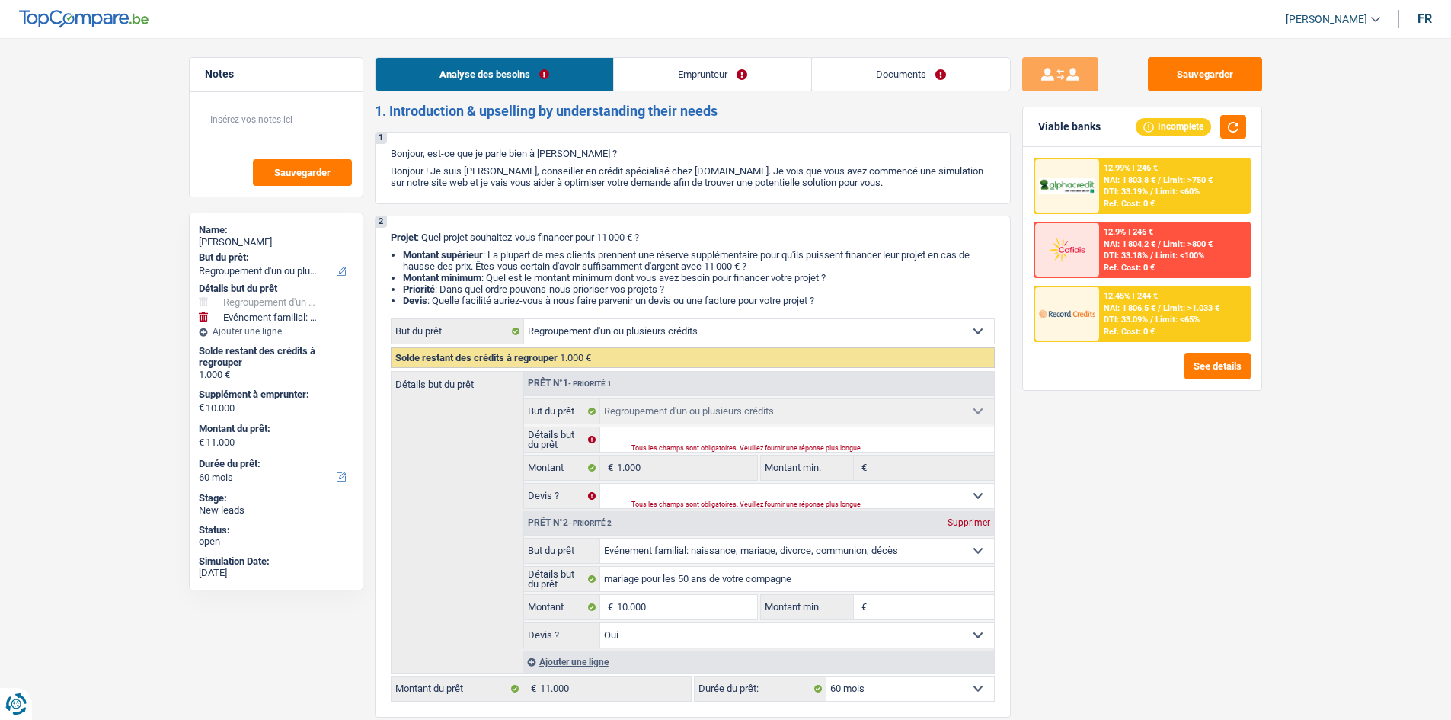
click at [657, 67] on link "Emprunteur" at bounding box center [712, 74] width 197 height 33
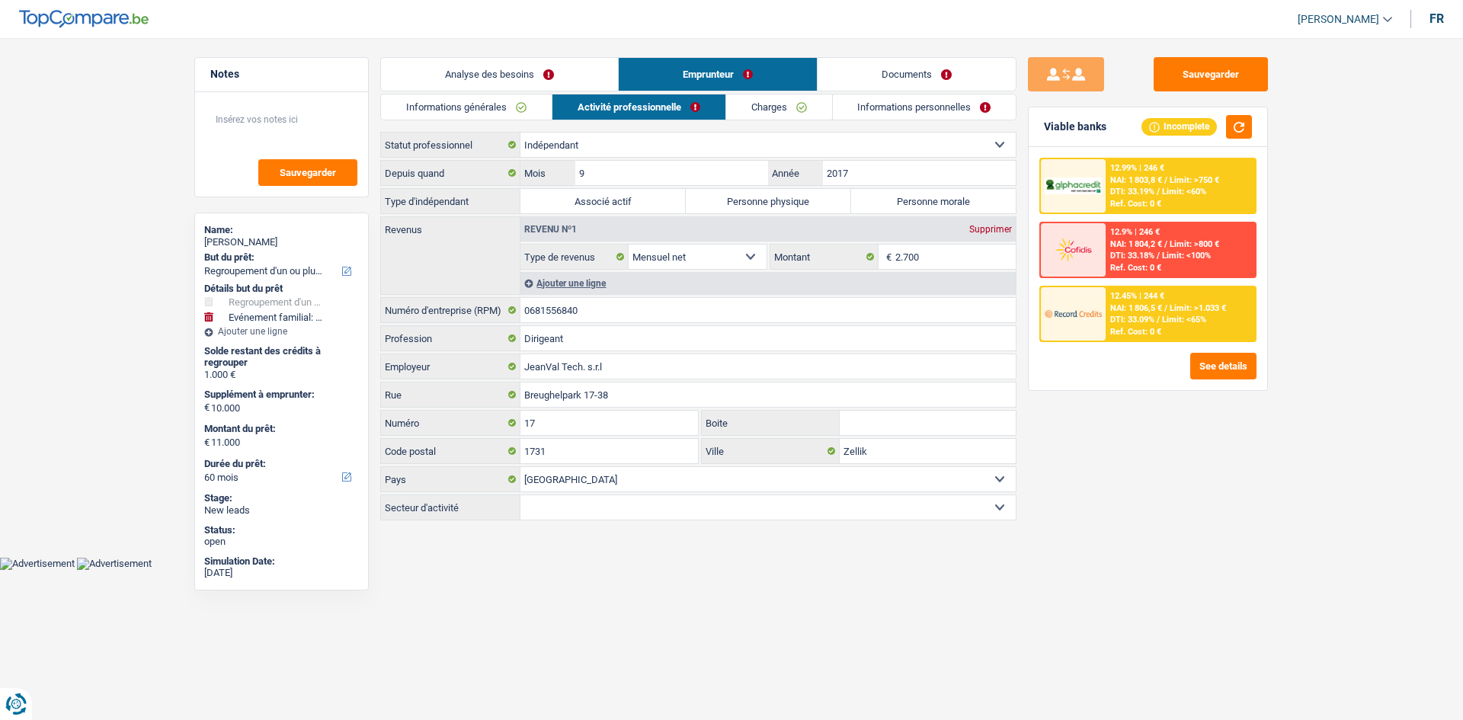
drag, startPoint x: 469, startPoint y: 101, endPoint x: 497, endPoint y: 94, distance: 29.6
click at [469, 100] on link "Informations générales" at bounding box center [466, 106] width 171 height 25
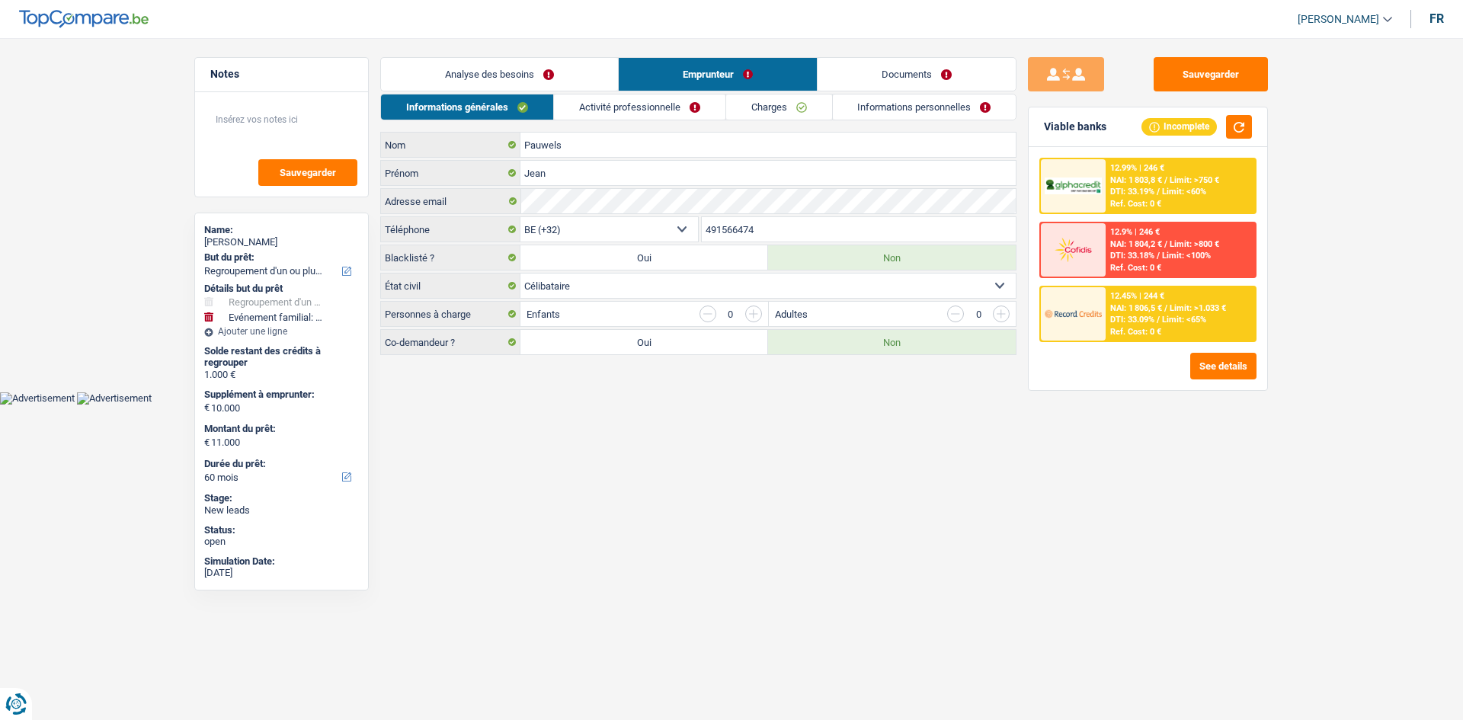
click at [616, 107] on link "Activité professionnelle" at bounding box center [639, 106] width 171 height 25
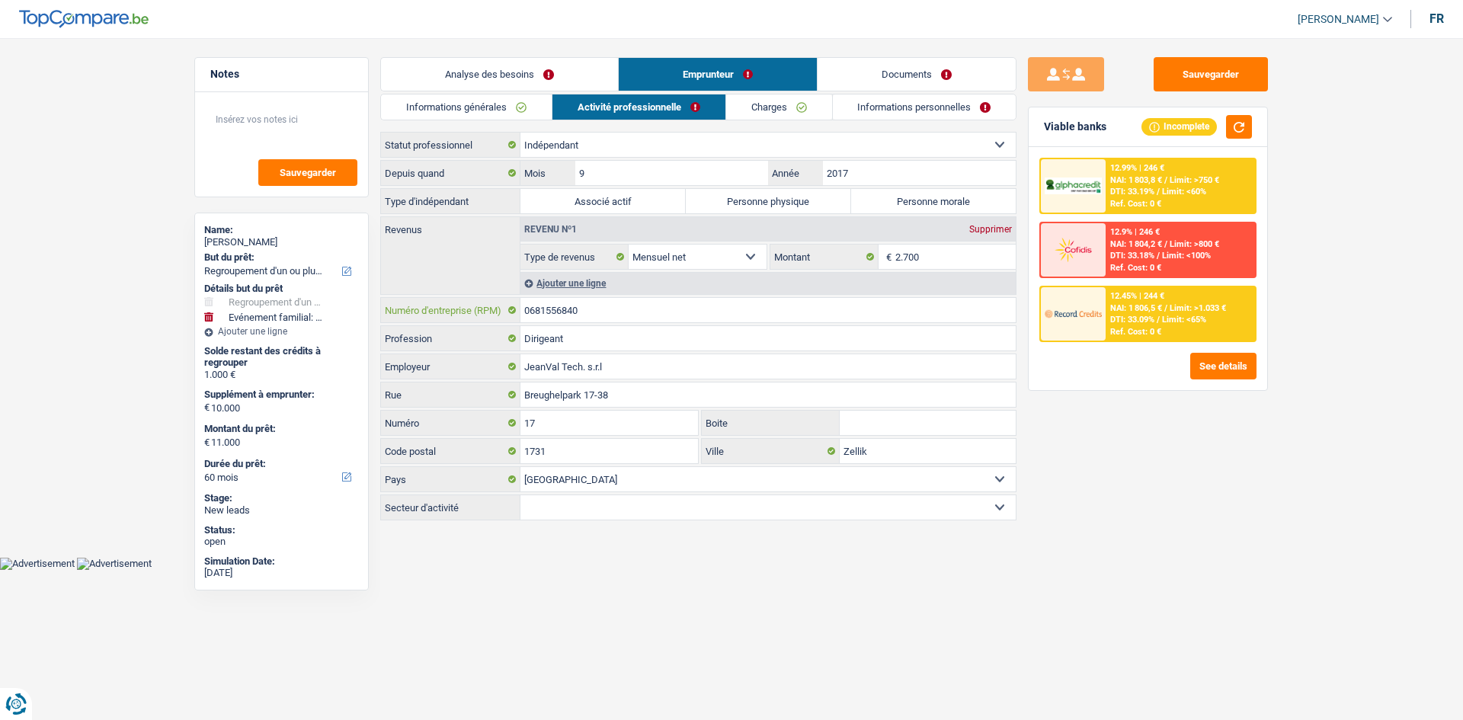
drag, startPoint x: 543, startPoint y: 312, endPoint x: 504, endPoint y: 302, distance: 40.1
click at [461, 297] on div "0681556840 Numéro d'entreprise (RPM)" at bounding box center [698, 310] width 636 height 26
click at [657, 206] on label "Personne morale" at bounding box center [933, 201] width 165 height 24
click at [657, 206] on input "Personne morale" at bounding box center [933, 201] width 165 height 24
radio input "true"
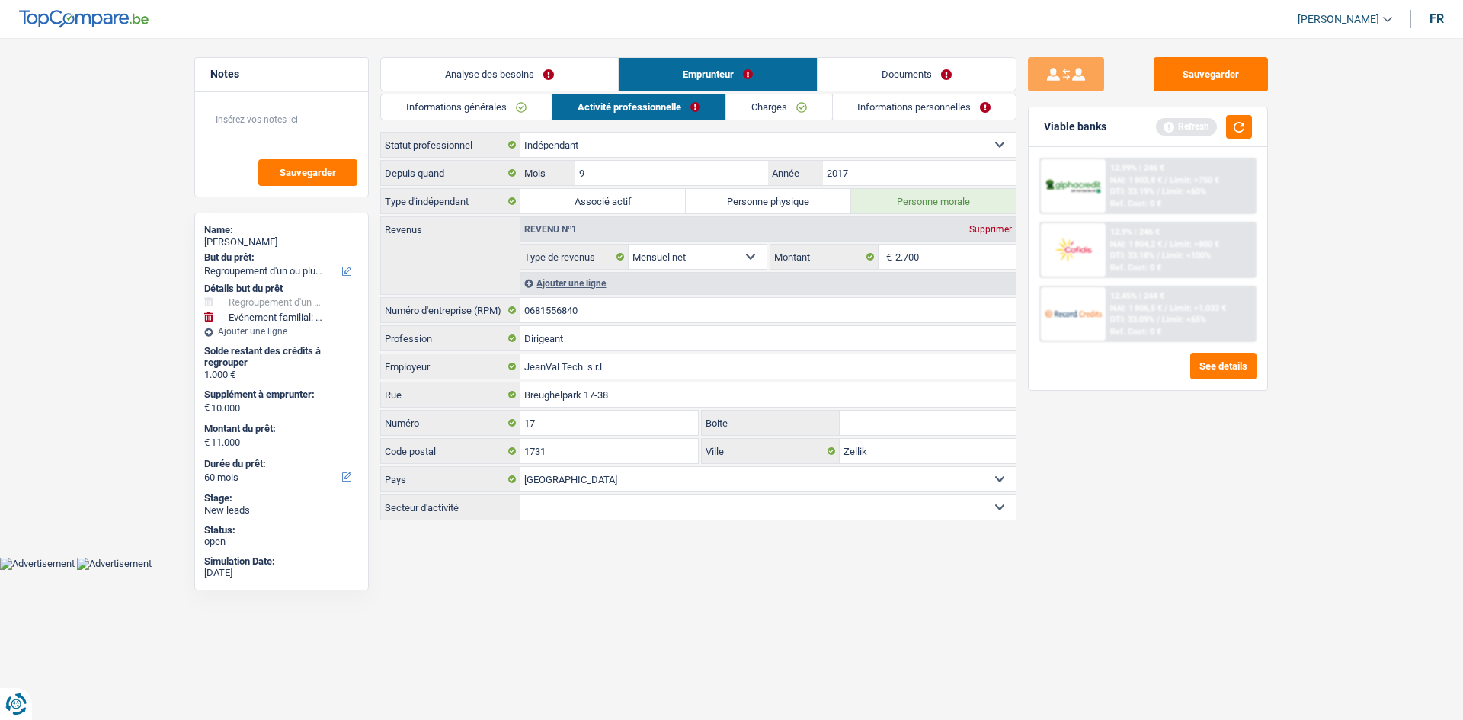
drag, startPoint x: 1068, startPoint y: 439, endPoint x: 926, endPoint y: 304, distance: 195.6
click at [657, 349] on div "Sauvegarder Viable banks Refresh 12.99% | 246 € NAI: 1 803,8 € / Limit: >750 € …" at bounding box center [1147, 374] width 263 height 635
drag, startPoint x: 785, startPoint y: 104, endPoint x: 792, endPoint y: 109, distance: 8.1
click at [657, 104] on link "Charges" at bounding box center [779, 106] width 106 height 25
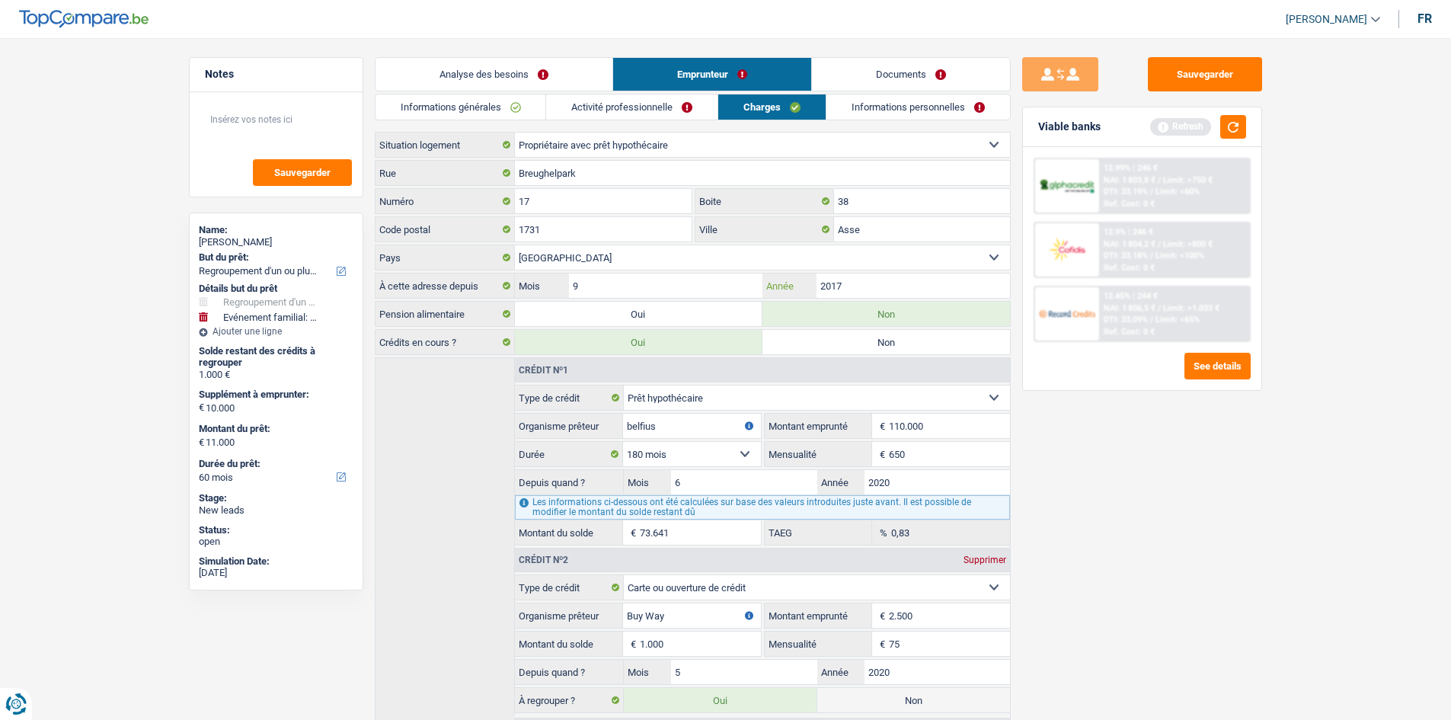
click at [657, 285] on input "2017" at bounding box center [913, 286] width 193 height 24
click at [657, 99] on link "Informations personnelles" at bounding box center [919, 106] width 184 height 25
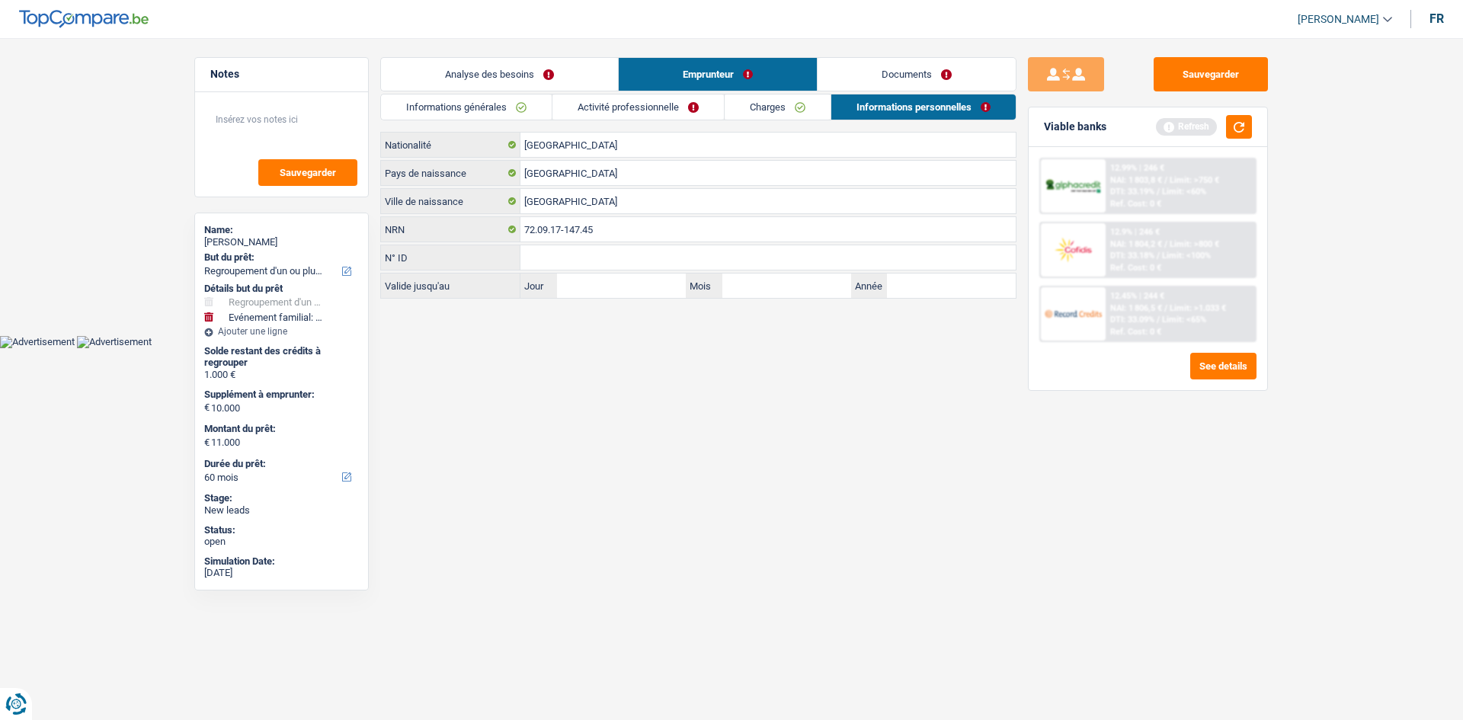
click at [657, 81] on link "Documents" at bounding box center [916, 74] width 198 height 33
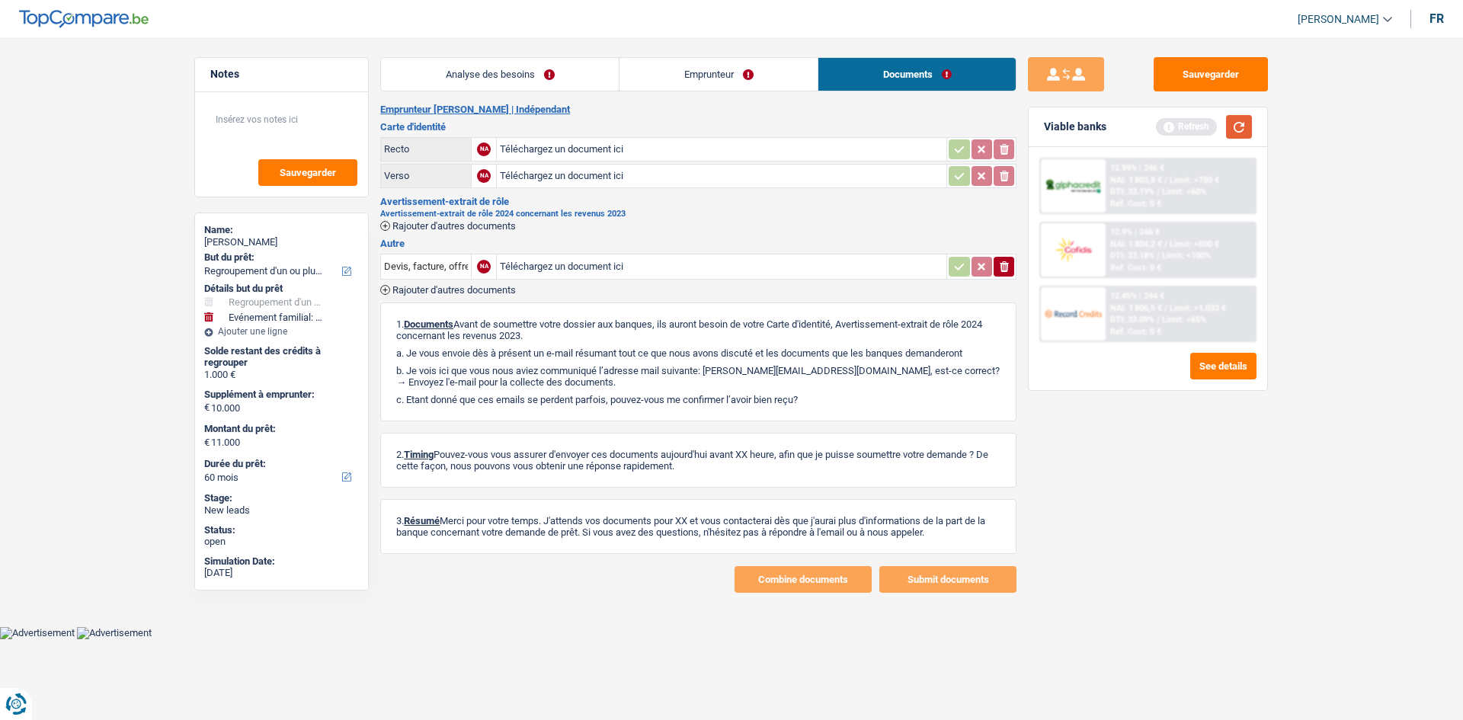
click at [657, 133] on button "button" at bounding box center [1239, 127] width 26 height 24
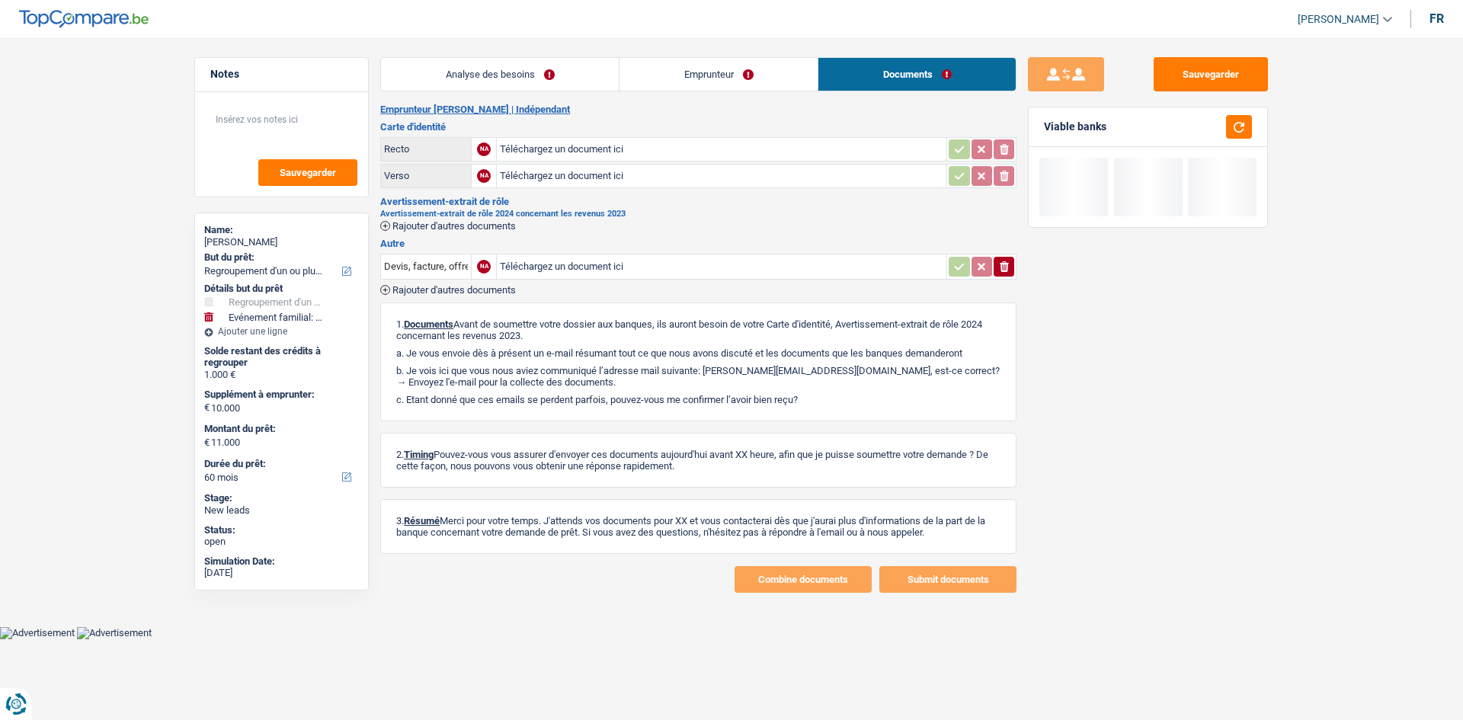
click at [549, 62] on link "Analyse des besoins" at bounding box center [500, 74] width 238 height 33
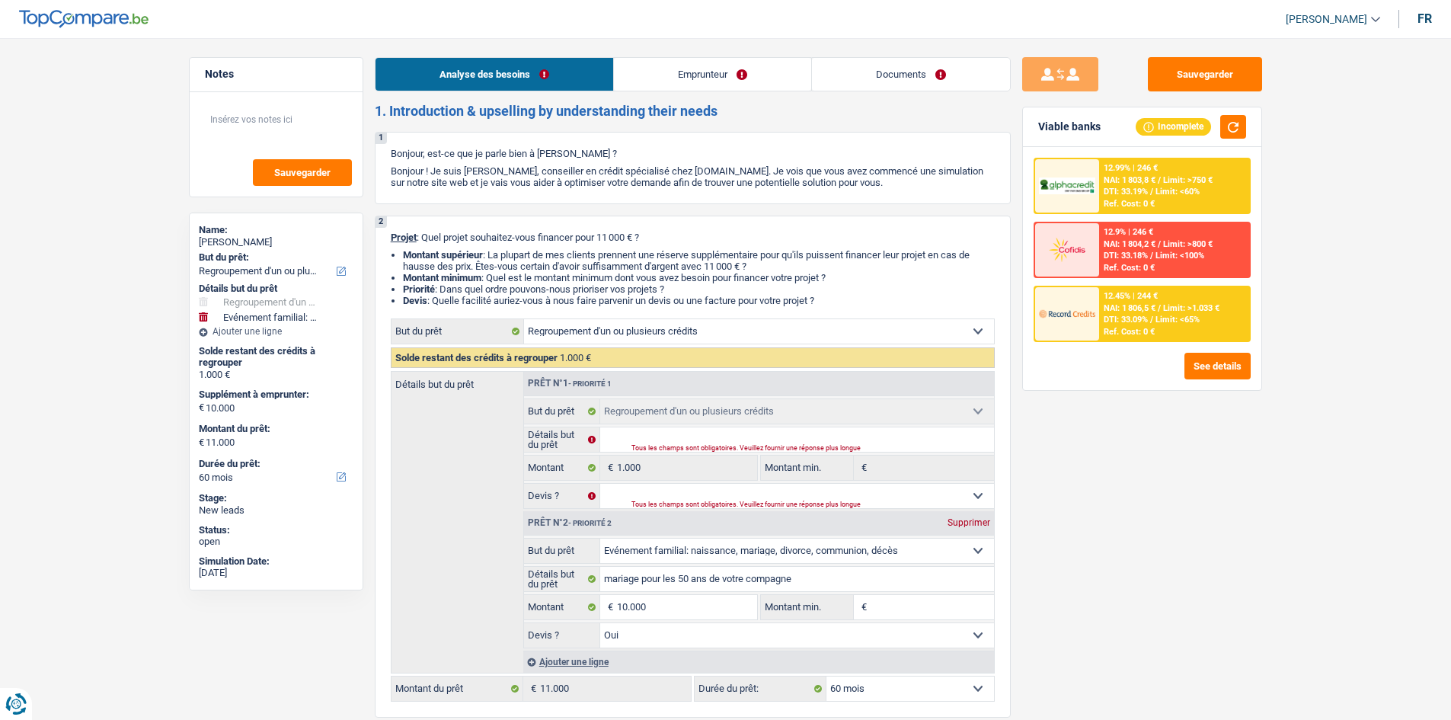
click at [657, 179] on span "Limit: >750 €" at bounding box center [1188, 180] width 50 height 10
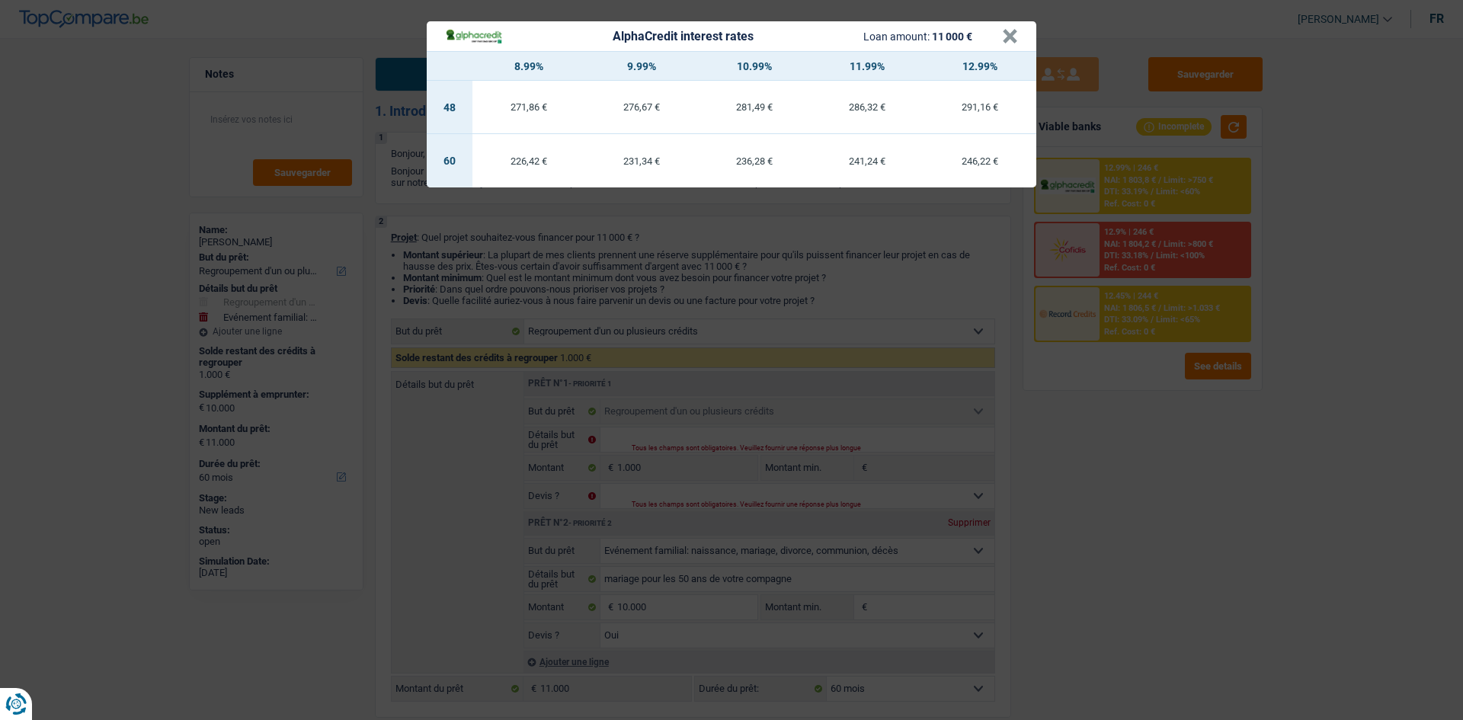
drag, startPoint x: 1102, startPoint y: 582, endPoint x: 1132, endPoint y: 571, distance: 32.5
click at [657, 349] on div "AlphaCredit interest rates Loan amount: 11 000 € × 8.99% 9.99% 10.99% 11.99% 12…" at bounding box center [731, 360] width 1463 height 720
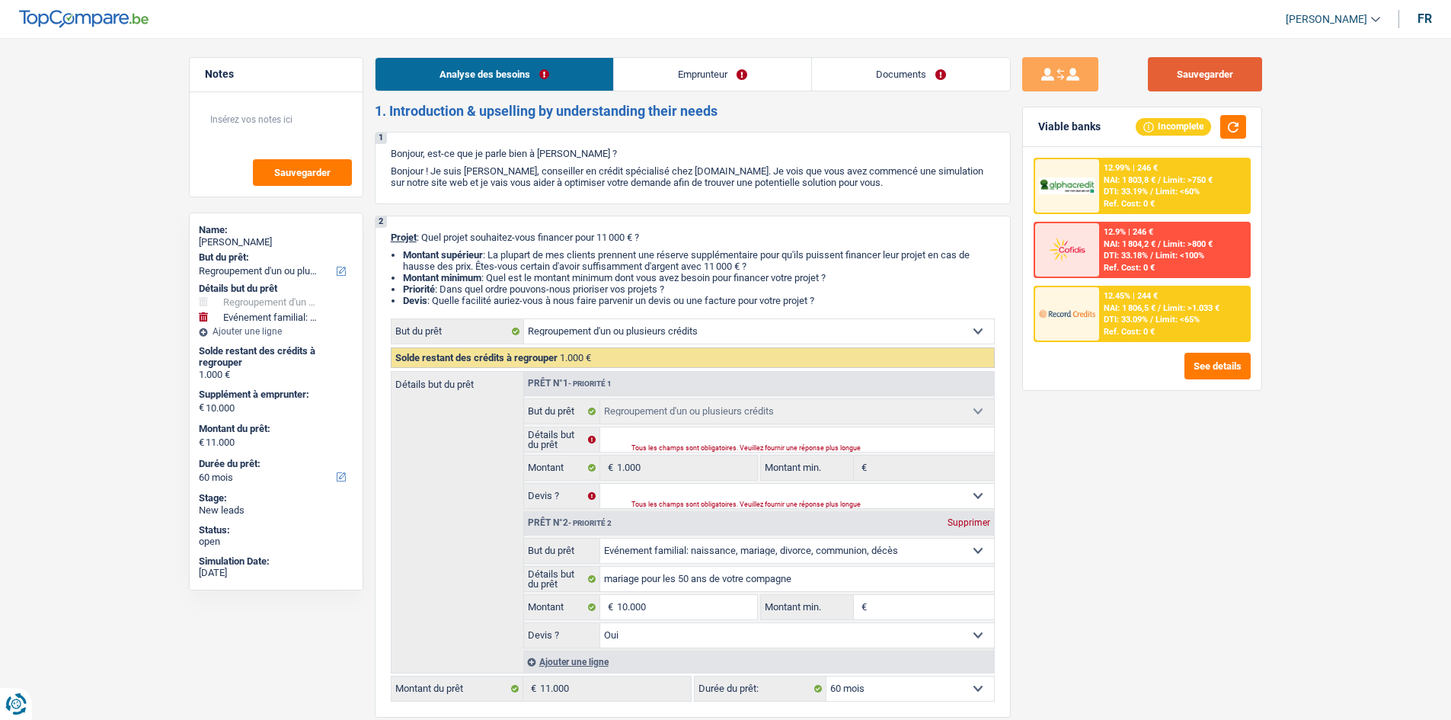
click at [657, 79] on button "Sauvegarder" at bounding box center [1205, 74] width 114 height 34
click at [657, 72] on link "Documents" at bounding box center [911, 74] width 198 height 33
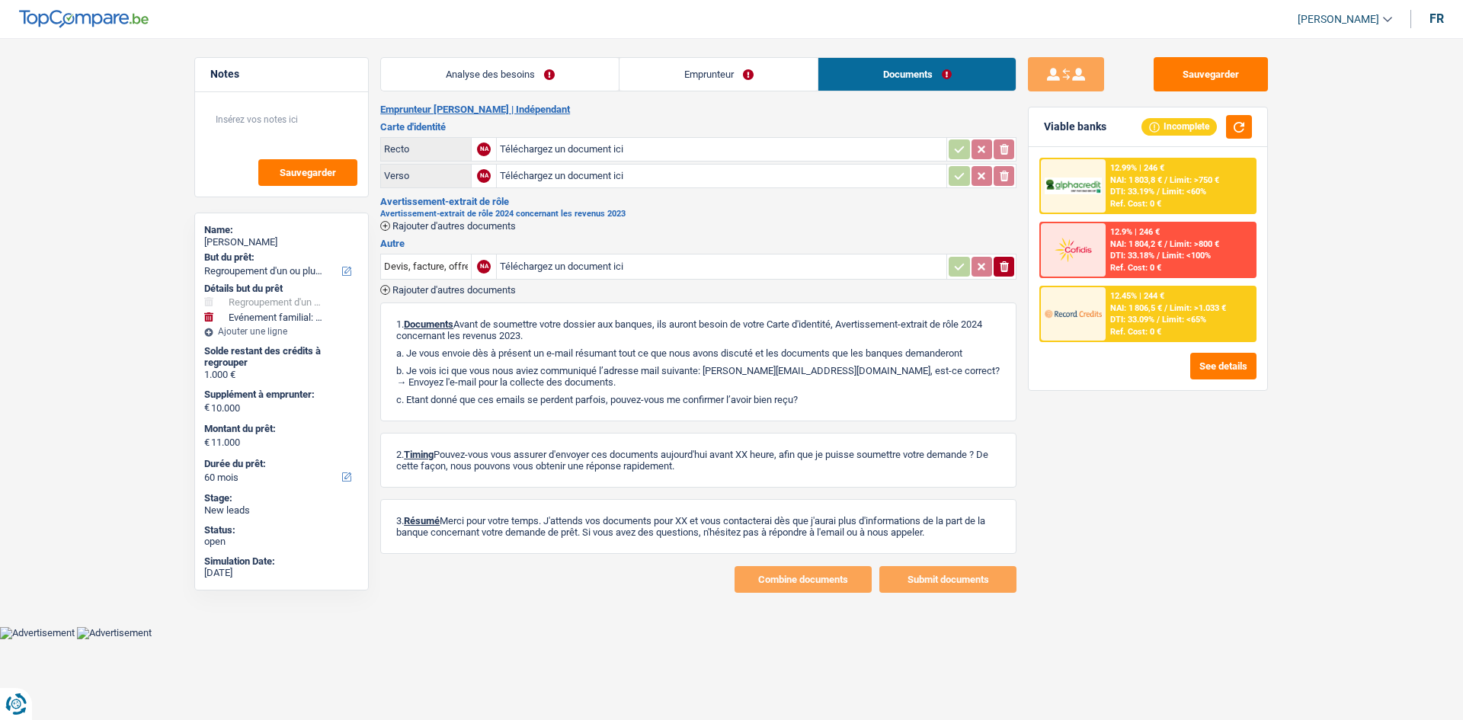
click at [657, 65] on link "Emprunteur" at bounding box center [718, 74] width 198 height 33
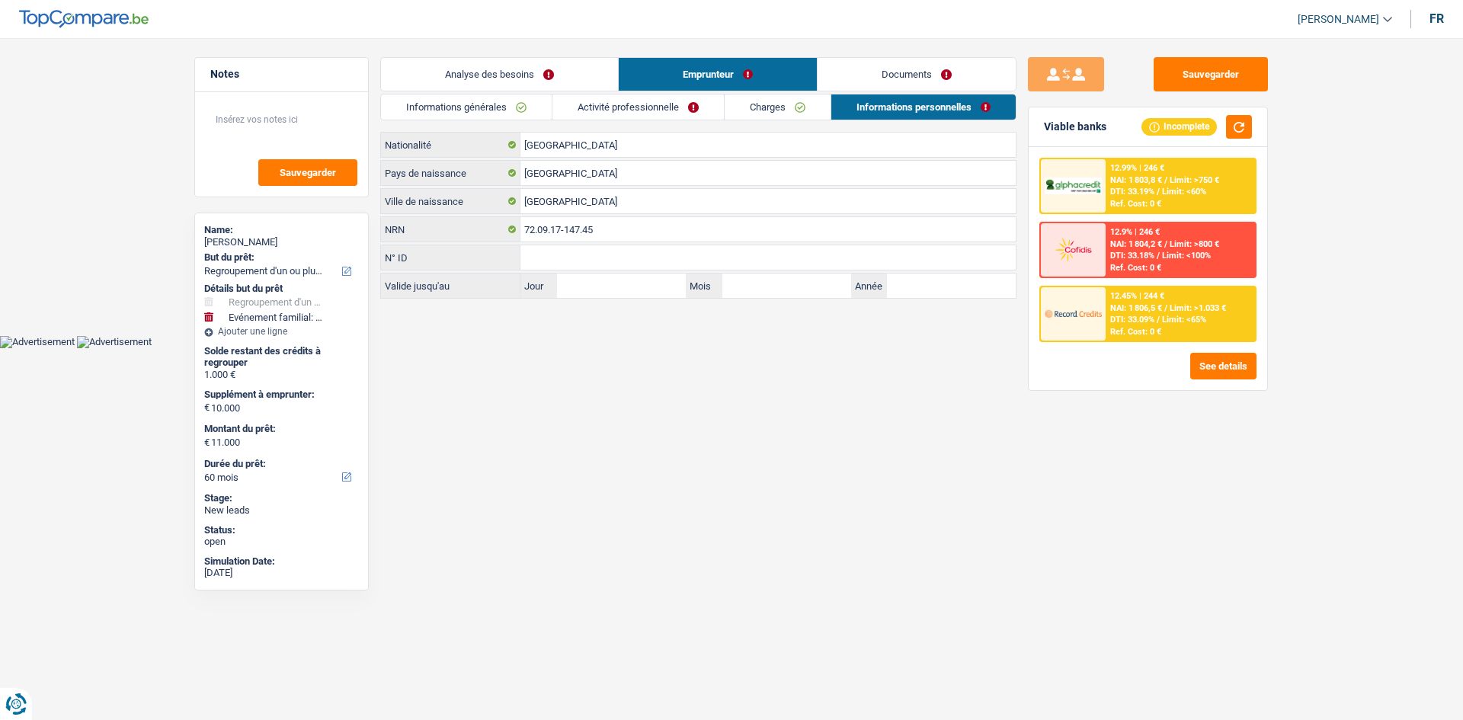
click at [657, 107] on link "Activité professionnelle" at bounding box center [637, 106] width 171 height 25
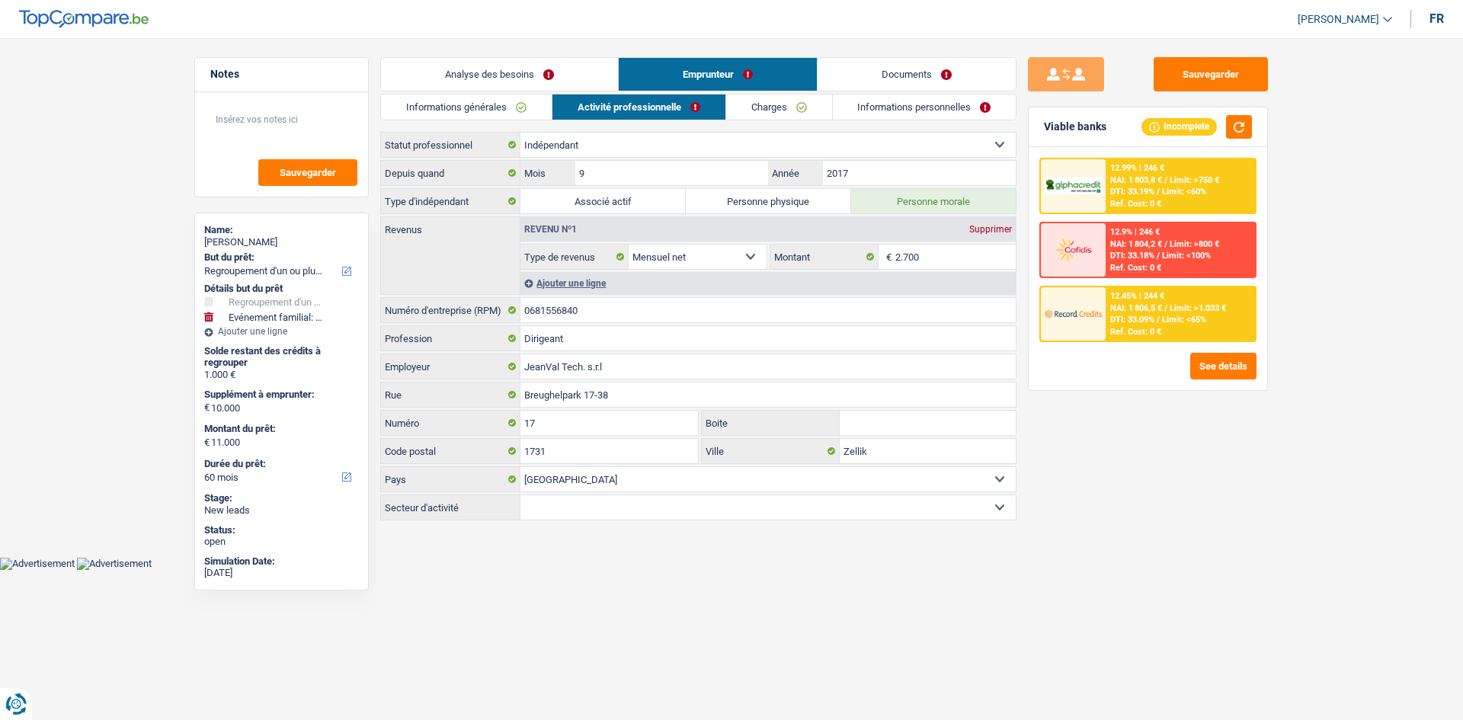
click at [657, 110] on link "Informations personnelles" at bounding box center [925, 106] width 184 height 25
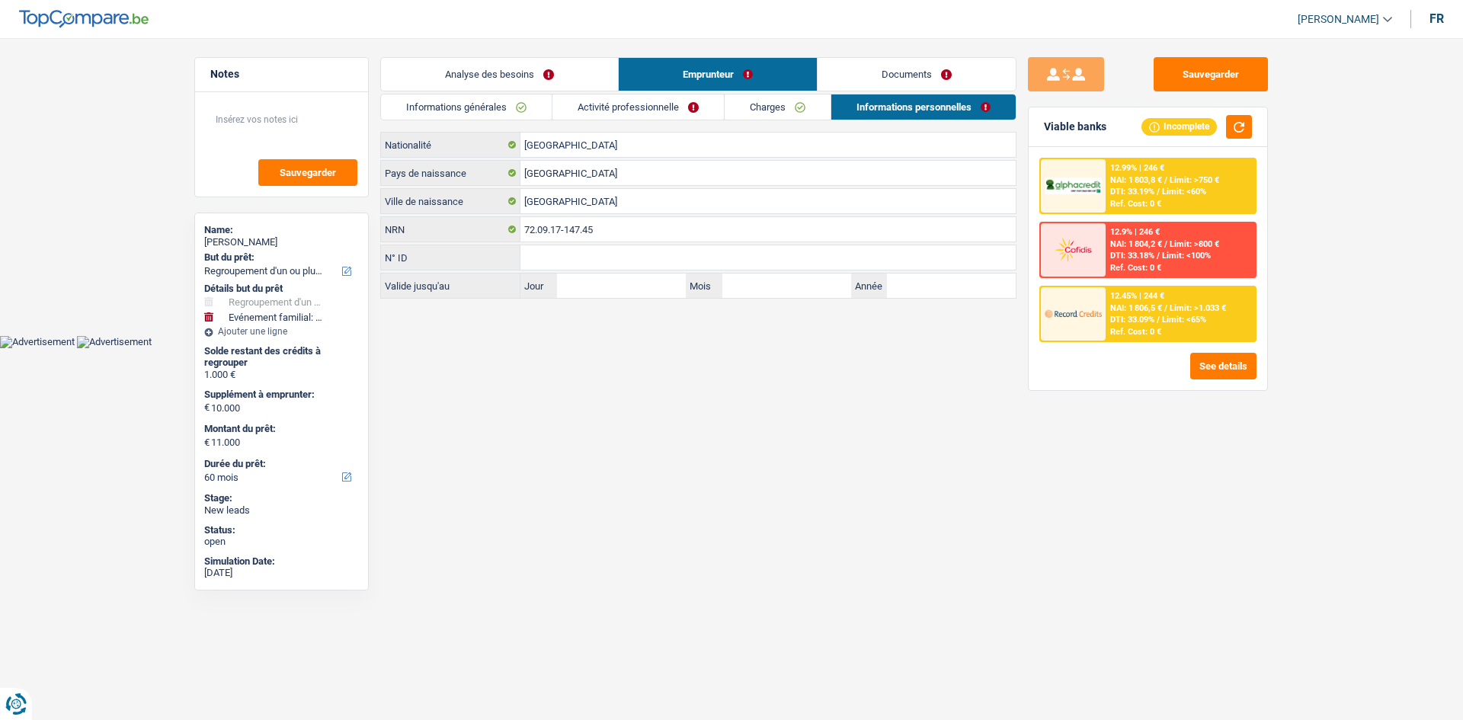
click at [657, 83] on link "Documents" at bounding box center [916, 74] width 198 height 33
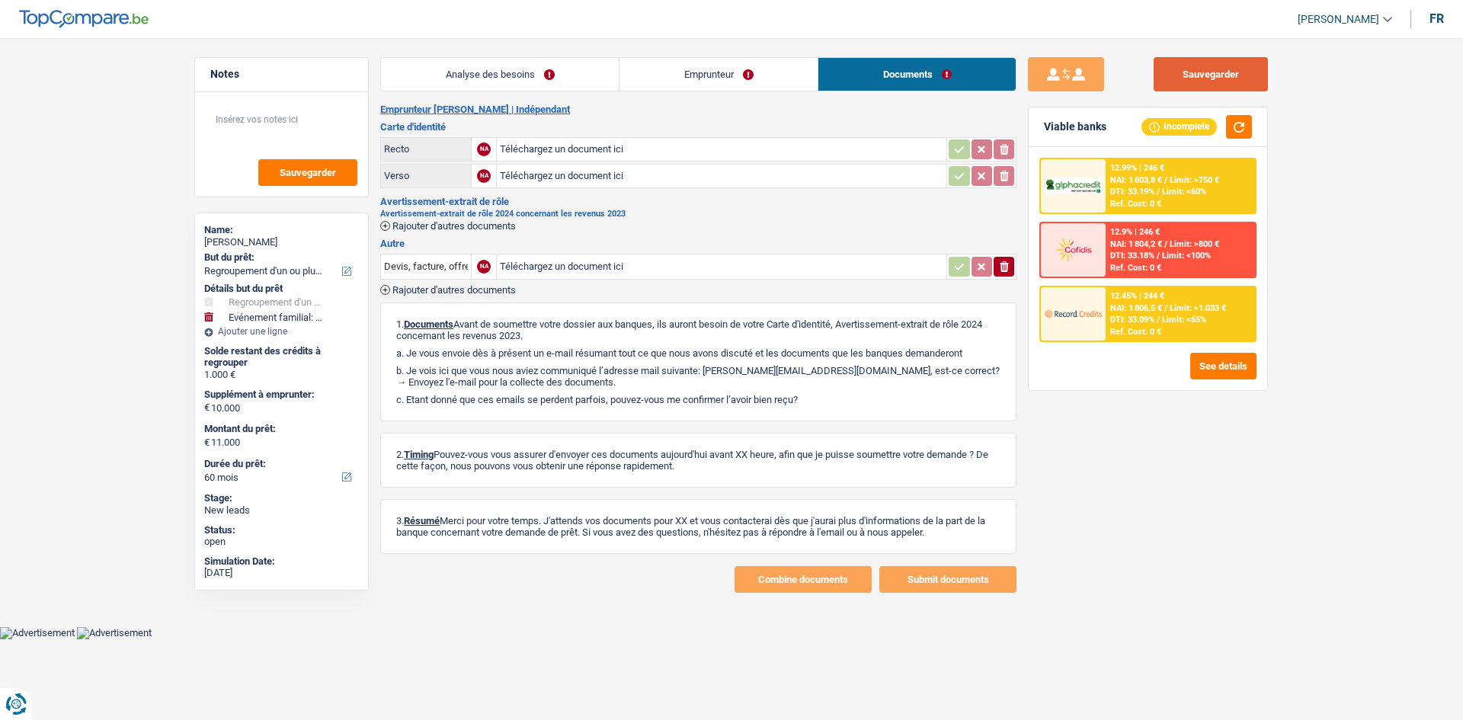
click at [657, 69] on button "Sauvegarder" at bounding box center [1210, 74] width 114 height 34
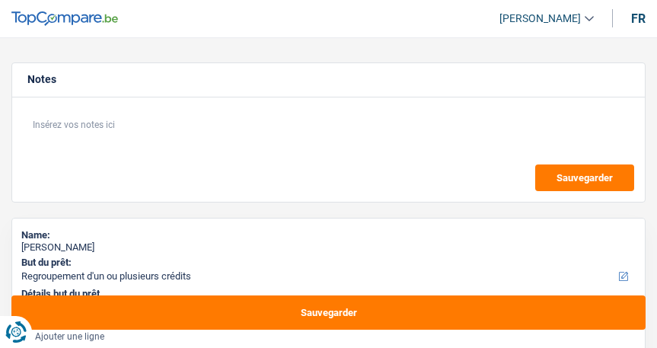
select select "refinancing"
select select "familyEvent"
select select "60"
select select "refinancing"
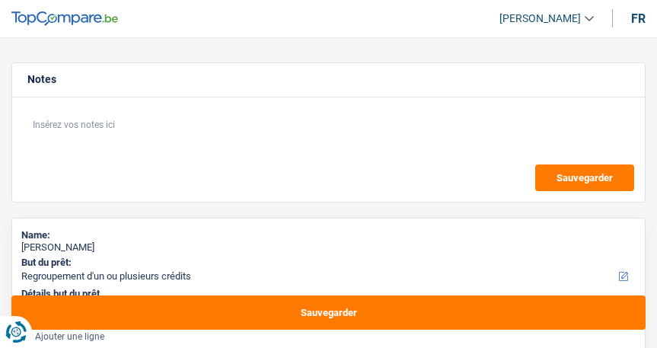
select select "refinancing"
select select "familyEvent"
select select "yes"
select select "60"
select select "independent"
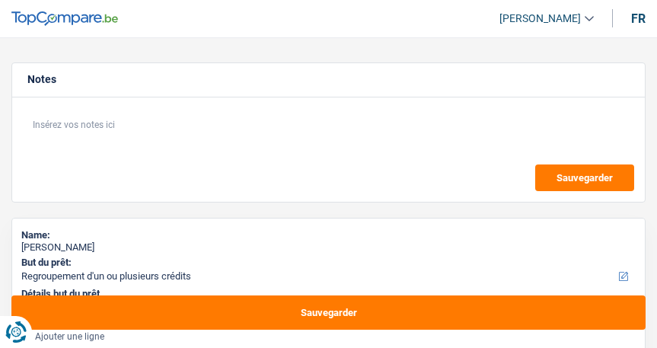
select select "netSalary"
select select "ownerWithMortgage"
select select "mortgage"
select select "180"
select select "cardOrCredit"
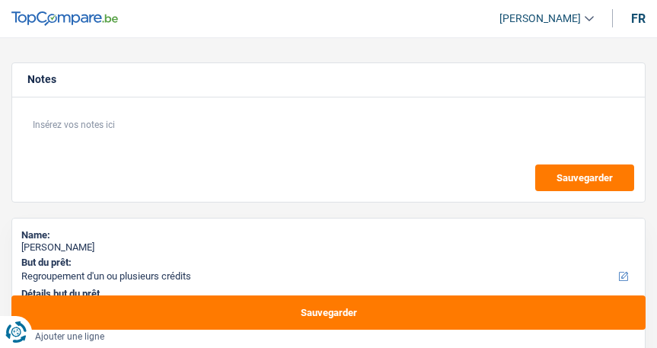
select select "refinancing"
select select "familyEvent"
select select "yes"
select select "60"
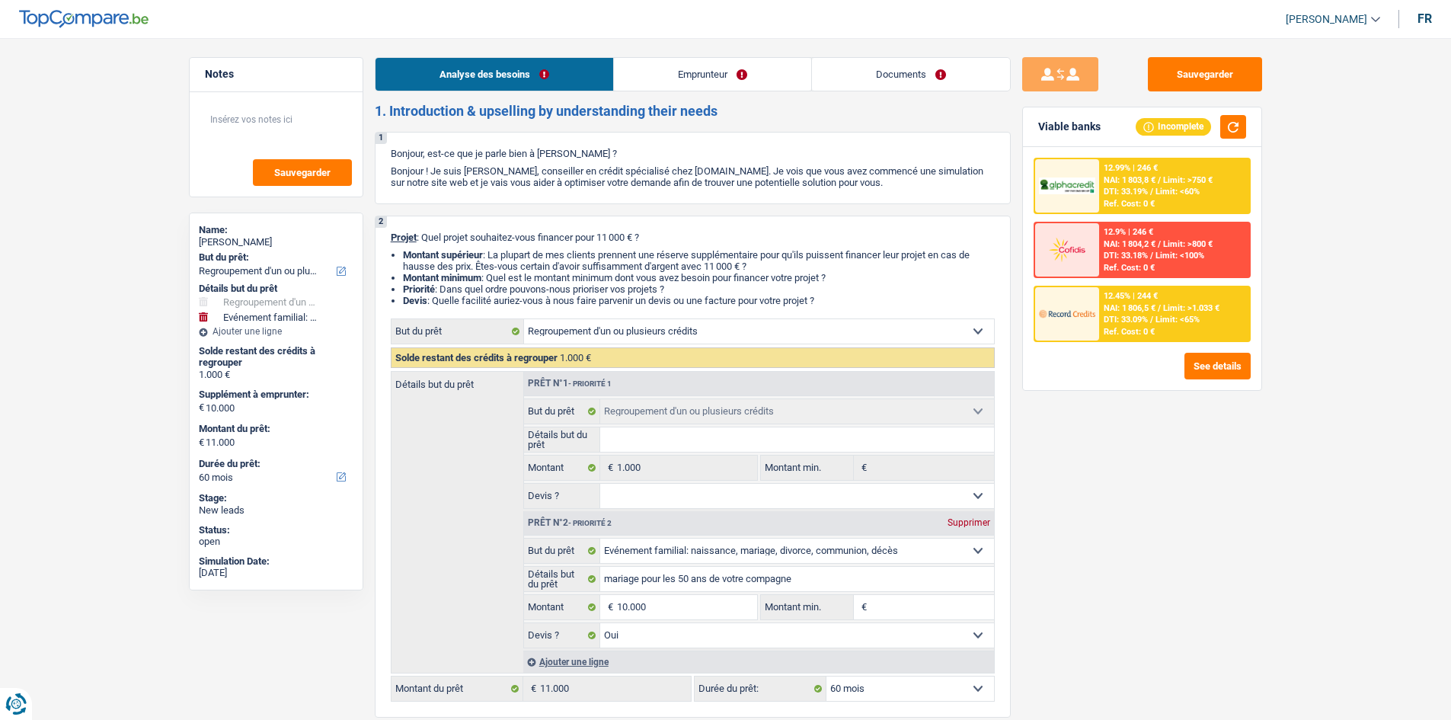
click at [657, 60] on link "Emprunteur" at bounding box center [712, 74] width 197 height 33
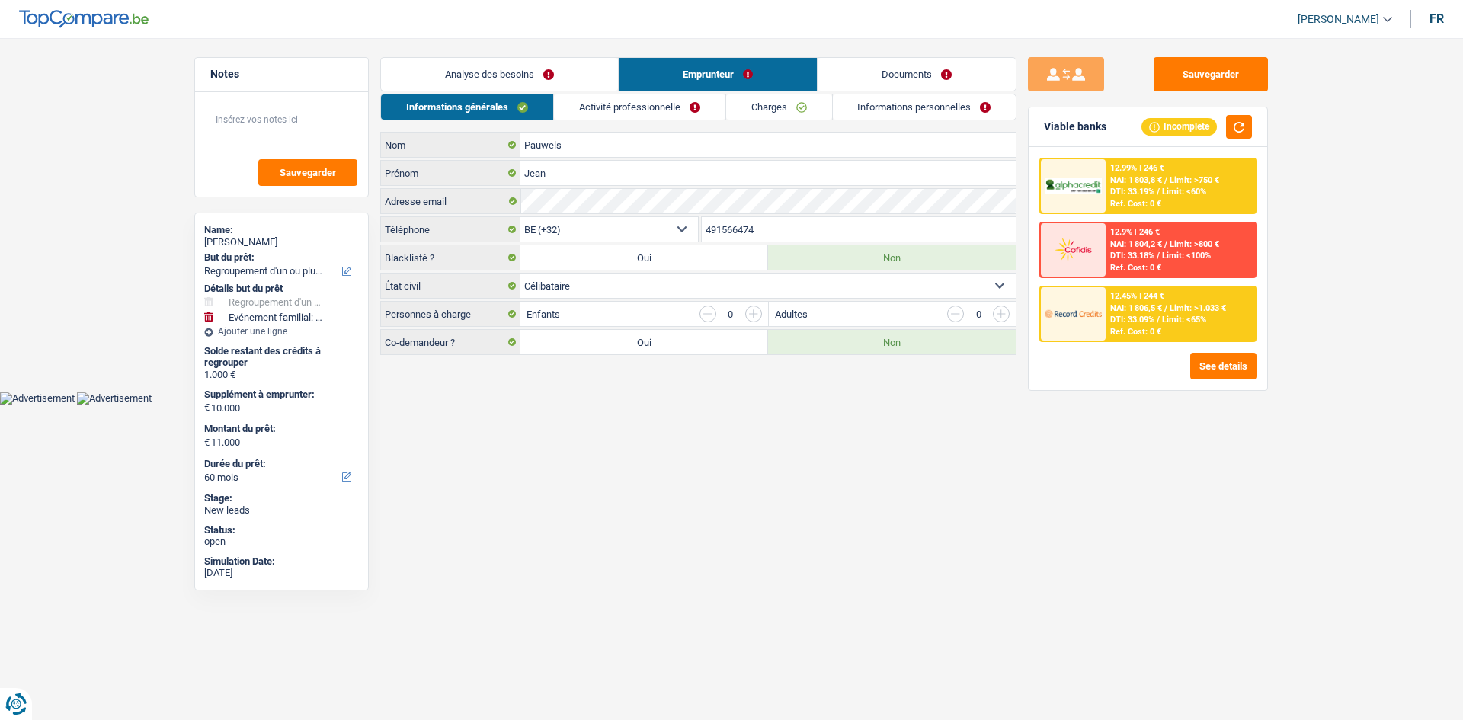
drag, startPoint x: 642, startPoint y: 109, endPoint x: 757, endPoint y: 203, distance: 147.8
click at [641, 108] on link "Activité professionnelle" at bounding box center [639, 106] width 171 height 25
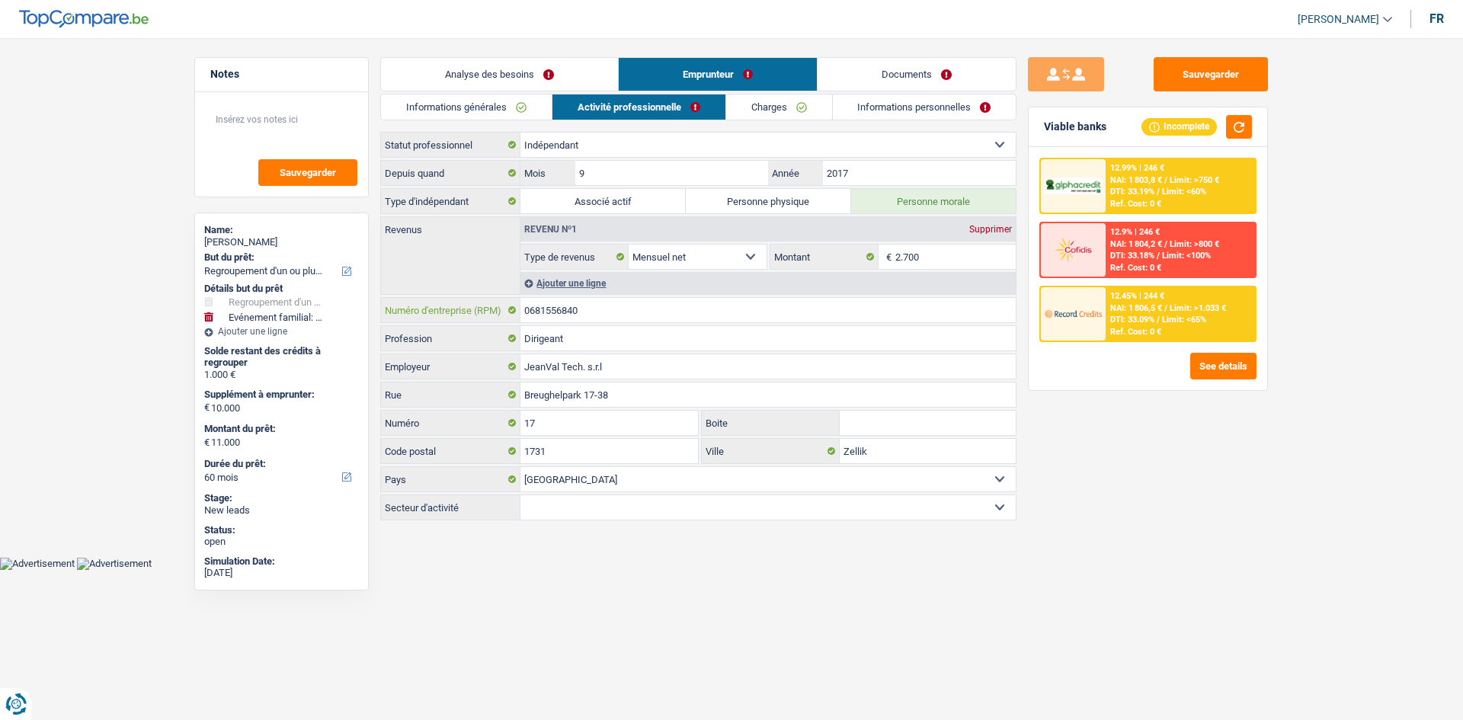
drag, startPoint x: 694, startPoint y: 308, endPoint x: 955, endPoint y: 430, distance: 287.7
click at [657, 308] on input "0681556840" at bounding box center [767, 310] width 495 height 24
